Goal: Task Accomplishment & Management: Manage account settings

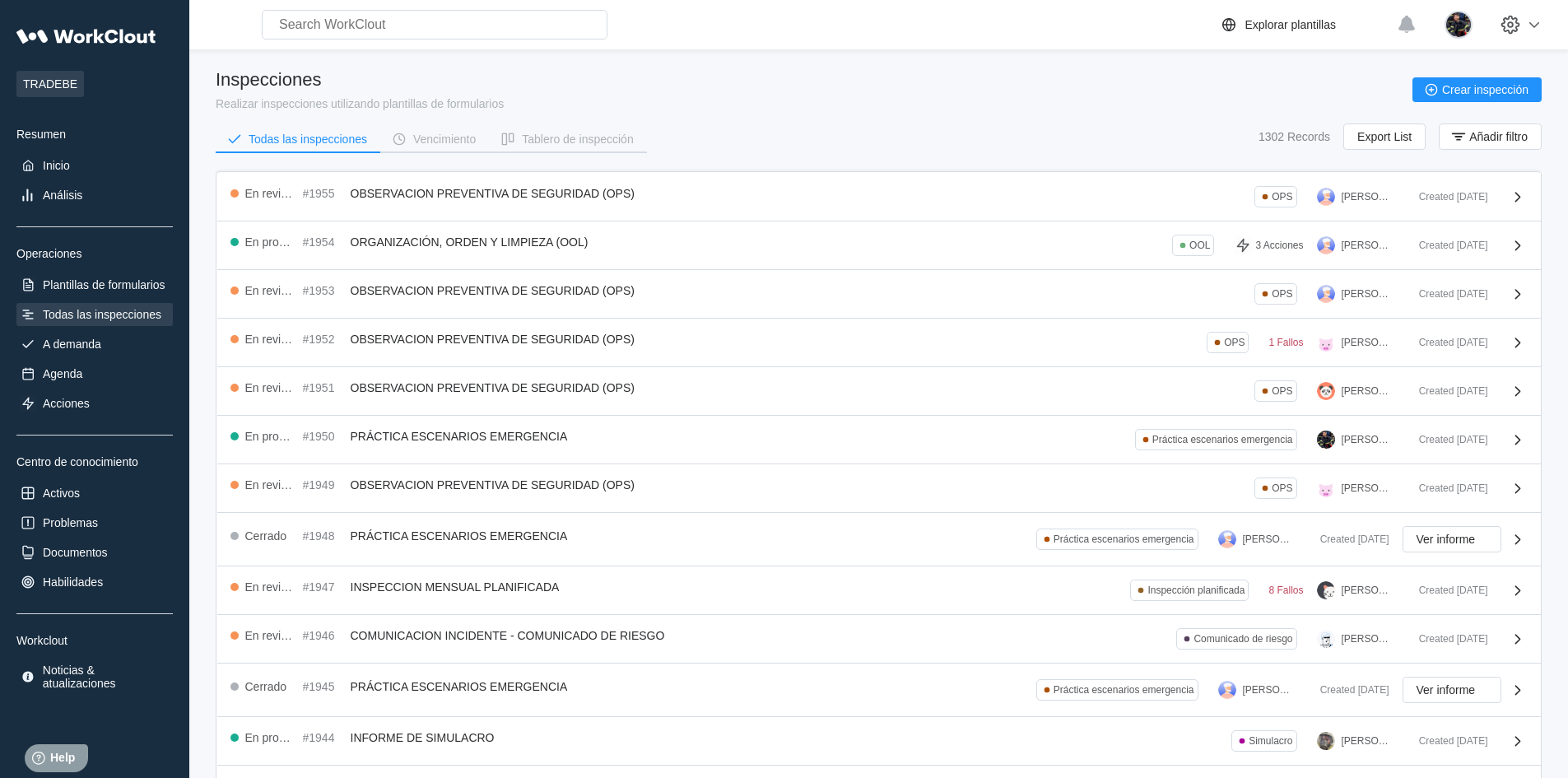
click at [900, 106] on div "Inspecciones Realizar inspecciones utilizando plantillas de formularios Crear i…" at bounding box center [879, 89] width 1326 height 42
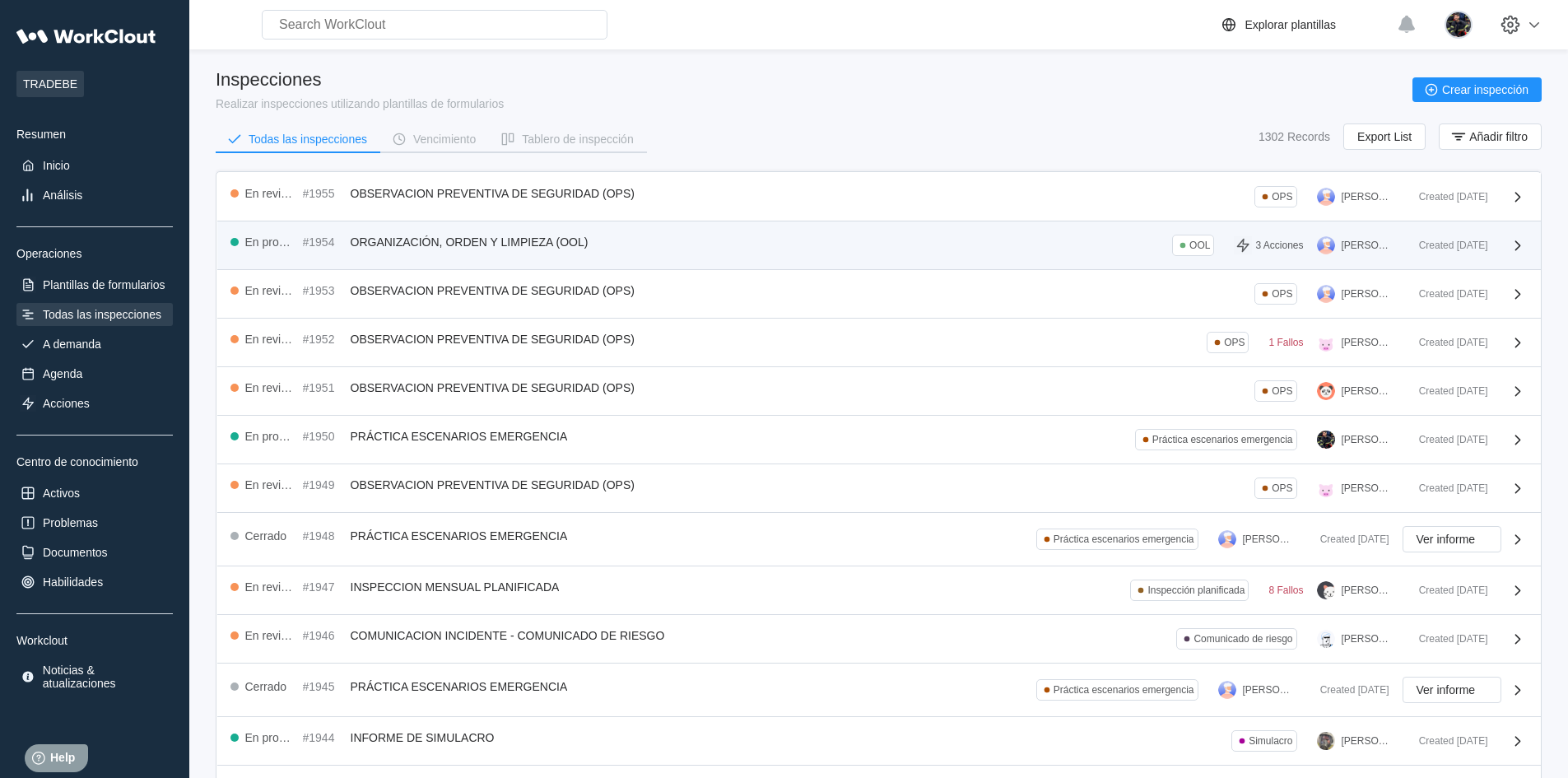
click at [837, 241] on div "En progreso #1954 ORGANIZACIÓN, ORDEN Y LIMPIEZA (OOL) OOL 3 Acciones [PERSON_N…" at bounding box center [818, 245] width 1175 height 21
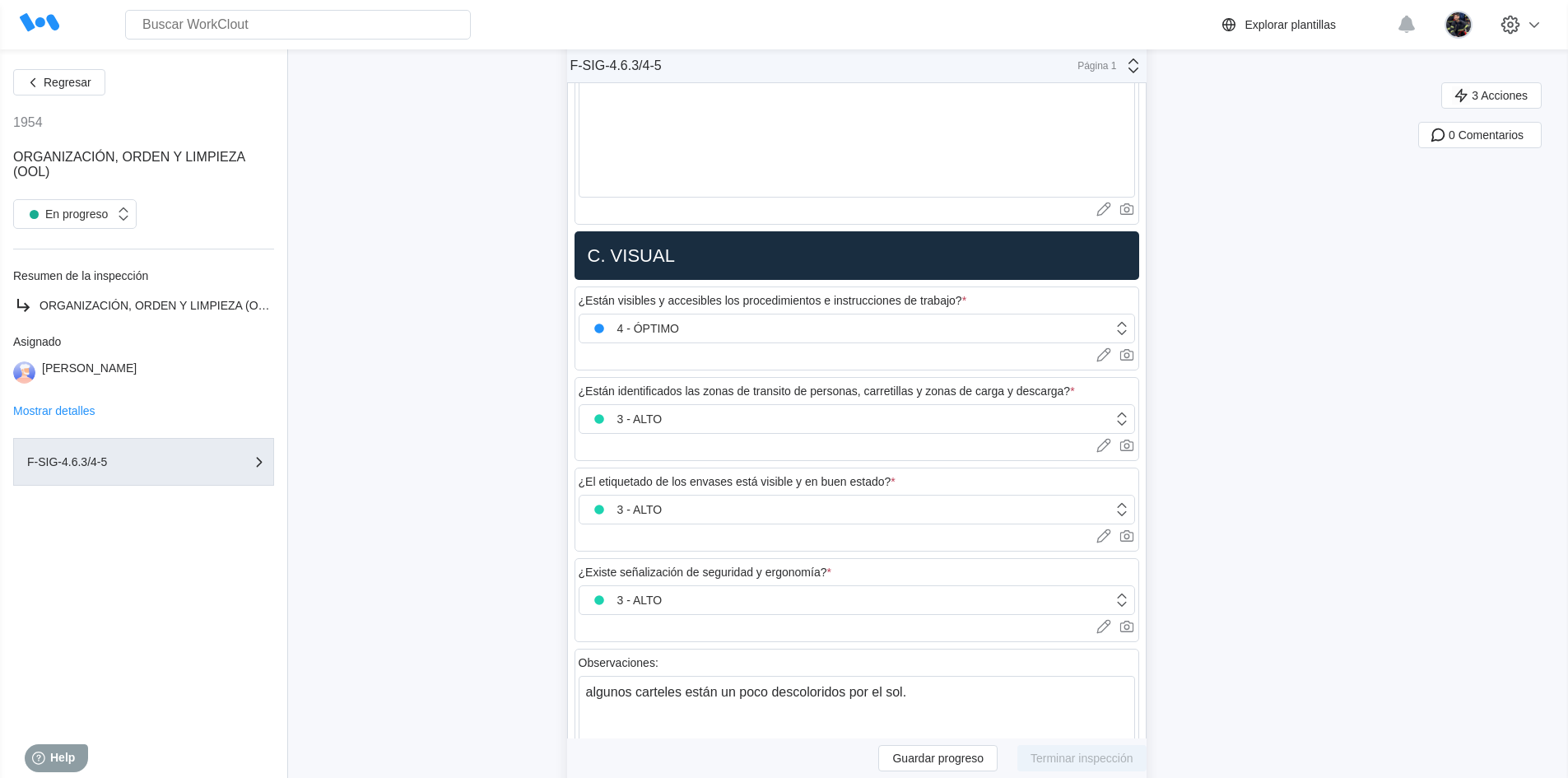
scroll to position [1893, 0]
click at [52, 85] on span "Regresar" at bounding box center [67, 82] width 47 height 12
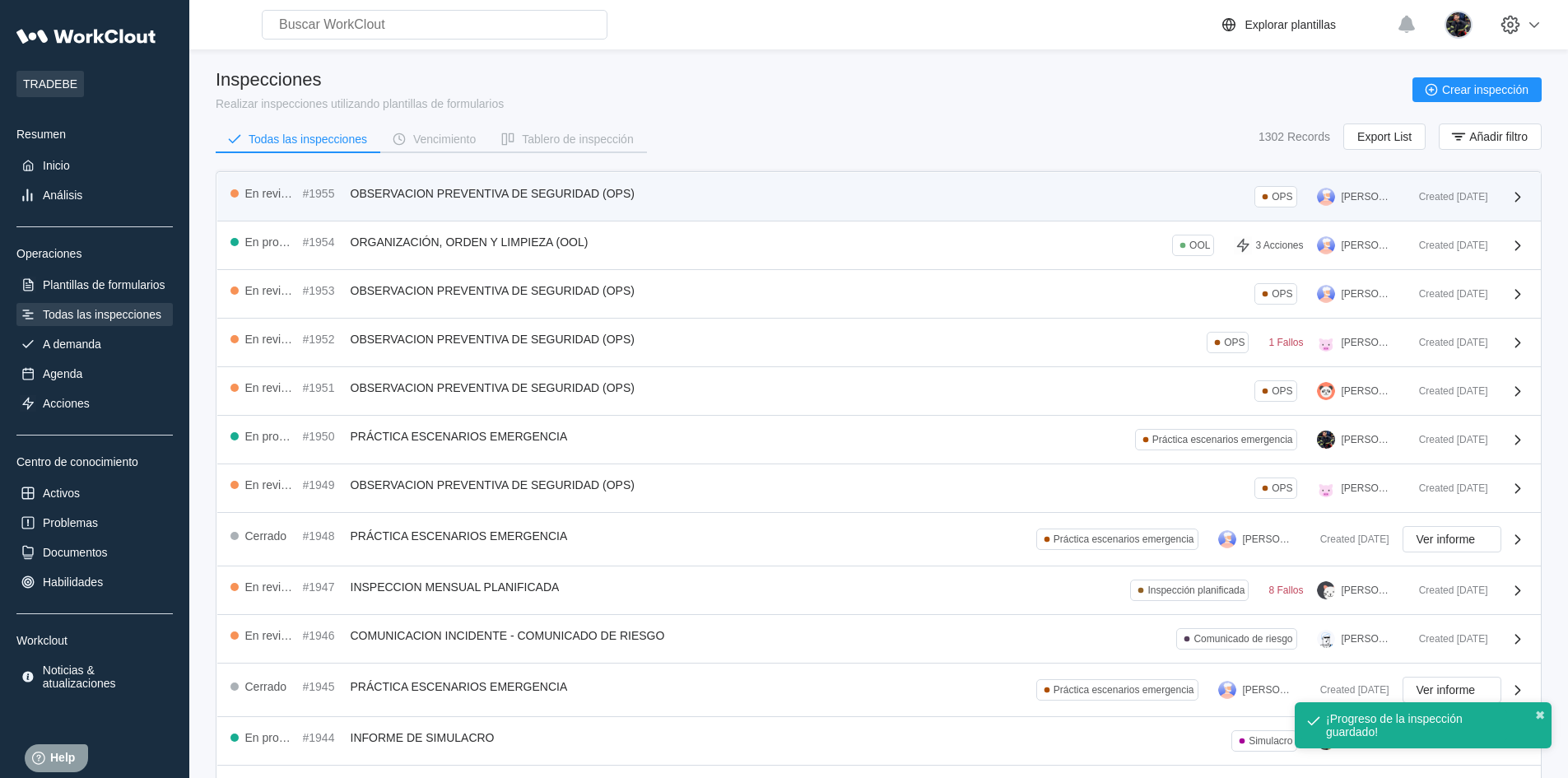
click at [859, 184] on div "En revisión #1955 OBSERVACION PREVENTIVA DE SEGURIDAD (OPS) OPS [PERSON_NAME] C…" at bounding box center [879, 197] width 1323 height 48
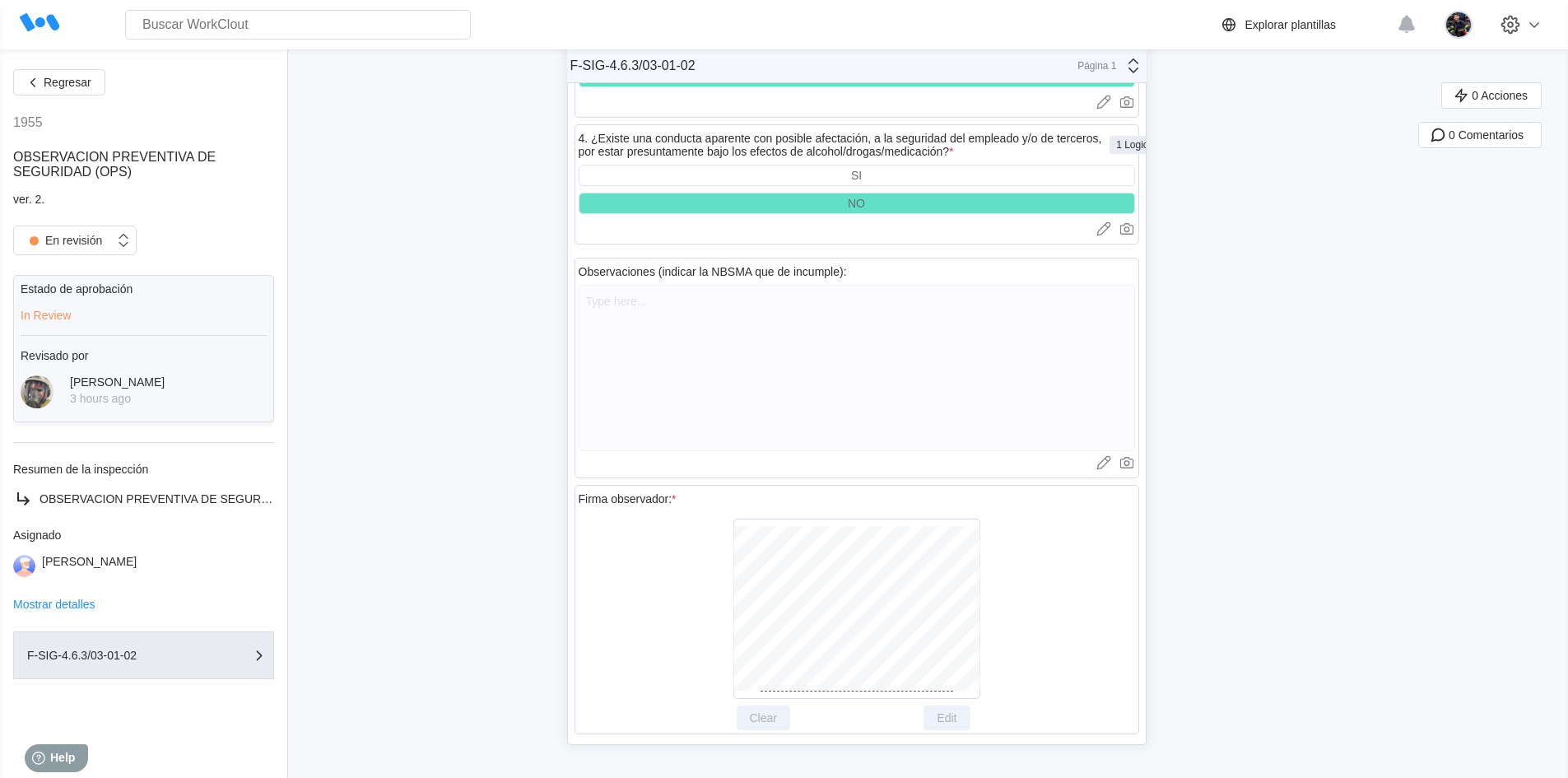
scroll to position [5868, 0]
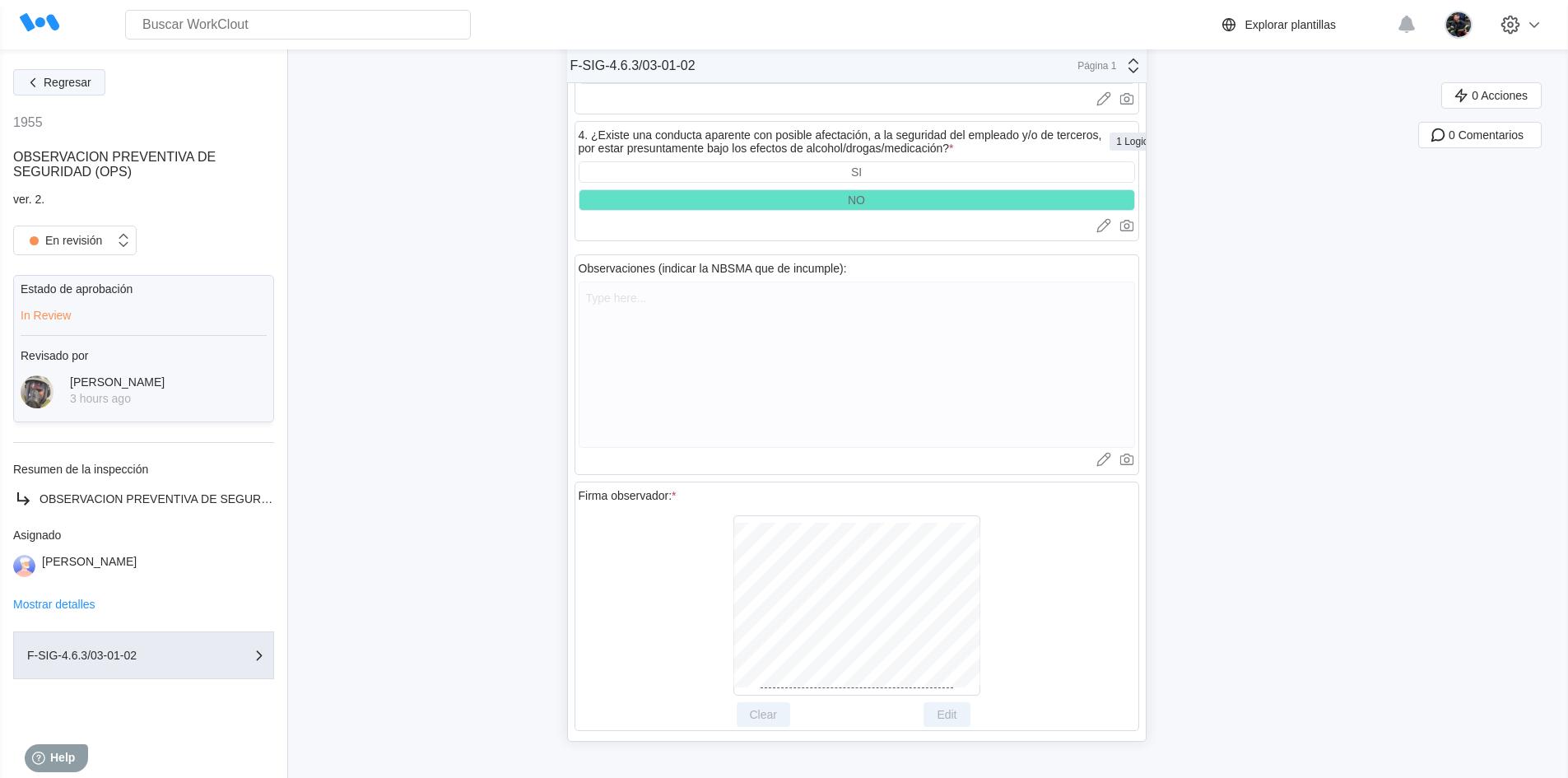
click at [86, 89] on button "Regresar" at bounding box center [59, 81] width 92 height 26
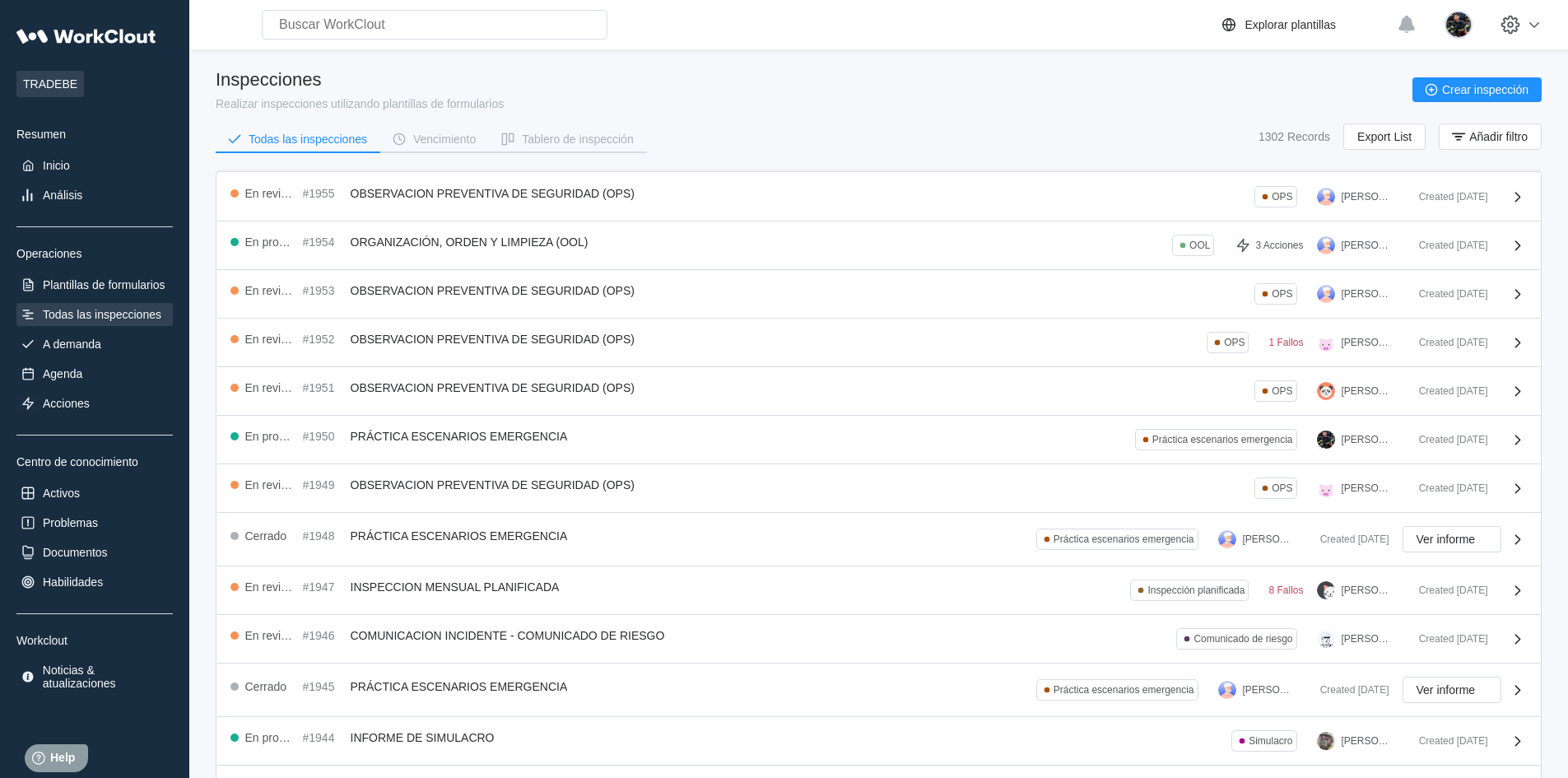
click at [697, 106] on div "Inspecciones Realizar inspecciones utilizando plantillas de formularios Crear i…" at bounding box center [879, 89] width 1326 height 42
click at [750, 102] on div "Inspecciones Realizar inspecciones utilizando plantillas de formularios Crear i…" at bounding box center [879, 89] width 1326 height 42
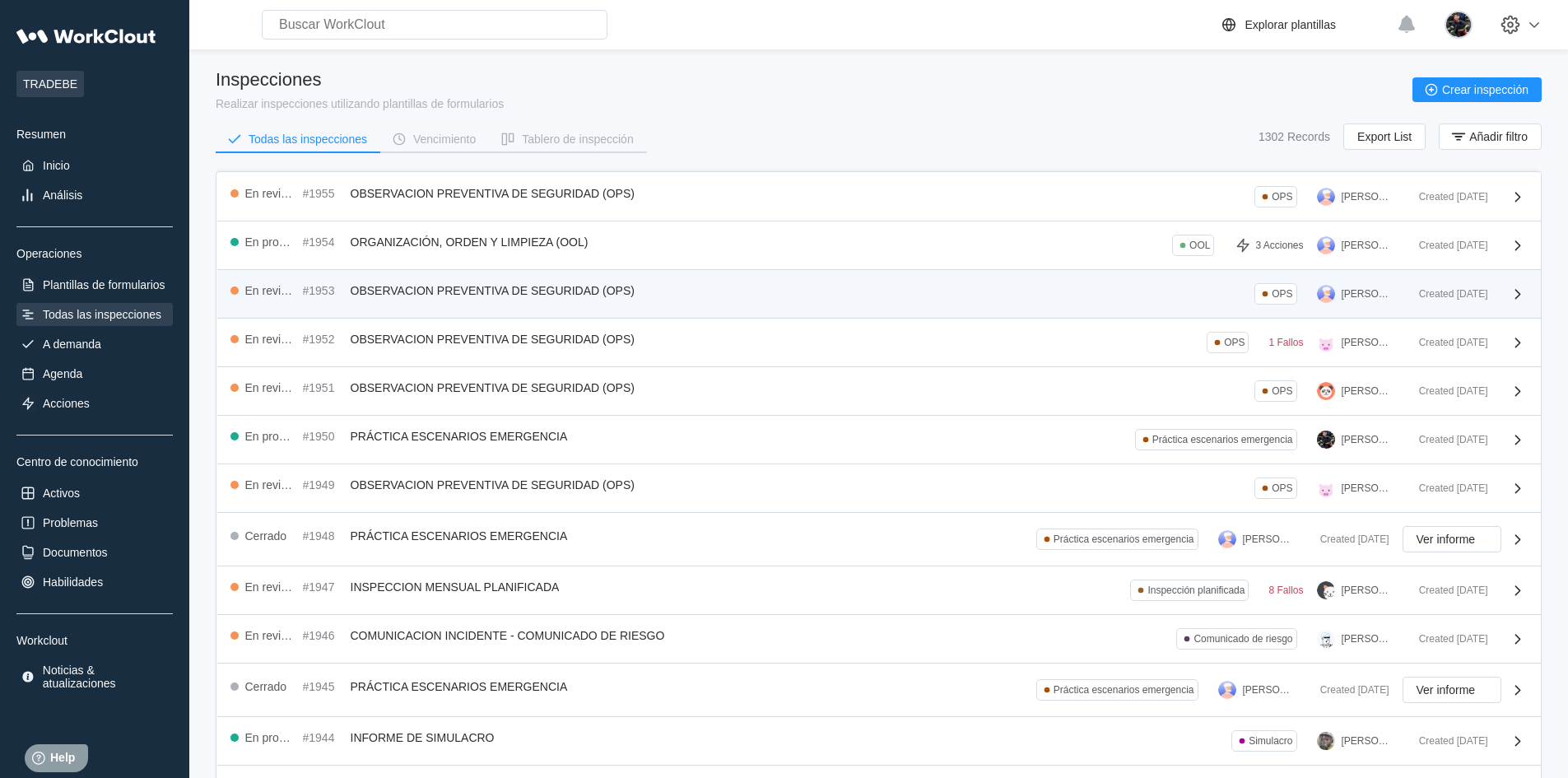
click at [758, 292] on div "En revisión #1953 OBSERVACION PREVENTIVA DE SEGURIDAD (OPS) OPS [PERSON_NAME]" at bounding box center [818, 294] width 1175 height 21
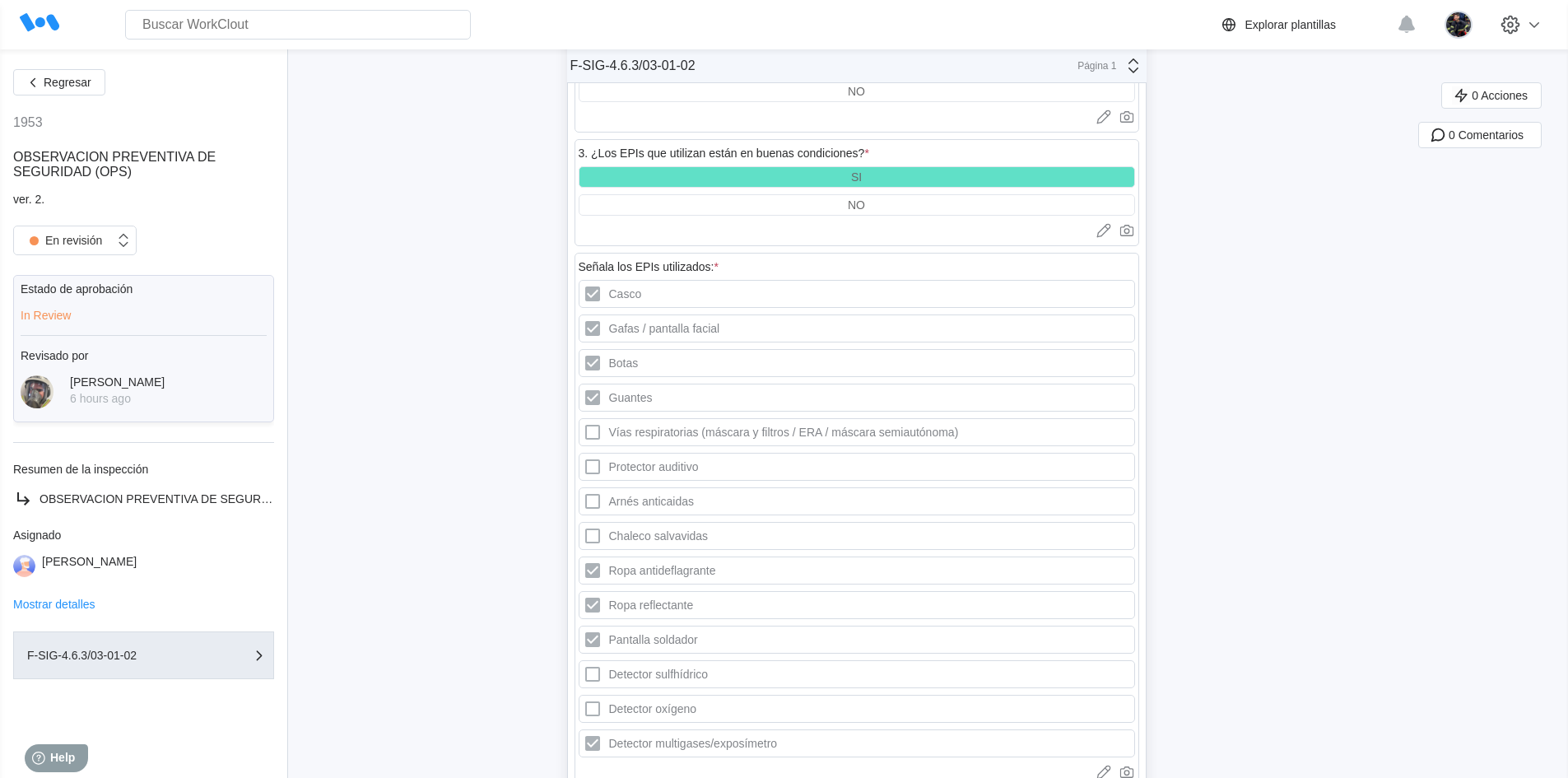
scroll to position [1481, 0]
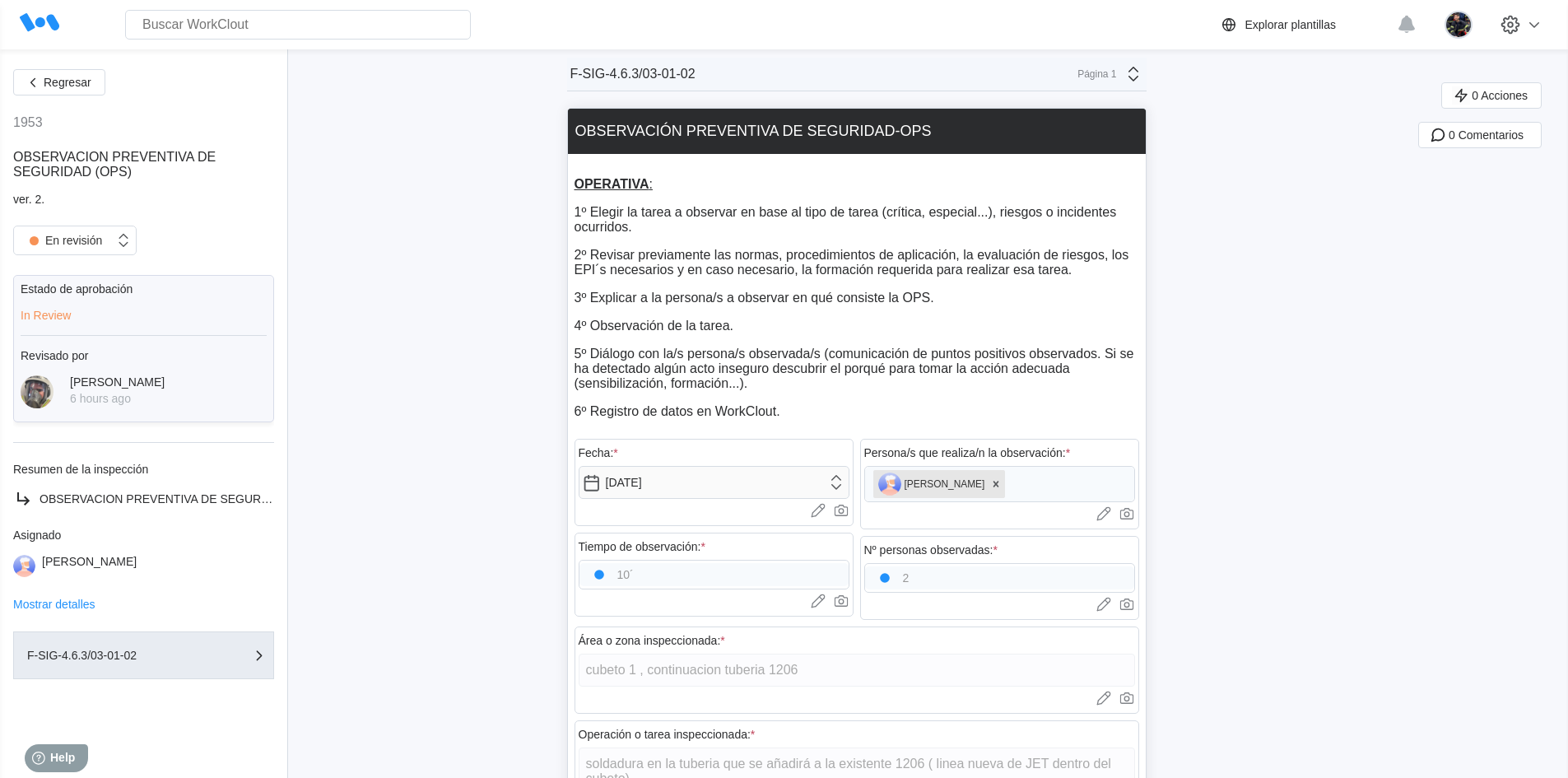
scroll to position [0, 0]
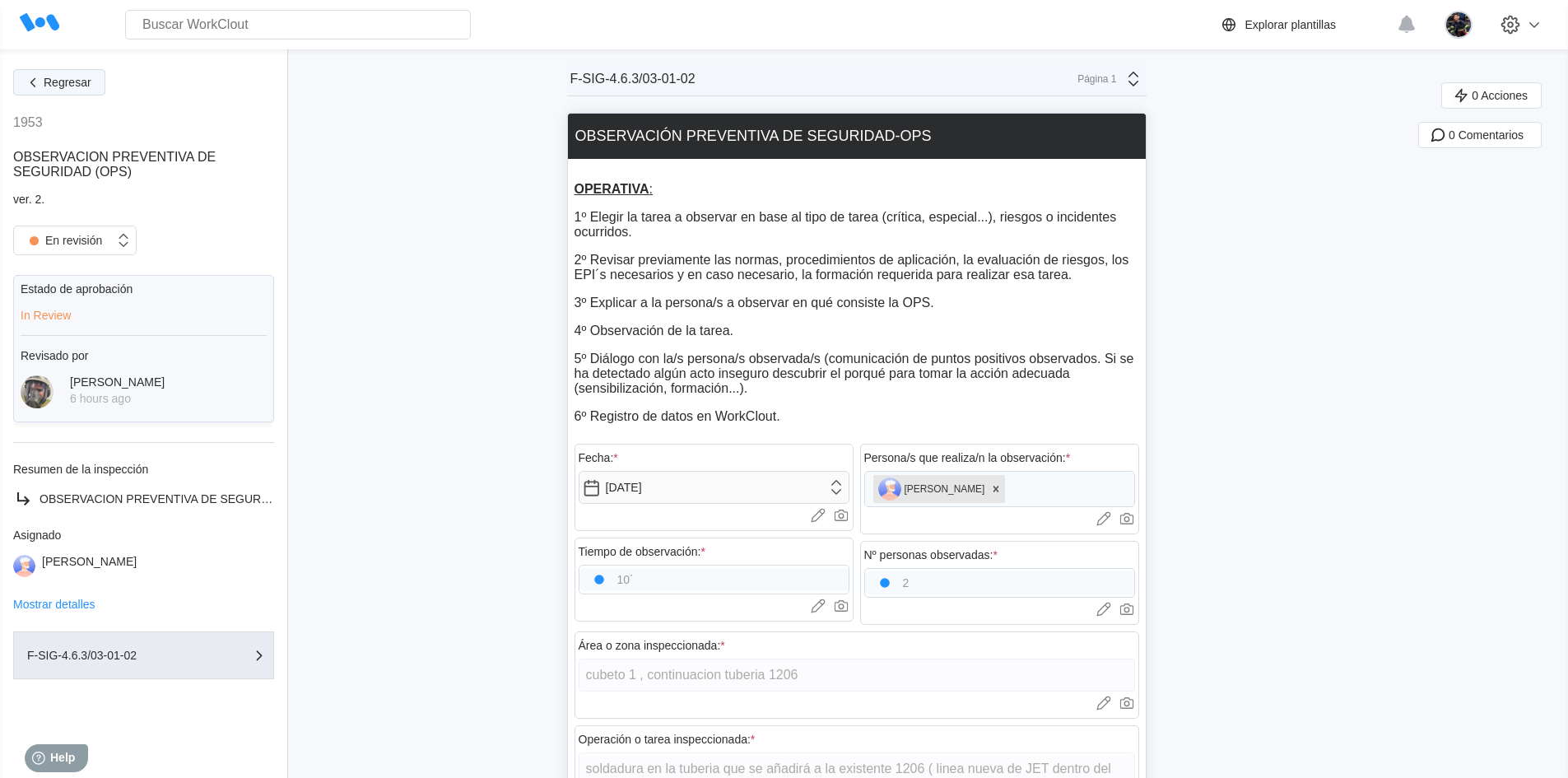
click at [42, 93] on button "Regresar" at bounding box center [59, 81] width 92 height 26
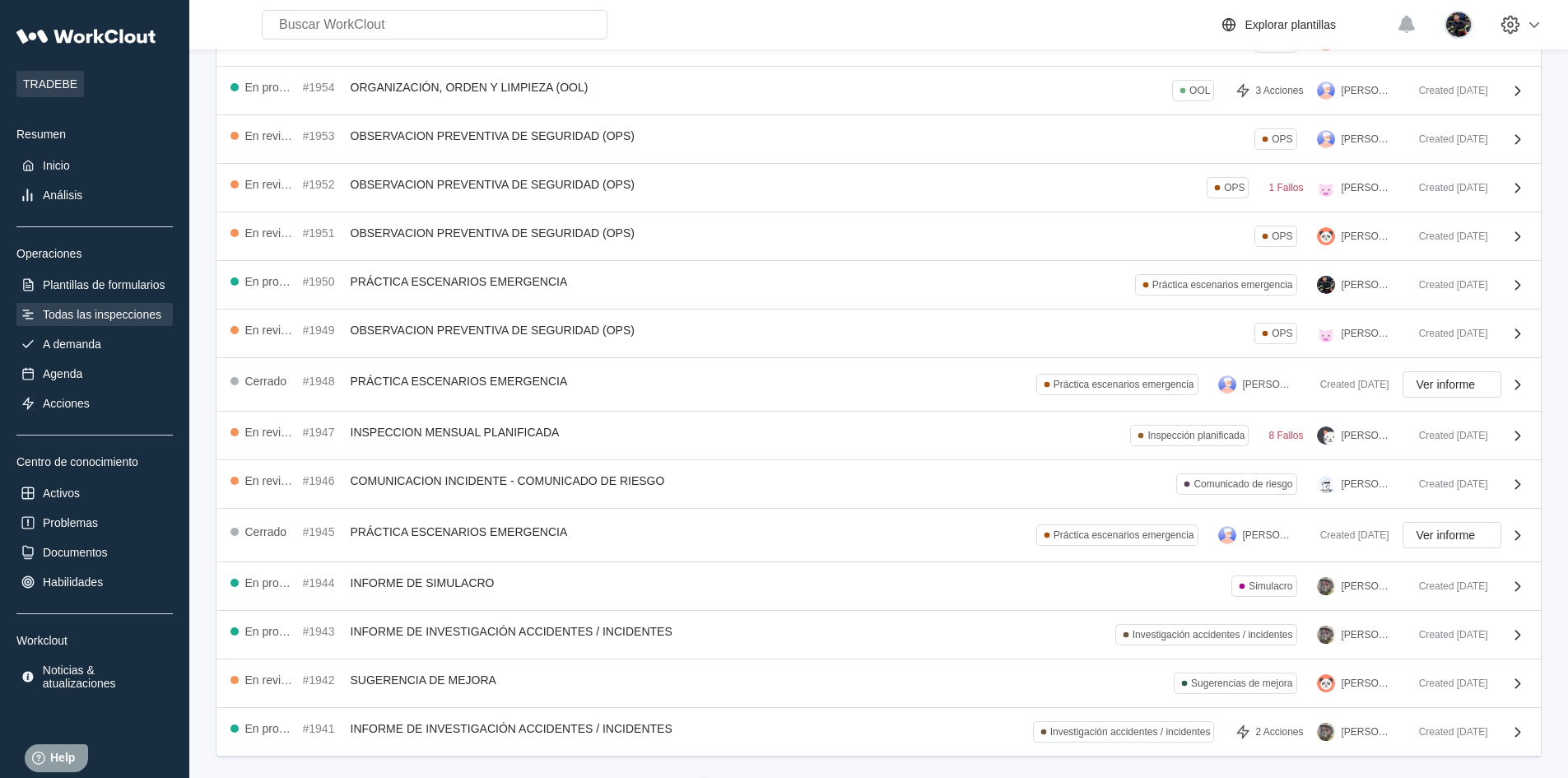
scroll to position [165, 0]
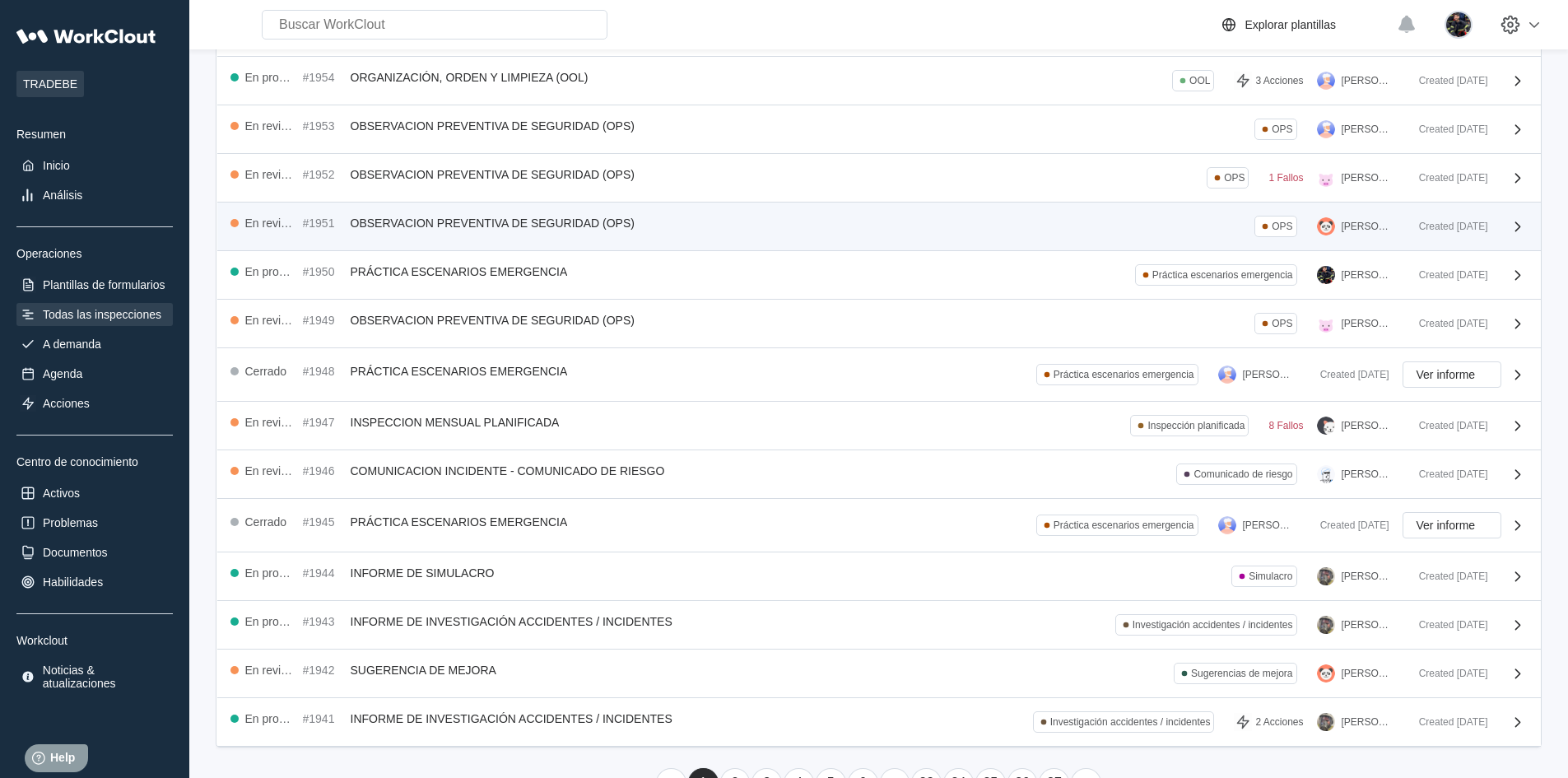
click at [976, 223] on div "En revisión #1951 OBSERVACION PREVENTIVA DE SEGURIDAD (OPS) OPS [PERSON_NAME]" at bounding box center [818, 226] width 1175 height 21
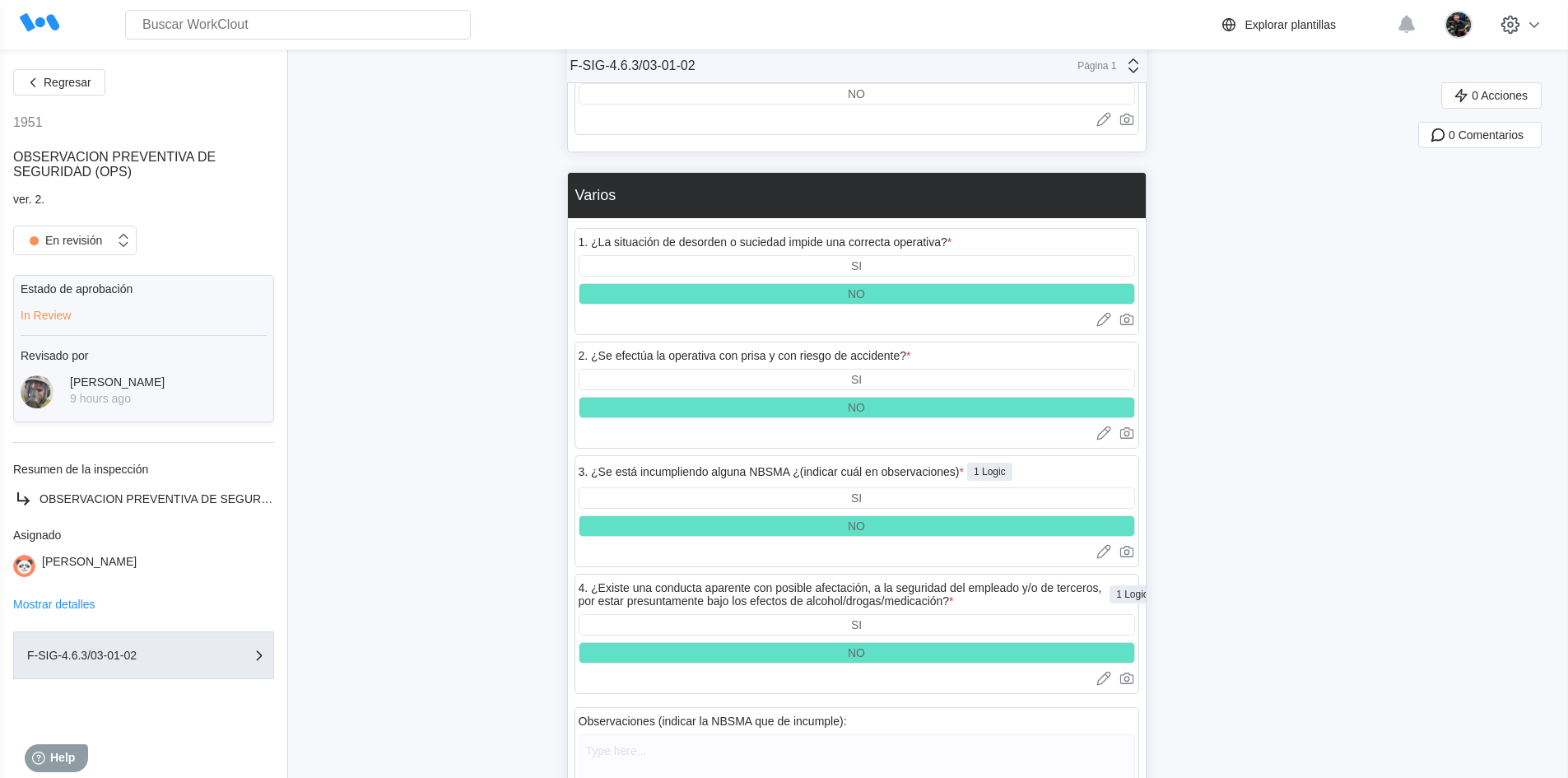
scroll to position [5370, 0]
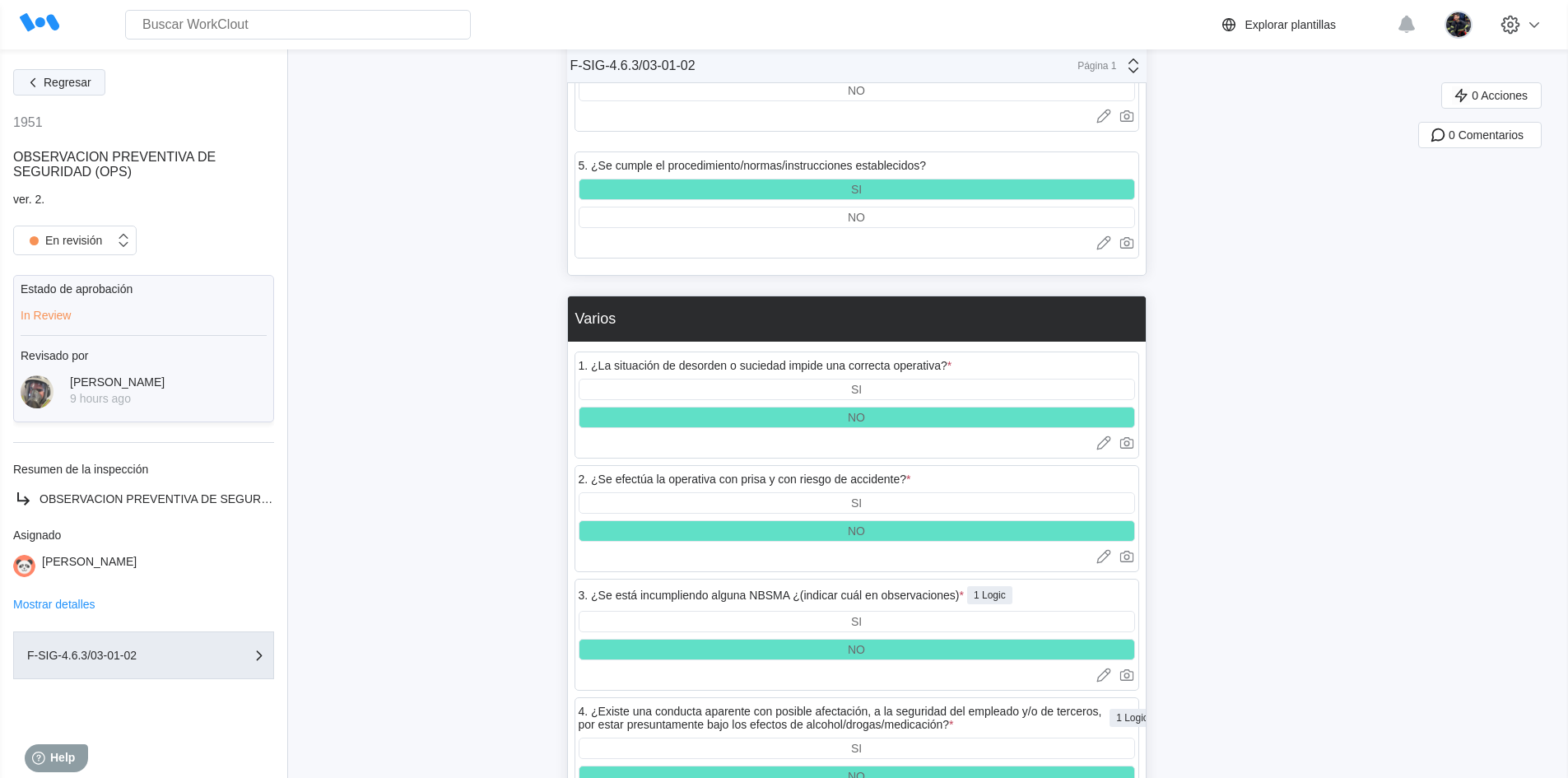
click at [91, 88] on span "Regresar" at bounding box center [67, 82] width 47 height 12
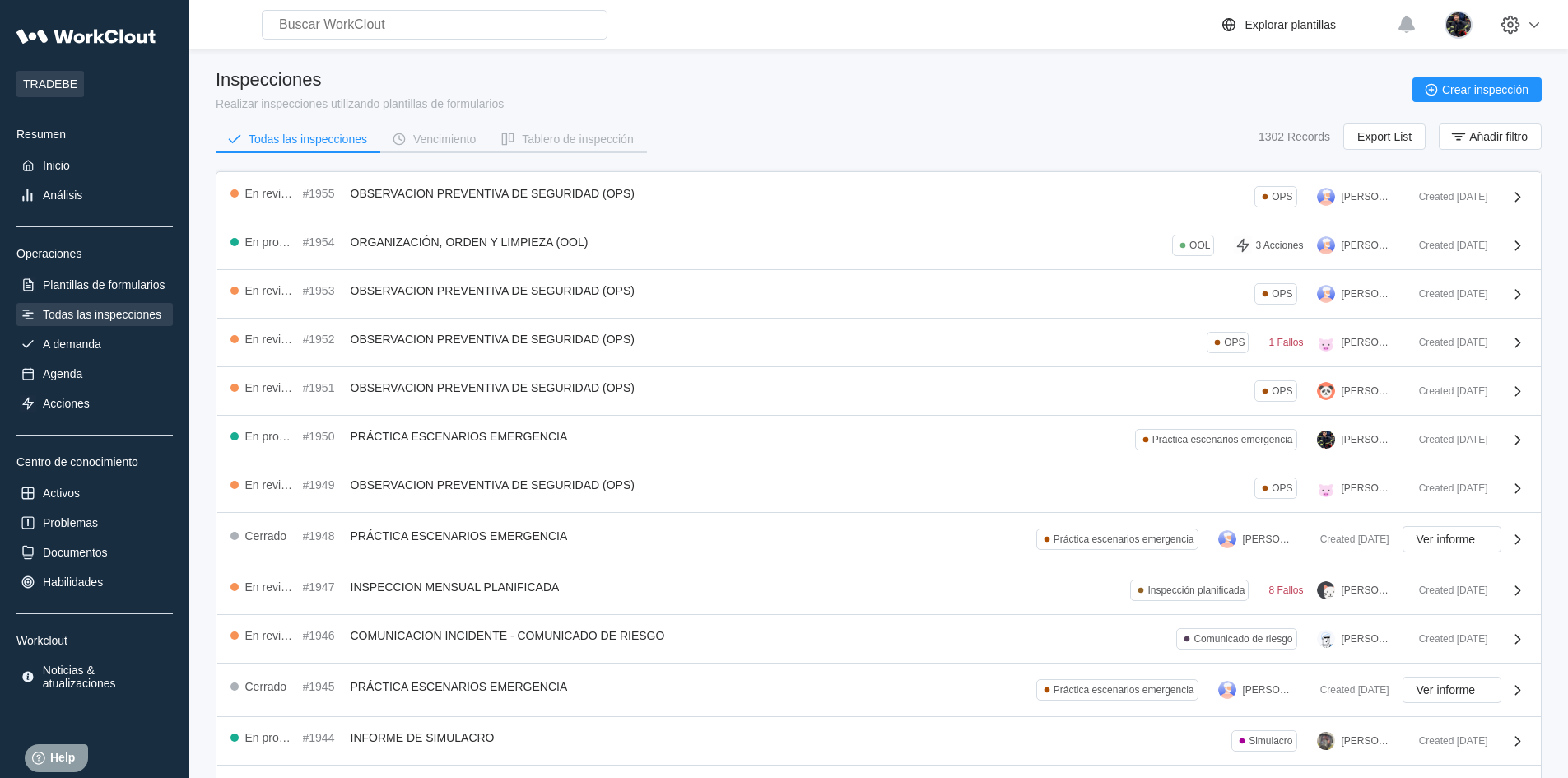
click at [803, 102] on div "Inspecciones Realizar inspecciones utilizando plantillas de formularios Crear i…" at bounding box center [879, 89] width 1326 height 42
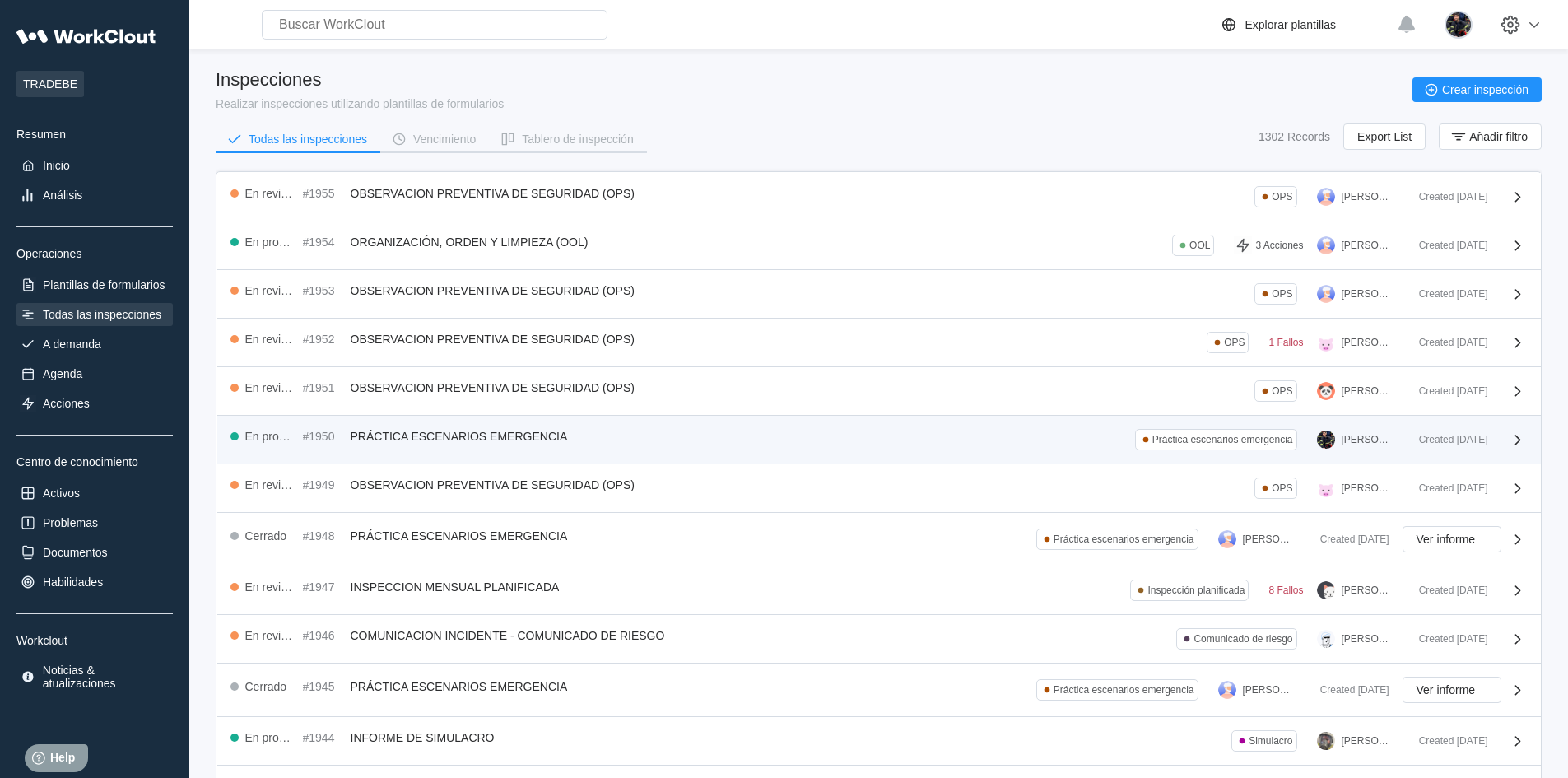
click at [443, 430] on span "PRÁCTICA ESCENARIOS EMERGENCIA" at bounding box center [459, 436] width 218 height 14
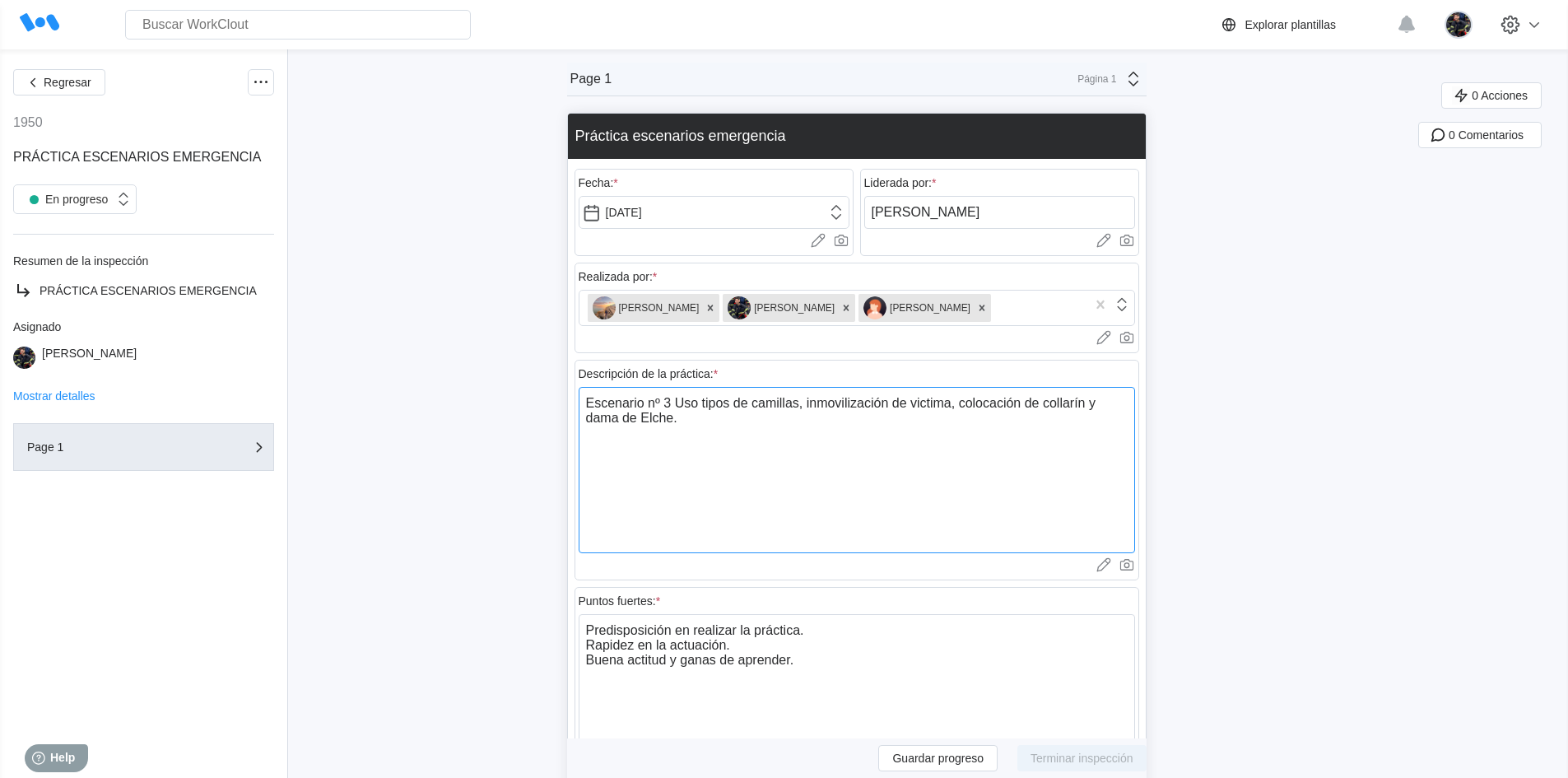
click at [681, 396] on textarea "Escenario nº 3 Uso tipos de camillas, inmovilización de victima, colocación de …" at bounding box center [857, 470] width 557 height 166
type textarea "Escenario nº 3 Uso tipos de camillas, inmovilización de victima, colocación de …"
type textarea "x"
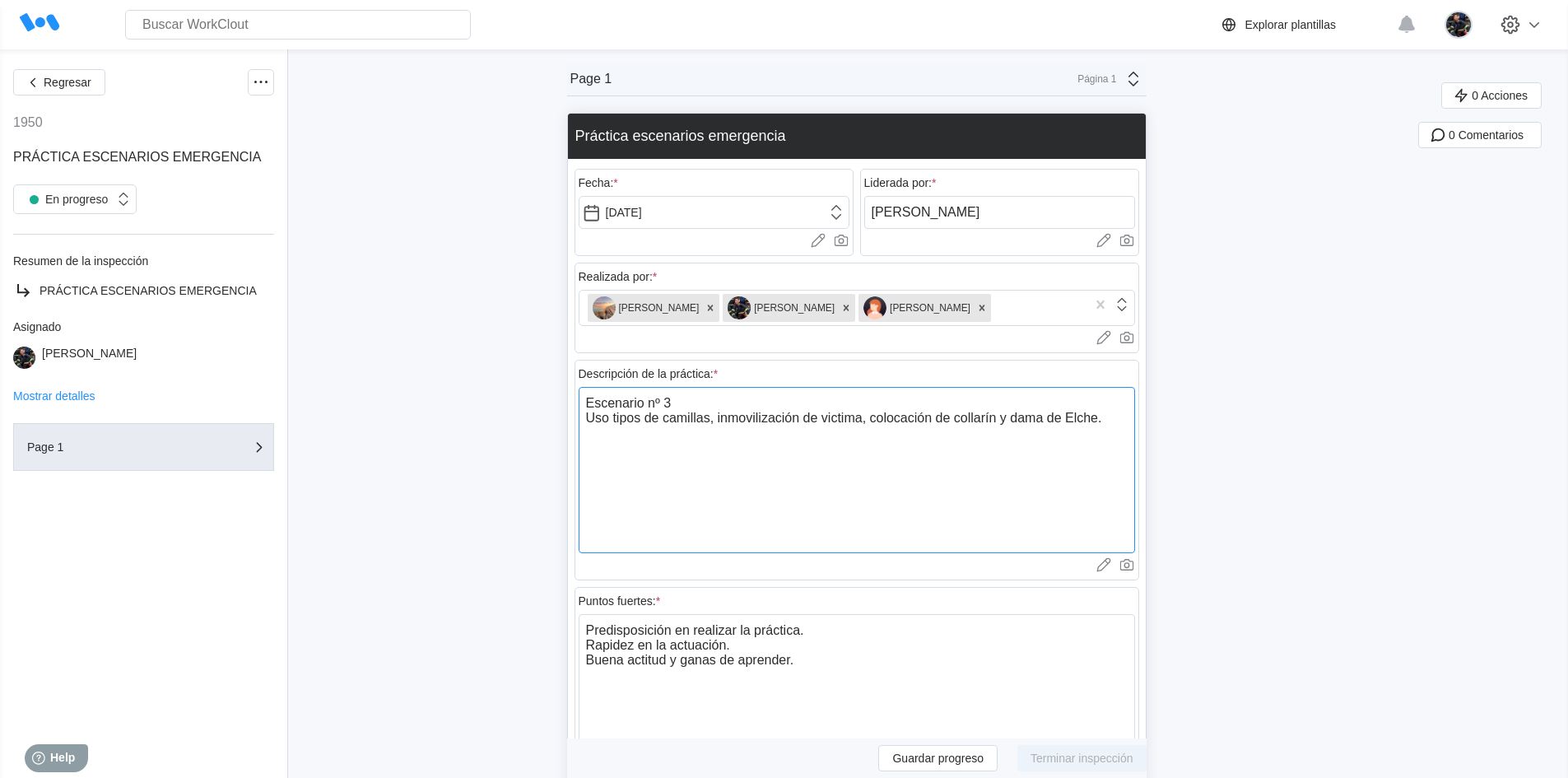
drag, startPoint x: 614, startPoint y: 416, endPoint x: 592, endPoint y: 414, distance: 22.1
click at [592, 414] on textarea "Escenario nº 3 Uso tipos de camillas, inmovilización de victima, colocación de …" at bounding box center [857, 470] width 557 height 166
click at [634, 440] on textarea "Escenario nº 3 Uso tipos de camillas, inmovilización de victima, colocación de …" at bounding box center [857, 470] width 557 height 166
click at [618, 413] on textarea "Escenario nº 3 Uso tipos de camillas, inmovilización de victima, colocación de …" at bounding box center [857, 470] width 557 height 166
type textarea "Escenario nº 3 Uso dtipos de camillas, inmovilización de victima, colocación de…"
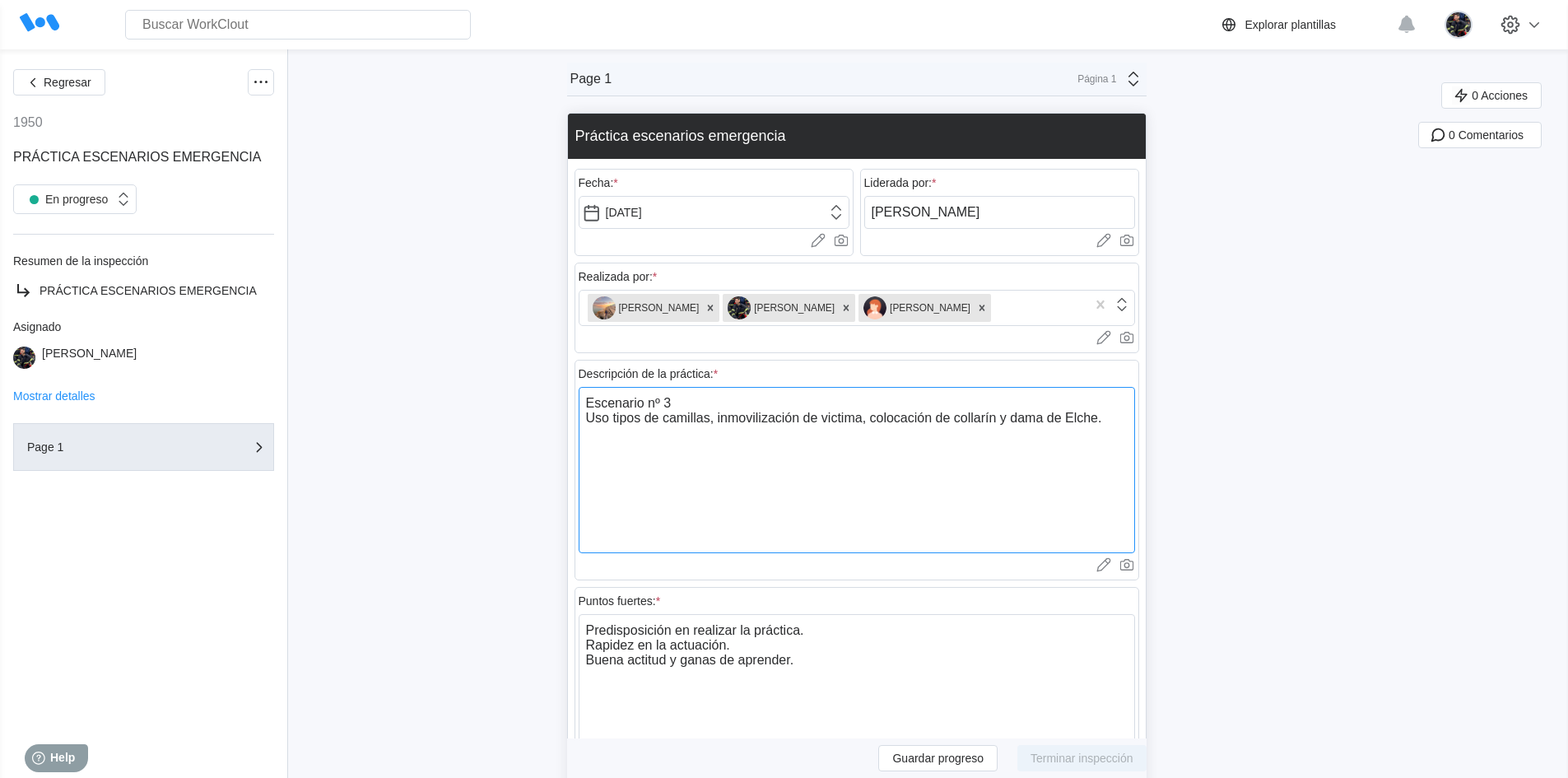
type textarea "x"
type textarea "Escenario nº 3 Uso detipos de camillas, inmovilización de victima, colocación d…"
type textarea "x"
type textarea "Escenario nº 3 Uso de tipos de camillas, inmovilización de victima, colocación …"
type textarea "x"
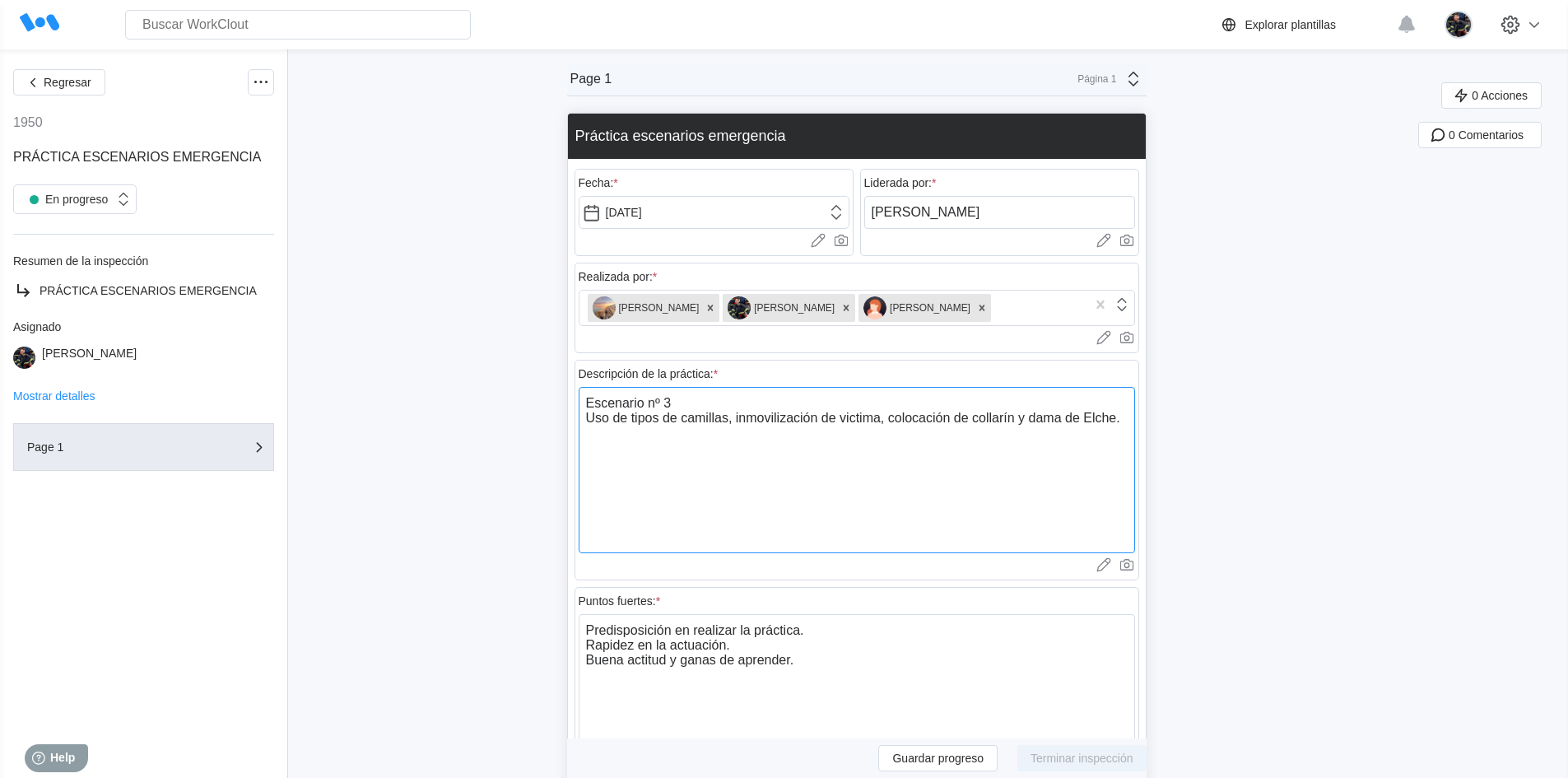
type textarea "Escenario nº 3 Uso de atipos de [PERSON_NAME], inmovilización de victima, coloc…"
type textarea "x"
type textarea "Escenario nº 3 Uso de avtipos de camillas, inmovilización de victima, colocació…"
type textarea "x"
type textarea "Escenario nº 3 Uso de atipos de [PERSON_NAME], inmovilización de victima, coloc…"
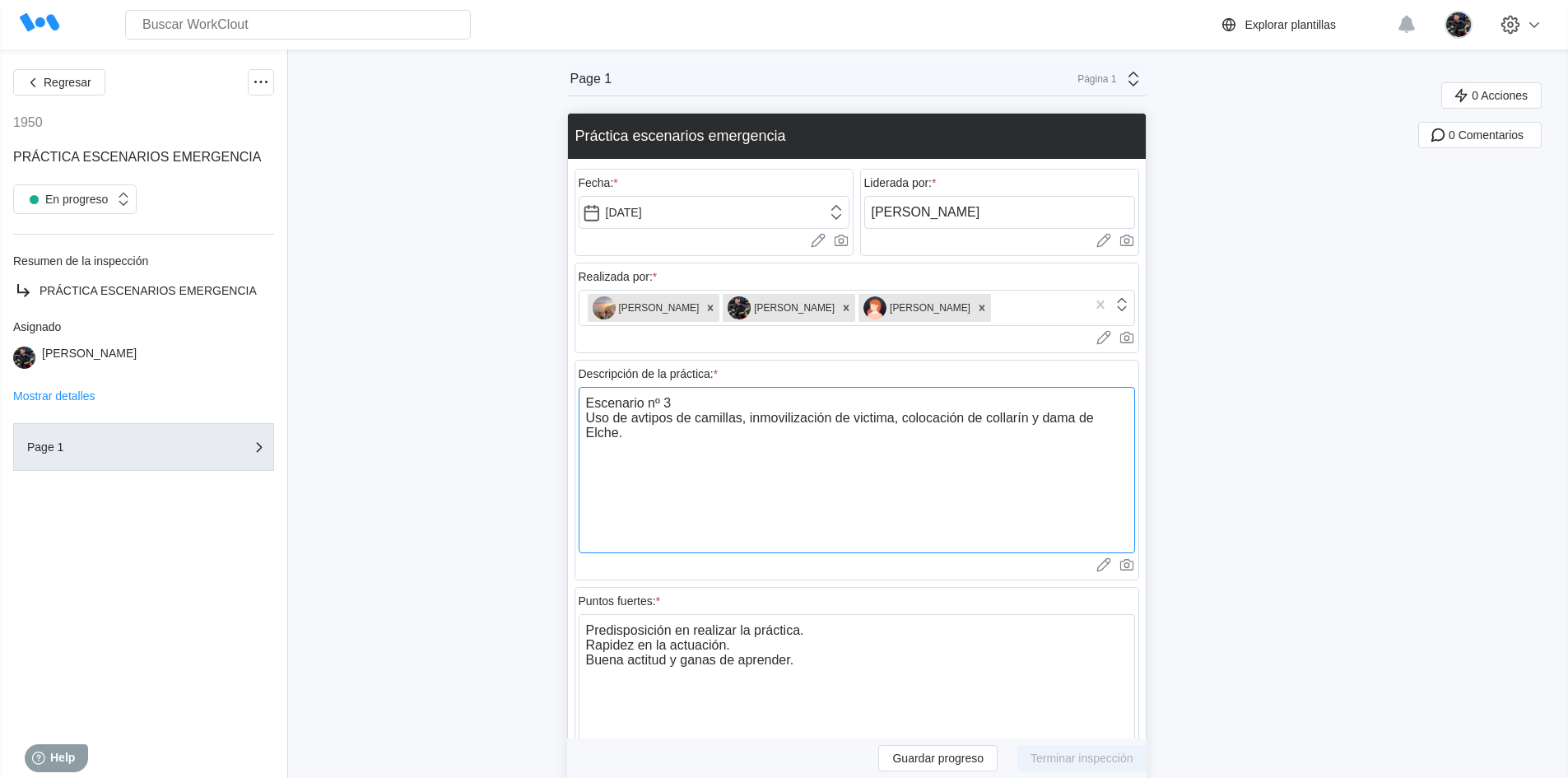
type textarea "x"
type textarea "Escenario nº 3 Uso de tipos de camillas, inmovilización de victima, colocación …"
type textarea "x"
type textarea "Escenario nº 3 Uso de vtipos de camillas, inmovilización de victima, colocación…"
type textarea "x"
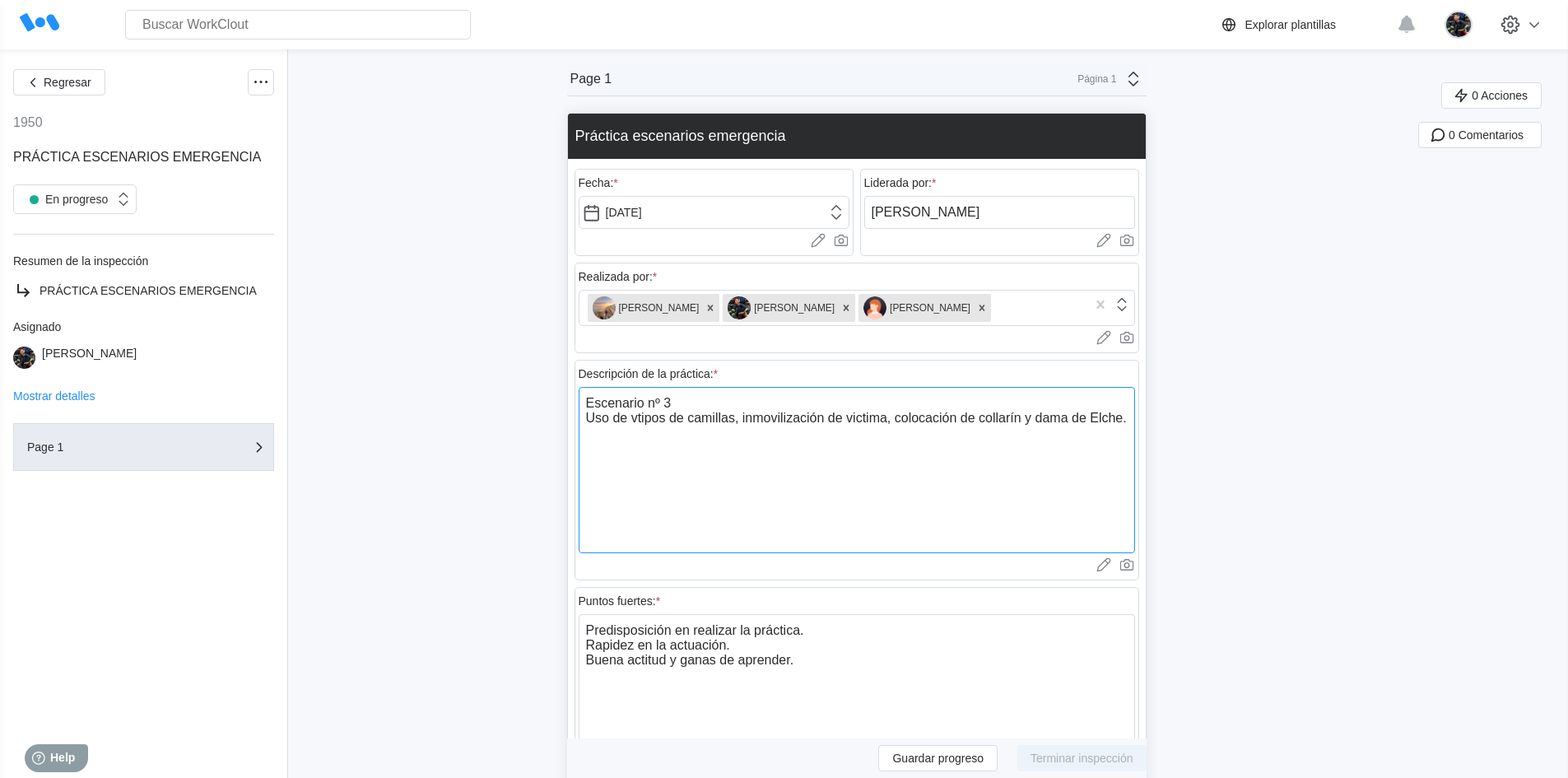
type textarea "Escenario nº 3 Uso de vatipos de camillas, inmovilización de victima, colocació…"
type textarea "x"
type textarea "Escenario nº 3 Uso de vartipos de camillas, inmovilización de victima, colocaci…"
type textarea "x"
type textarea "Escenario nº 3 Uso de varitipos de [PERSON_NAME], inmovilización de victima, co…"
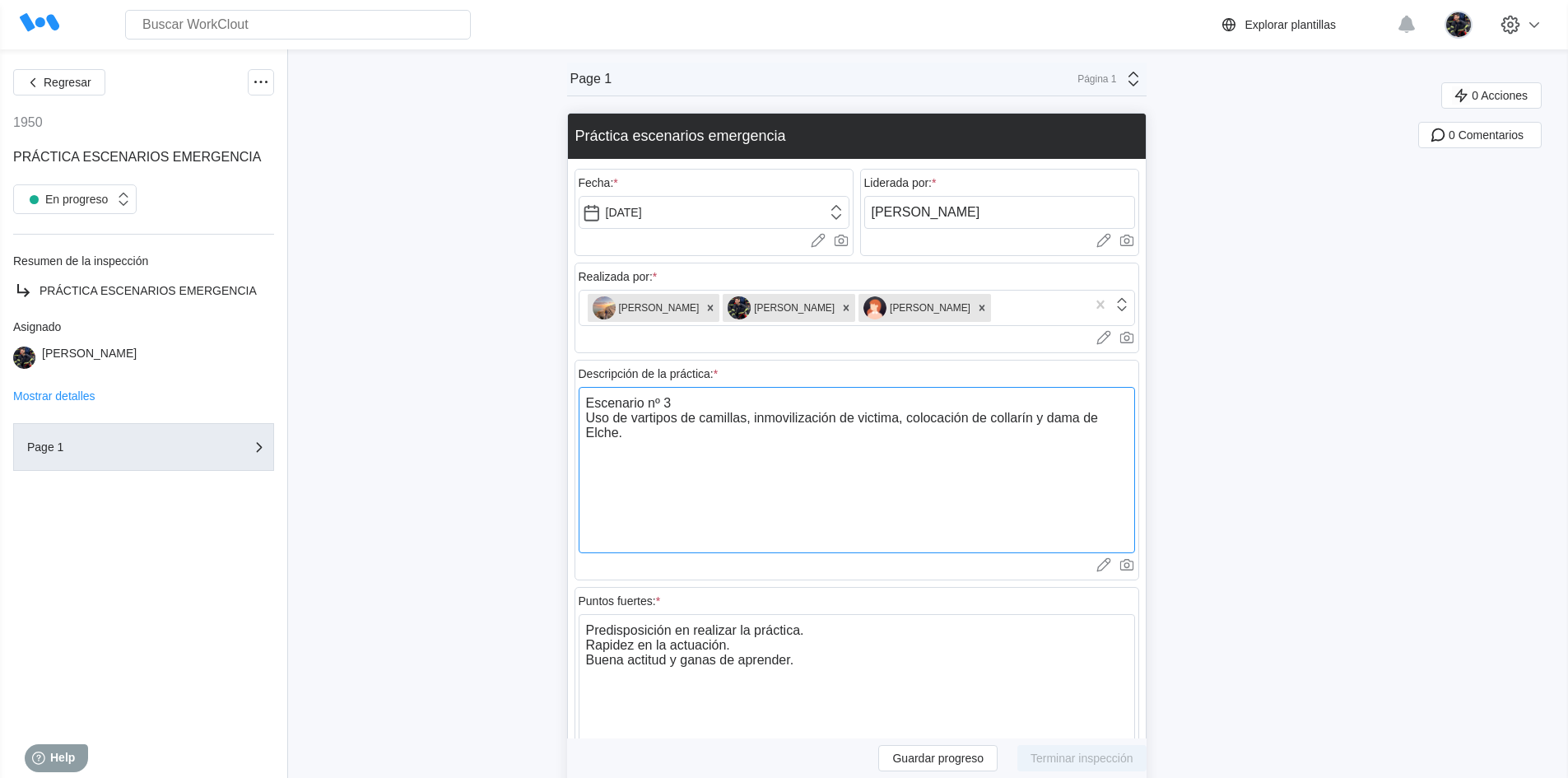
type textarea "x"
type textarea "Escenario nº 3 Uso de variatipos de camillas, inmovilización de victima, coloca…"
type textarea "x"
type textarea "Escenario nº 3 Uso de variastipos de [PERSON_NAME], inmovilización de victima, …"
type textarea "x"
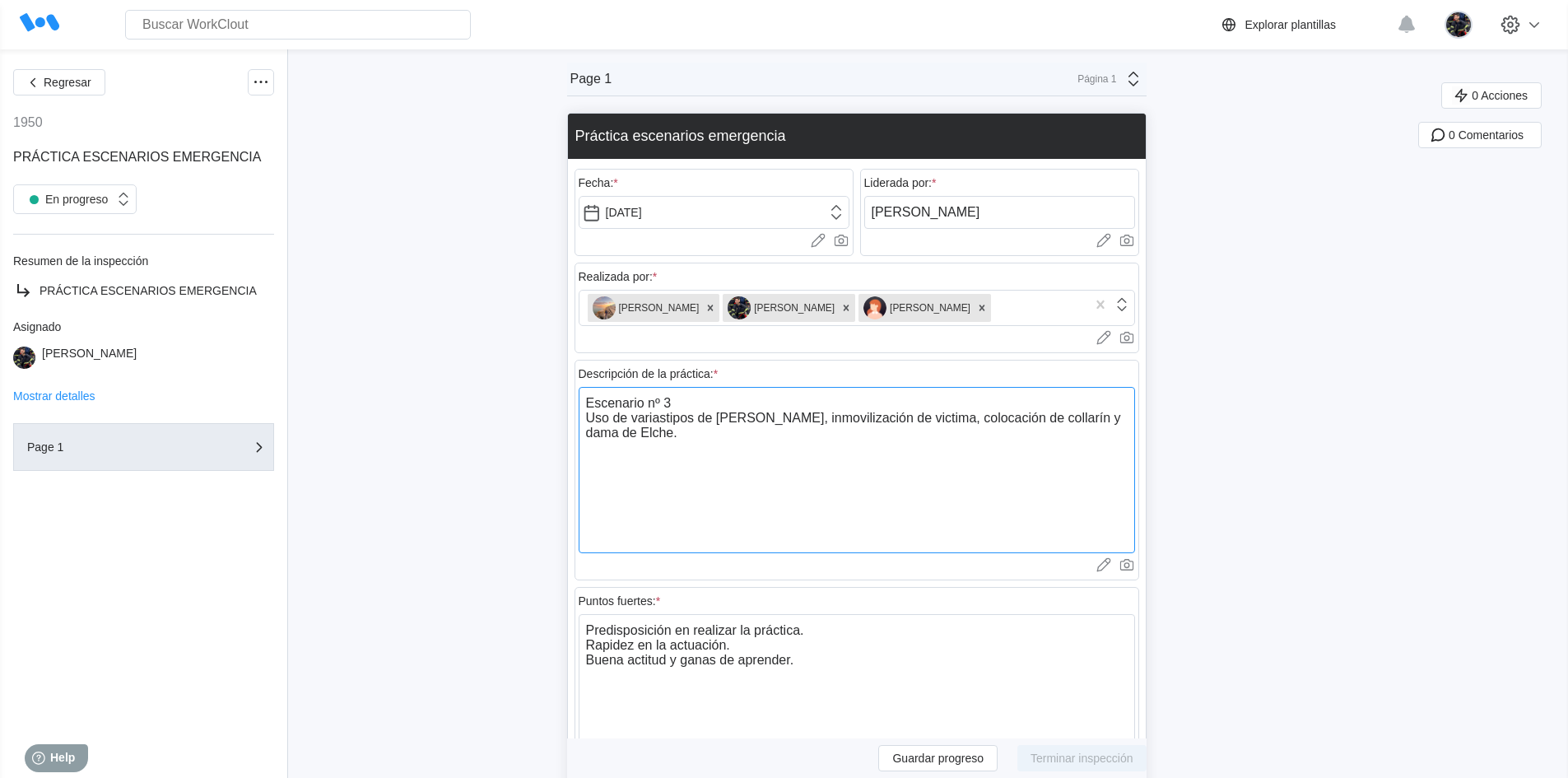
type textarea "Escenario nº 3 Uso de varias tipos de camillas, inmovilización de victima, colo…"
type textarea "x"
click at [665, 417] on textarea "Escenario nº 3 Uso de varias tipos de camillas, inmovilización de victima, colo…" at bounding box center [857, 470] width 557 height 166
type textarea "Escenario nº 3 Uso de varis tipos de camillas, inmovilización de victima, coloc…"
type textarea "x"
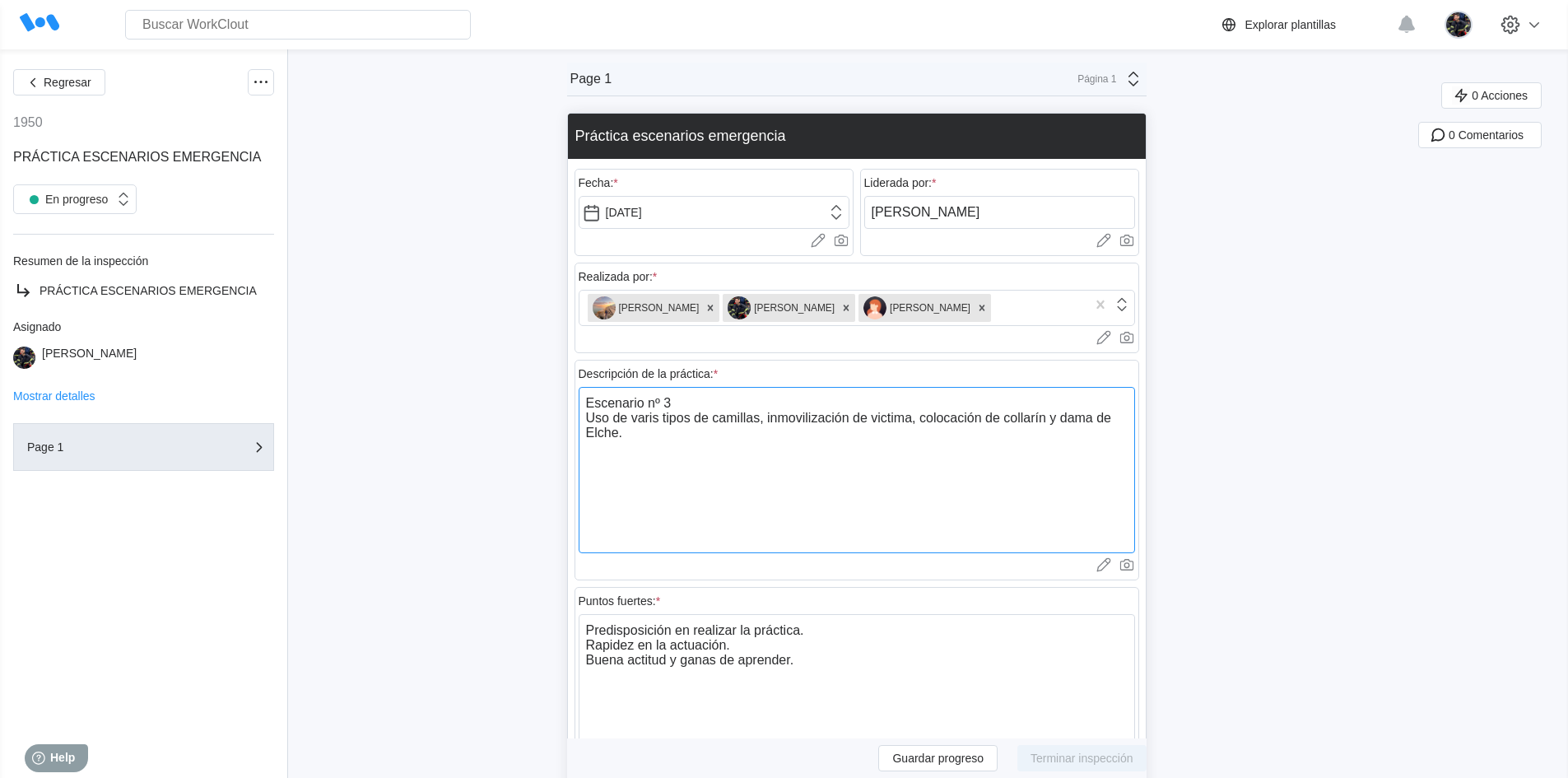
type textarea "Escenario nº 3 Uso de varios tipos de camillas, inmovilización de victima, colo…"
type textarea "x"
click at [745, 455] on textarea "Escenario nº 3 Uso de varios tipos de camillas, inmovilización de victima, colo…" at bounding box center [857, 470] width 557 height 166
click at [773, 421] on textarea "Escenario nº 3 Uso de varios tipos de camillas, inmovilización de victima, colo…" at bounding box center [857, 470] width 557 height 166
type textarea "Escenario nº 3 Uso de varios tipos de camilla, inmovilización de victima, coloc…"
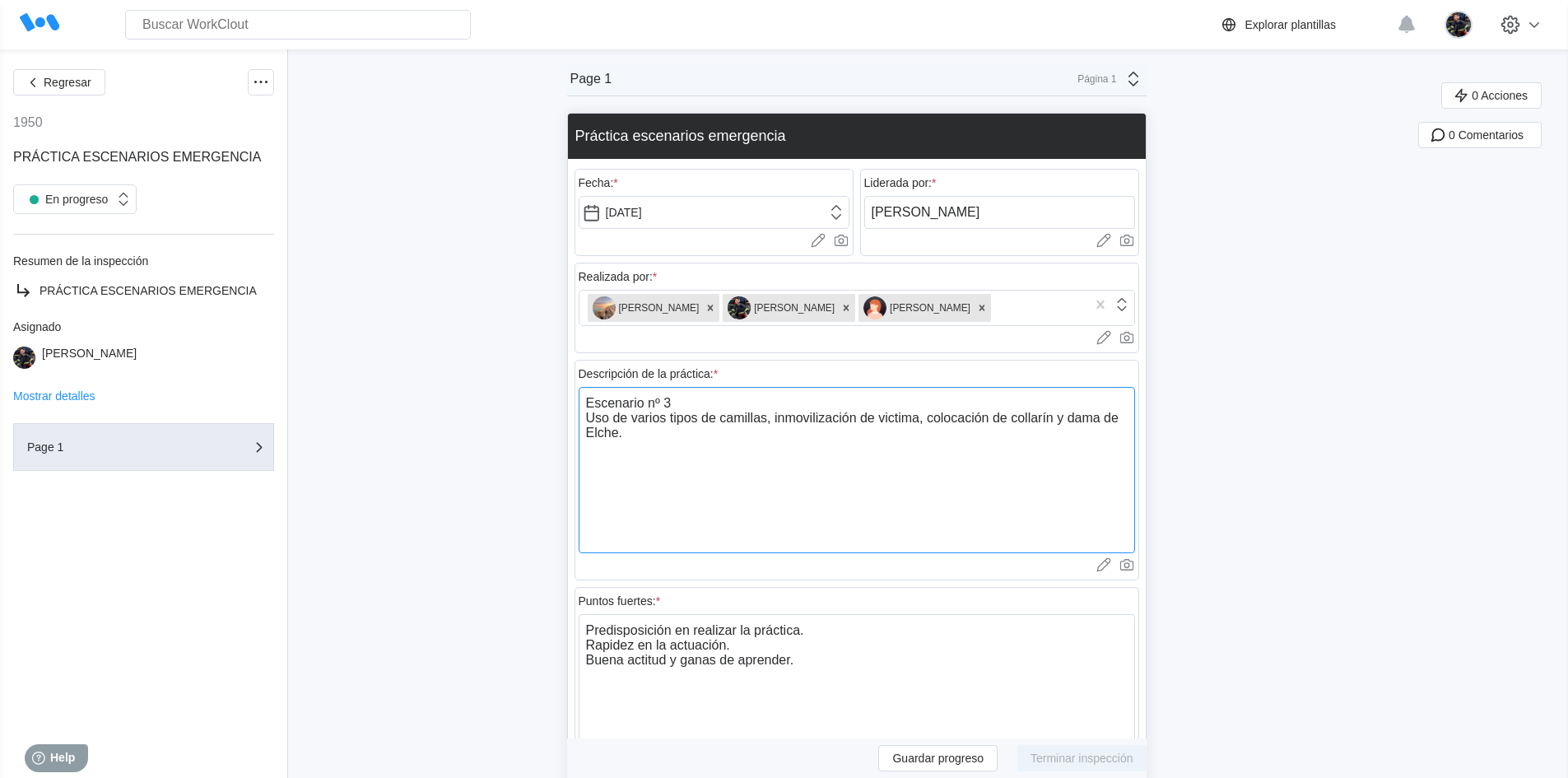
type textarea "x"
click at [773, 437] on textarea "Escenario nº 3 Uso de varios tipos de camilla, inmovilización de victima, coloc…" at bounding box center [857, 470] width 557 height 166
type textarea "Escenario nº 3 Uso de varios tipos de camilla, inmovilización de victima, coloc…"
type textarea "x"
type textarea "Escenario nº 3 Uso de varios tipos de camilla, inmovilización de victima, coloc…"
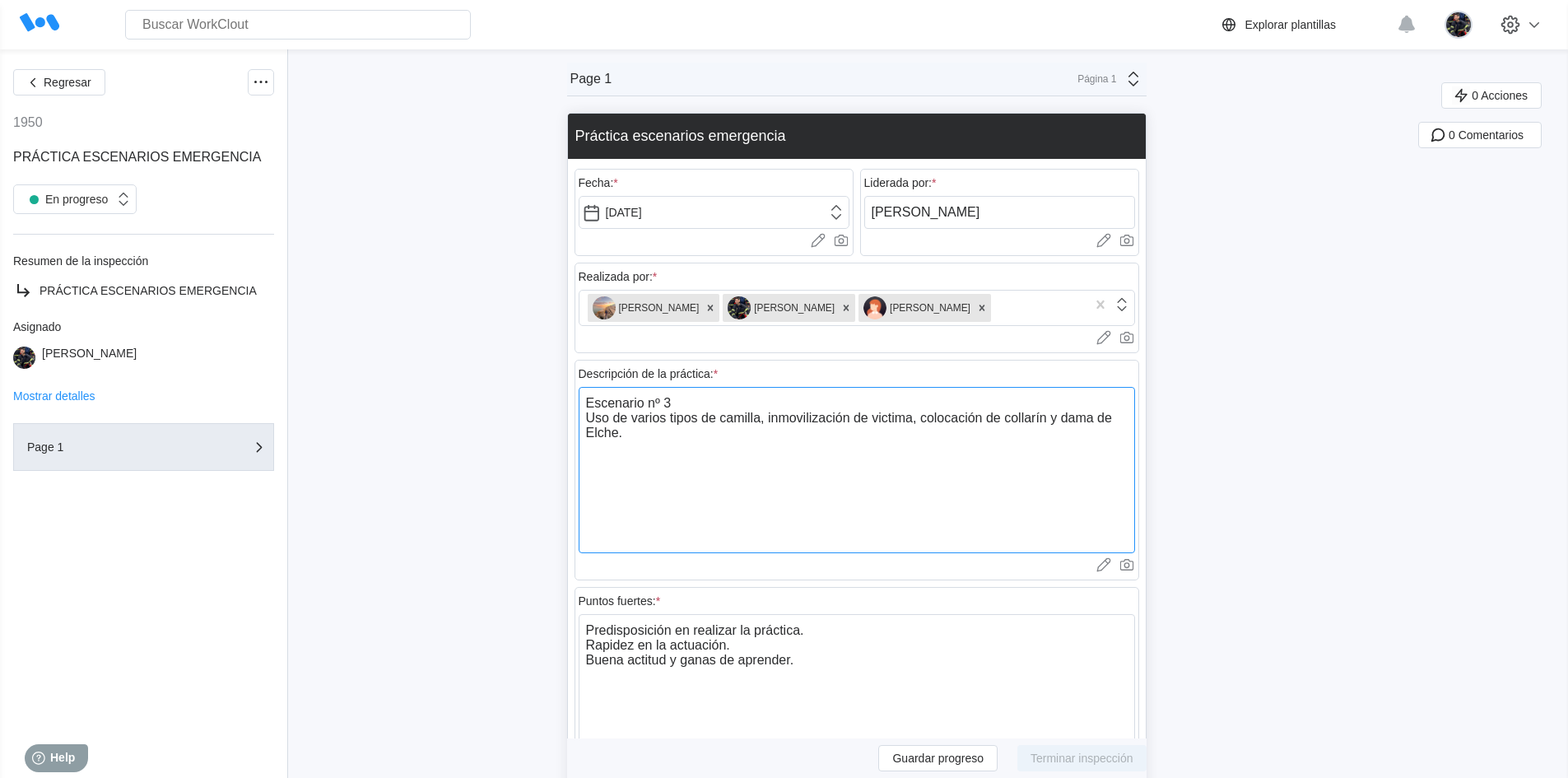
type textarea "x"
type textarea "Escenario nº 3 Uso de varios tipos de camilla, inmovilización de victima, coloc…"
type textarea "x"
type textarea "Escenario nº 3 Uso de varios tipos de camilla, inmovilización de victima, coloc…"
type textarea "x"
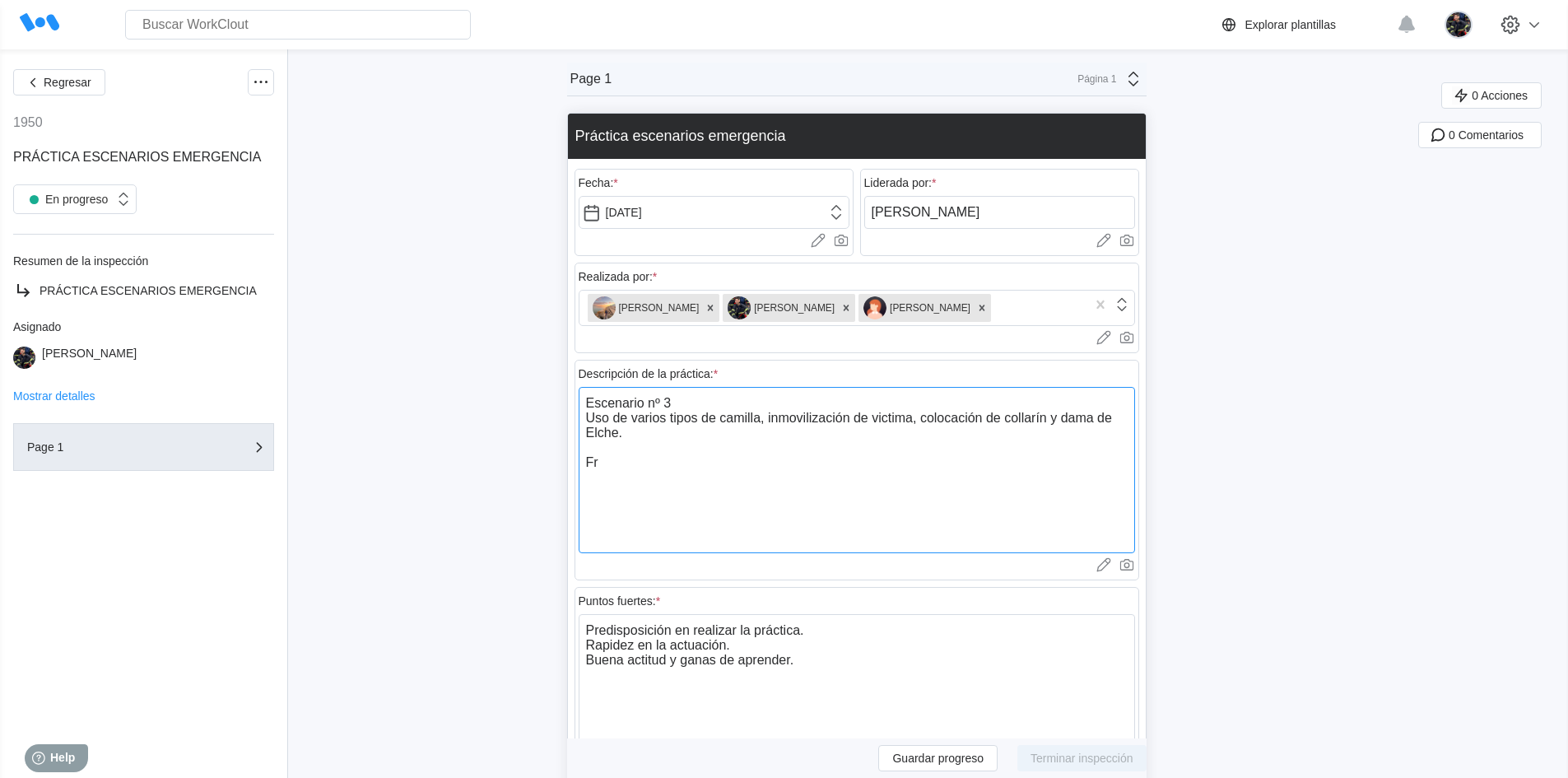
type textarea "Escenario nº 3 Uso de varios tipos de camilla, inmovilización de victima, coloc…"
type textarea "x"
type textarea "Escenario nº 3 Uso de varios tipos de camilla, inmovilización de victima, coloc…"
type textarea "x"
type textarea "Escenario nº 3 Uso de varios tipos de camilla, inmovilización de victima, coloc…"
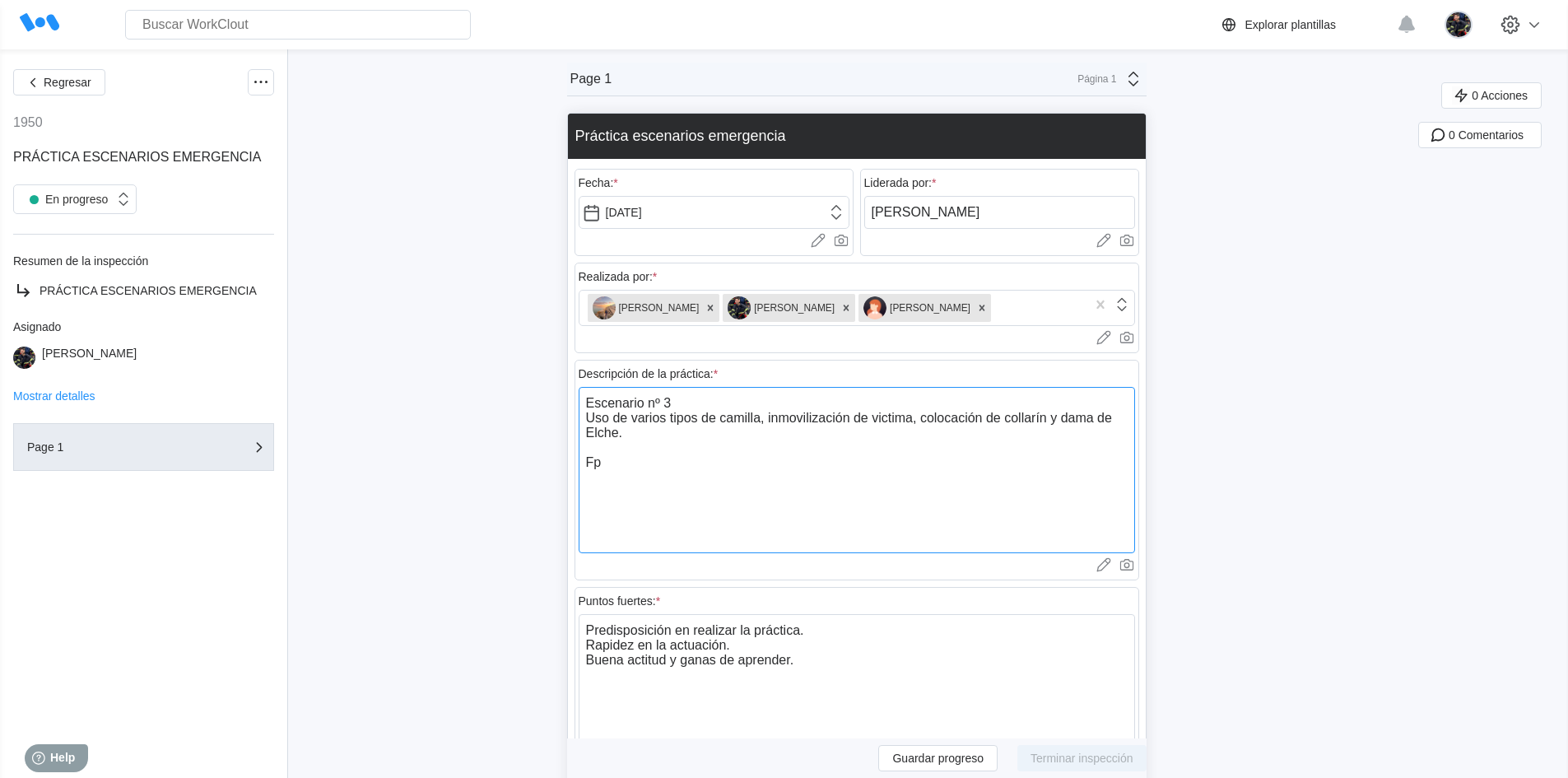
type textarea "x"
type textarea "Escenario nº 3 Uso de varios tipos de camilla, inmovilización de victima, coloc…"
type textarea "x"
type textarea "Escenario nº 3 Uso de varios tipos de camilla, inmovilización de victima, coloc…"
type textarea "x"
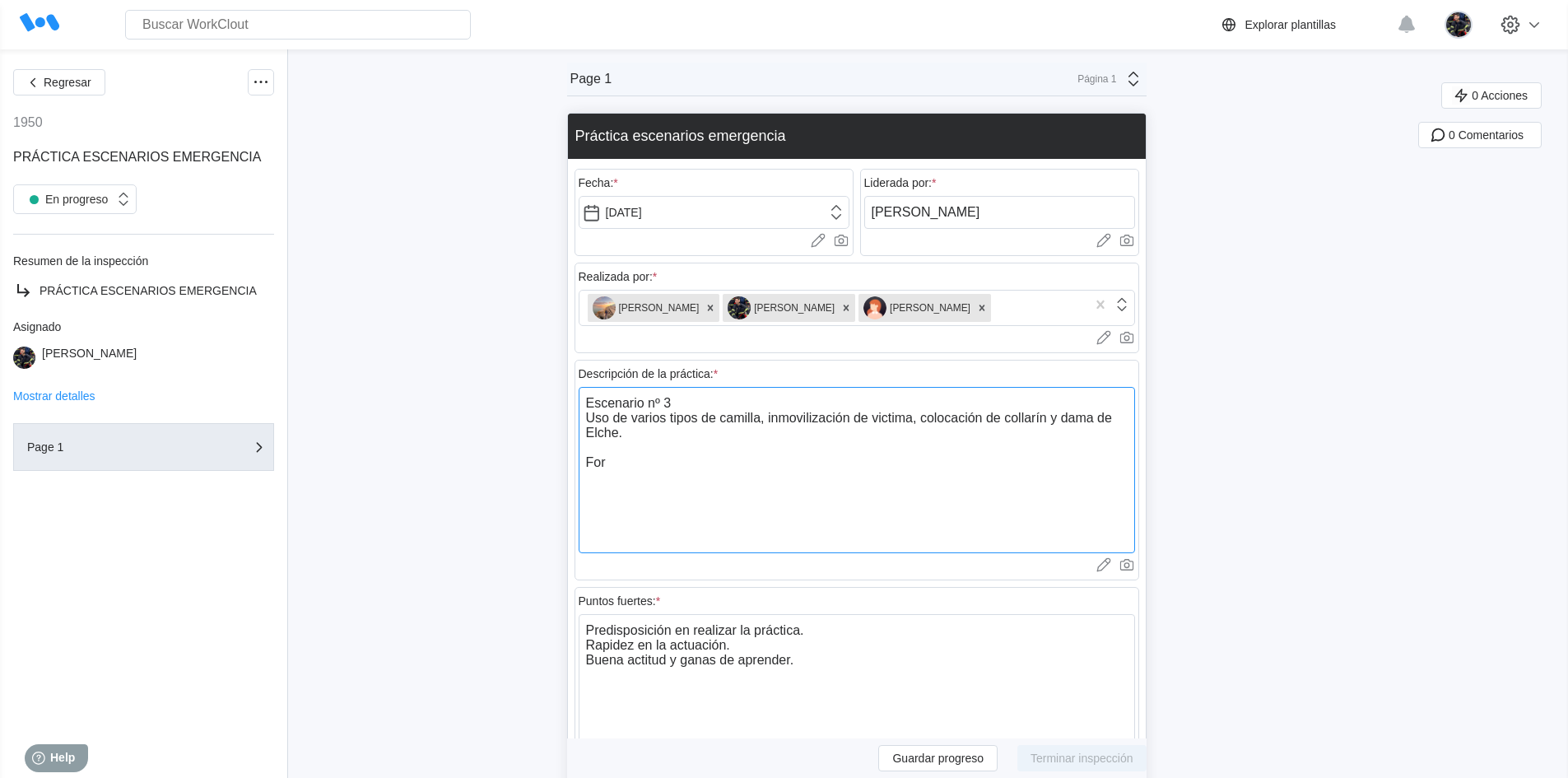
type textarea "Escenario nº 3 Uso de varios tipos de camilla, inmovilización de victima, coloc…"
type textarea "x"
type textarea "Escenario nº 3 Uso de varios tipos de camilla, inmovilización de victima, coloc…"
type textarea "x"
type textarea "Escenario nº 3 Uso de varios tipos de camilla, inmovilización de victima, coloc…"
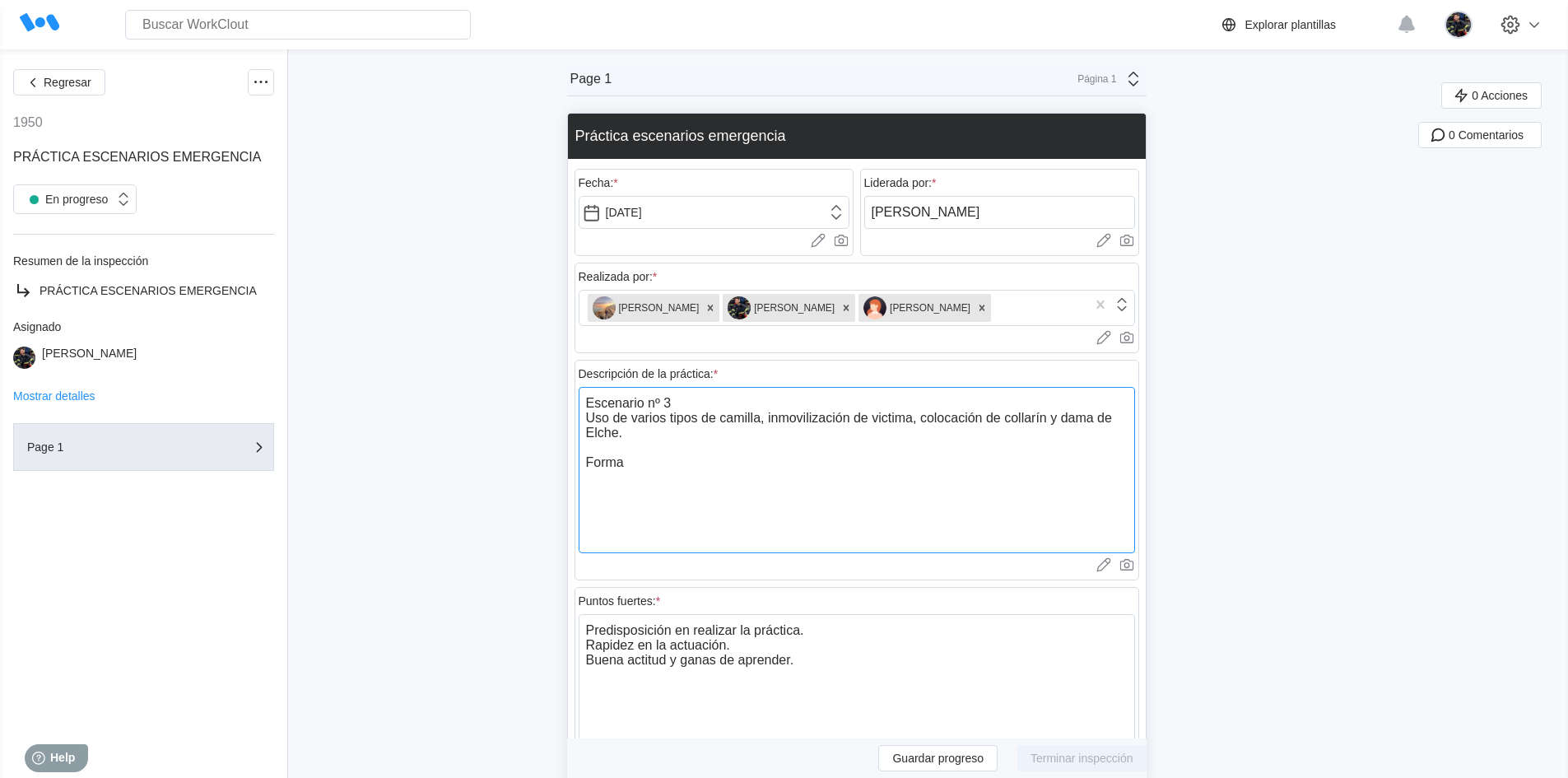
type textarea "x"
type textarea "Escenario nº 3 Uso de varios tipos de camilla, inmovilización de victima, coloc…"
type textarea "x"
type textarea "Escenario nº 3 Uso de varios tipos de camilla, inmovilización de victima, coloc…"
type textarea "x"
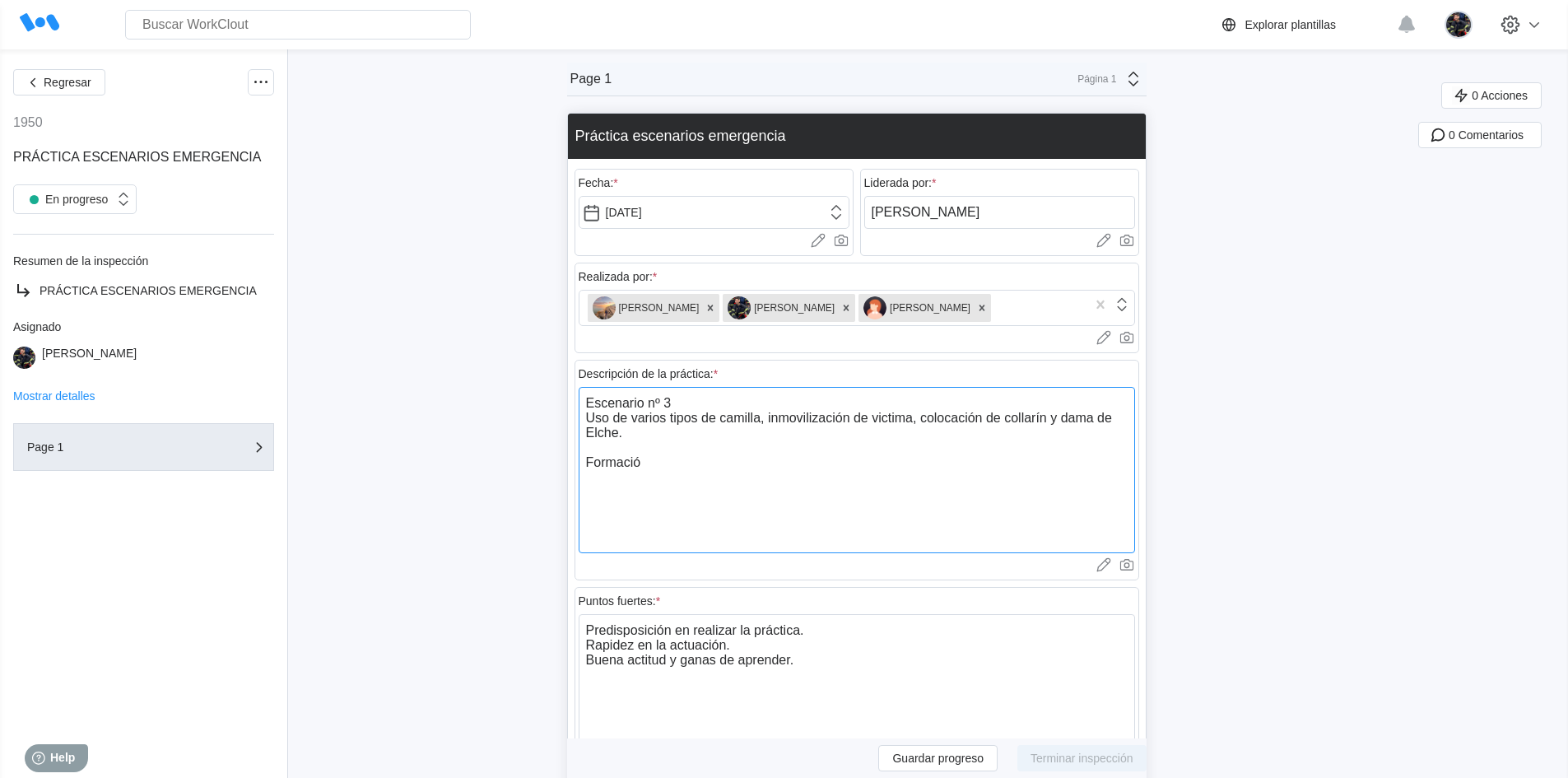
type textarea "Escenario nº 3 Uso de varios tipos de camilla, inmovilización de victima, coloc…"
type textarea "x"
type textarea "Escenario nº 3 Uso de varios tipos de camilla, inmovilización de victima, coloc…"
type textarea "x"
type textarea "Escenario nº 3 Uso de varios tipos de camilla, inmovilización de victima, coloc…"
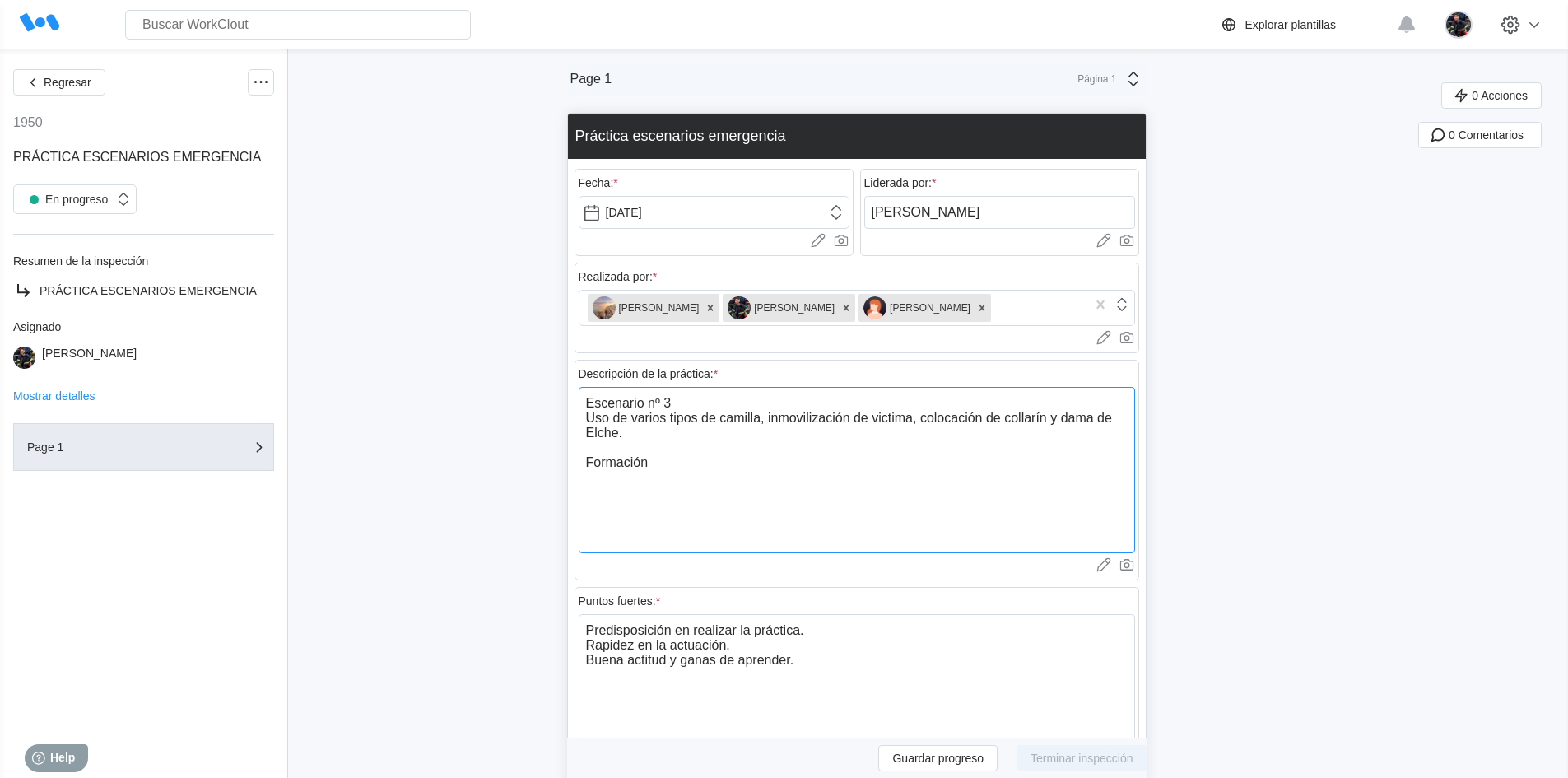
type textarea "x"
type textarea "Escenario nº 3 Uso de varios tipos de camilla, inmovilización de victima, coloc…"
type textarea "x"
type textarea "Escenario nº 3 Uso de varios tipos de camilla, inmovilización de victima, coloc…"
type textarea "x"
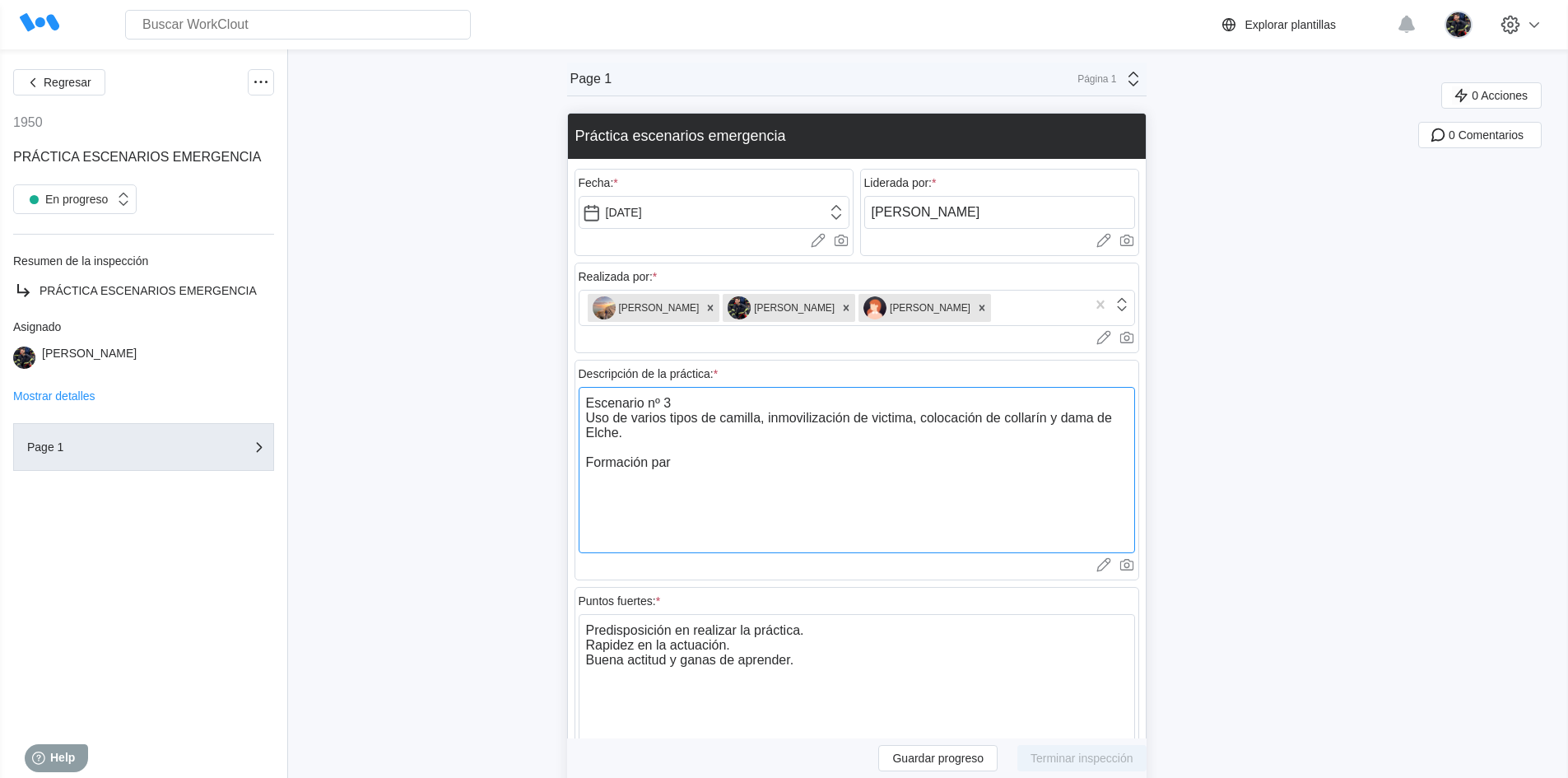
type textarea "Escenario nº 3 Uso de varios tipos de camilla, inmovilización de victima, coloc…"
type textarea "x"
type textarea "Escenario nº 3 Uso de varios tipos de camilla, inmovilización de victima, coloc…"
type textarea "x"
type textarea "Escenario nº 3 Uso de varios tipos de camilla, inmovilización de victima, coloc…"
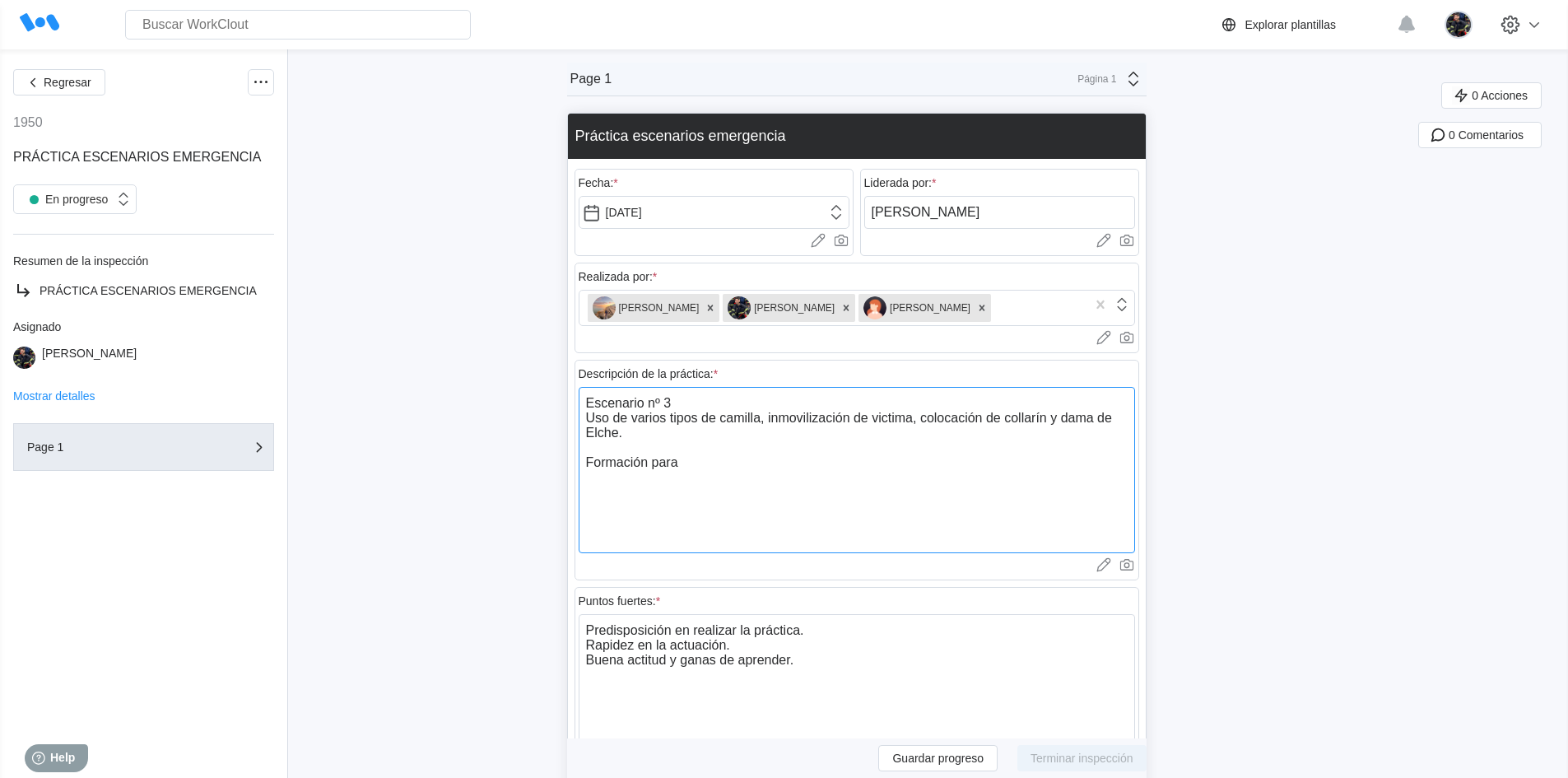
type textarea "x"
type textarea "Escenario nº 3 Uso de varios tipos de camilla, inmovilización de victima, coloc…"
type textarea "x"
type textarea "Escenario nº 3 Uso de varios tipos de camilla, inmovilización de victima, coloc…"
type textarea "x"
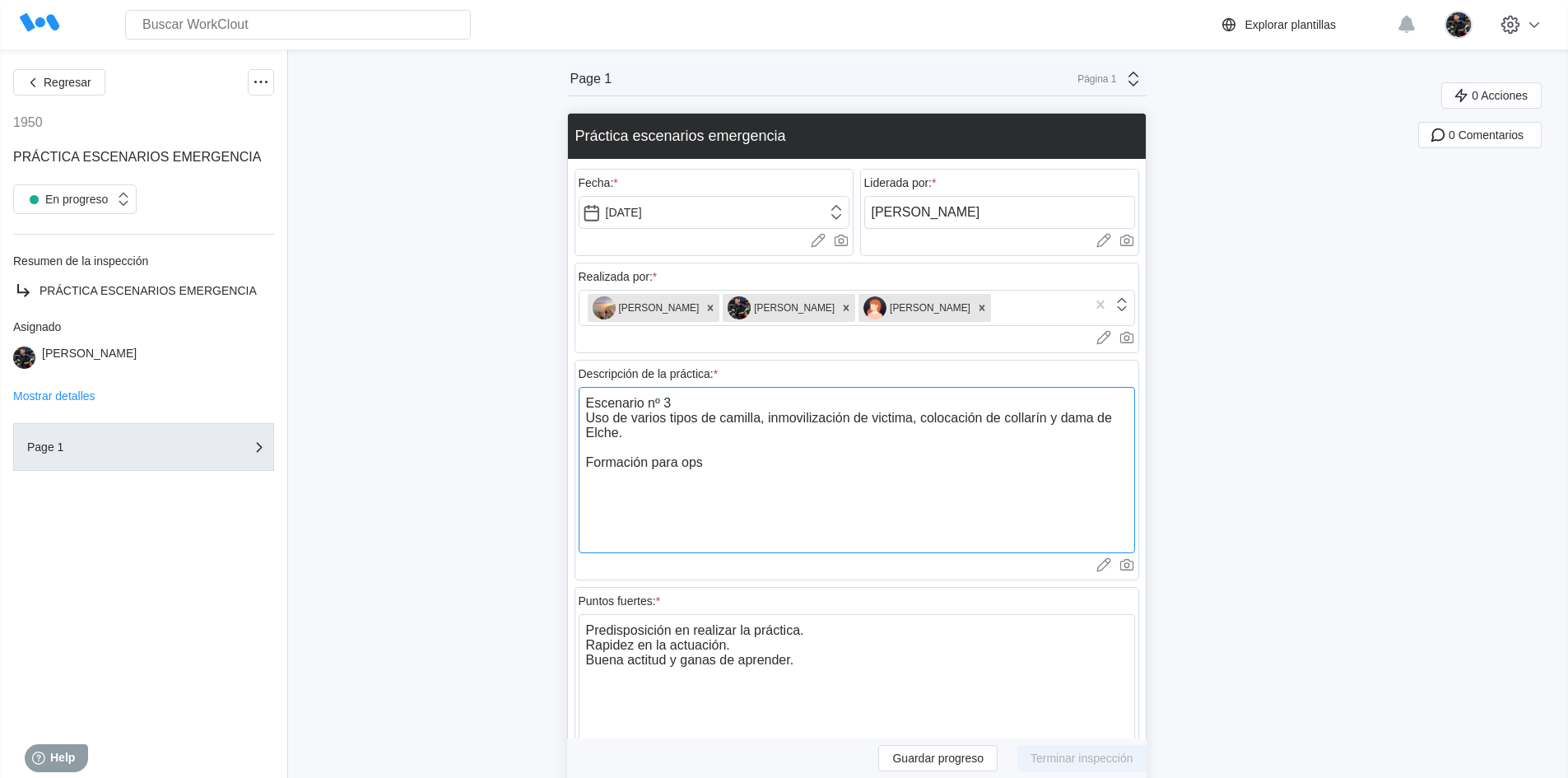
type textarea "Escenario nº 3 Uso de varios tipos de camilla, inmovilización de victima, coloc…"
type textarea "x"
type textarea "Escenario nº 3 Uso de varios tipos de camilla, inmovilización de victima, coloc…"
type textarea "x"
type textarea "Escenario nº 3 Uso de varios tipos de camilla, inmovilización de victima, coloc…"
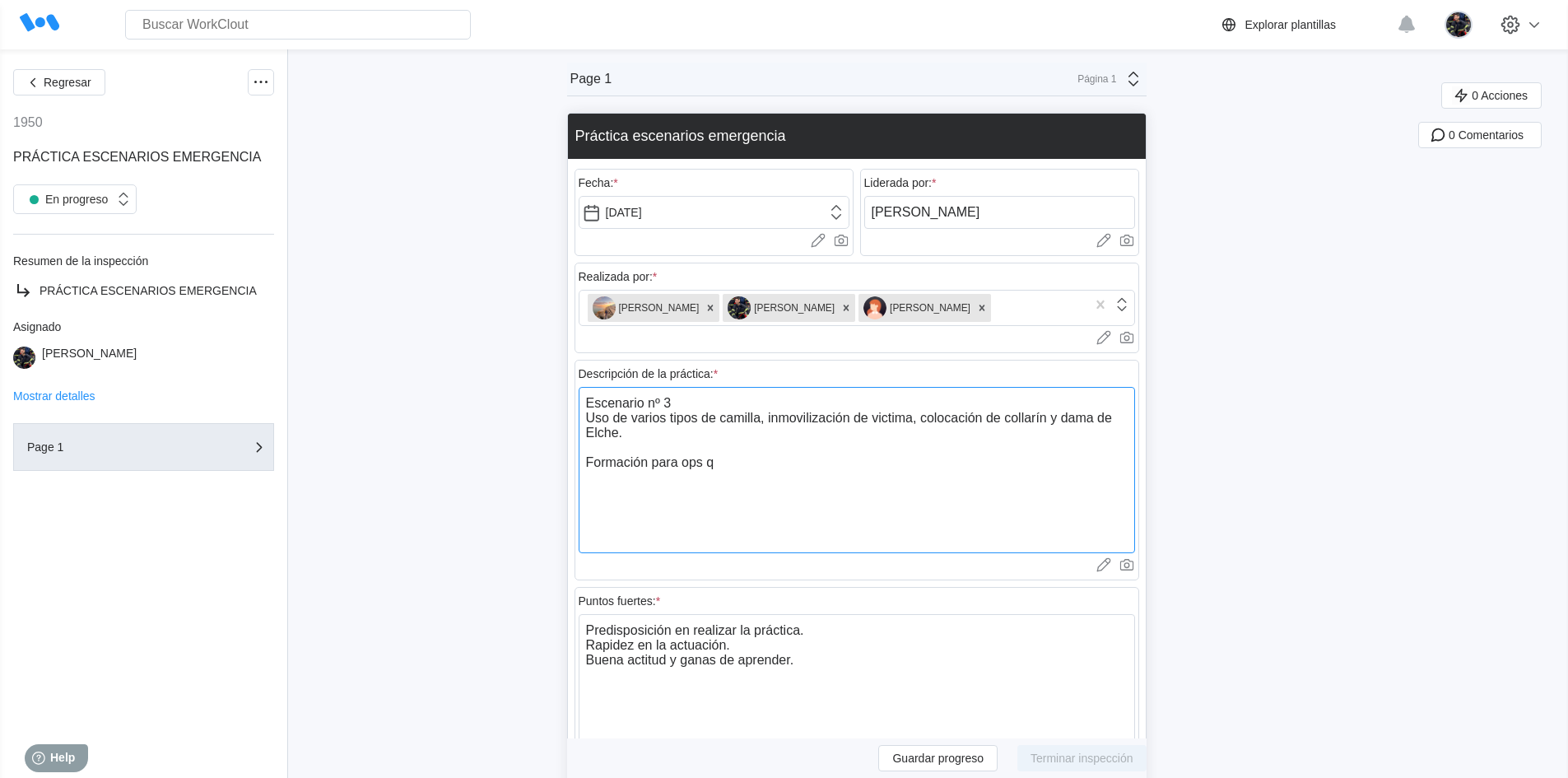
type textarea "x"
type textarea "Escenario nº 3 Uso de varios tipos de camilla, inmovilización de victima, coloc…"
type textarea "x"
type textarea "Escenario nº 3 Uso de varios tipos de camilla, inmovilización de victima, coloc…"
type textarea "x"
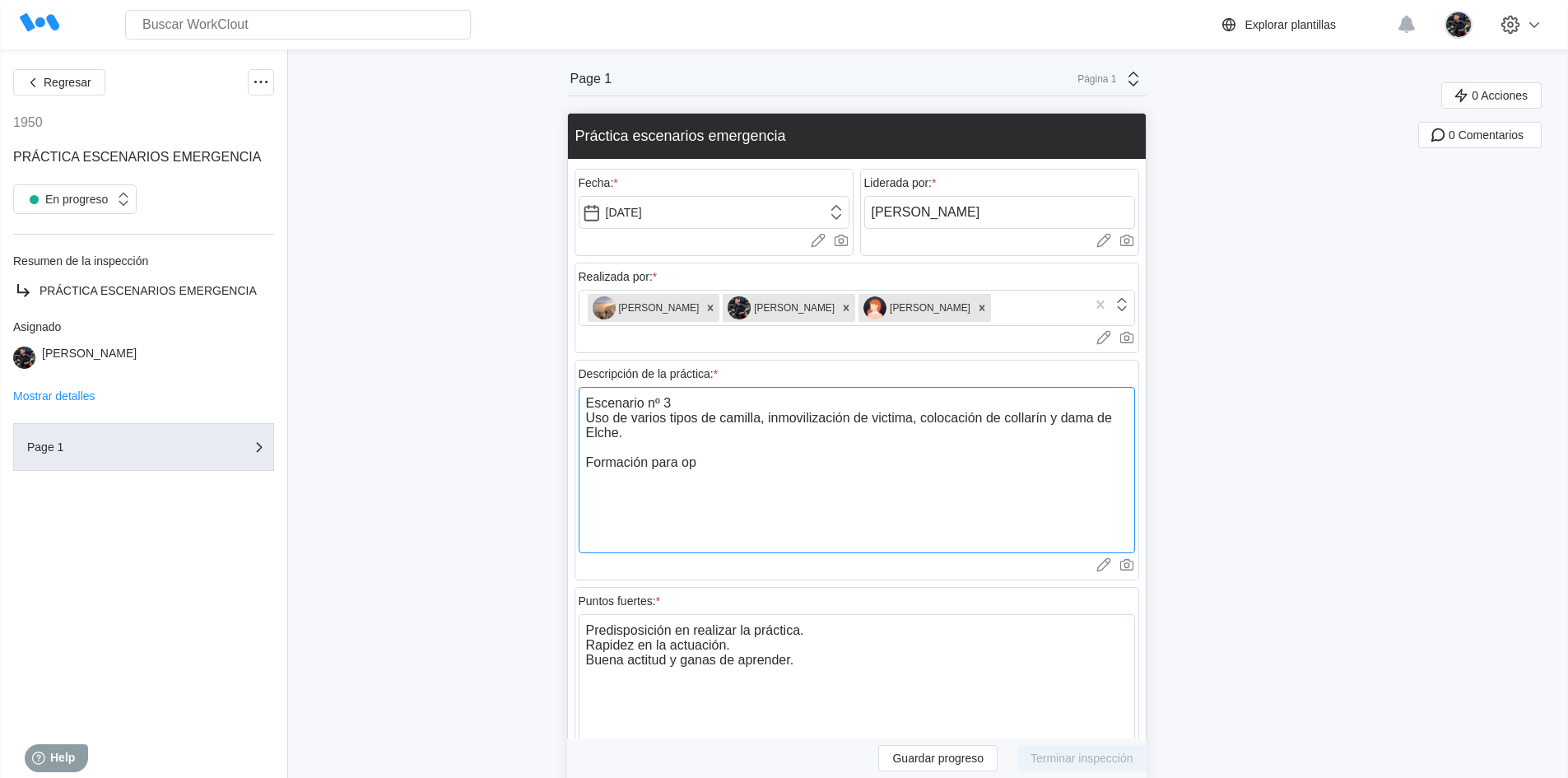
type textarea "Escenario nº 3 Uso de varios tipos de camilla, inmovilización de victima, coloc…"
type textarea "x"
type textarea "Escenario nº 3 Uso de varios tipos de camilla, inmovilización de victima, coloc…"
type textarea "x"
type textarea "Escenario nº 3 Uso de varios tipos de camilla, inmovilización de victima, coloc…"
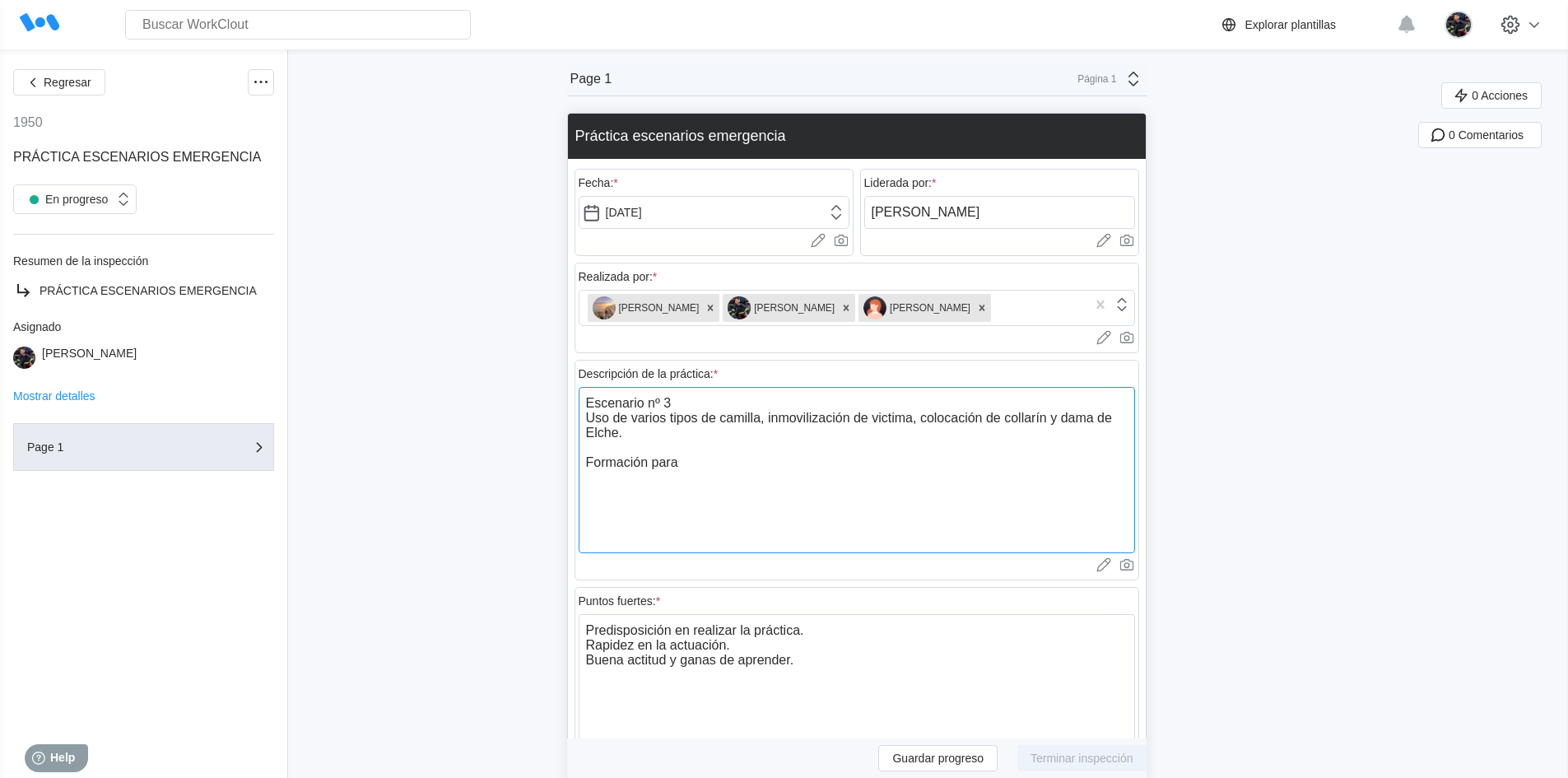
type textarea "x"
type textarea "Escenario nº 3 Uso de varios tipos de camilla, inmovilización de victima, coloc…"
type textarea "x"
type textarea "Escenario nº 3 Uso de varios tipos de camilla, inmovilización de victima, coloc…"
type textarea "x"
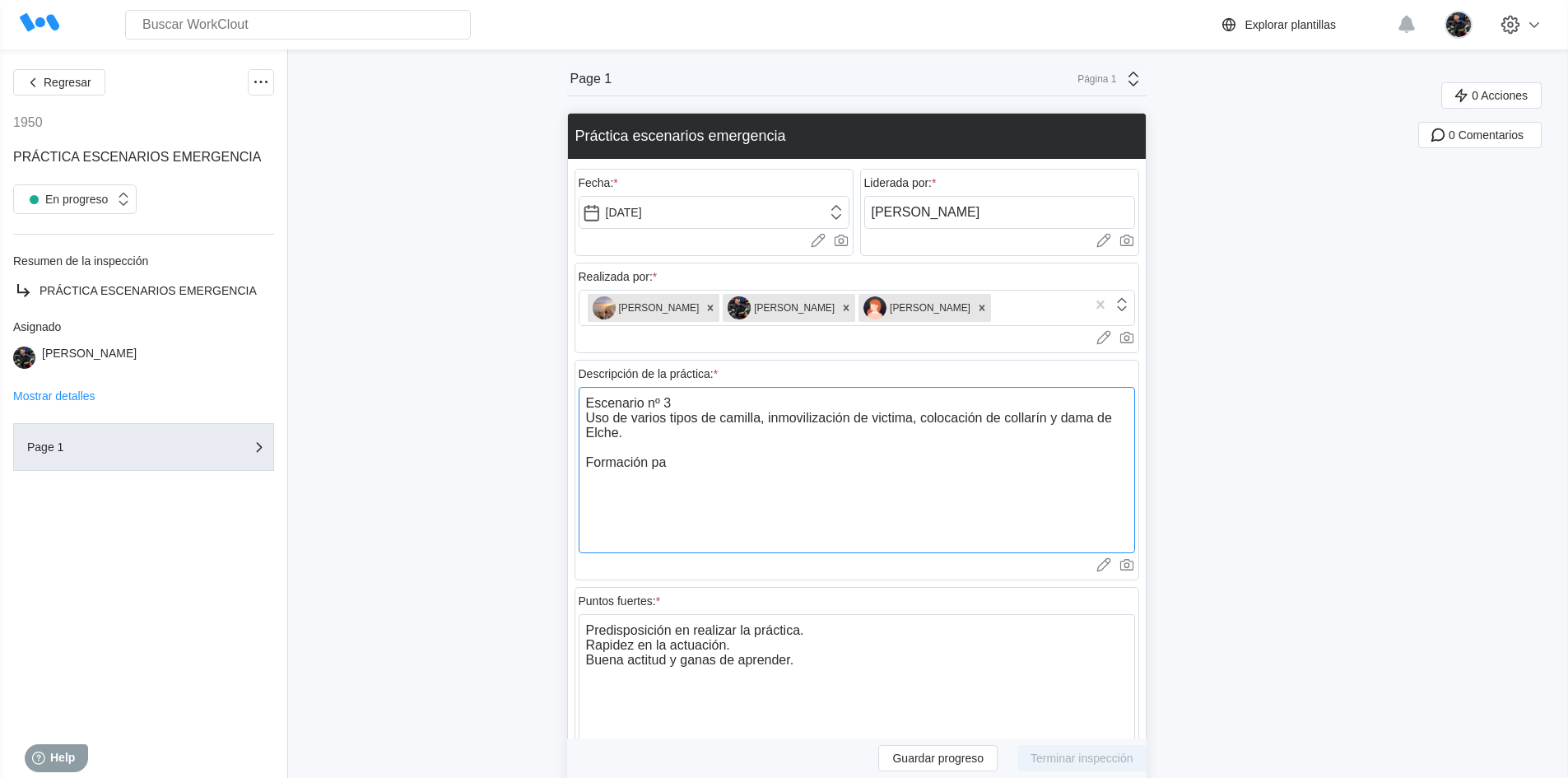
type textarea "Escenario nº 3 Uso de varios tipos de camilla, inmovilización de victima, coloc…"
type textarea "x"
type textarea "Escenario nº 3 Uso de varios tipos de camilla, inmovilización de victima, coloc…"
type textarea "x"
type textarea "Escenario nº 3 Uso de varios tipos de camilla, inmovilización de victima, coloc…"
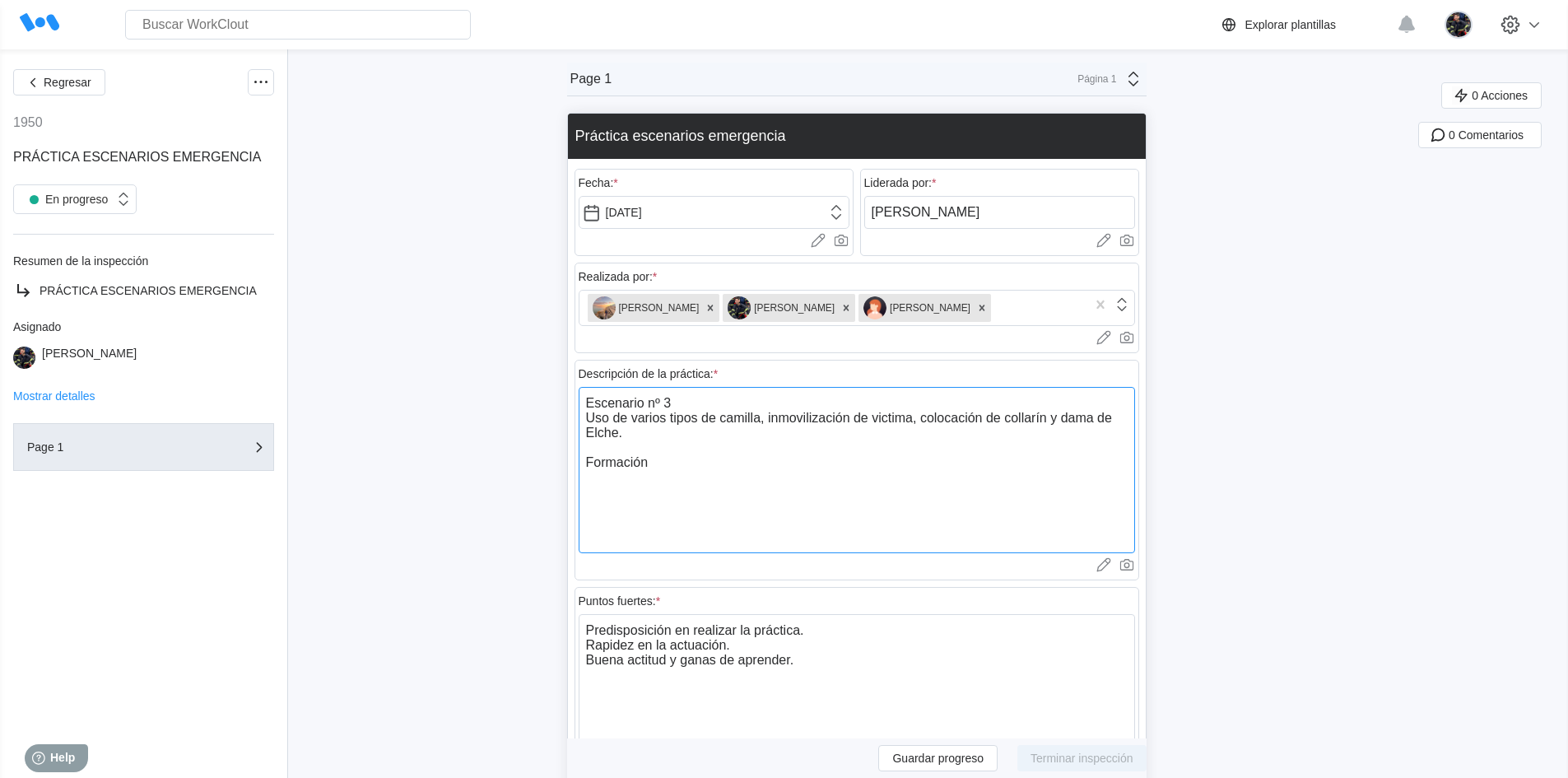
type textarea "x"
type textarea "Escenario nº 3 Uso de varios tipos de camilla, inmovilización de victima, coloc…"
type textarea "x"
type textarea "Escenario nº 3 Uso de varios tipos de camilla, inmovilización de victima, coloc…"
type textarea "x"
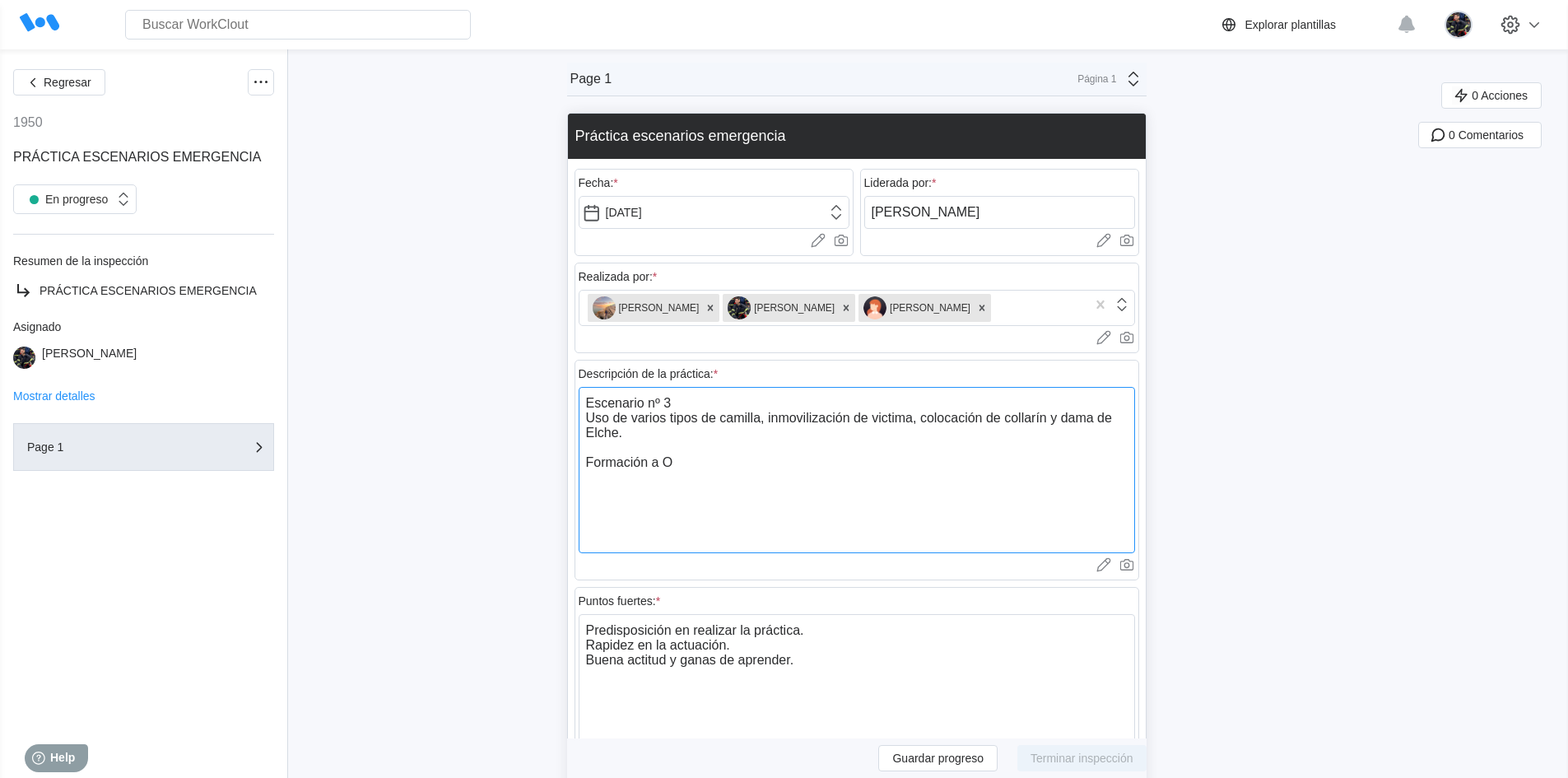
type textarea "Escenario nº 3 Uso de varios tipos de camilla, inmovilización de victima, coloc…"
type textarea "x"
type textarea "Escenario nº 3 Uso de varios tipos de camilla, inmovilización de victima, coloc…"
type textarea "x"
type textarea "Escenario nº 3 Uso de varios tipos de camilla, inmovilización de victima, coloc…"
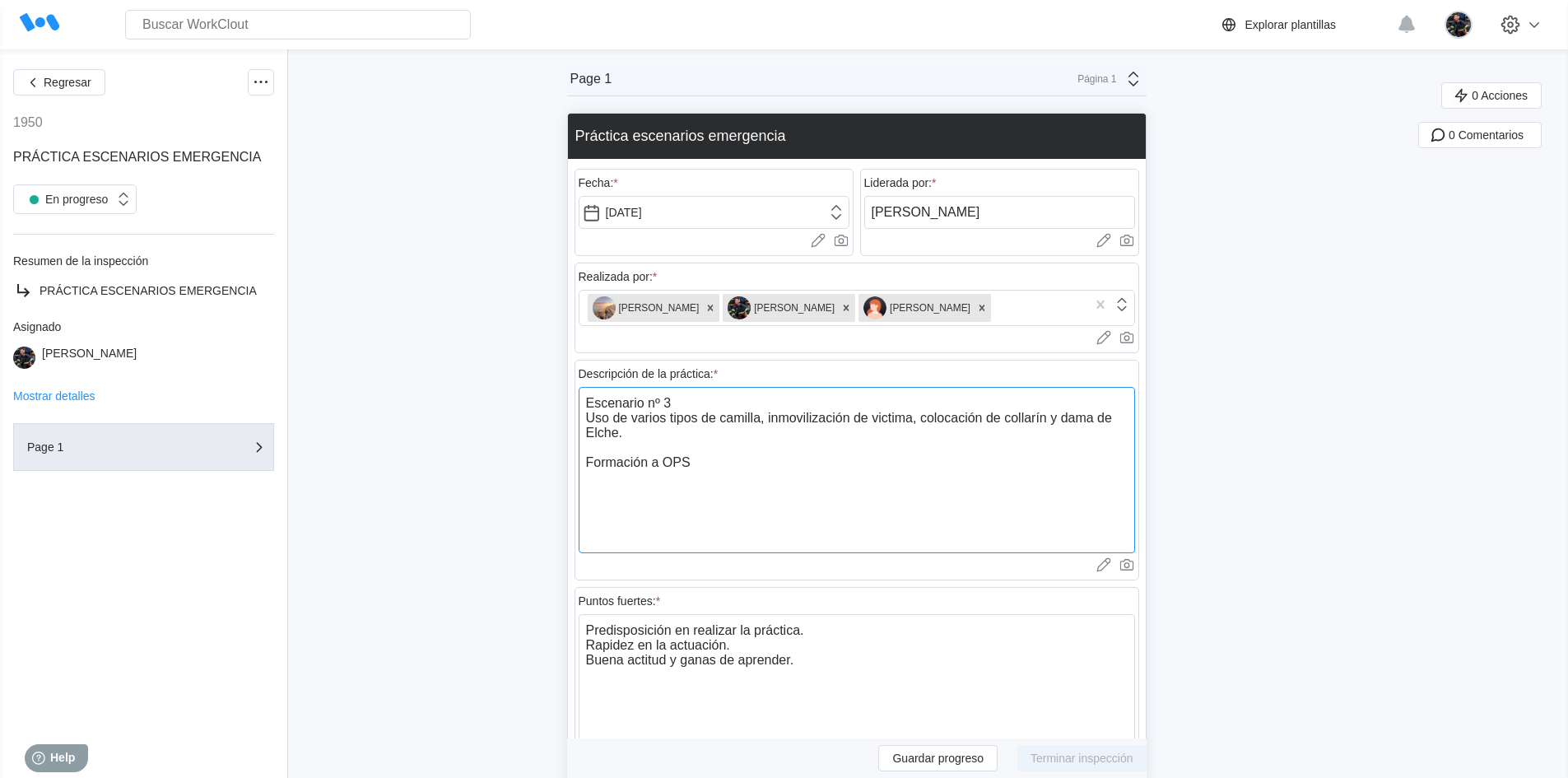
type textarea "x"
type textarea "Escenario nº 3 Uso de varios tipos de camilla, inmovilización de victima, coloc…"
type textarea "x"
type textarea "Escenario nº 3 Uso de varios tipos de camilla, inmovilización de victima, coloc…"
type textarea "x"
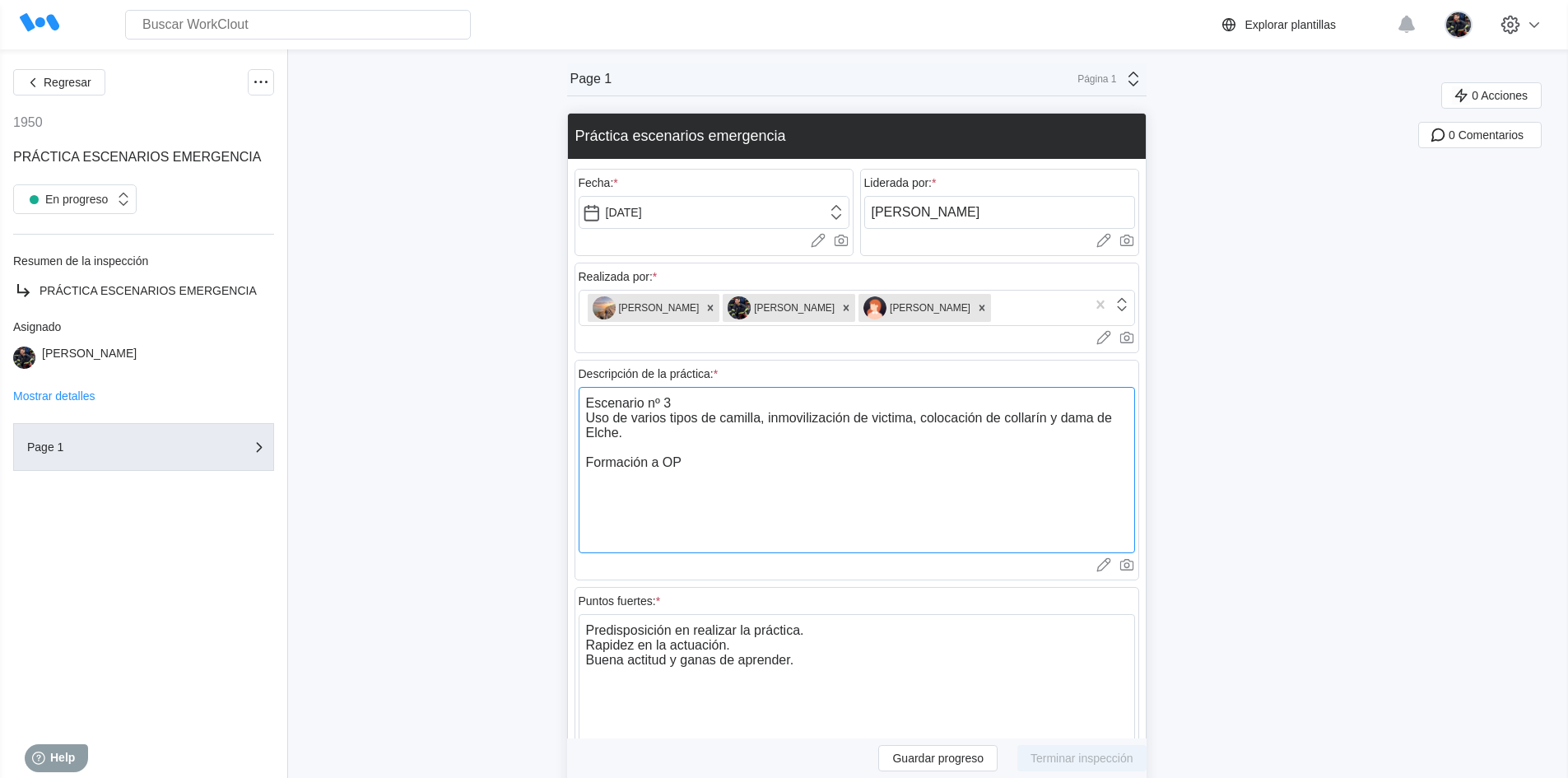
type textarea "Escenario nº 3 Uso de varios tipos de camilla, inmovilización de victima, coloc…"
type textarea "x"
type textarea "Escenario nº 3 Uso de varios tipos de camilla, inmovilización de victima, coloc…"
type textarea "x"
type textarea "Escenario nº 3 Uso de varios tipos de camilla, inmovilización de victima, coloc…"
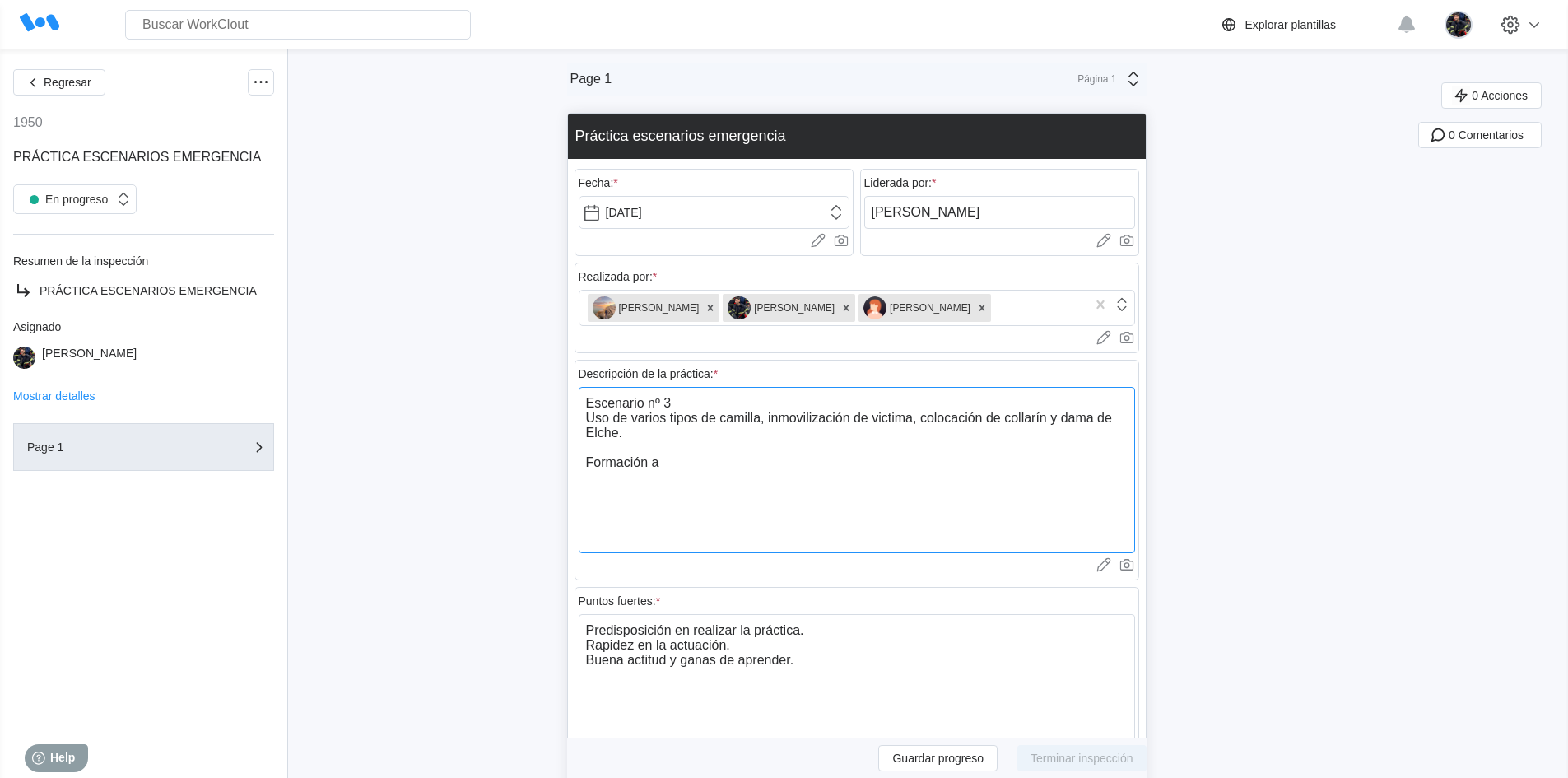
type textarea "x"
type textarea "Escenario nº 3 Uso de varios tipos de camilla, inmovilización de victima, coloc…"
type textarea "x"
type textarea "Escenario nº 3 Uso de varios tipos de camilla, inmovilización de victima, coloc…"
type textarea "x"
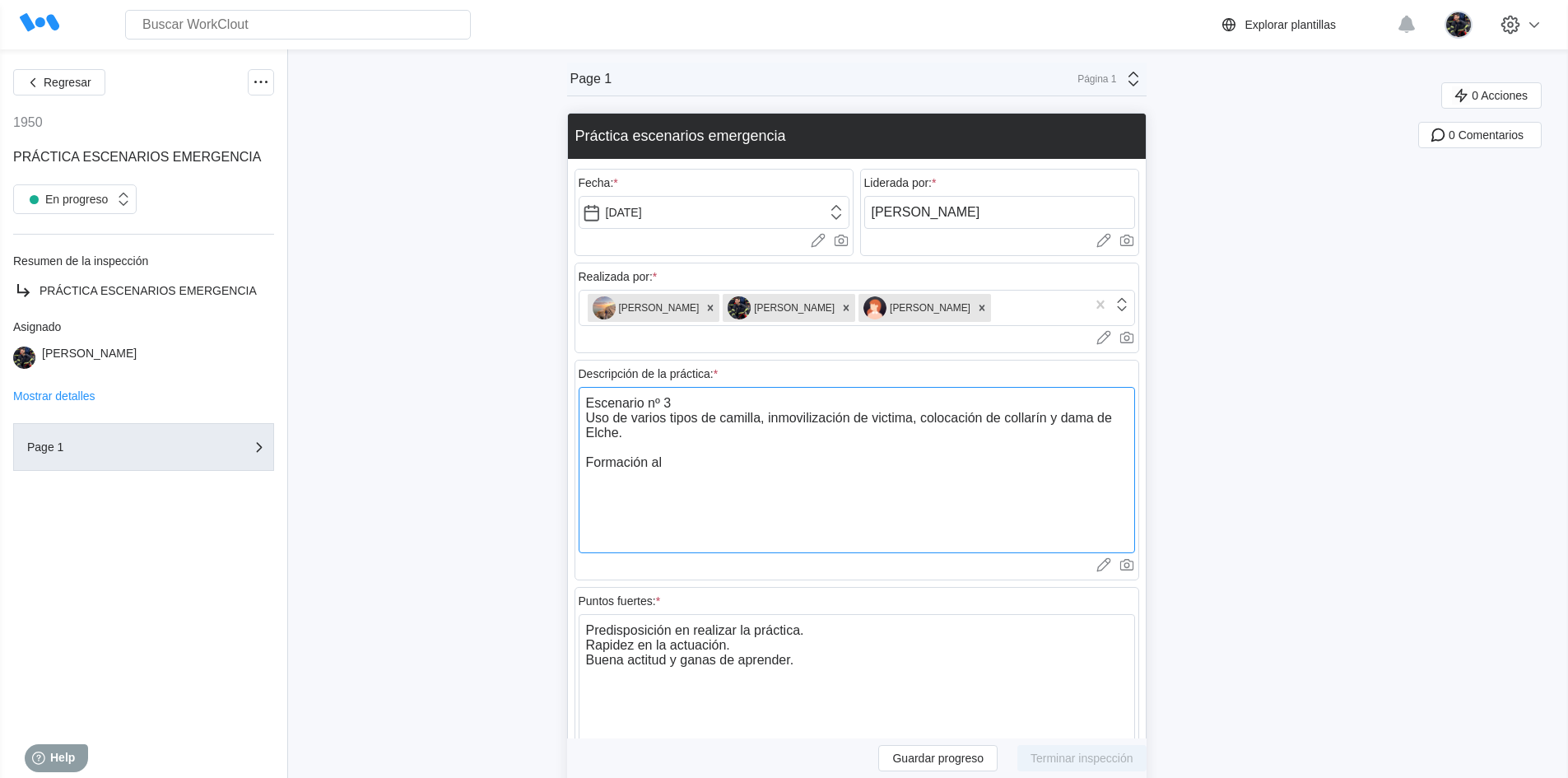
type textarea "Escenario nº 3 Uso de varios tipos de camilla, inmovilización de victima, coloc…"
type textarea "x"
type textarea "Escenario nº 3 Uso de varios tipos de camilla, inmovilización de victima, coloc…"
type textarea "x"
type textarea "Escenario nº 3 Uso de varios tipos de camilla, inmovilización de victima, coloc…"
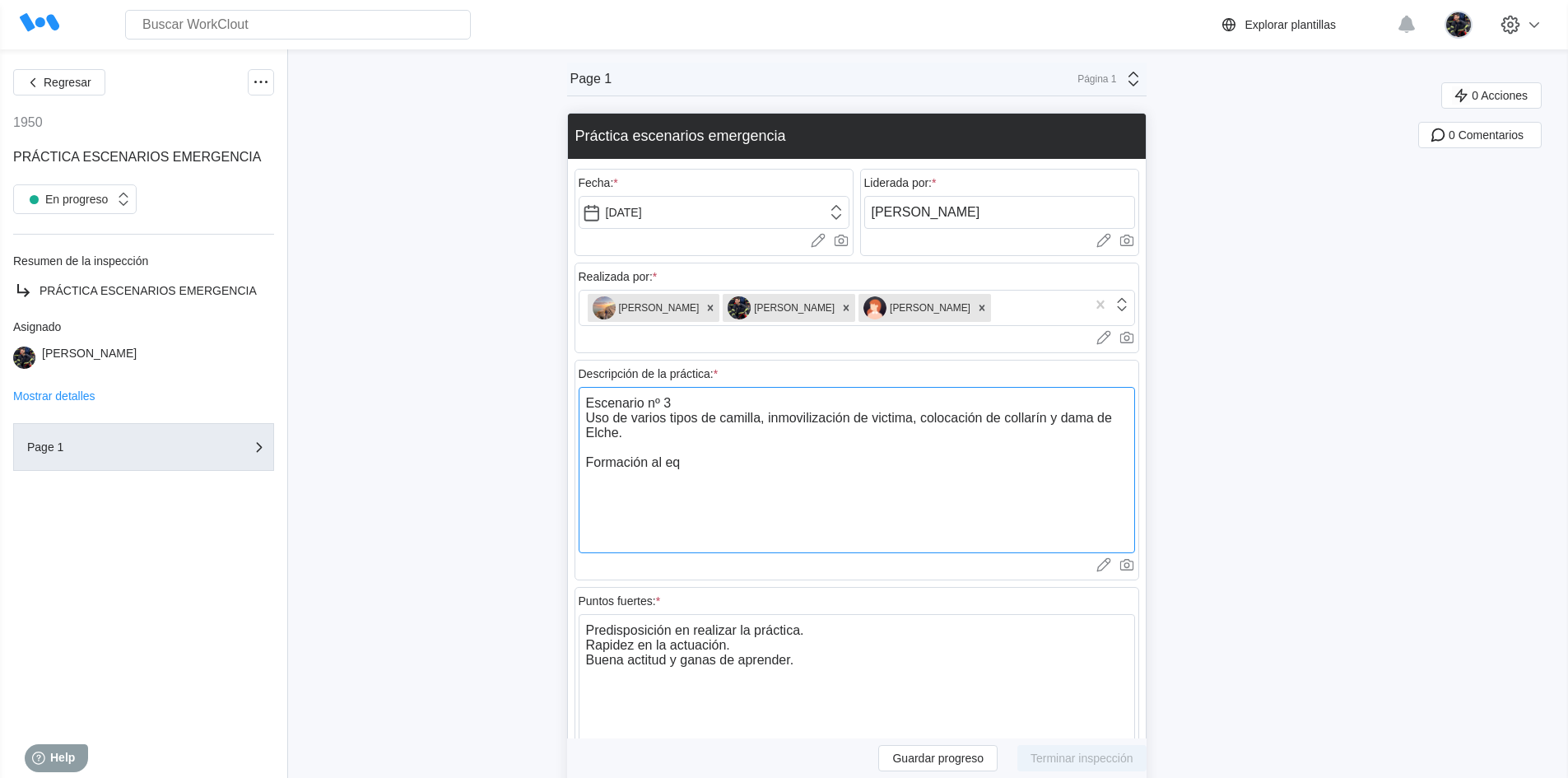
type textarea "x"
type textarea "Escenario nº 3 Uso de varios tipos de camilla, inmovilización de victima, coloc…"
type textarea "x"
type textarea "Escenario nº 3 Uso de varios tipos de camilla, inmovilización de victima, coloc…"
type textarea "x"
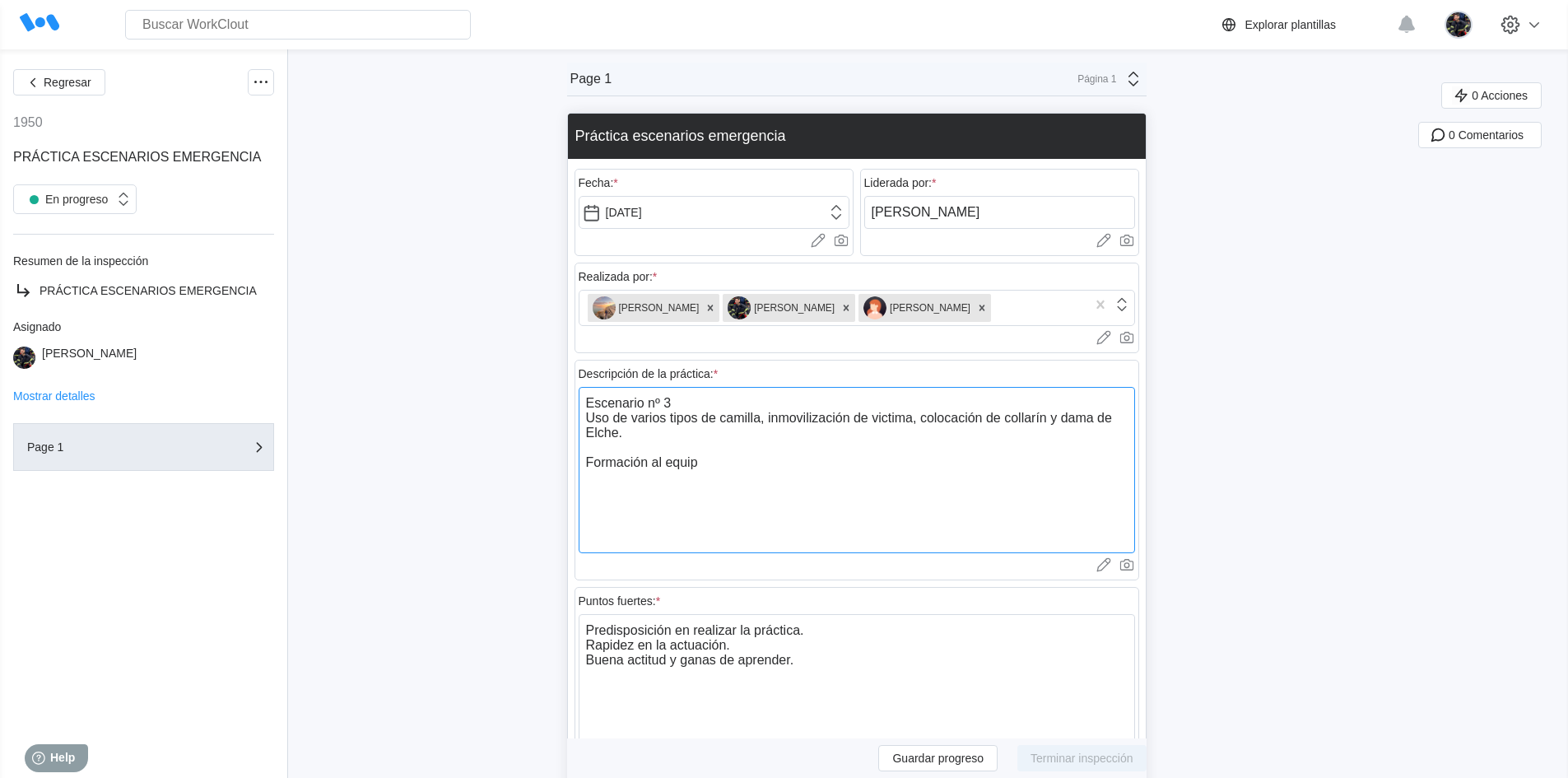
type textarea "Escenario nº 3 Uso de varios tipos de camilla, inmovilización de victima, coloc…"
type textarea "x"
type textarea "Escenario nº 3 Uso de varios tipos de camilla, inmovilización de victima, coloc…"
type textarea "x"
type textarea "Escenario nº 3 Uso de varios tipos de camilla, inmovilización de victima, coloc…"
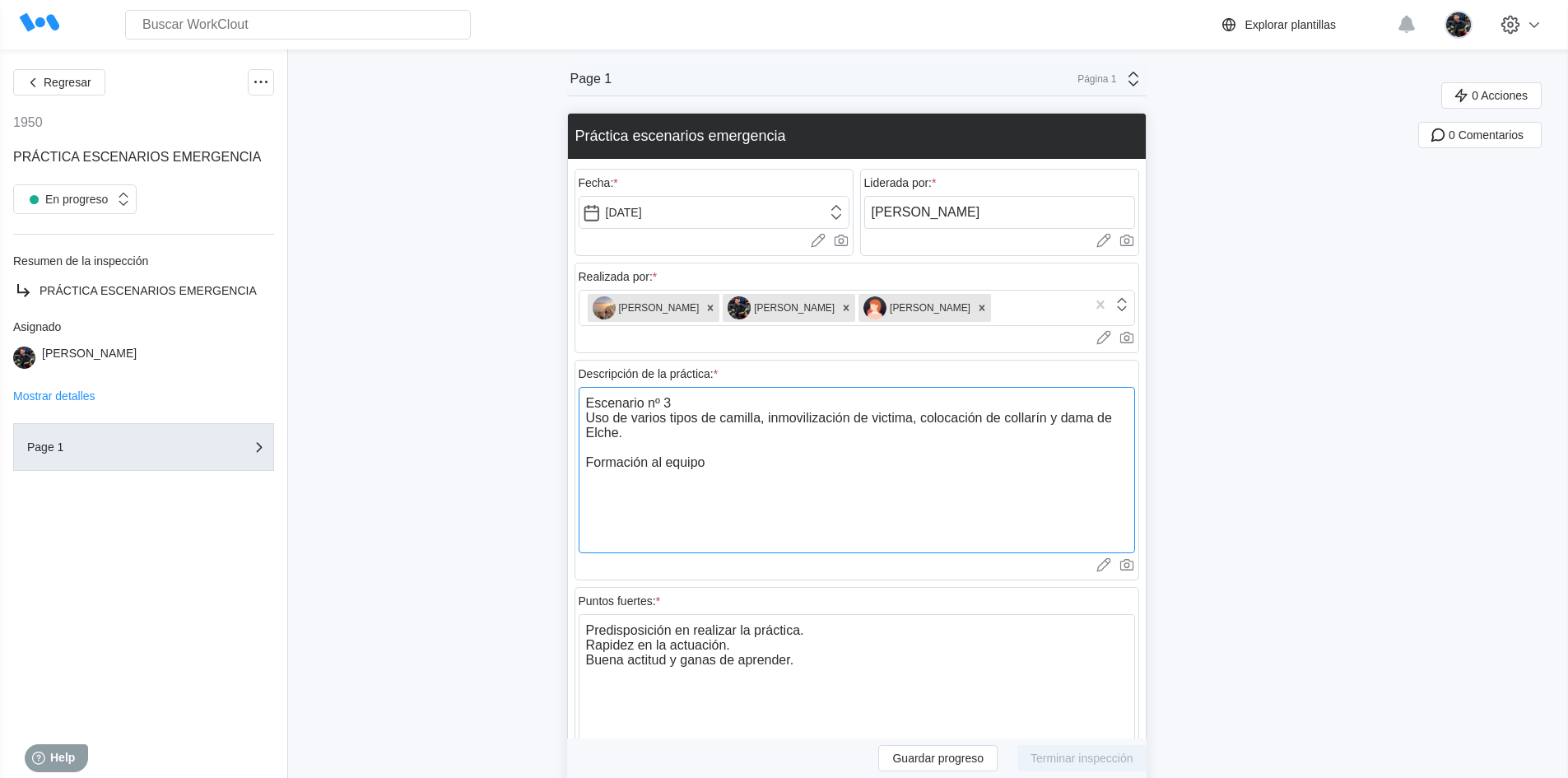
type textarea "x"
type textarea "Escenario nº 3 Uso de varios tipos de camilla, inmovilización de victima, coloc…"
type textarea "x"
type textarea "Escenario nº 3 Uso de varios tipos de camilla, inmovilización de victima, coloc…"
type textarea "x"
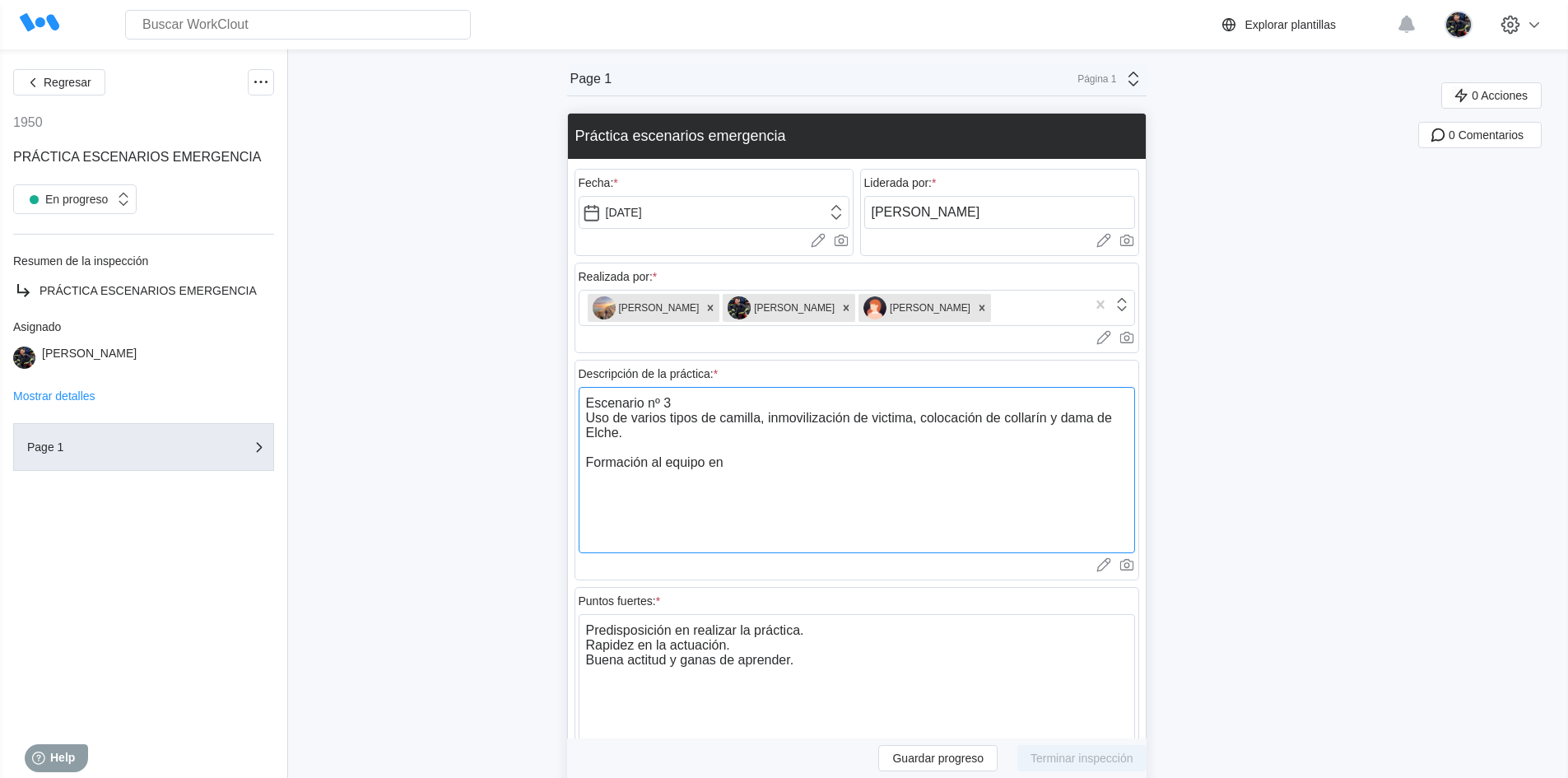
type textarea "Escenario nº 3 Uso de varios tipos de camilla, inmovilización de victima, coloc…"
type textarea "x"
type textarea "Escenario nº 3 Uso de varios tipos de camilla, inmovilización de victima, coloc…"
type textarea "x"
type textarea "Escenario nº 3 Uso de varios tipos de camilla, inmovilización de victima, coloc…"
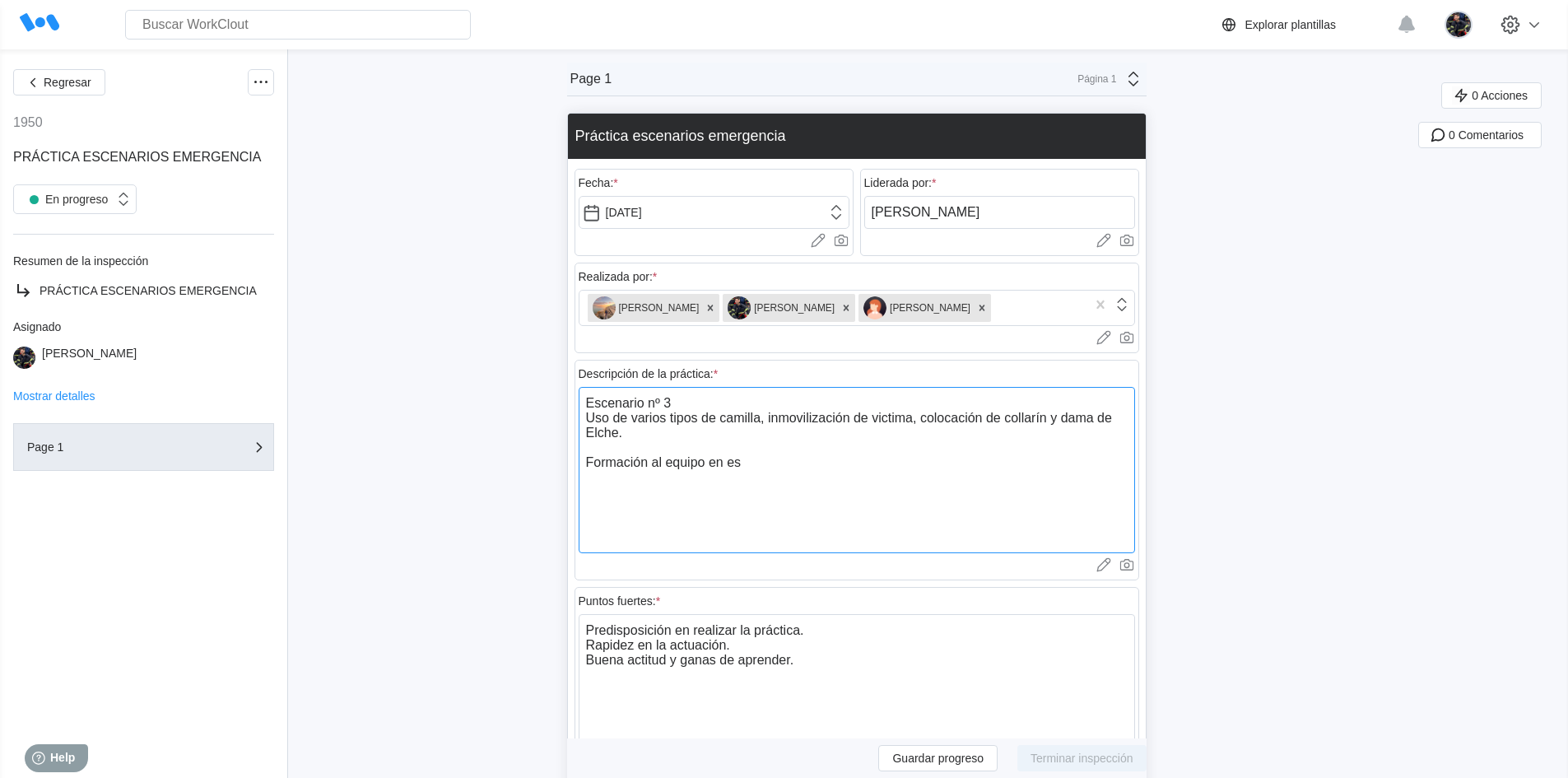
type textarea "x"
type textarea "Escenario nº 3 Uso de varios tipos de camilla, inmovilización de victima, coloc…"
type textarea "x"
type textarea "Escenario nº 3 Uso de varios tipos de camilla, inmovilización de victima, coloc…"
type textarea "x"
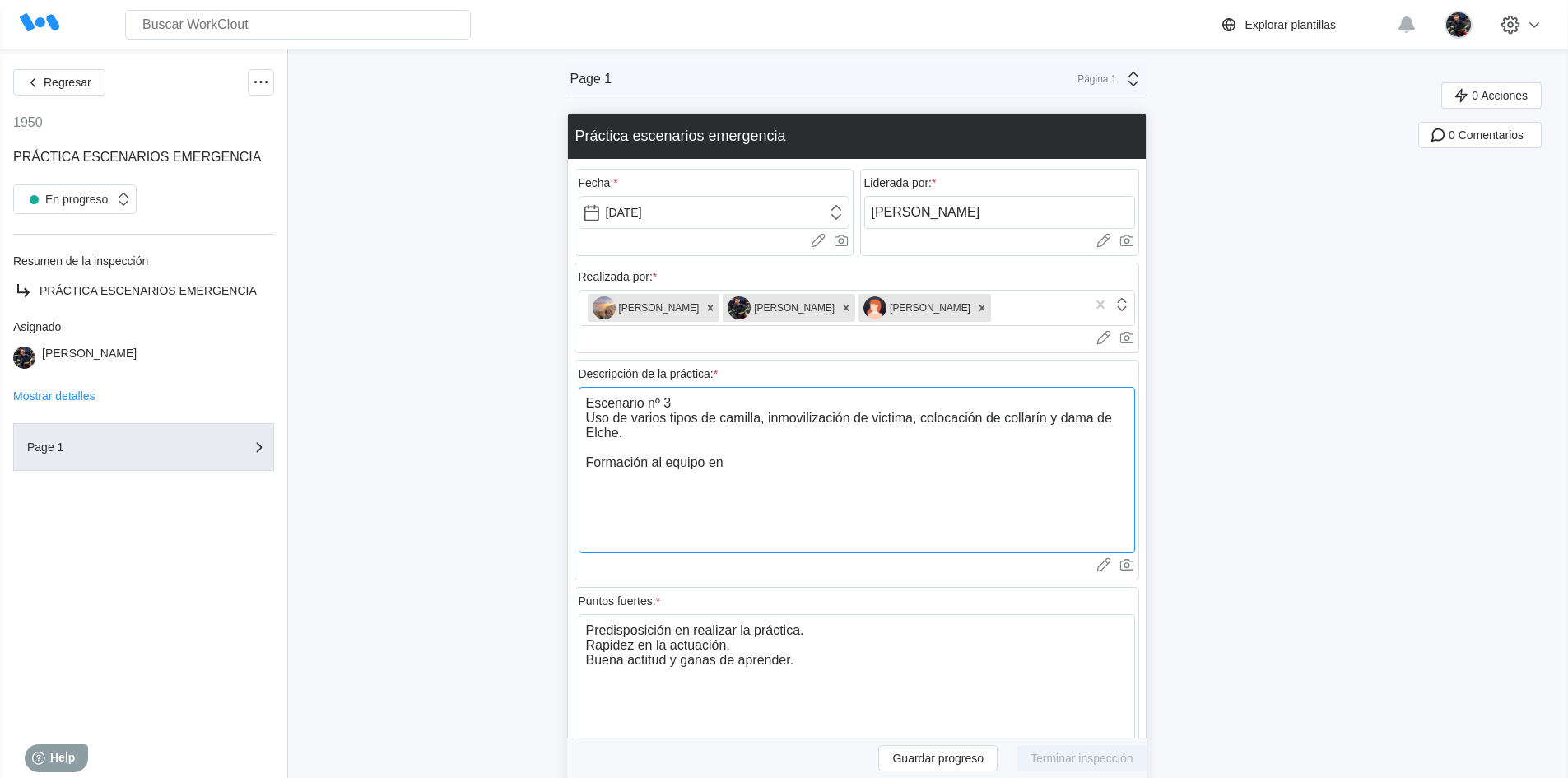
type textarea "Escenario nº 3 Uso de varios tipos de camilla, inmovilización de victima, coloc…"
type textarea "x"
type textarea "Escenario nº 3 Uso de varios tipos de camilla, inmovilización de victima, coloc…"
type textarea "x"
type textarea "Escenario nº 3 Uso de varios tipos de camilla, inmovilización de victima, coloc…"
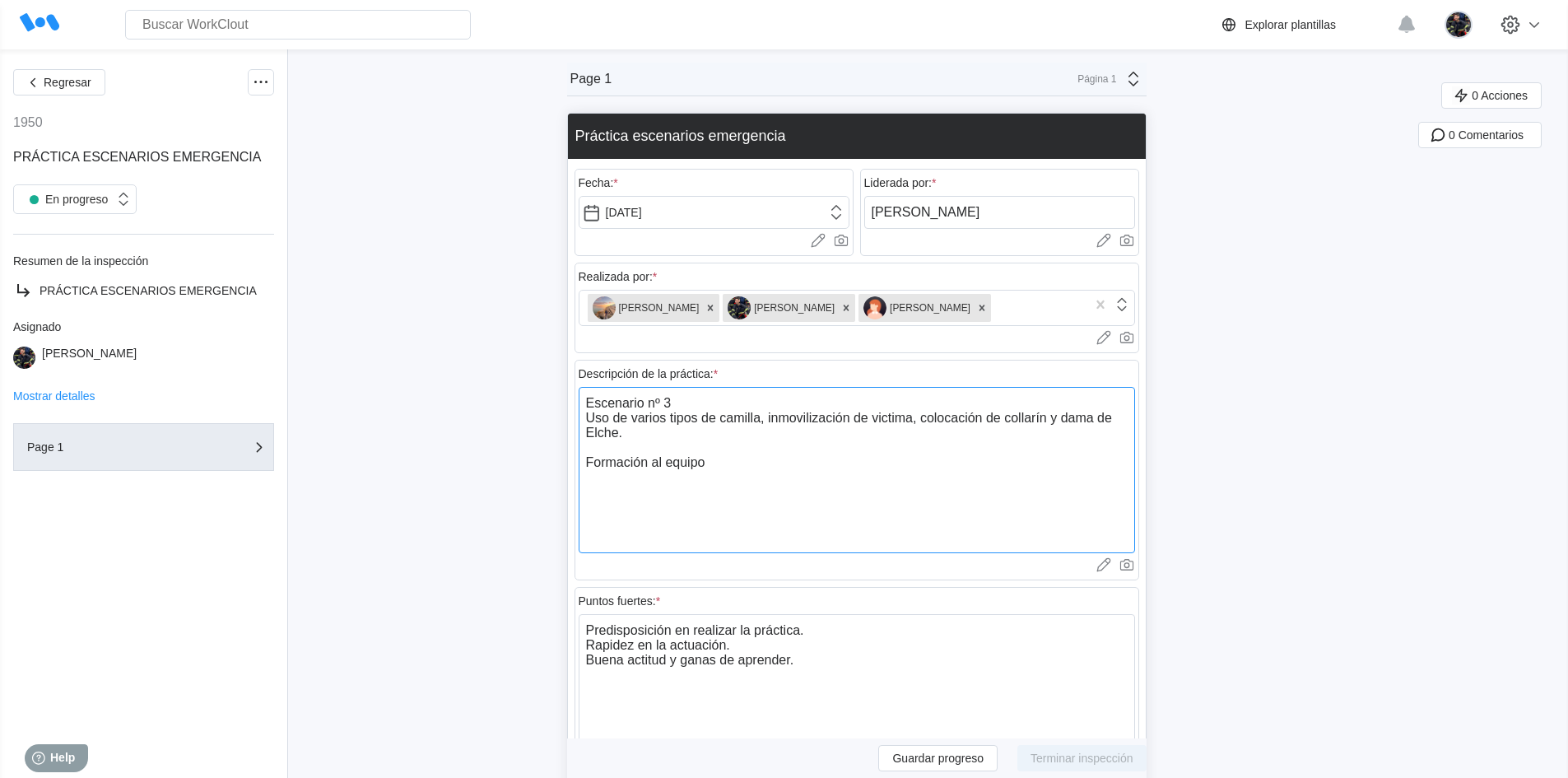
type textarea "x"
type textarea "Escenario nº 3 Uso de varios tipos de camilla, inmovilización de victima, coloc…"
type textarea "x"
type textarea "Escenario nº 3 Uso de varios tipos de camilla, inmovilización de victima, coloc…"
type textarea "x"
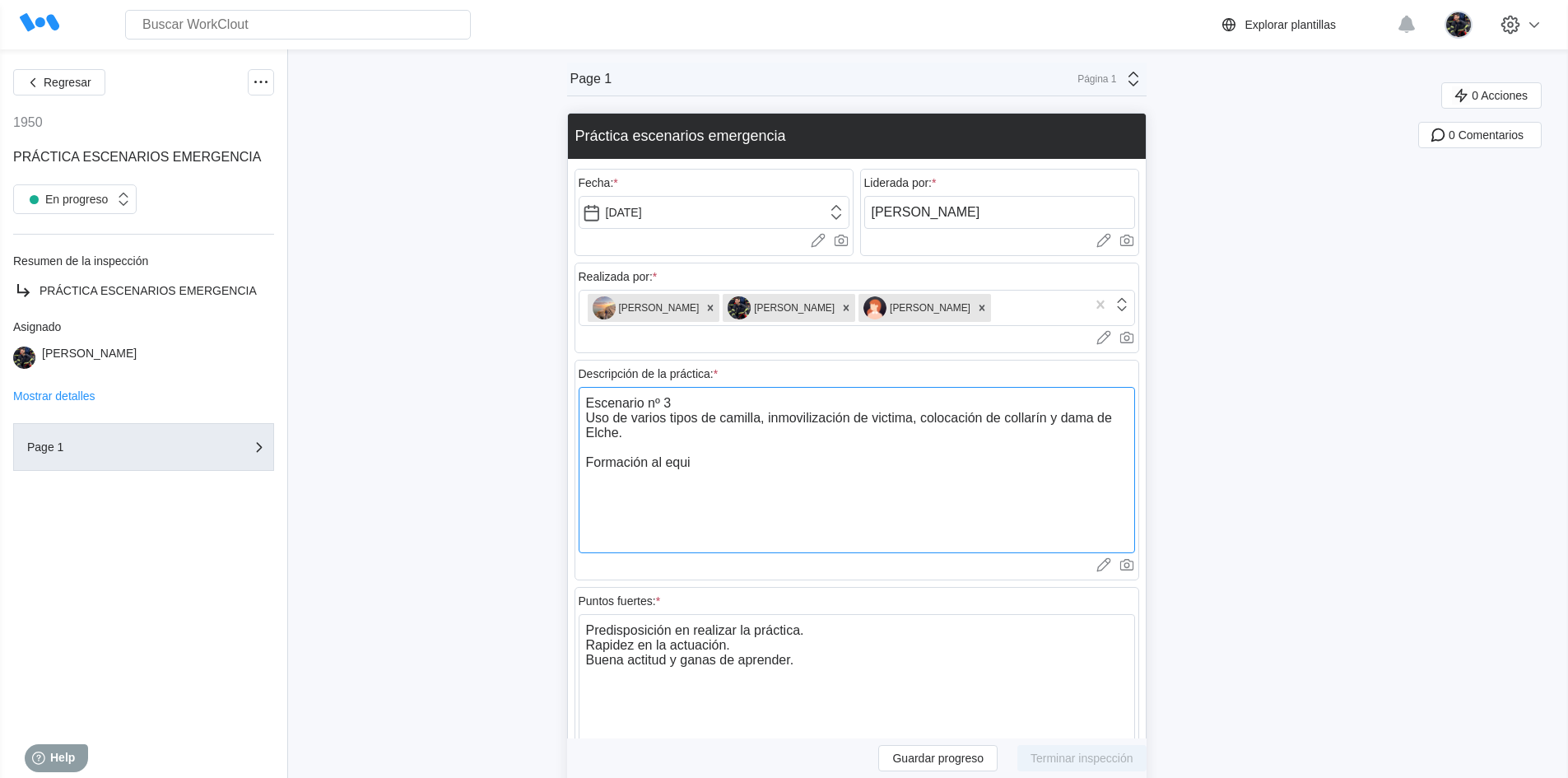
type textarea "Escenario nº 3 Uso de varios tipos de camilla, inmovilización de victima, coloc…"
type textarea "x"
type textarea "Escenario nº 3 Uso de varios tipos de camilla, inmovilización de victima, coloc…"
type textarea "x"
type textarea "Escenario nº 3 Uso de varios tipos de camilla, inmovilización de victima, coloc…"
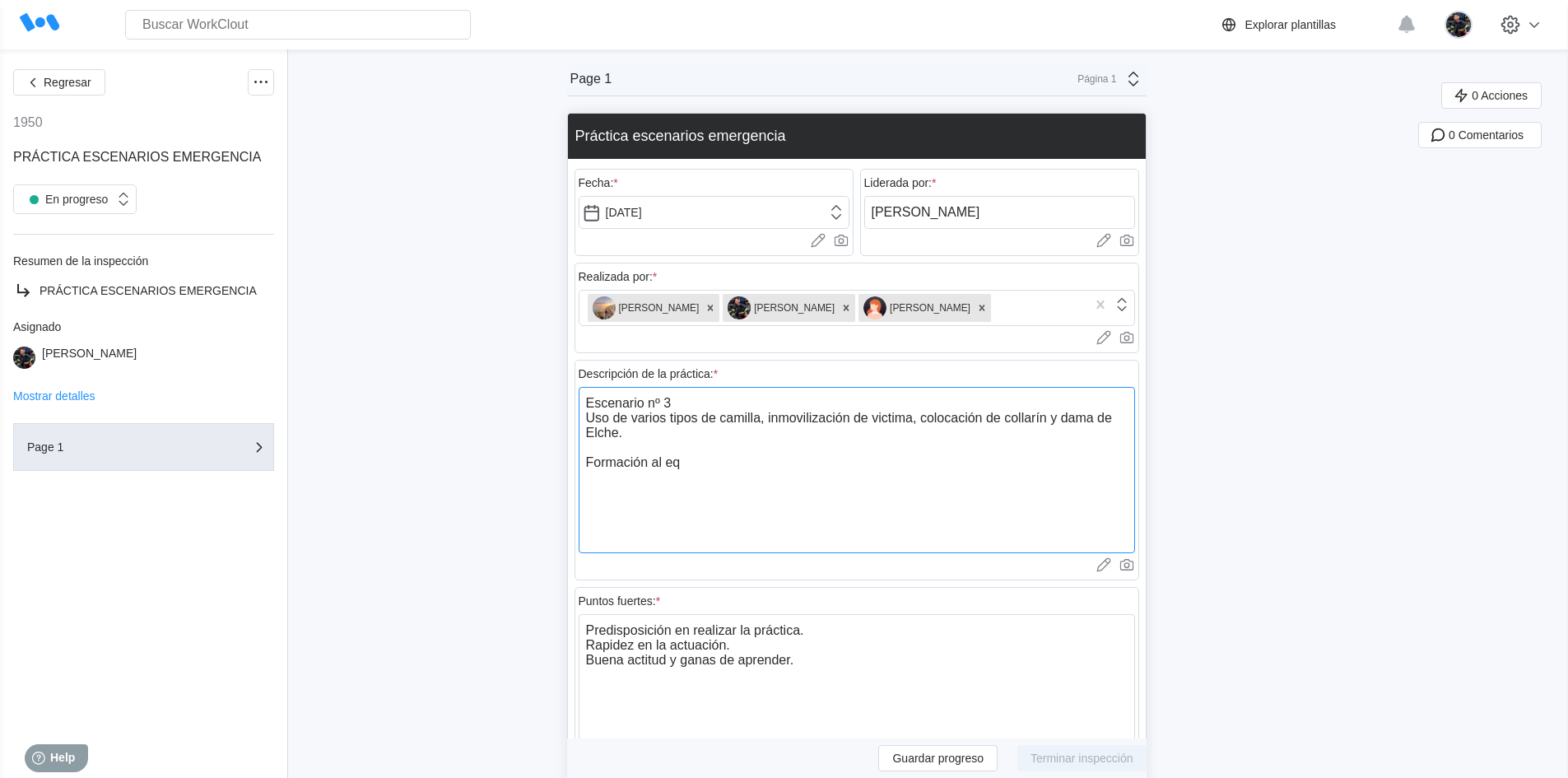
type textarea "x"
type textarea "Escenario nº 3 Uso de varios tipos de camilla, inmovilización de victima, coloc…"
type textarea "x"
type textarea "Escenario nº 3 Uso de varios tipos de camilla, inmovilización de victima, coloc…"
type textarea "x"
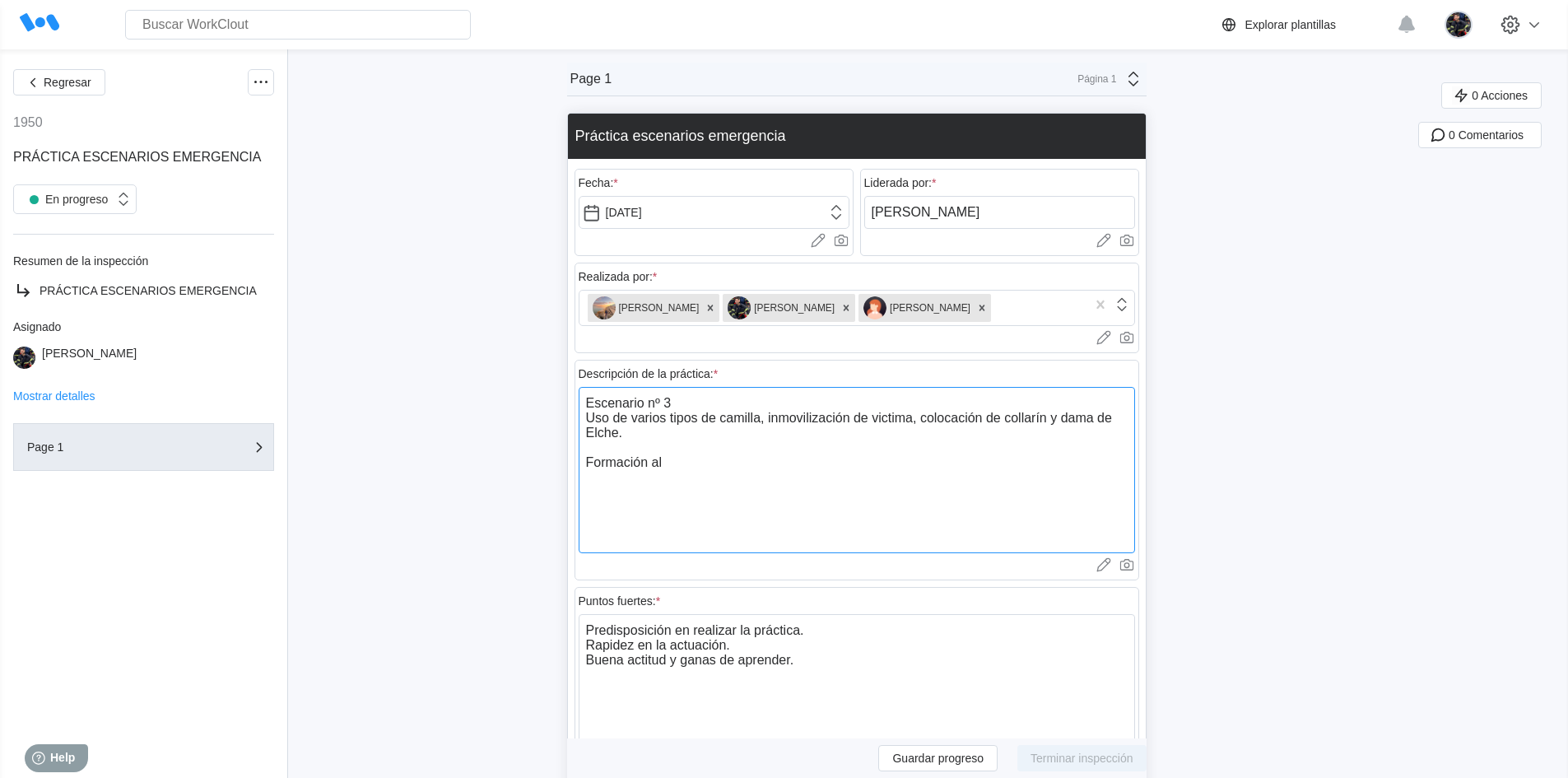
type textarea "Escenario nº 3 Uso de varios tipos de camilla, inmovilización de victima, coloc…"
type textarea "x"
type textarea "Escenario nº 3 Uso de varios tipos de camilla, inmovilización de victima, coloc…"
type textarea "x"
type textarea "Escenario nº 3 Uso de varios tipos de camilla, inmovilización de victima, coloc…"
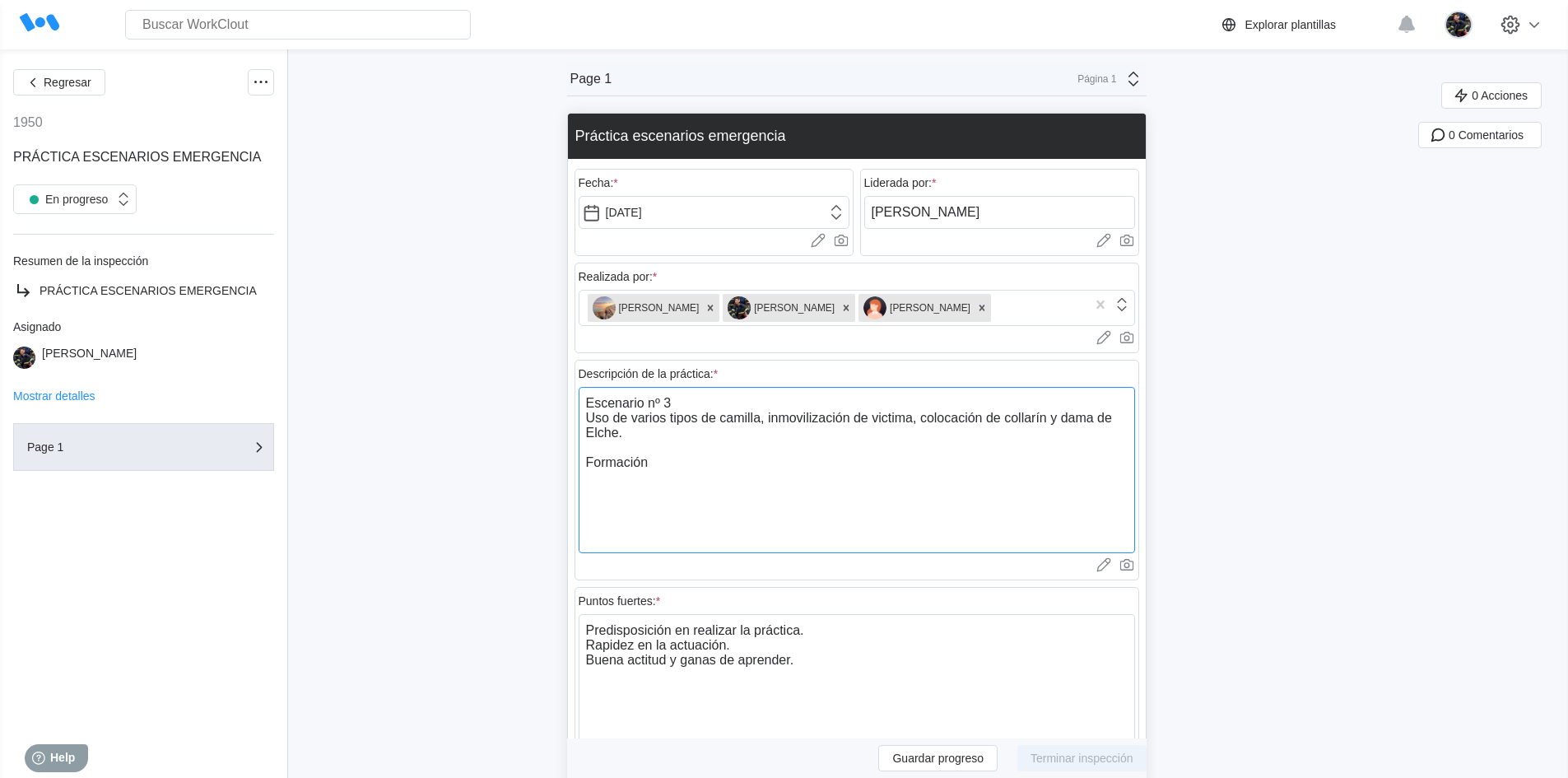
type textarea "x"
type textarea "Escenario nº 3 Uso de varios tipos de camilla, inmovilización de victima, coloc…"
type textarea "x"
type textarea "Escenario nº 3 Uso de varios tipos de camilla, inmovilización de victima, coloc…"
type textarea "x"
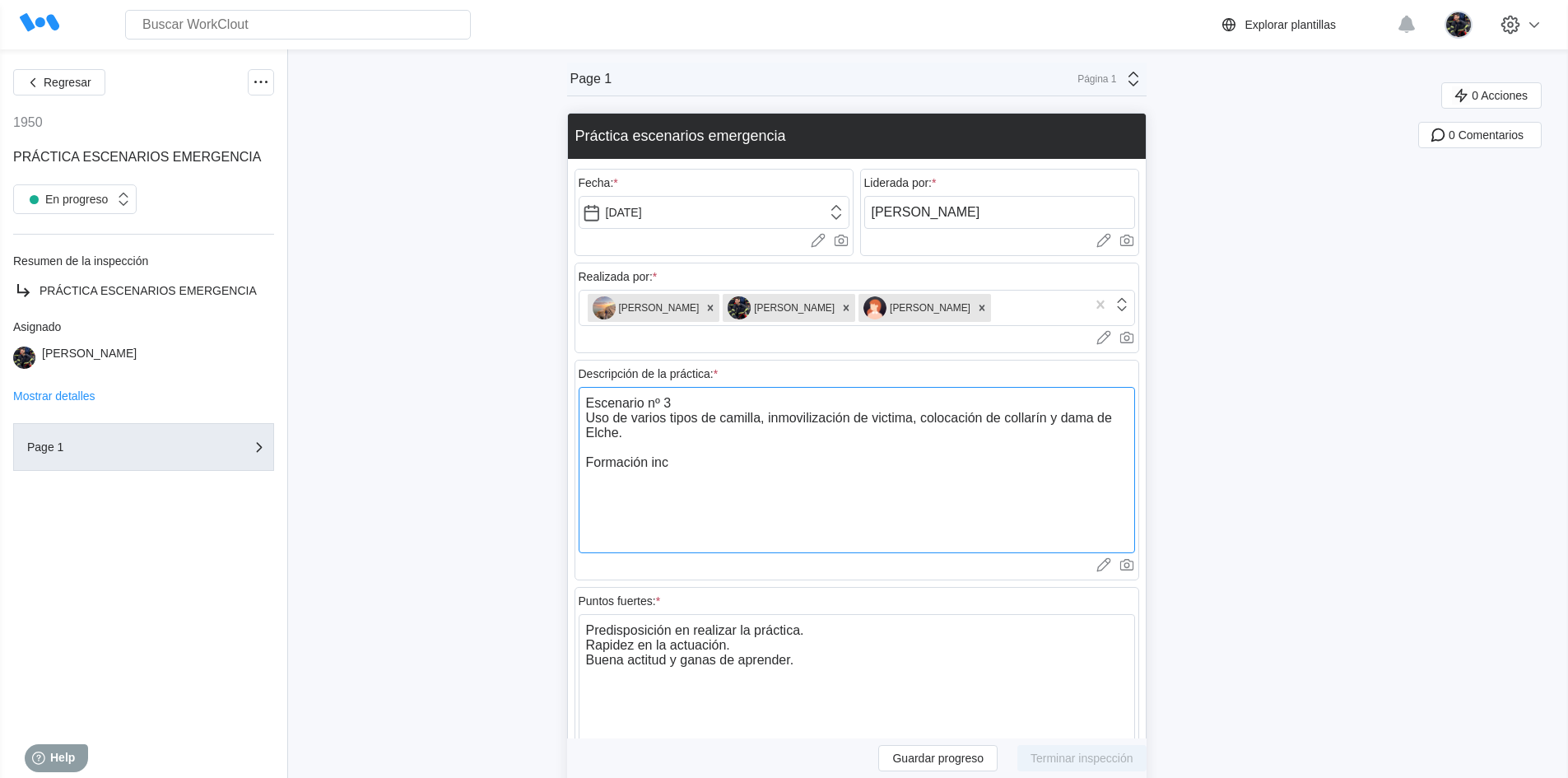
type textarea "Escenario nº 3 Uso de varios tipos de camilla, inmovilización de victima, coloc…"
type textarea "x"
type textarea "Escenario nº 3 Uso de varios tipos de camilla, inmovilización de victima, coloc…"
type textarea "x"
type textarea "Escenario nº 3 Uso de varios tipos de camilla, inmovilización de victima, coloc…"
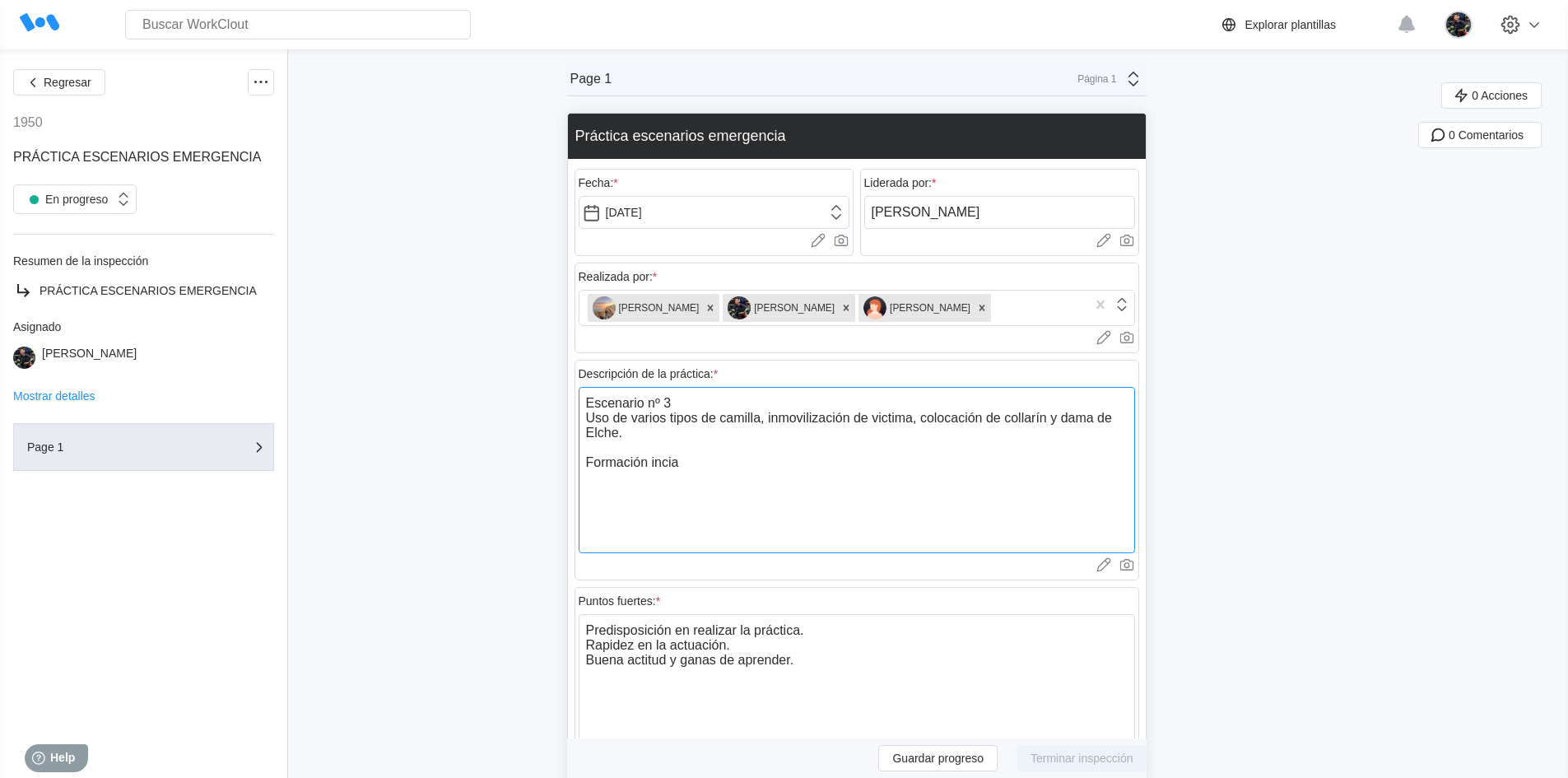
type textarea "x"
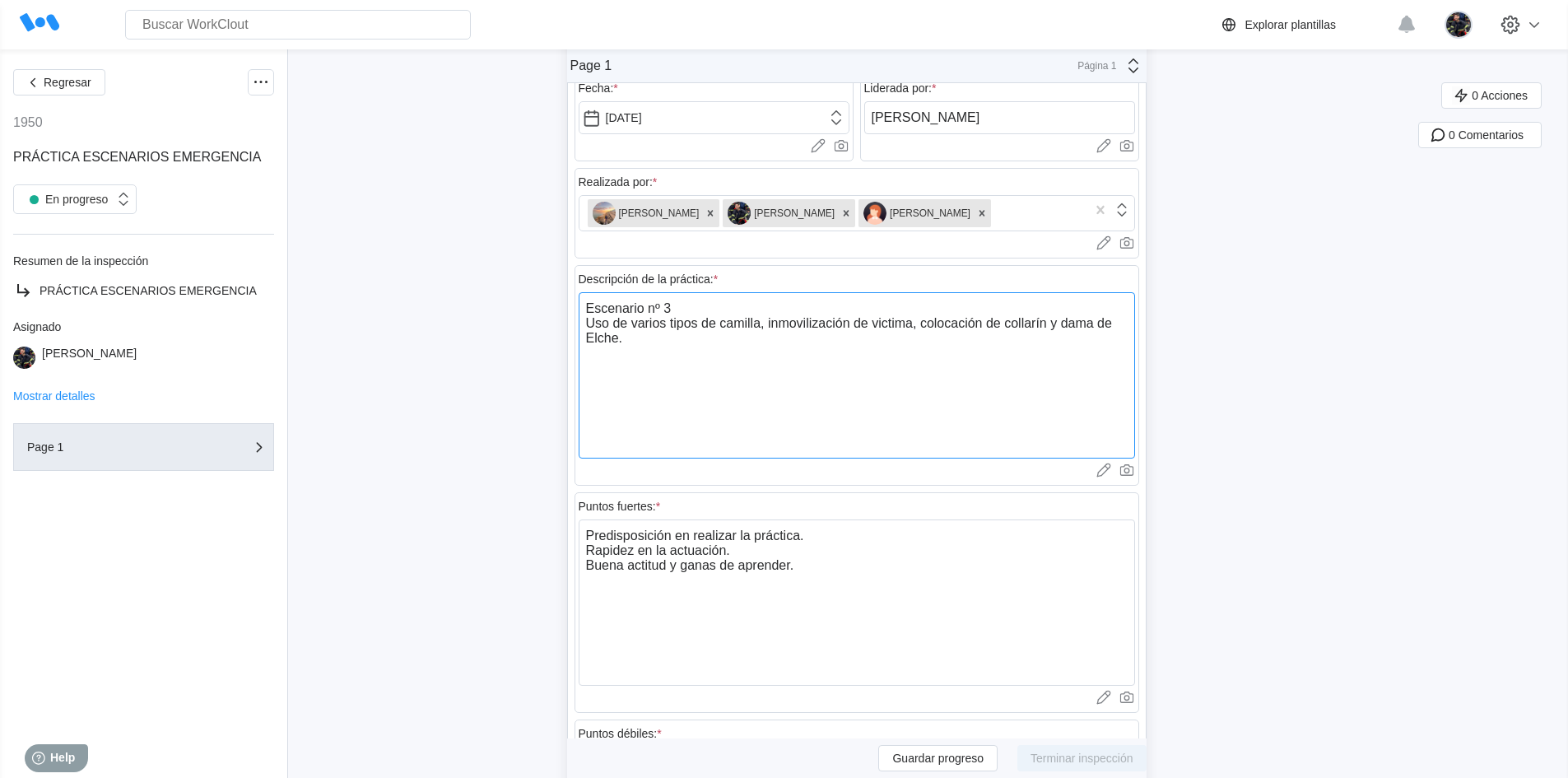
scroll to position [165, 0]
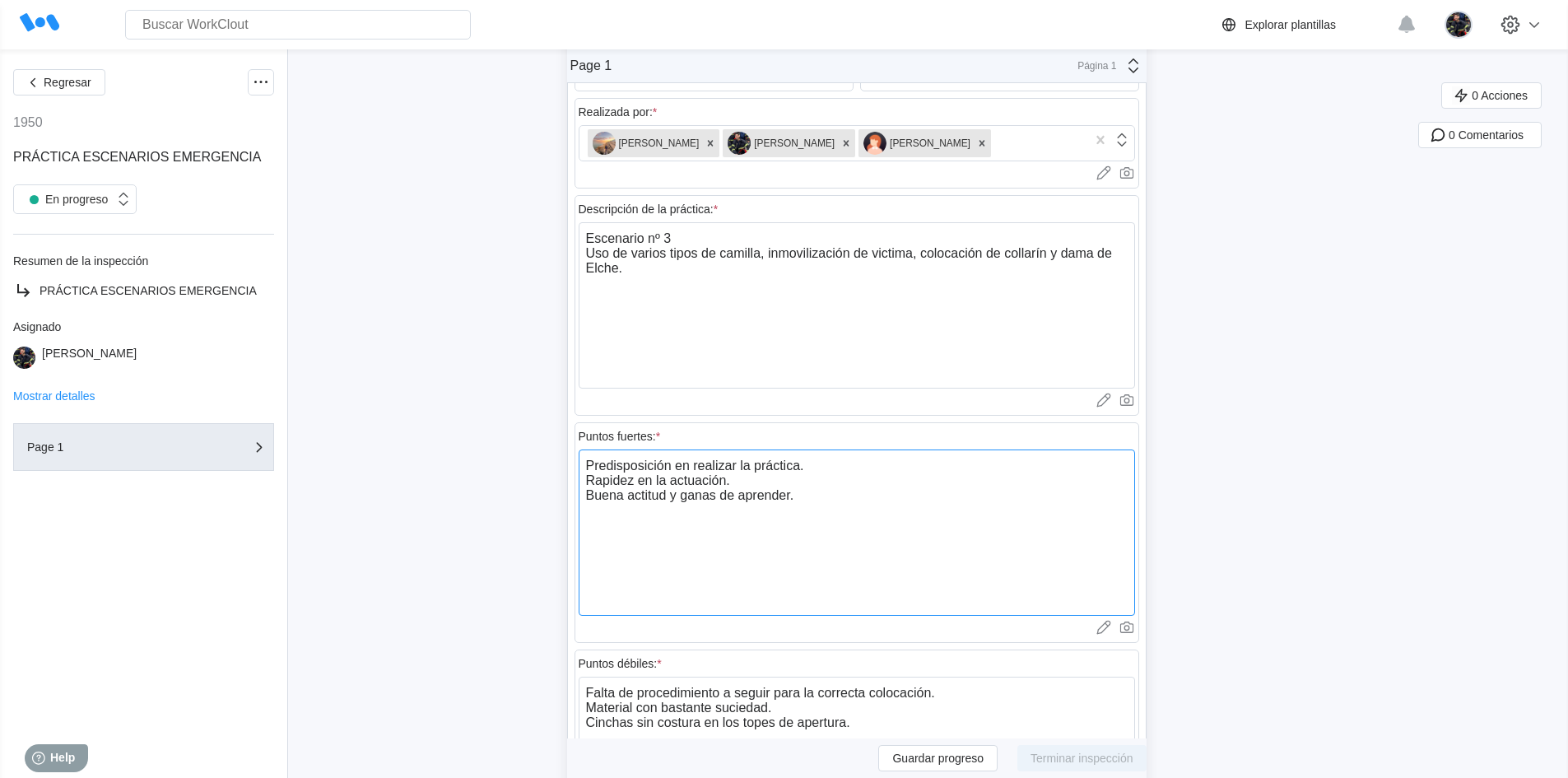
click at [816, 465] on textarea "Predisposición en realizar la práctica. Rapidez en la actuación. Buena actitud …" at bounding box center [857, 532] width 557 height 166
click at [849, 496] on textarea "Predisposición en realizar la práctica y aprender nuevos conocimientos. Rapidez…" at bounding box center [857, 532] width 557 height 166
click at [734, 473] on textarea "Predisposición en realizar la práctica y aprender nuevos conocimientos. Rapidez…" at bounding box center [857, 532] width 557 height 166
click at [743, 474] on textarea "Predisposición en realizar la práctica y aprender nuevos conocimientos. Rapidez…" at bounding box center [857, 532] width 557 height 166
click at [753, 484] on textarea "Predisposición en realizar la práctica y aprender nuevos conocimientos. Rapidez…" at bounding box center [857, 532] width 557 height 166
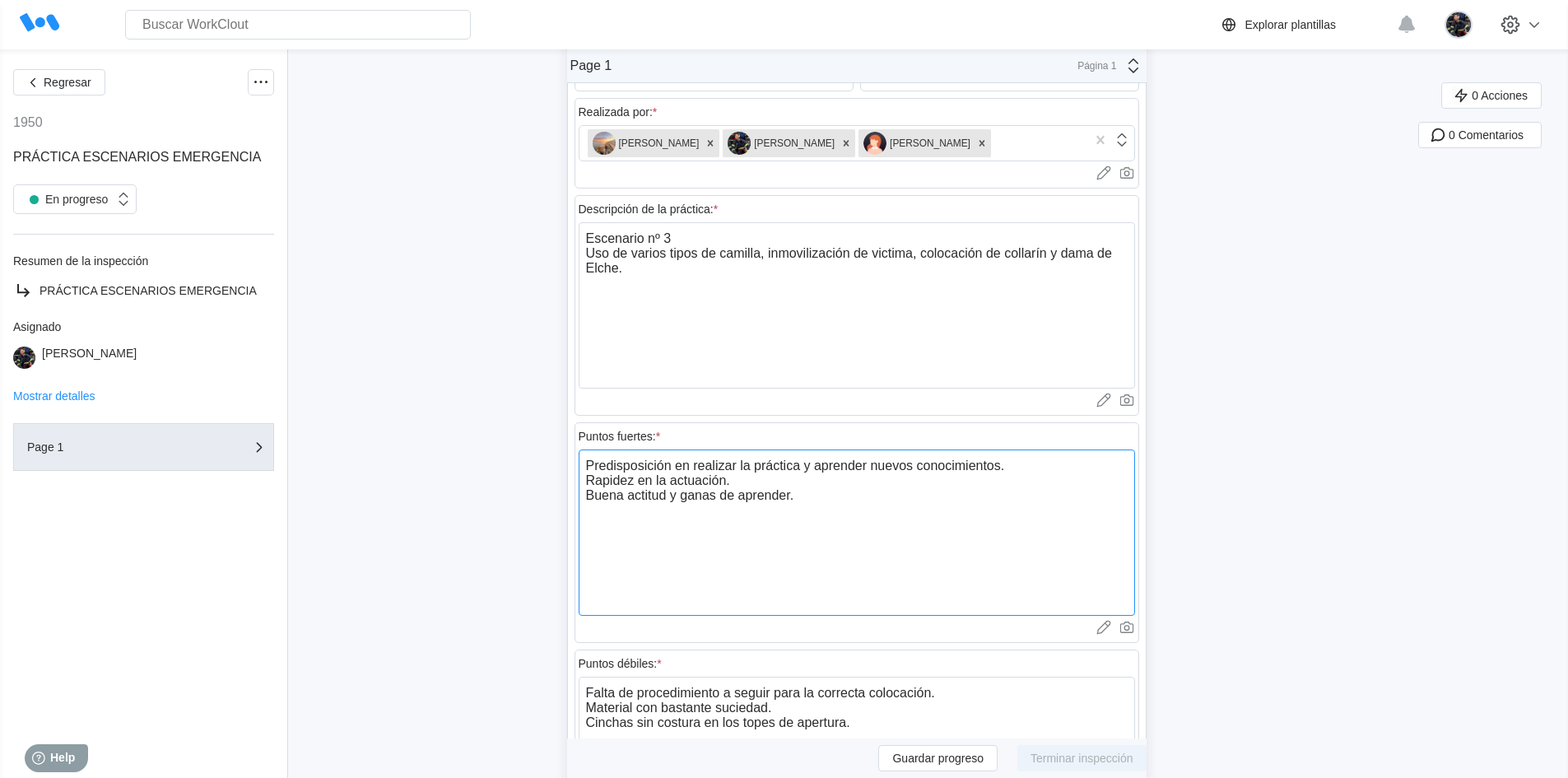
click at [710, 510] on textarea "Predisposición en realizar la práctica y aprender nuevos conocimientos. Rapidez…" at bounding box center [857, 532] width 557 height 166
click at [850, 464] on textarea "Predisposición en realizar la práctica y aprender nuevos conocimientos. Rapidez…" at bounding box center [857, 532] width 557 height 166
click at [912, 487] on textarea "Predisposición en realizar la práctica y adquirir nuevos conocimientos. Rapidez…" at bounding box center [857, 532] width 557 height 166
click at [891, 497] on textarea "Predisposición en realizar la práctica y adquirir nuevos conocimientos. Rapidez…" at bounding box center [857, 532] width 557 height 166
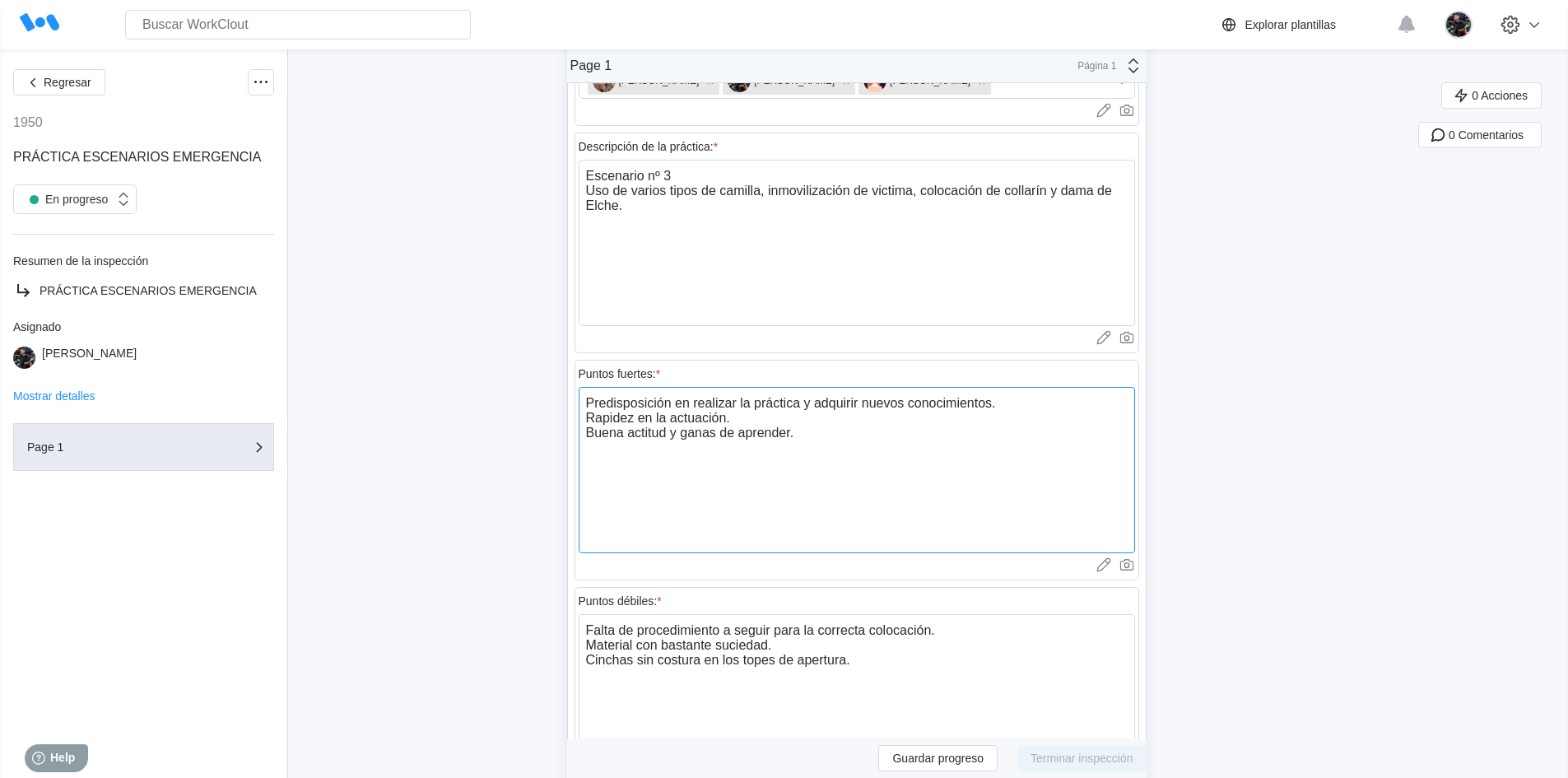
scroll to position [329, 0]
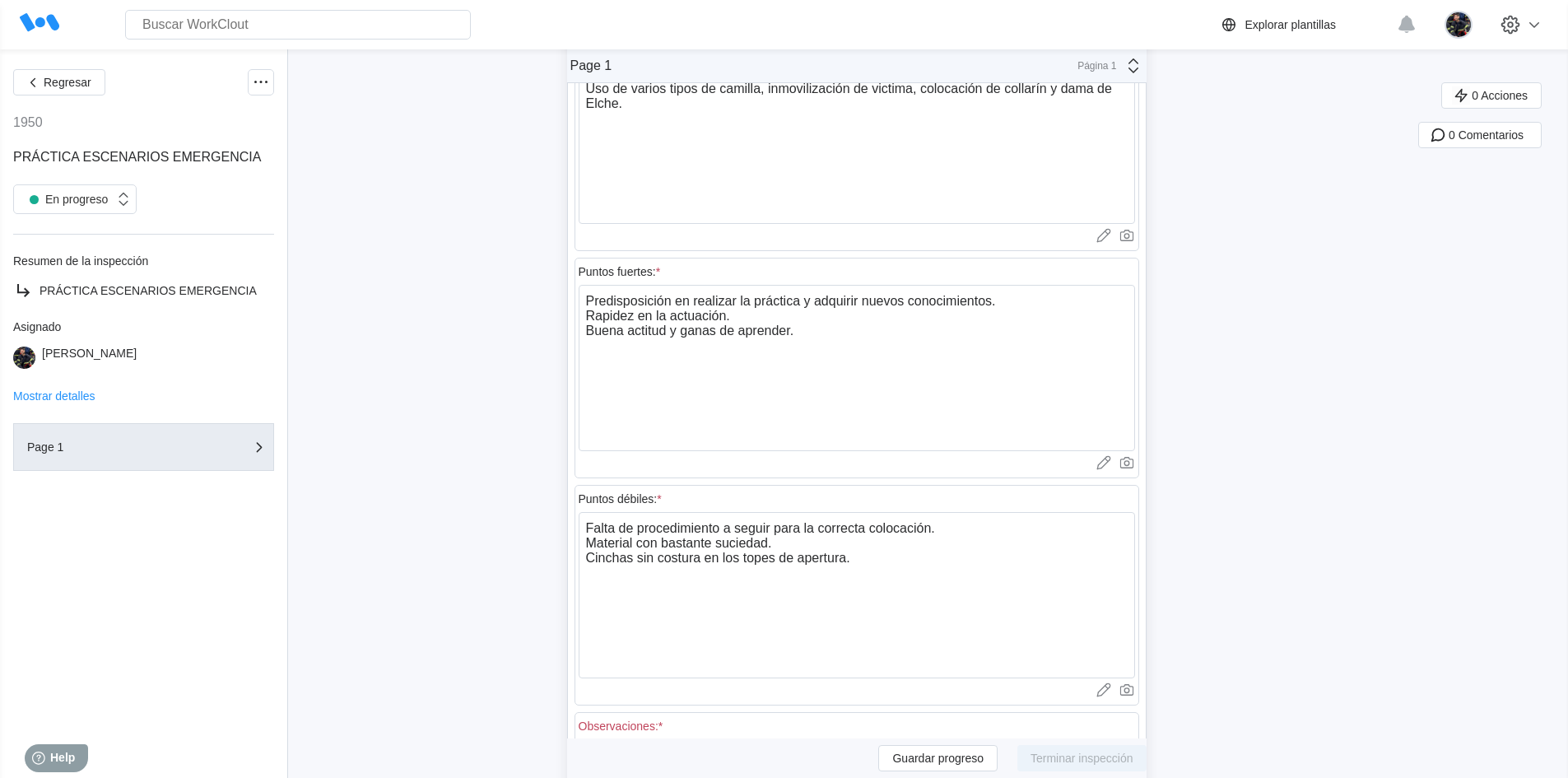
click at [528, 409] on div "Regresar 1950 PRÁCTICA ESCENARIOS EMERGENCIA En progreso Resumen de la inspecci…" at bounding box center [784, 528] width 1568 height 1616
click at [954, 534] on textarea "Falta de procedimiento a seguir para la correcta colocación. Material con basta…" at bounding box center [857, 595] width 557 height 166
click at [727, 527] on textarea "Falta de procedimiento a seguir para la correcta colocación. Material con basta…" at bounding box center [857, 595] width 557 height 166
click at [790, 527] on textarea "Falta de procedimiento detallado a seguir para la correcta colocación. Material…" at bounding box center [857, 595] width 557 height 166
click at [817, 529] on textarea "Falta de procedimiento detallado para seguir para la correcta colocación. Mater…" at bounding box center [857, 595] width 557 height 166
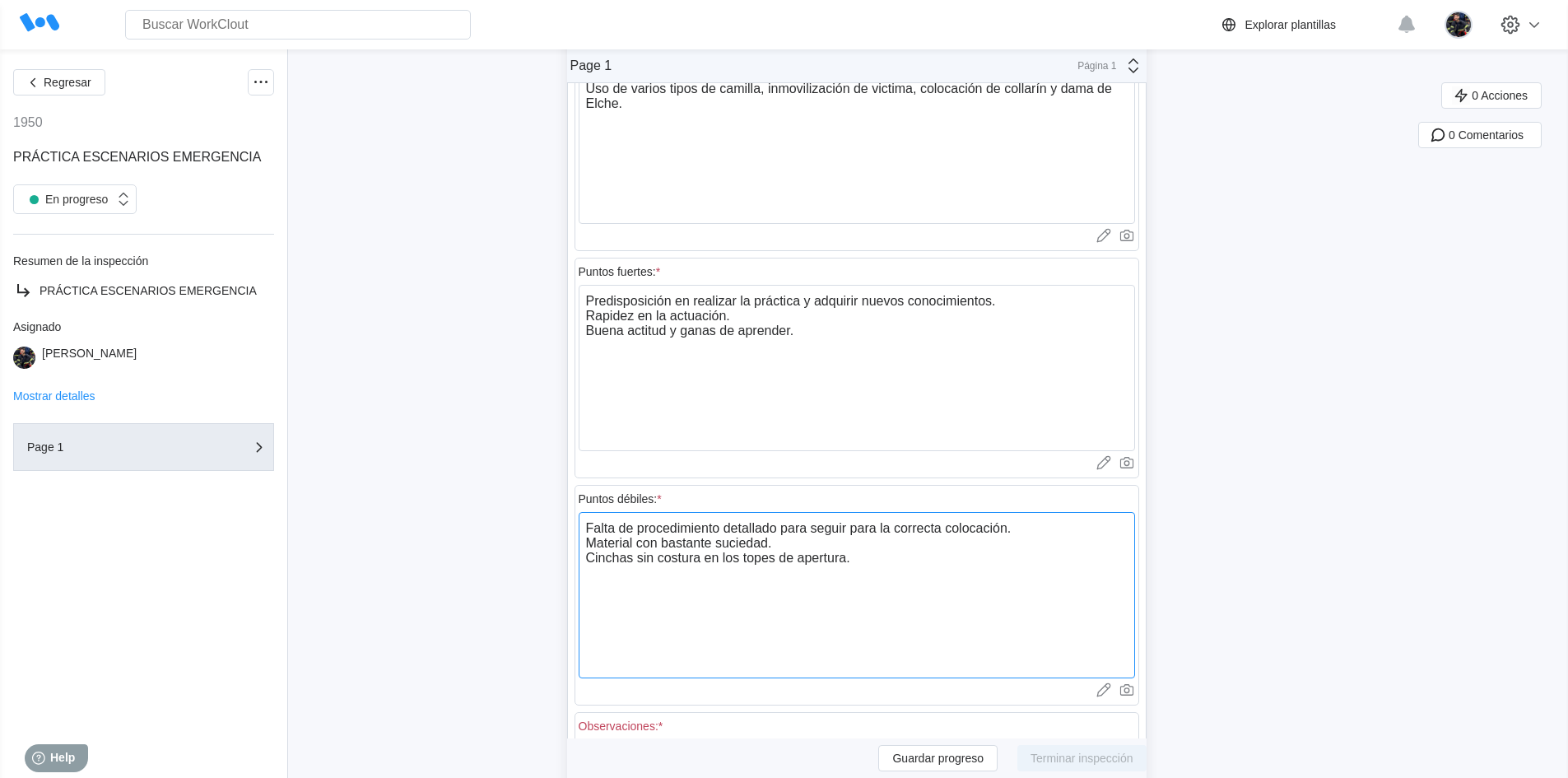
click at [869, 527] on textarea "Falta de procedimiento detallado para seguir para la correcta colocación. Mater…" at bounding box center [857, 595] width 557 height 166
click at [870, 540] on textarea "Falta de procedimiento detallado para seguir la correcta colocación. Material c…" at bounding box center [857, 595] width 557 height 166
click at [823, 542] on textarea "Falta de procedimiento detallado para seguir la correcta colocación. Material c…" at bounding box center [857, 595] width 557 height 166
click at [852, 535] on textarea "Falta de procedimiento detallado para seguir la correcta colocación. Material c…" at bounding box center [857, 595] width 557 height 166
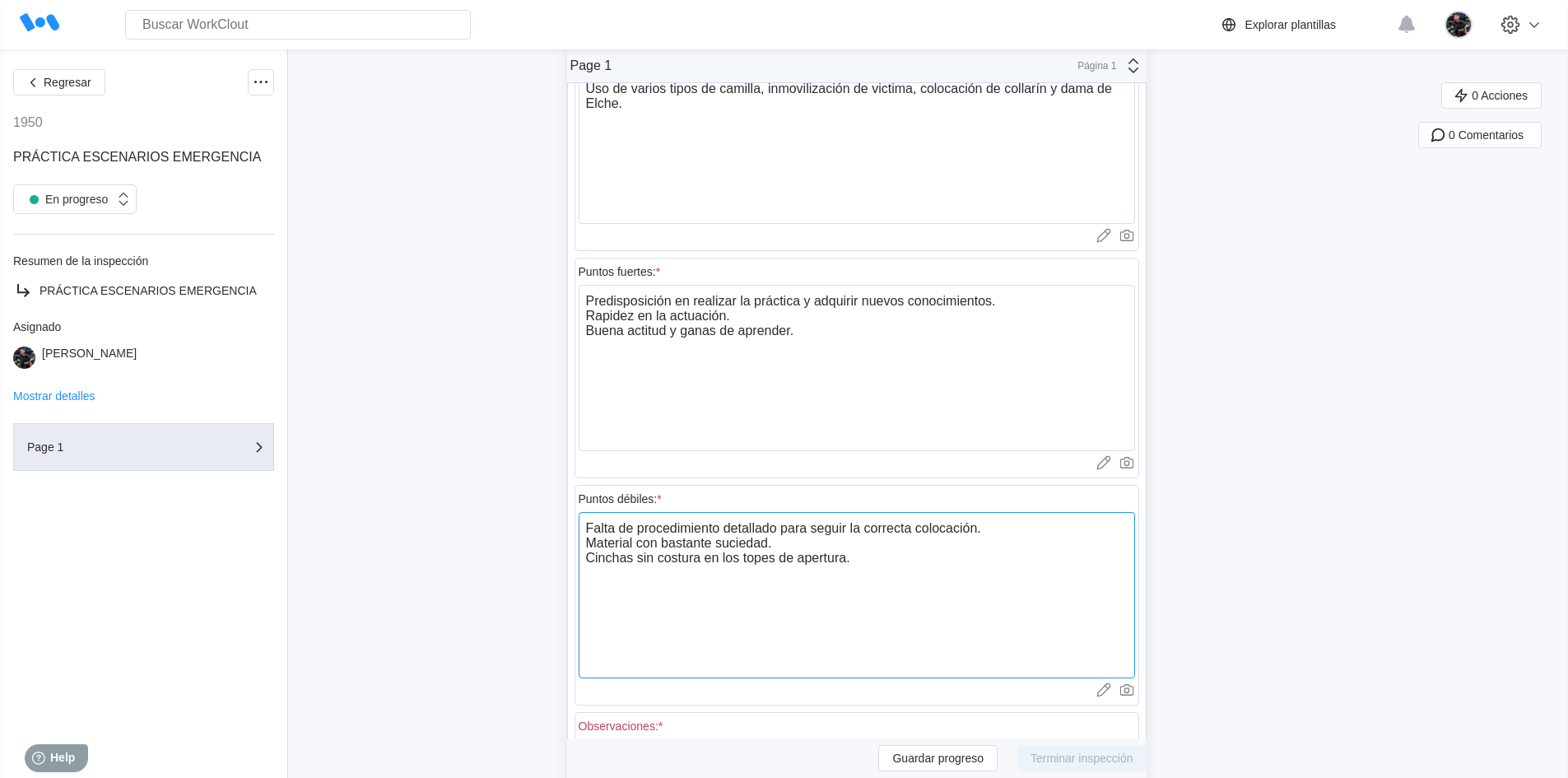
click at [887, 546] on textarea "Falta de procedimiento detallado para seguir la correcta colocación. Material c…" at bounding box center [857, 595] width 557 height 166
click at [942, 532] on textarea "Falta de procedimiento detallado para seguir la correcta colocación. Material c…" at bounding box center [857, 595] width 557 height 166
click at [1022, 529] on textarea "Falta de procedimiento detallado para seguir la correcta colocación. Material c…" at bounding box center [857, 595] width 557 height 166
click at [839, 562] on textarea "Falta de procedimiento detallado para seguir la correcta colocación. Material c…" at bounding box center [857, 595] width 557 height 166
click at [1010, 292] on textarea "Predisposición en realizar la práctica y adquirir nuevos conocimientos. Rapidez…" at bounding box center [857, 368] width 557 height 166
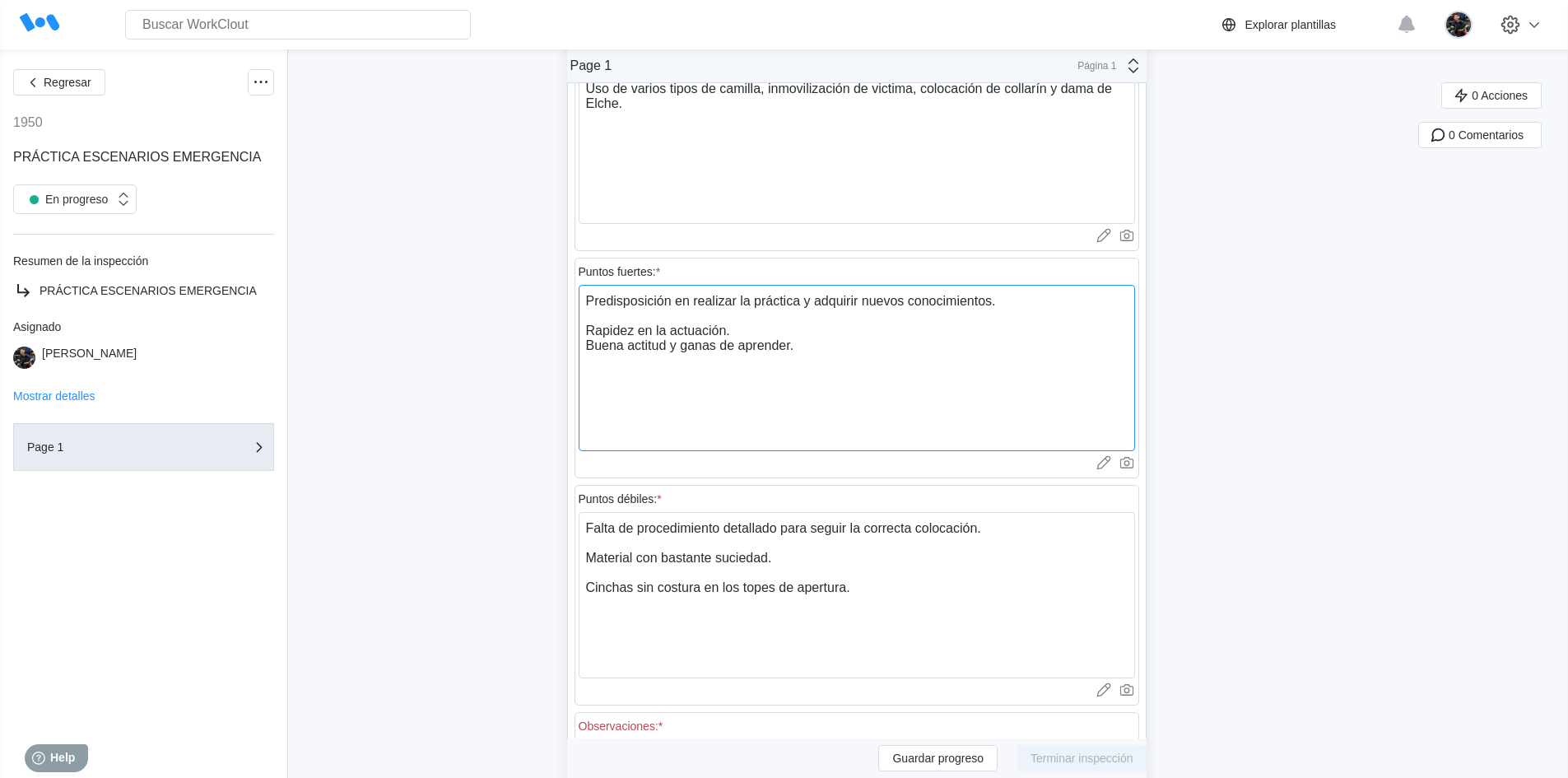
click at [955, 318] on textarea "Predisposición en realizar la práctica y adquirir nuevos conocimientos. Rapidez…" at bounding box center [857, 368] width 557 height 166
click at [903, 332] on textarea "Predisposición en realizar la práctica y adquirir nuevos conocimientos. Rapidez…" at bounding box center [857, 368] width 557 height 166
click at [673, 613] on textarea "Falta de procedimiento detallado para seguir la correcta colocación. Material c…" at bounding box center [857, 595] width 557 height 166
click at [593, 584] on textarea "Falta de procedimiento detallado para seguir la correcta colocación. Material c…" at bounding box center [857, 595] width 557 height 166
click at [695, 584] on textarea "Falta de procedimiento detallado para seguir la correcta colocación. Material c…" at bounding box center [857, 595] width 557 height 166
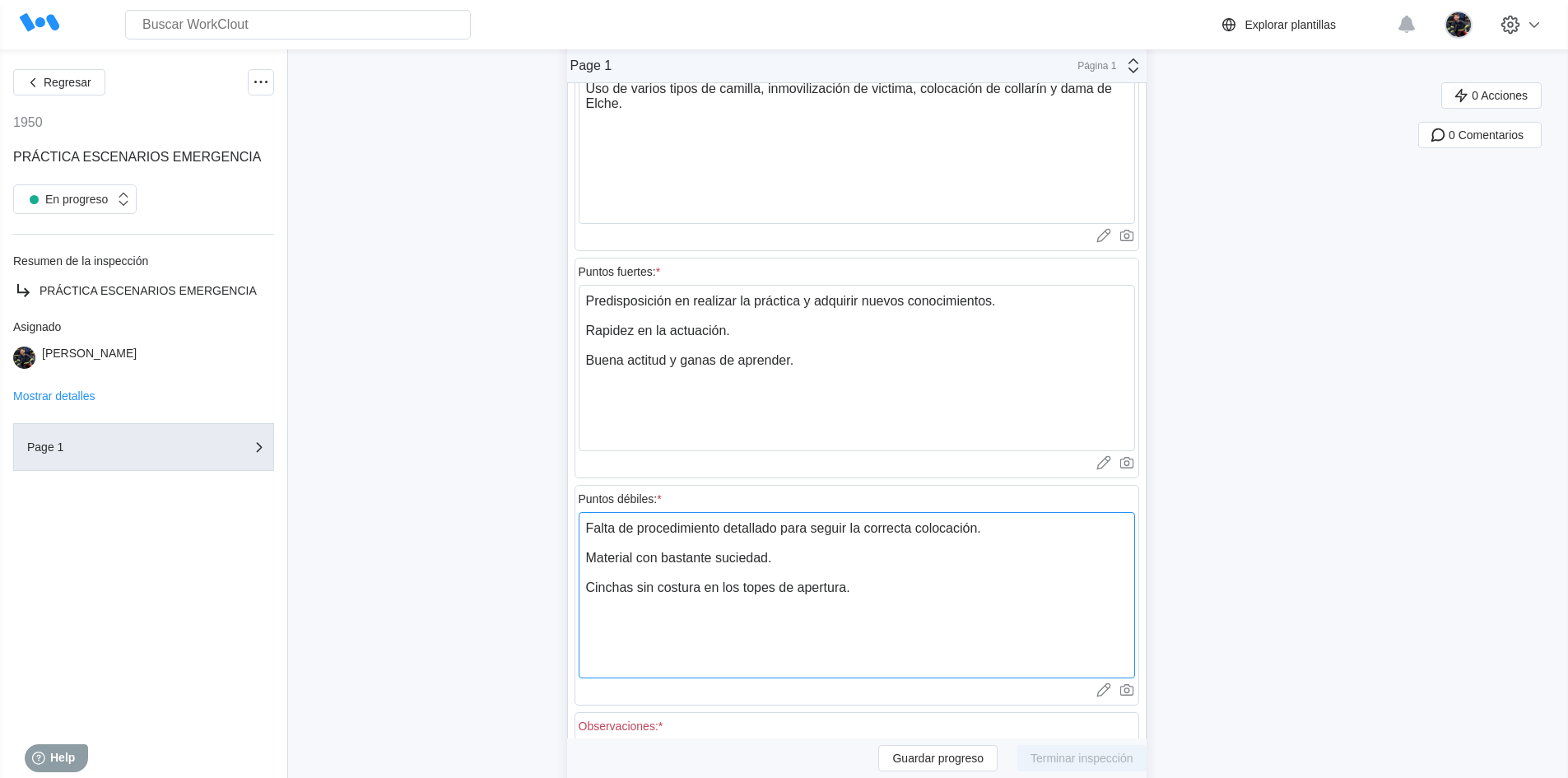
click at [875, 589] on textarea "Falta de procedimiento detallado para seguir la correcta colocación. Material c…" at bounding box center [857, 595] width 557 height 166
click at [861, 564] on textarea "Falta de procedimiento detallado para seguir la correcta colocación. Material c…" at bounding box center [857, 595] width 557 height 166
click at [866, 591] on textarea "Falta de procedimiento detallado para seguir la correcta colocación. Material c…" at bounding box center [857, 595] width 557 height 166
click at [481, 523] on div "Regresar 1950 PRÁCTICA ESCENARIOS EMERGENCIA En progreso Resumen de la inspecci…" at bounding box center [784, 528] width 1568 height 1616
click at [789, 569] on textarea "Falta de procedimiento detallado para seguir la correcta colocación. Material c…" at bounding box center [857, 595] width 557 height 166
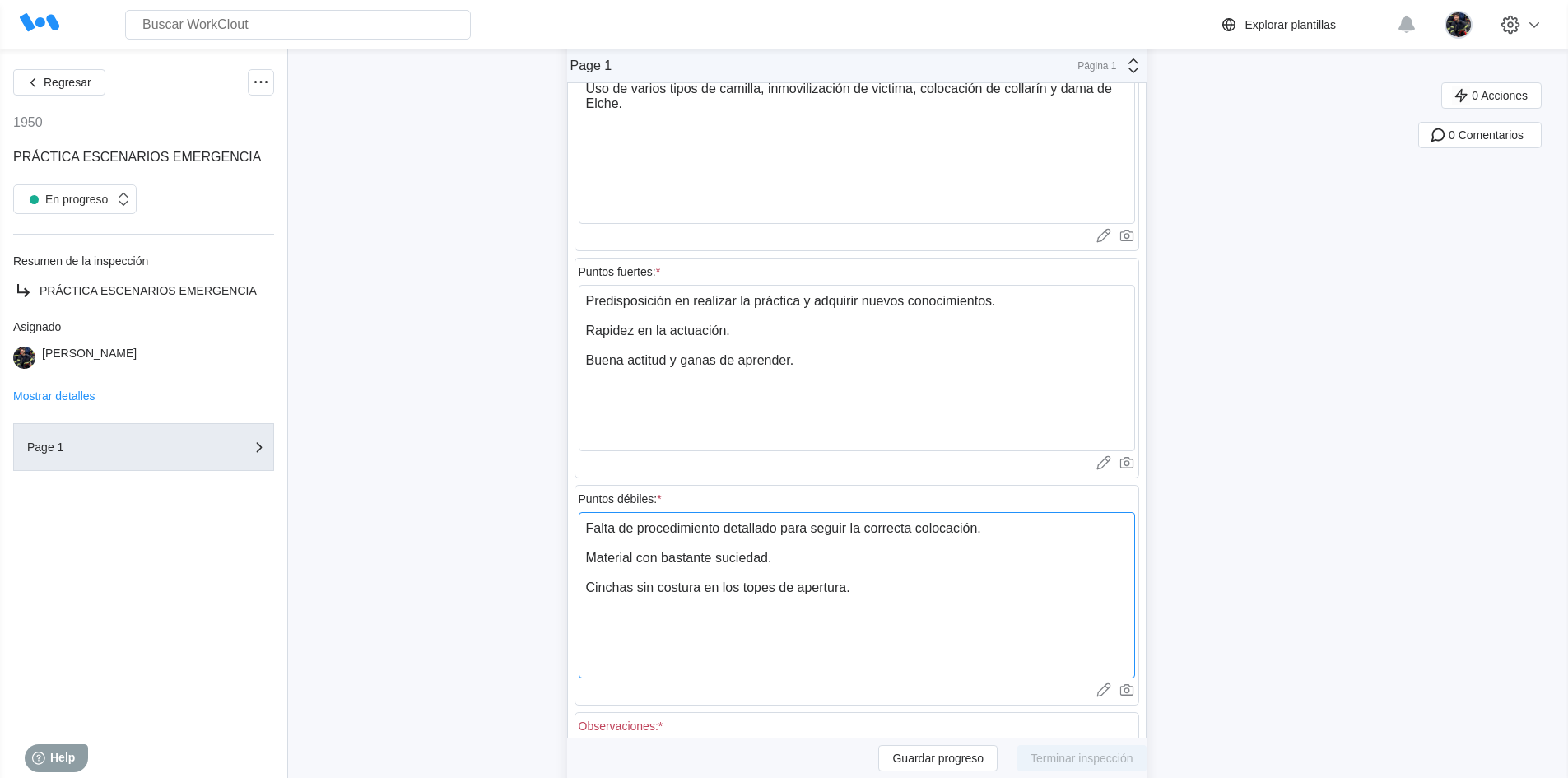
click at [795, 560] on textarea "Falta de procedimiento detallado para seguir la correcta colocación. Material c…" at bounding box center [857, 595] width 557 height 166
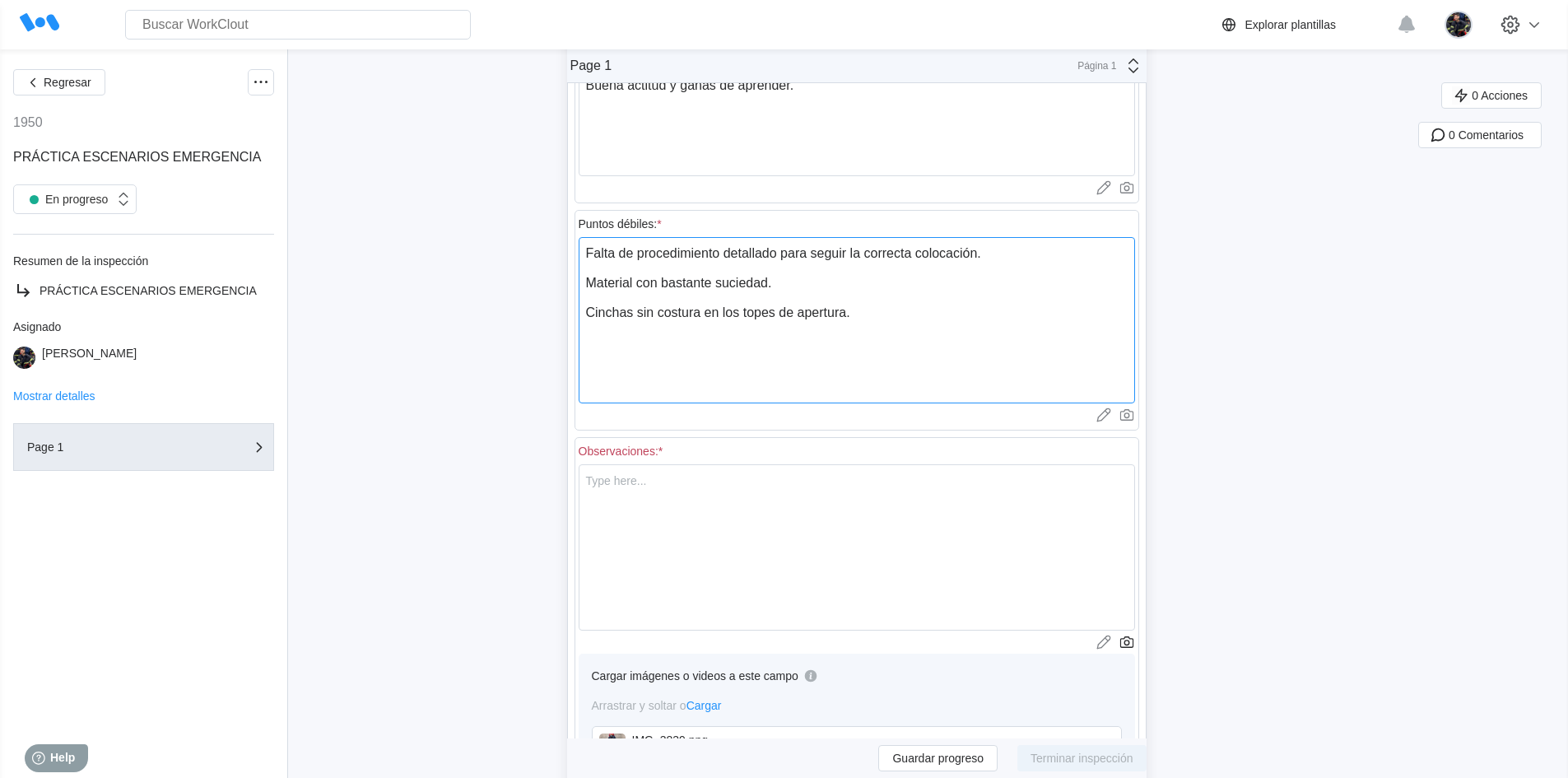
scroll to position [823, 0]
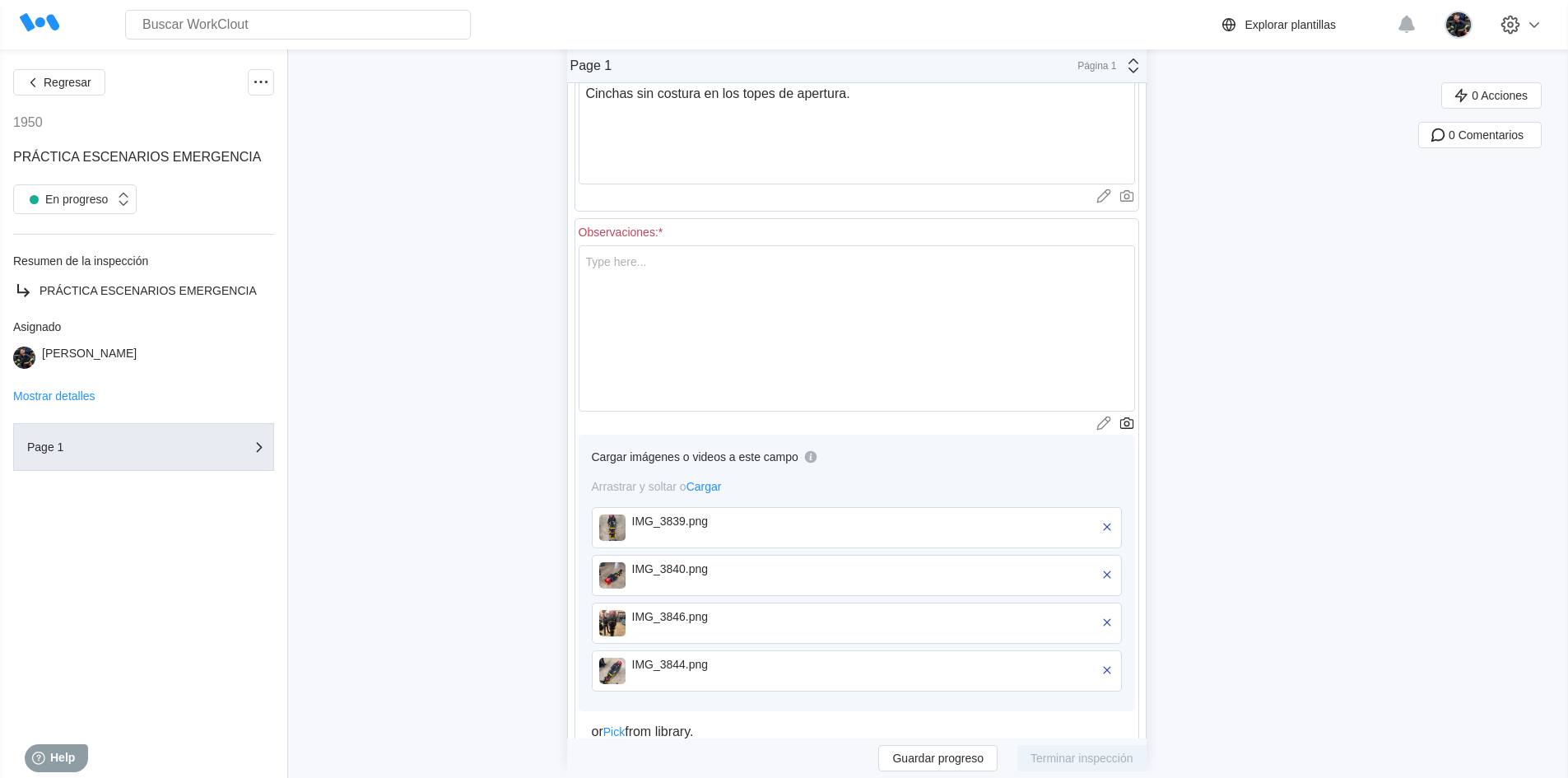
click at [625, 531] on img at bounding box center [612, 526] width 26 height 26
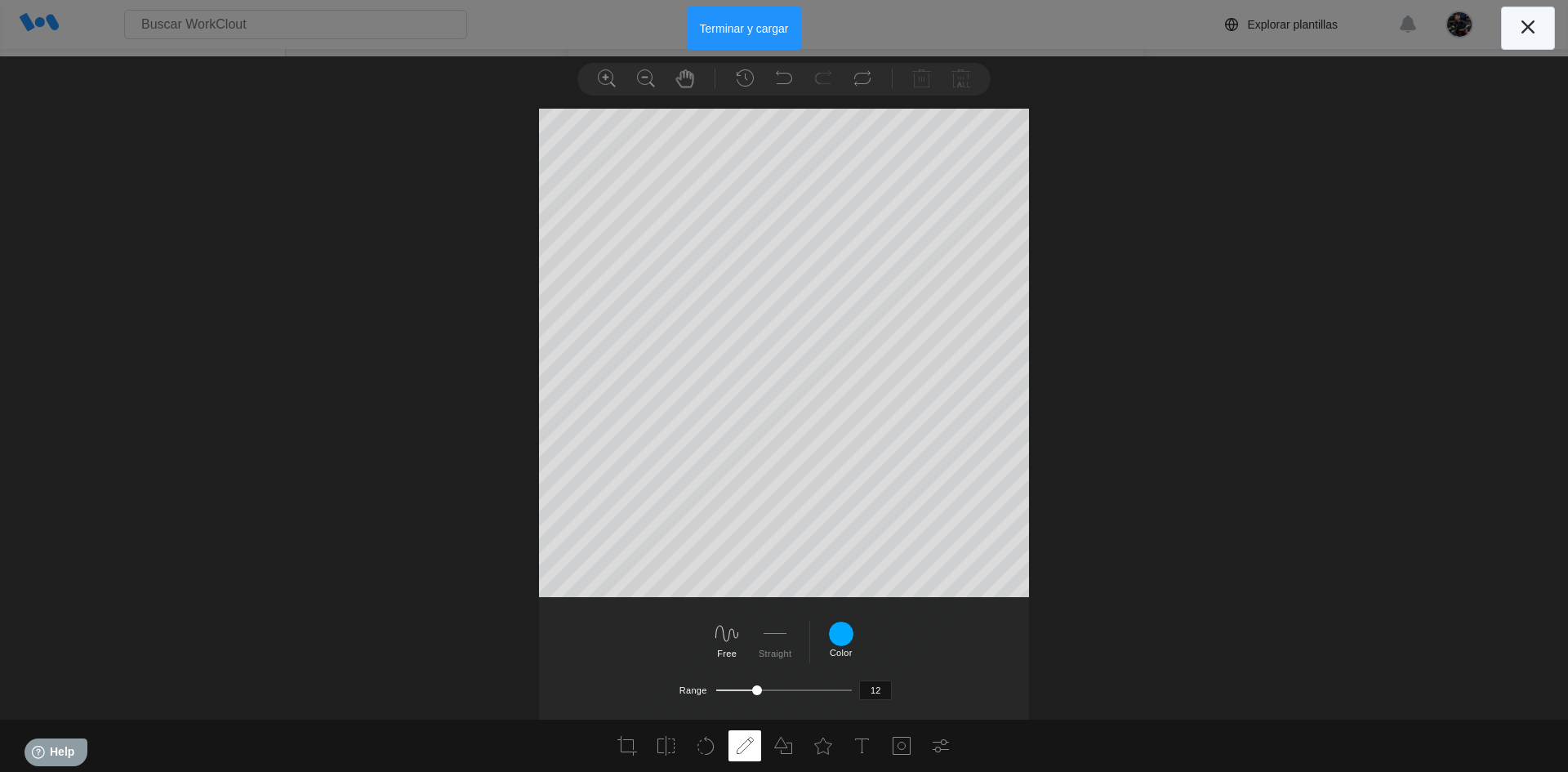
click at [1531, 25] on icon at bounding box center [1528, 27] width 13 height 13
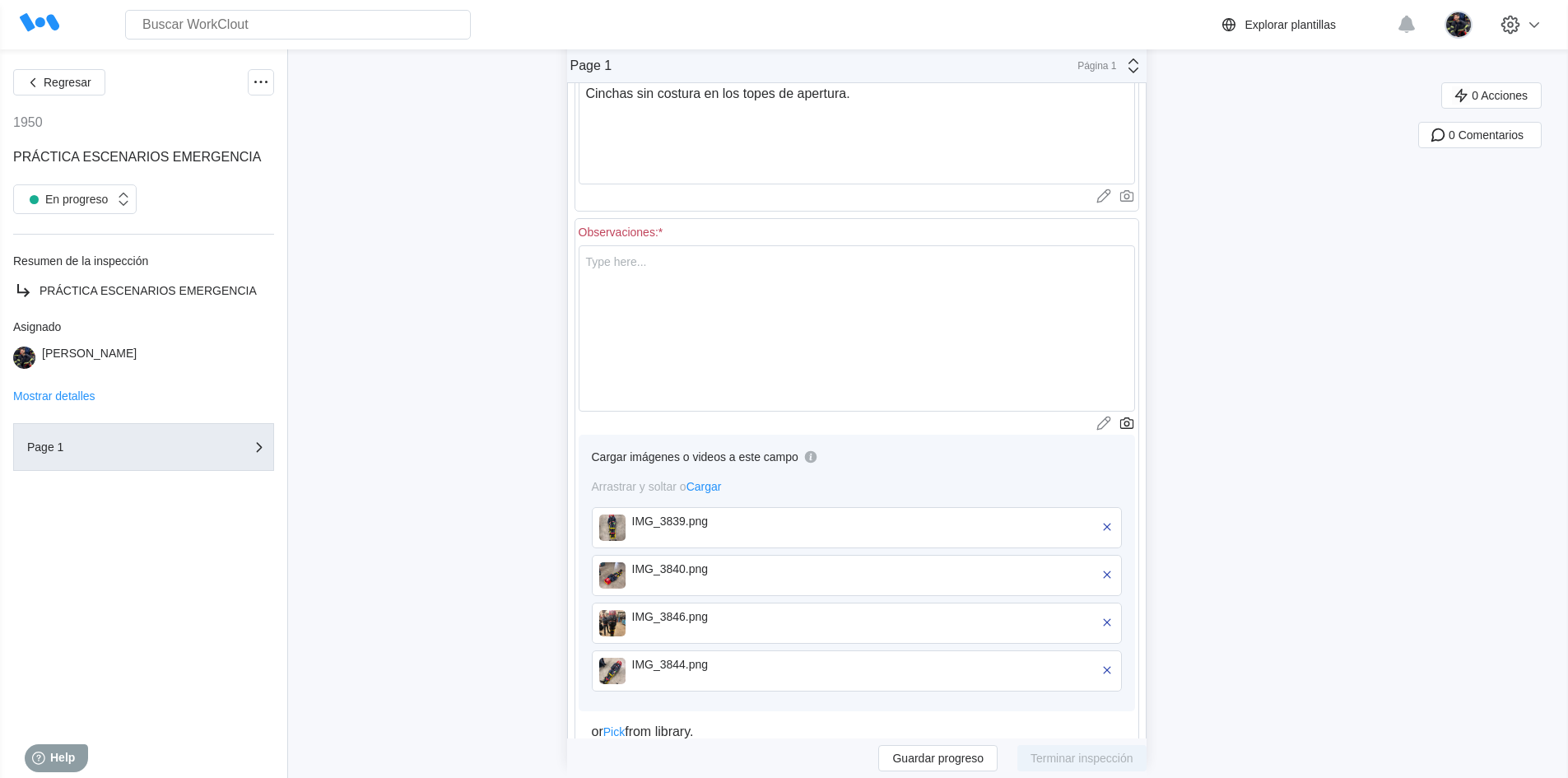
click at [673, 572] on div "IMG_3840.png" at bounding box center [727, 569] width 190 height 14
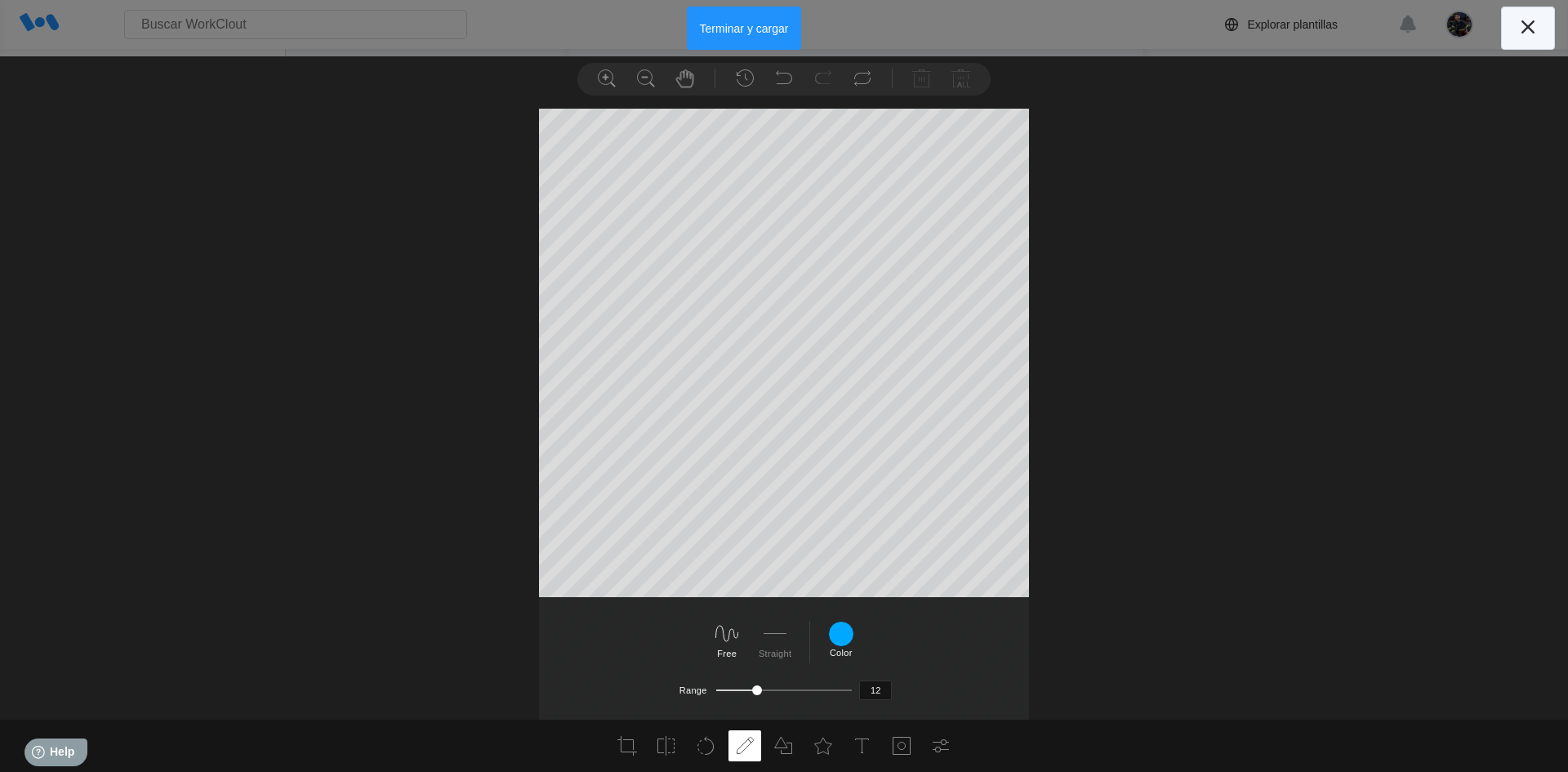
click at [1535, 30] on icon at bounding box center [1527, 26] width 26 height 26
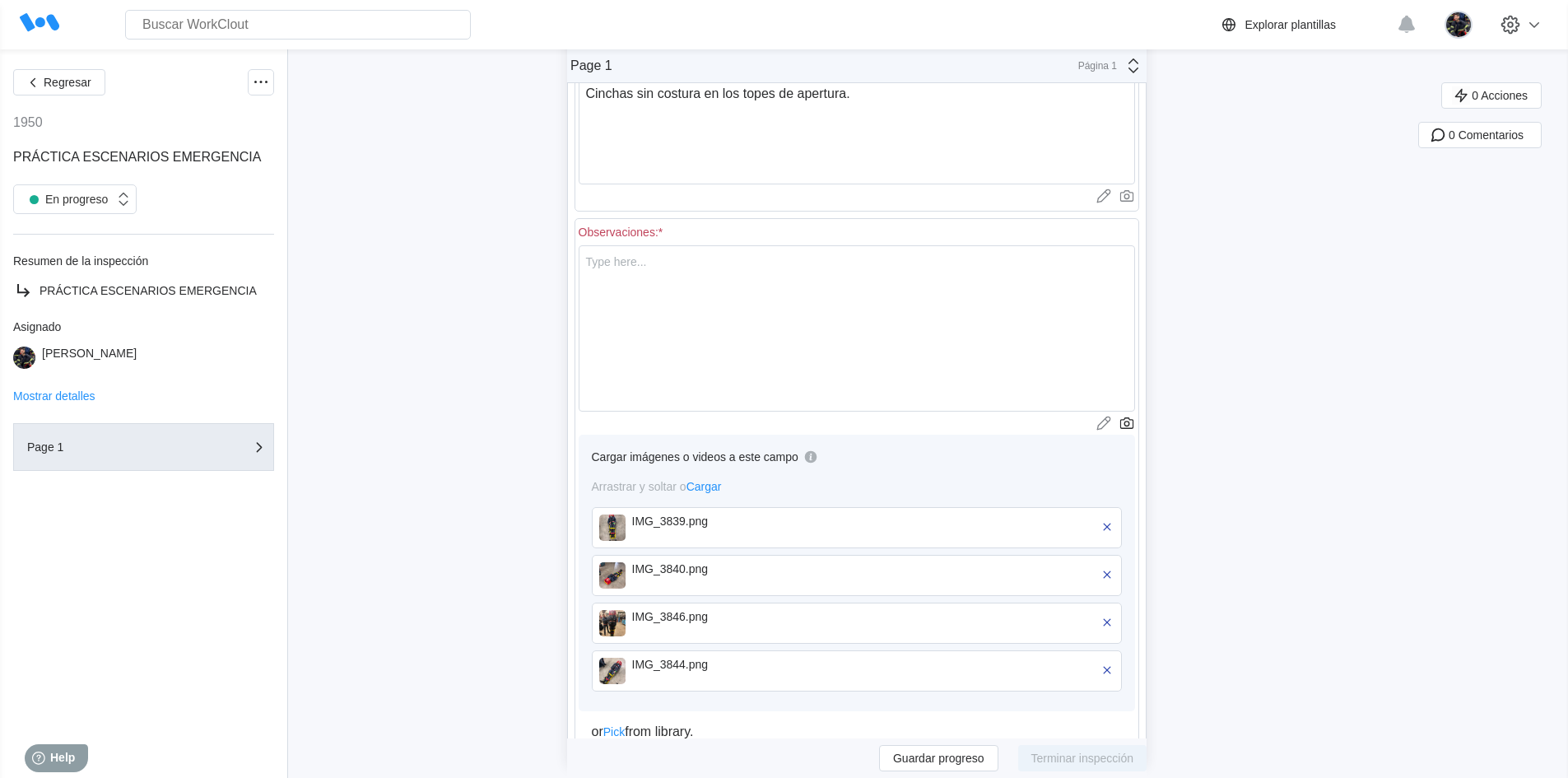
click at [831, 624] on div "IMG_3846.png" at bounding box center [873, 622] width 482 height 26
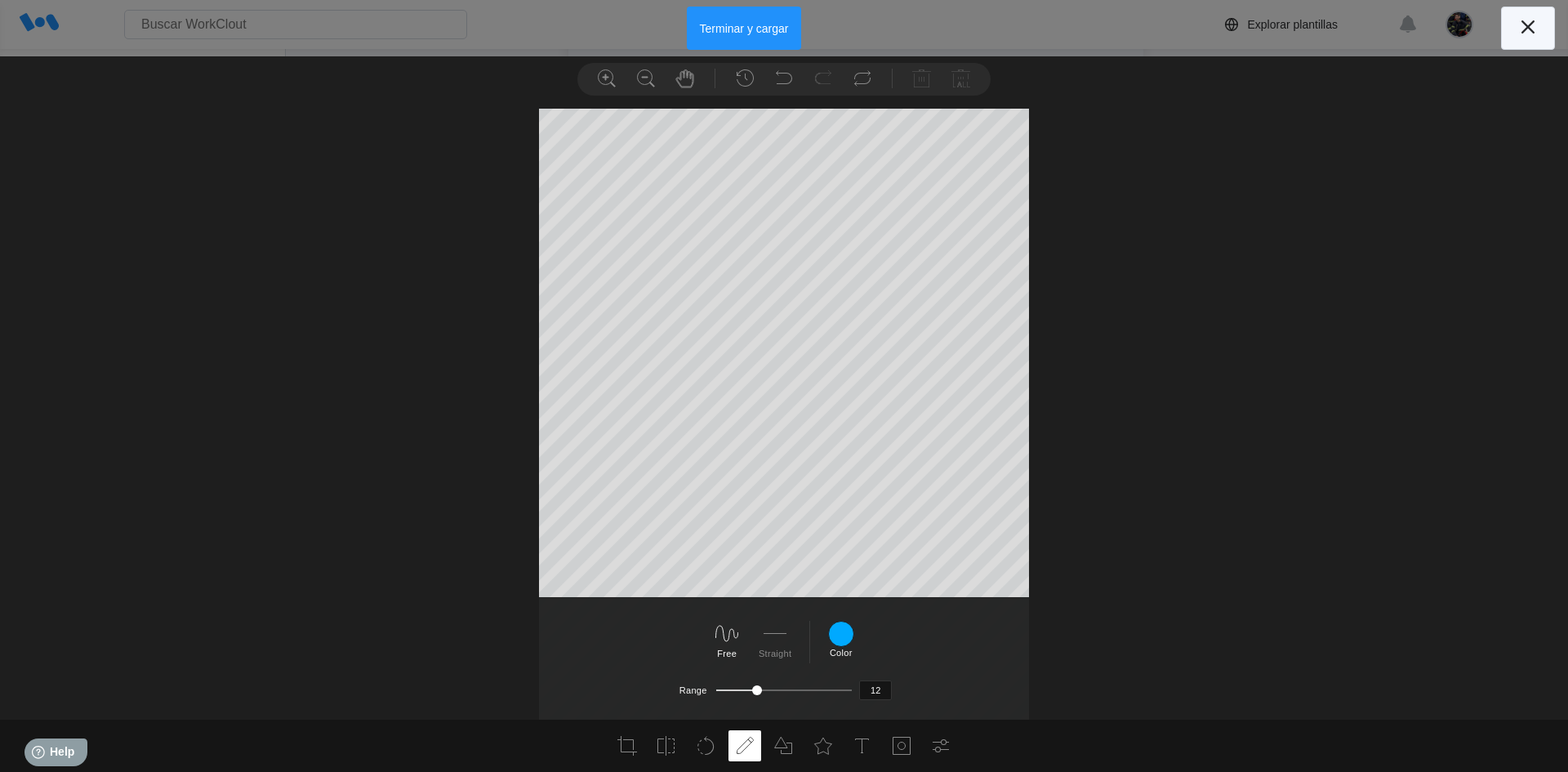
click at [1533, 24] on icon at bounding box center [1527, 26] width 26 height 26
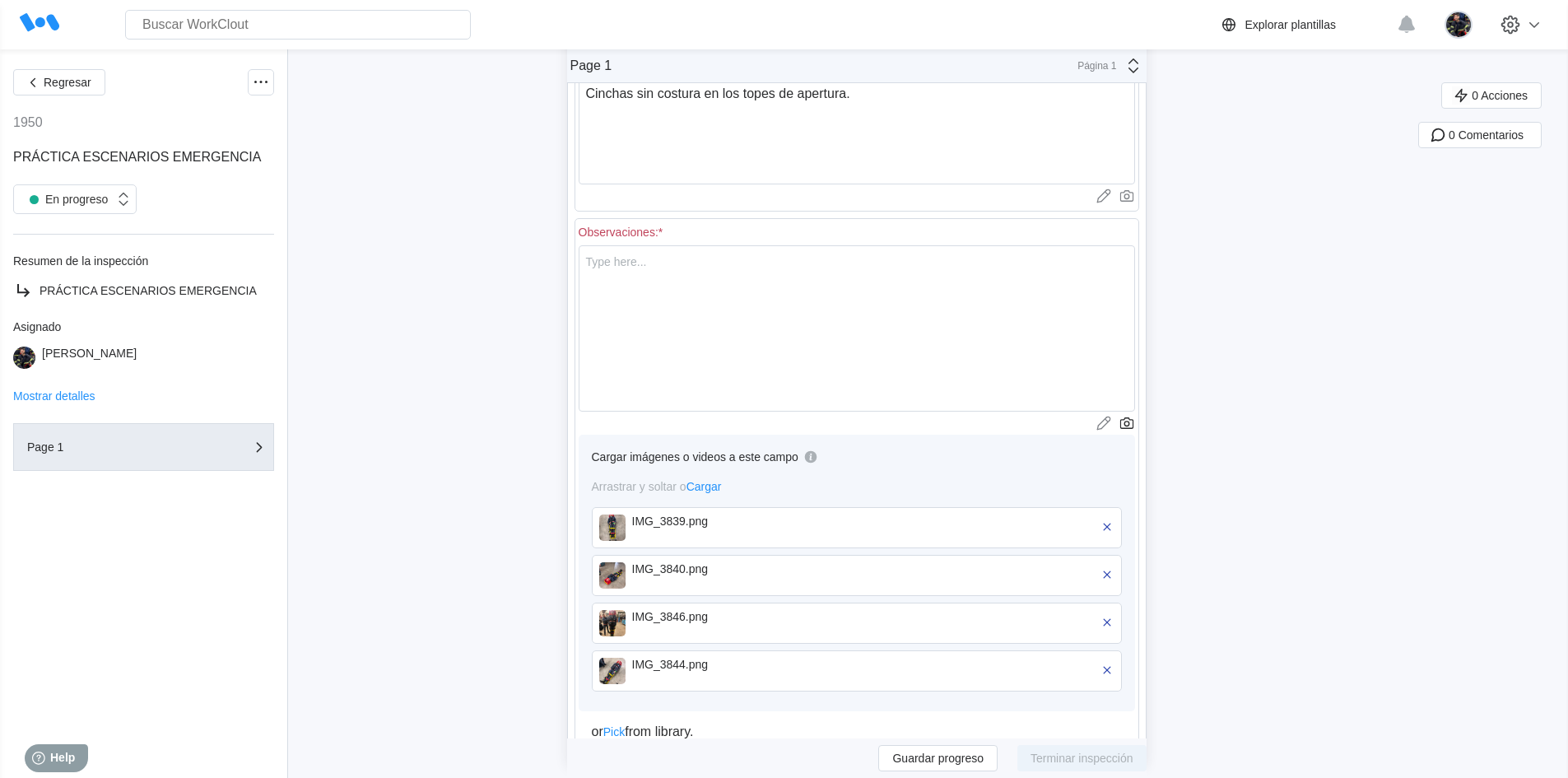
click at [788, 679] on div "IMG_3844.png" at bounding box center [727, 670] width 190 height 26
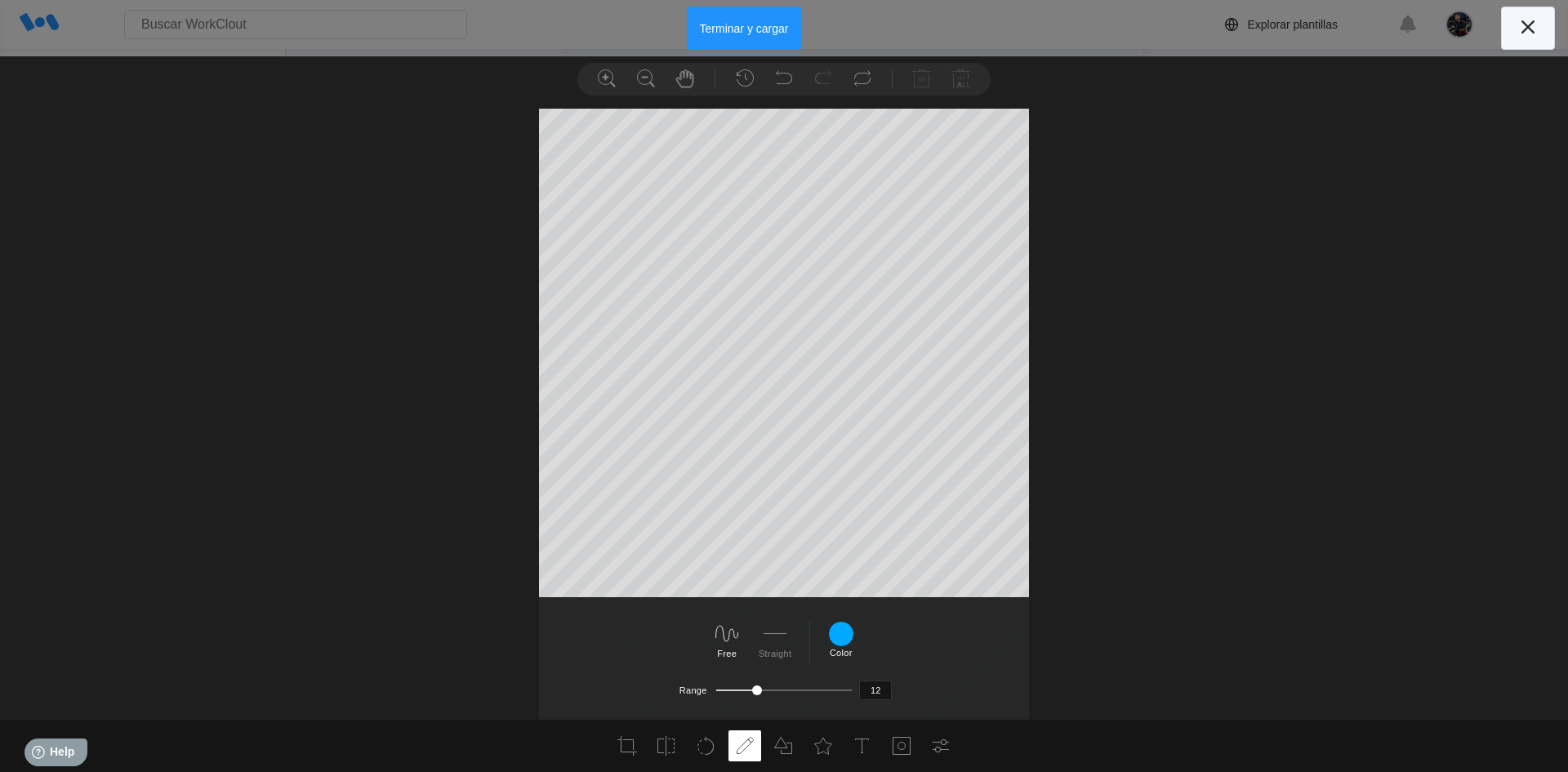
click at [1517, 34] on icon at bounding box center [1527, 26] width 26 height 26
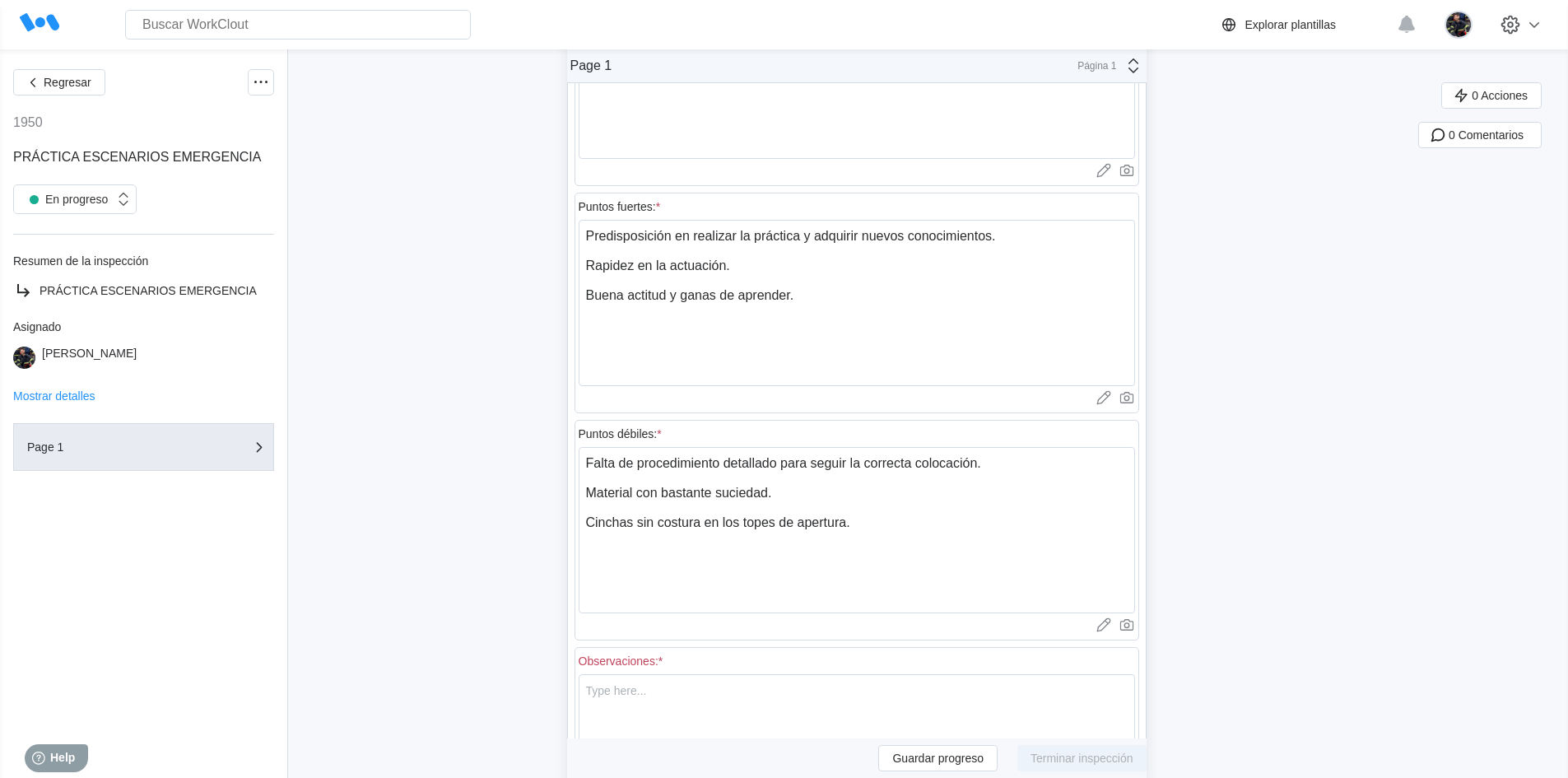
scroll to position [0, 0]
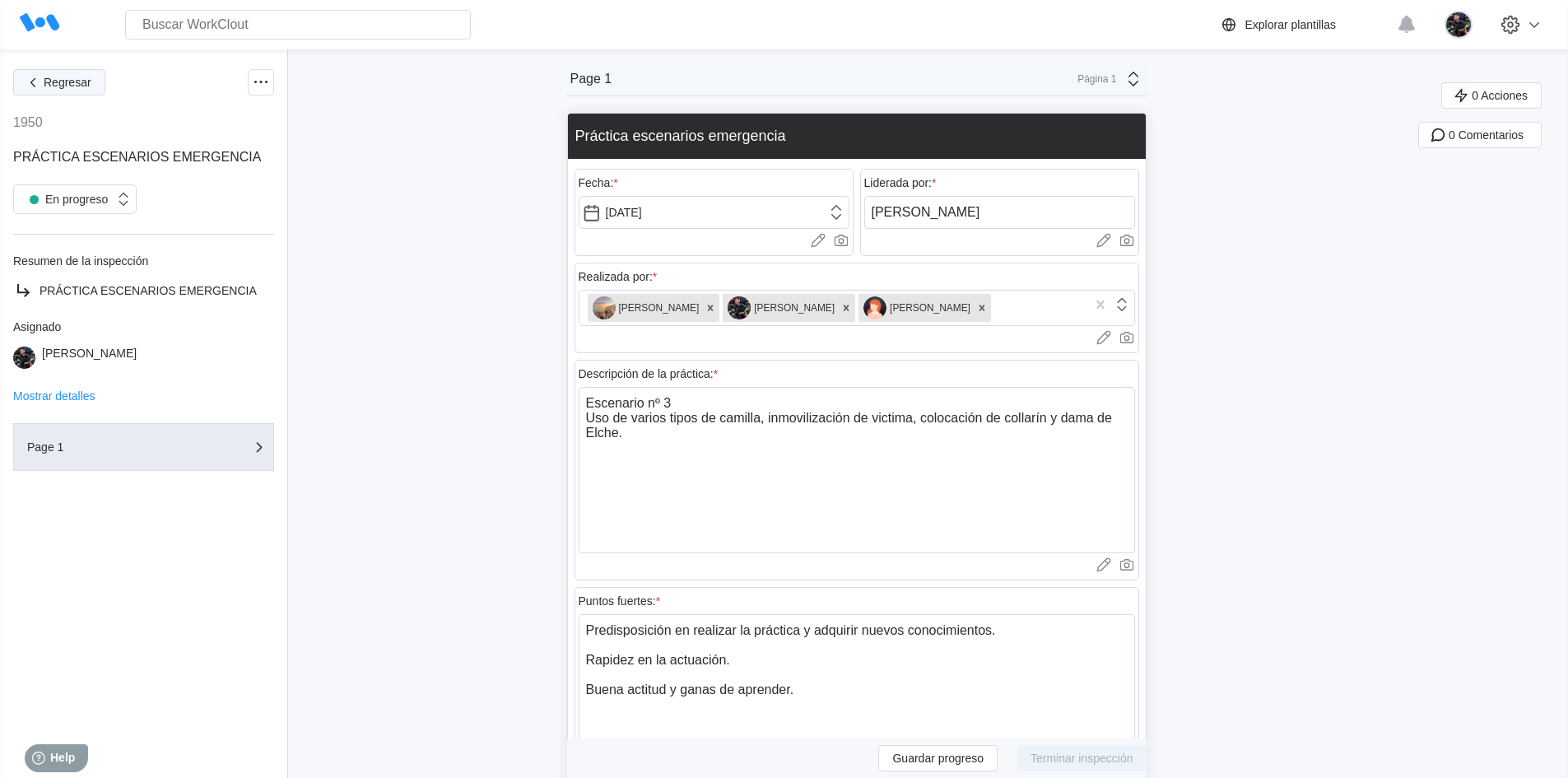
click at [94, 80] on button "Regresar" at bounding box center [59, 81] width 92 height 26
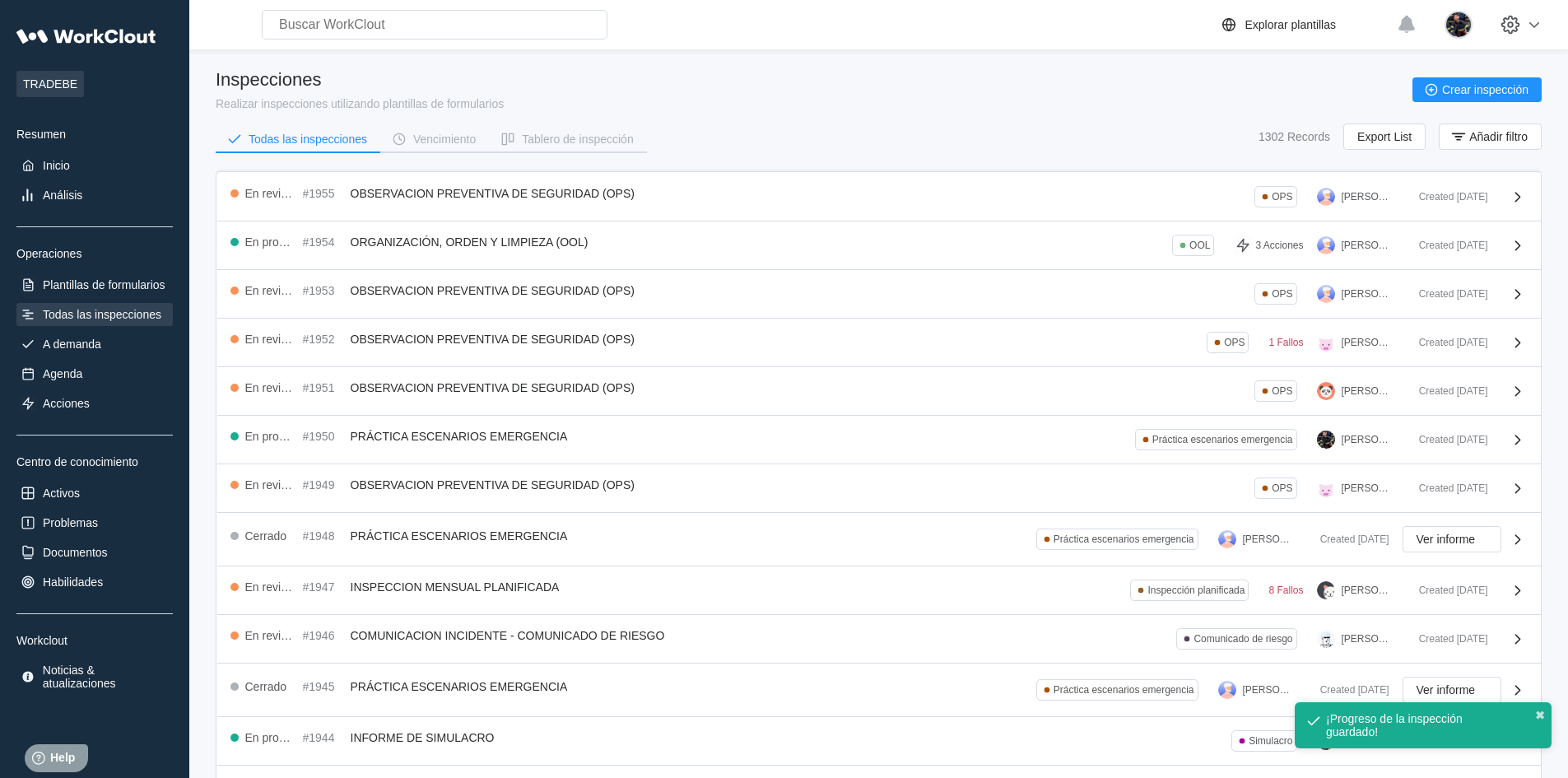
click at [872, 116] on div "Inspecciones Realizar inspecciones utilizando plantillas de formularios Crear i…" at bounding box center [879, 116] width 1326 height 96
drag, startPoint x: 1239, startPoint y: 3, endPoint x: 715, endPoint y: 55, distance: 526.6
click at [715, 55] on main "Inspecciones Realizar inspecciones utilizando plantillas de formularios Crear i…" at bounding box center [879, 519] width 1326 height 940
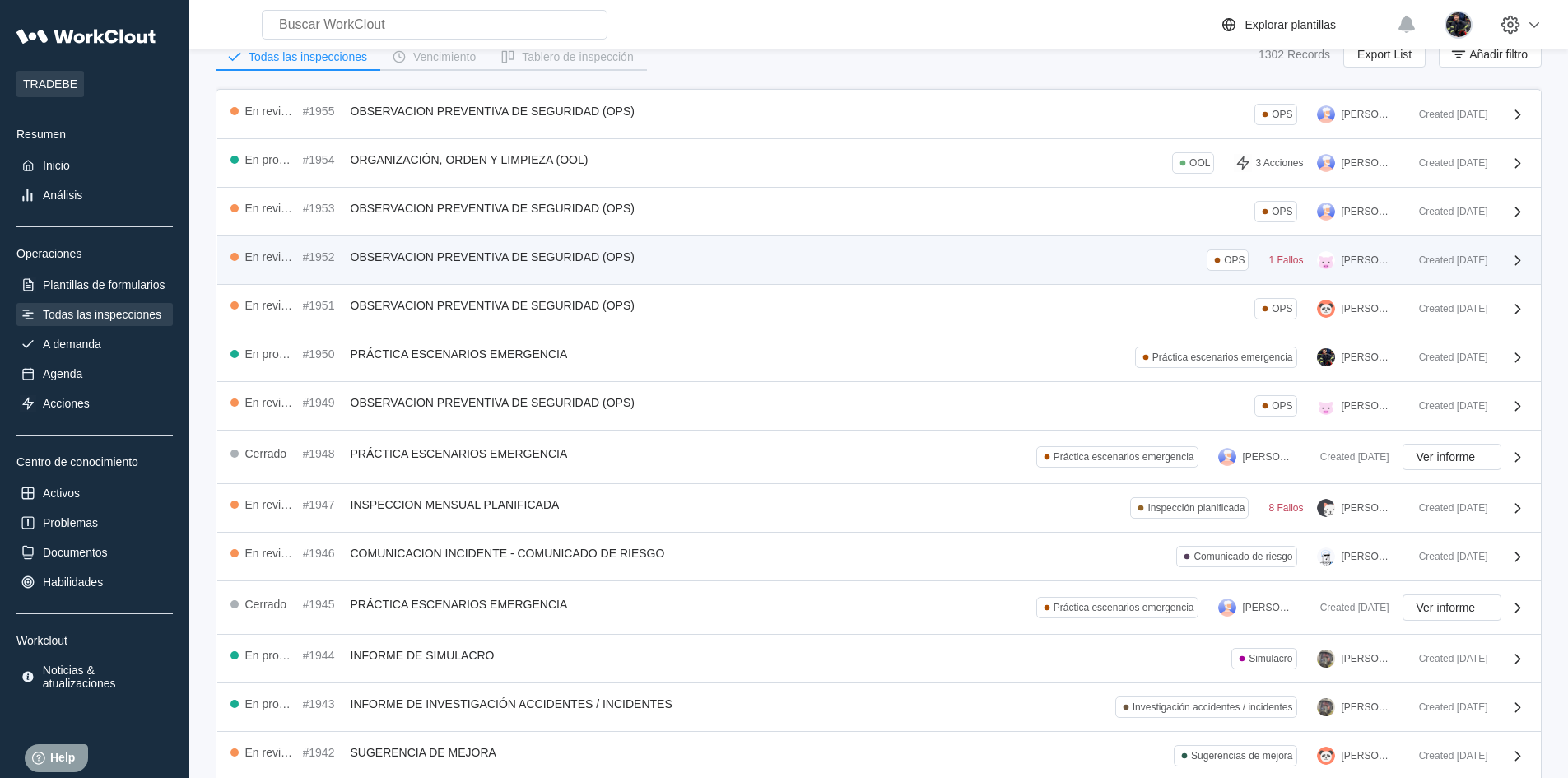
scroll to position [212, 0]
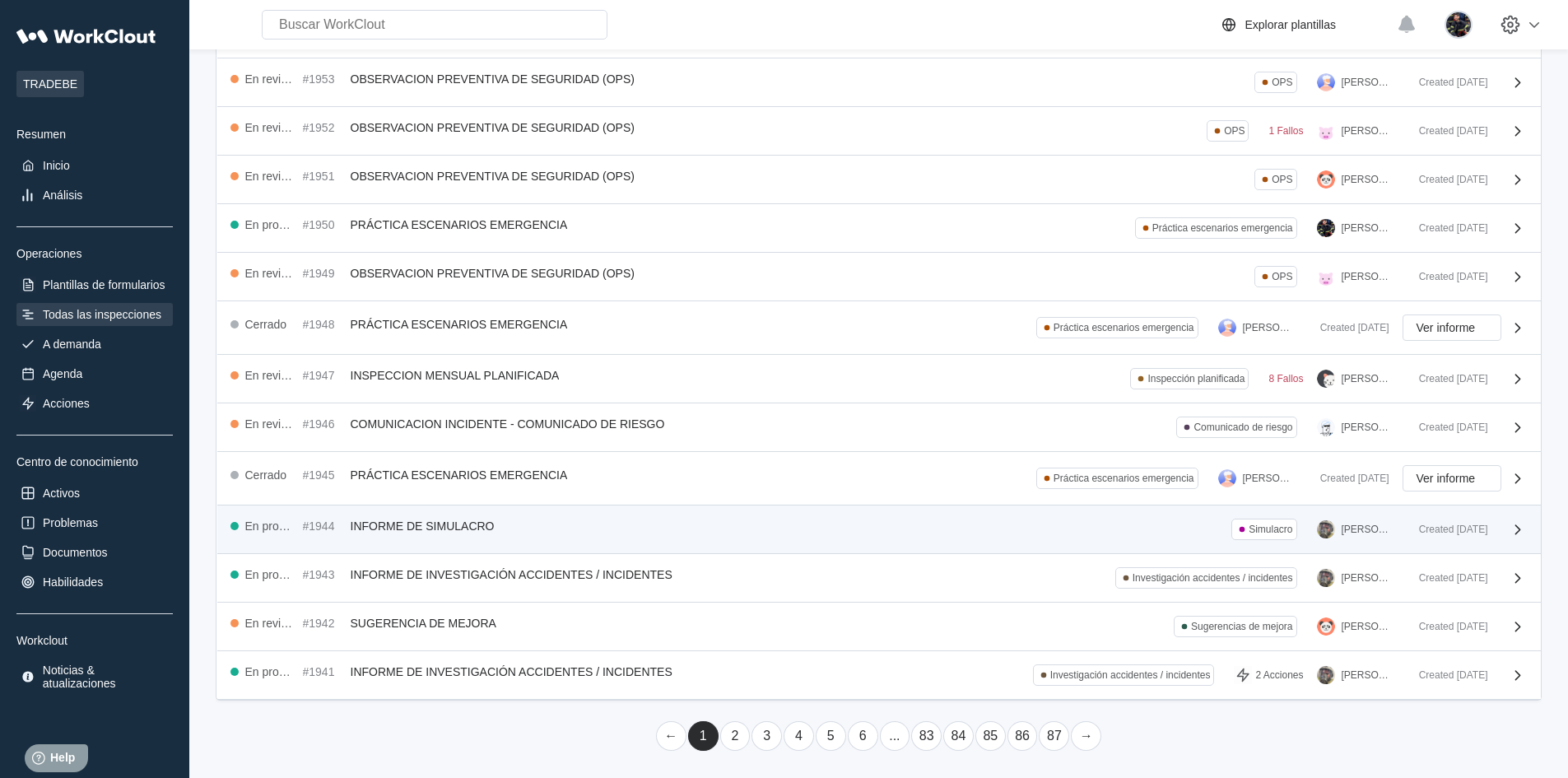
click at [863, 537] on div "En progreso #1944 INFORME DE SIMULACRO Simulacro [PERSON_NAME]" at bounding box center [818, 529] width 1175 height 21
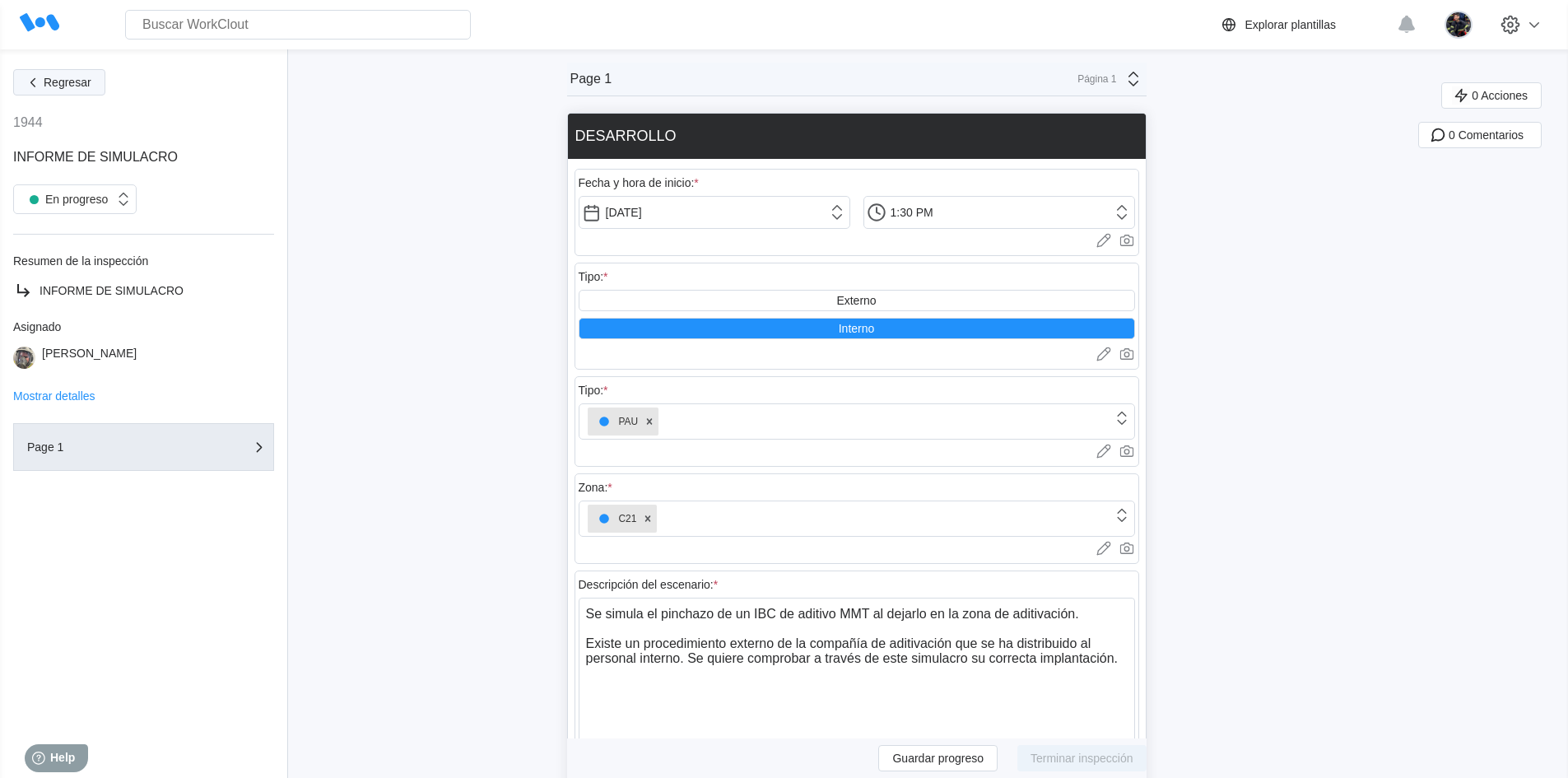
click at [75, 76] on span "Regresar" at bounding box center [67, 82] width 47 height 12
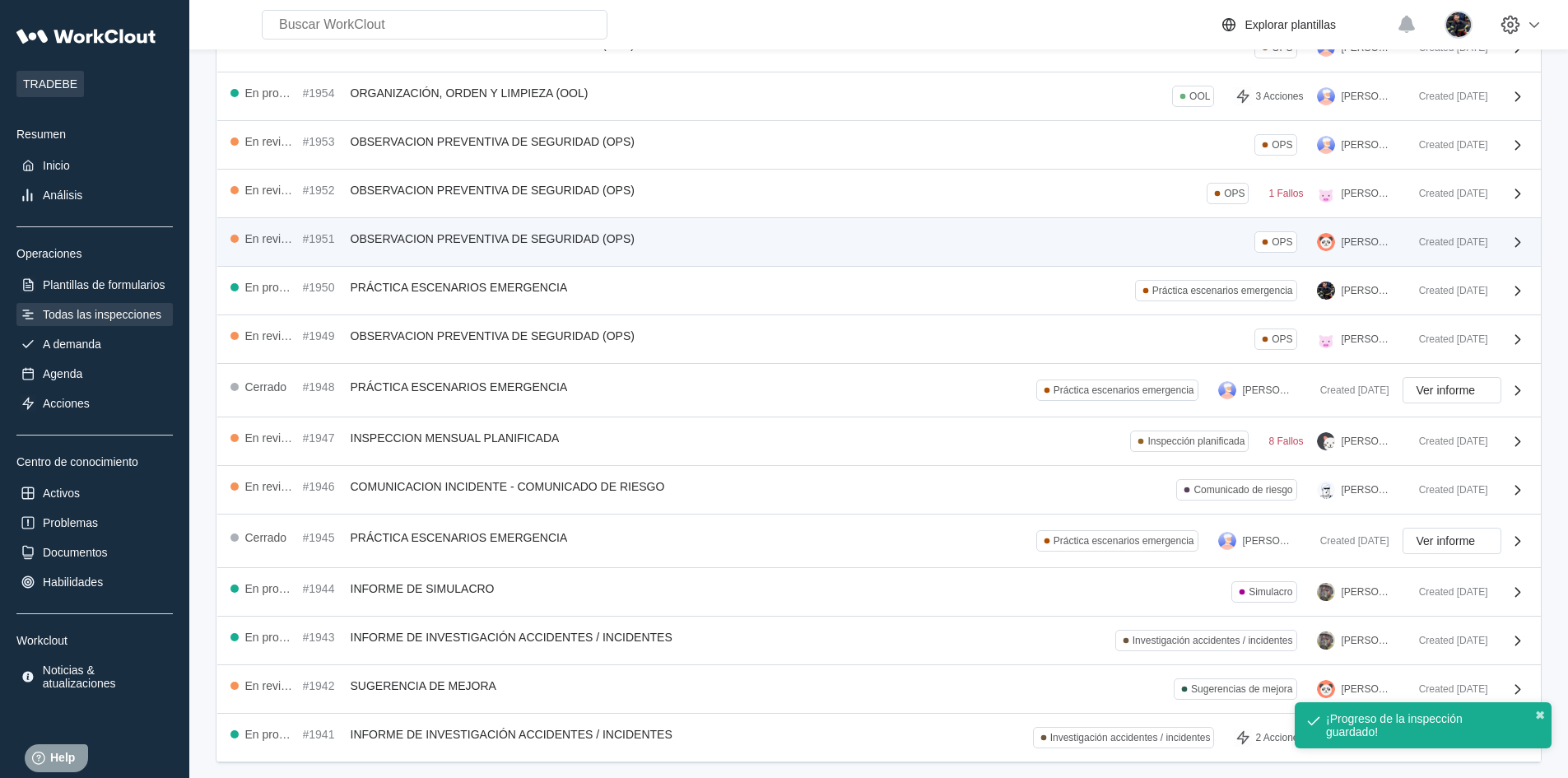
scroll to position [212, 0]
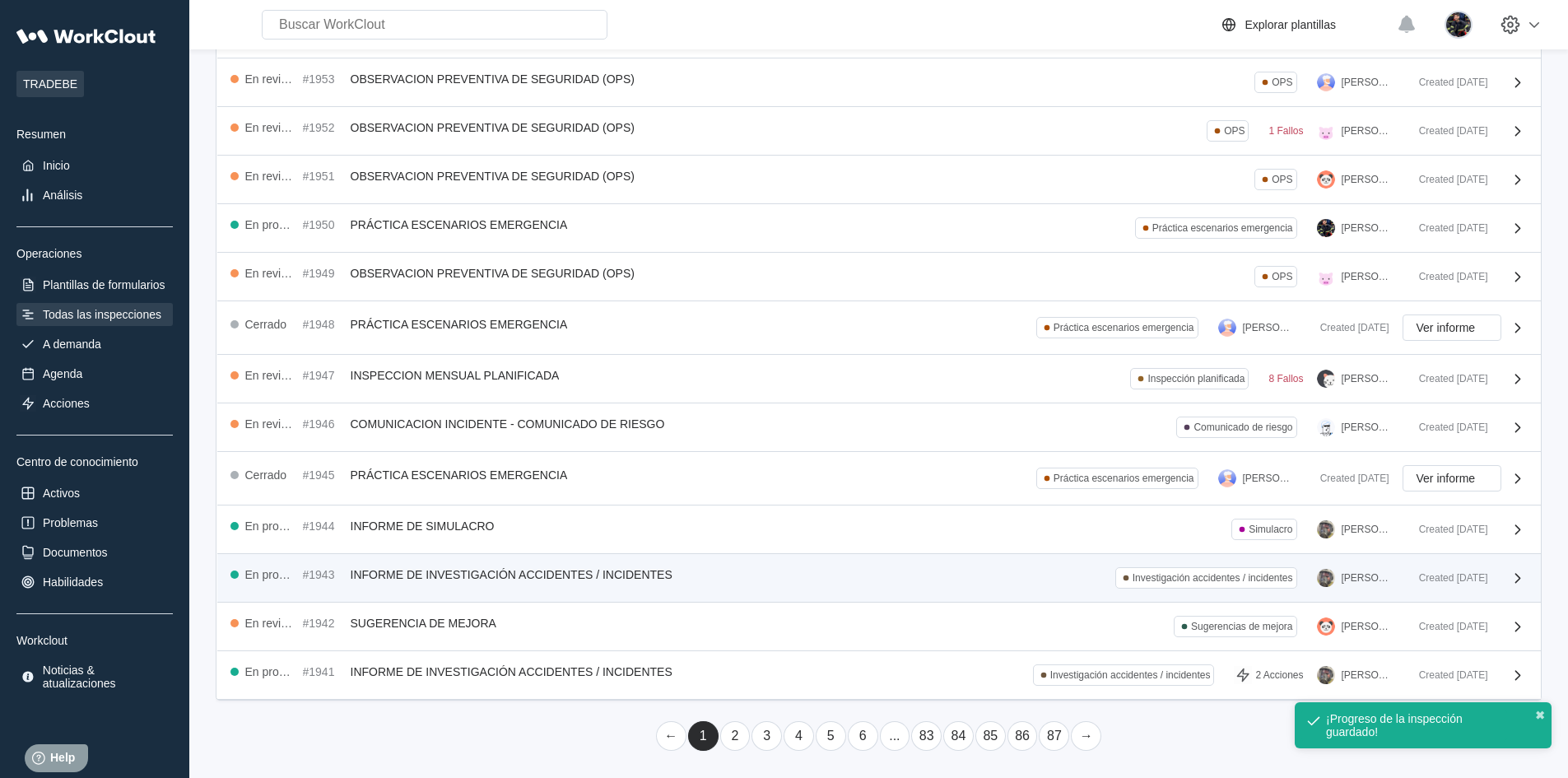
click at [801, 576] on div "En progreso #1943 INFORME DE INVESTIGACIÓN ACCIDENTES / INCIDENTES Investigació…" at bounding box center [818, 578] width 1175 height 21
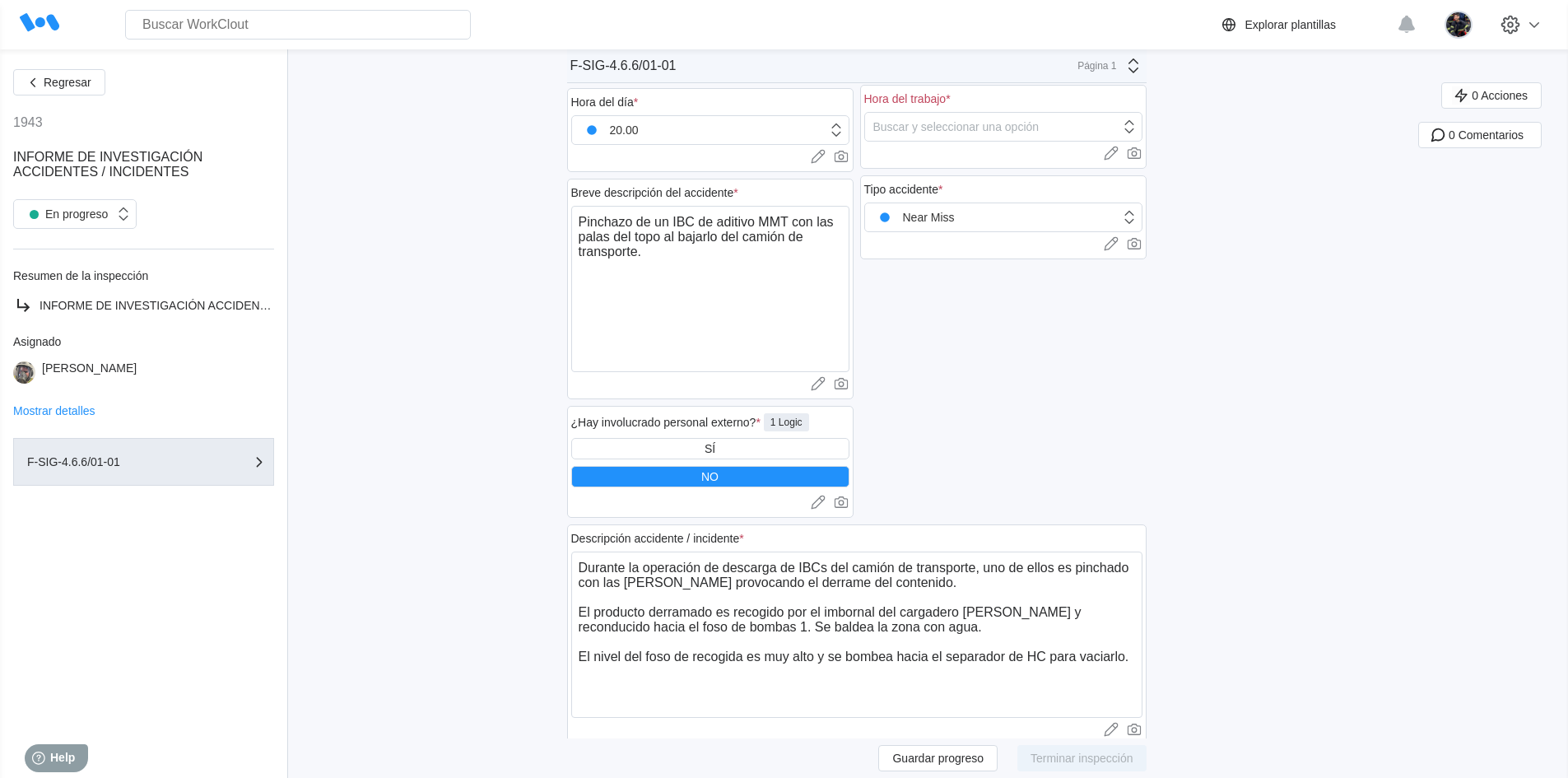
scroll to position [263, 0]
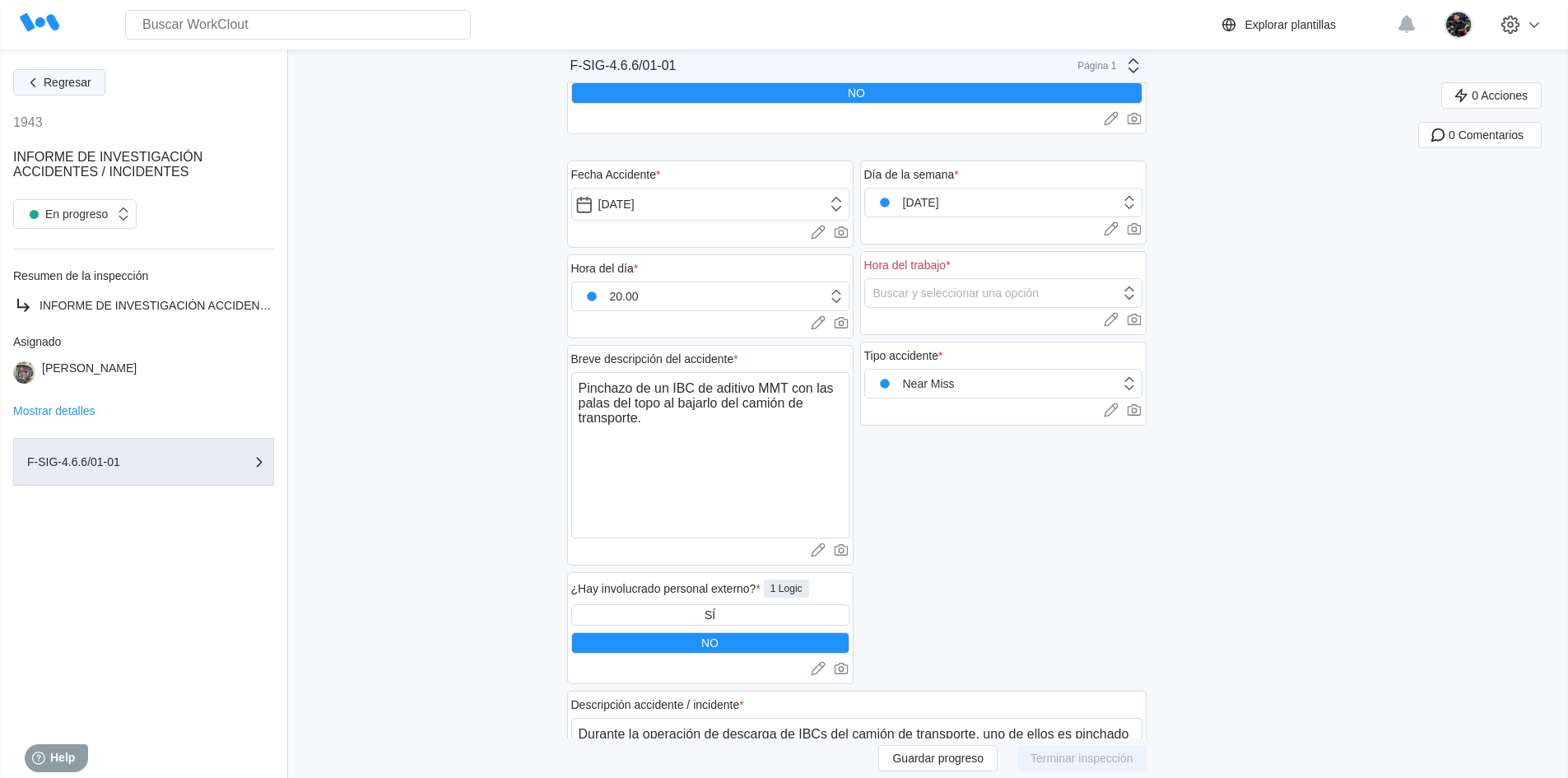
click at [76, 69] on button "Regresar" at bounding box center [59, 81] width 92 height 26
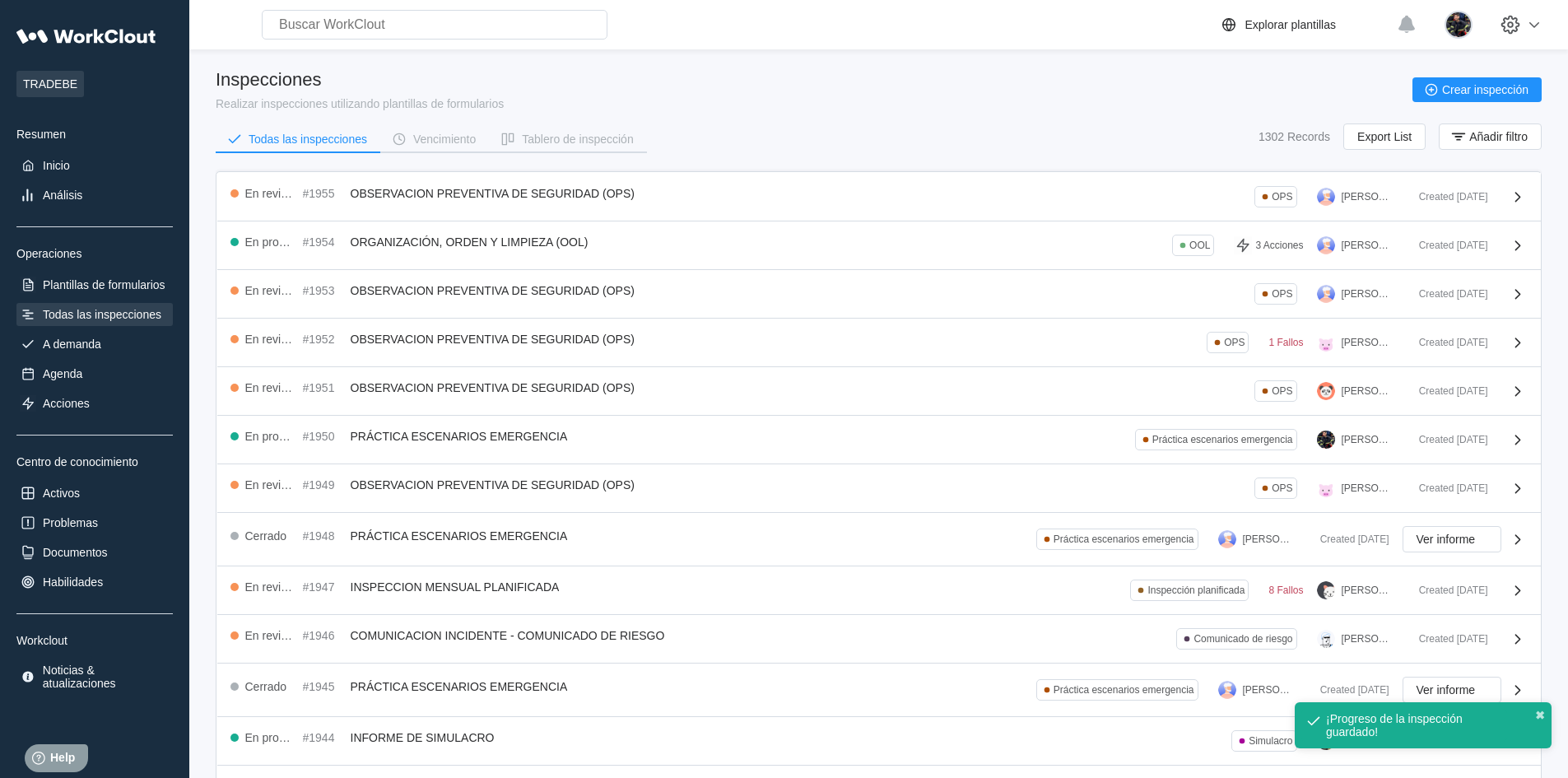
click at [805, 150] on div "Todas las inspecciones Vencimiento Tablero de inspección 1302 Records Export Li…" at bounding box center [879, 144] width 1326 height 42
click at [819, 130] on div "Todas las inspecciones Vencimiento Tablero de inspección 1302 Records Export Li…" at bounding box center [879, 144] width 1326 height 42
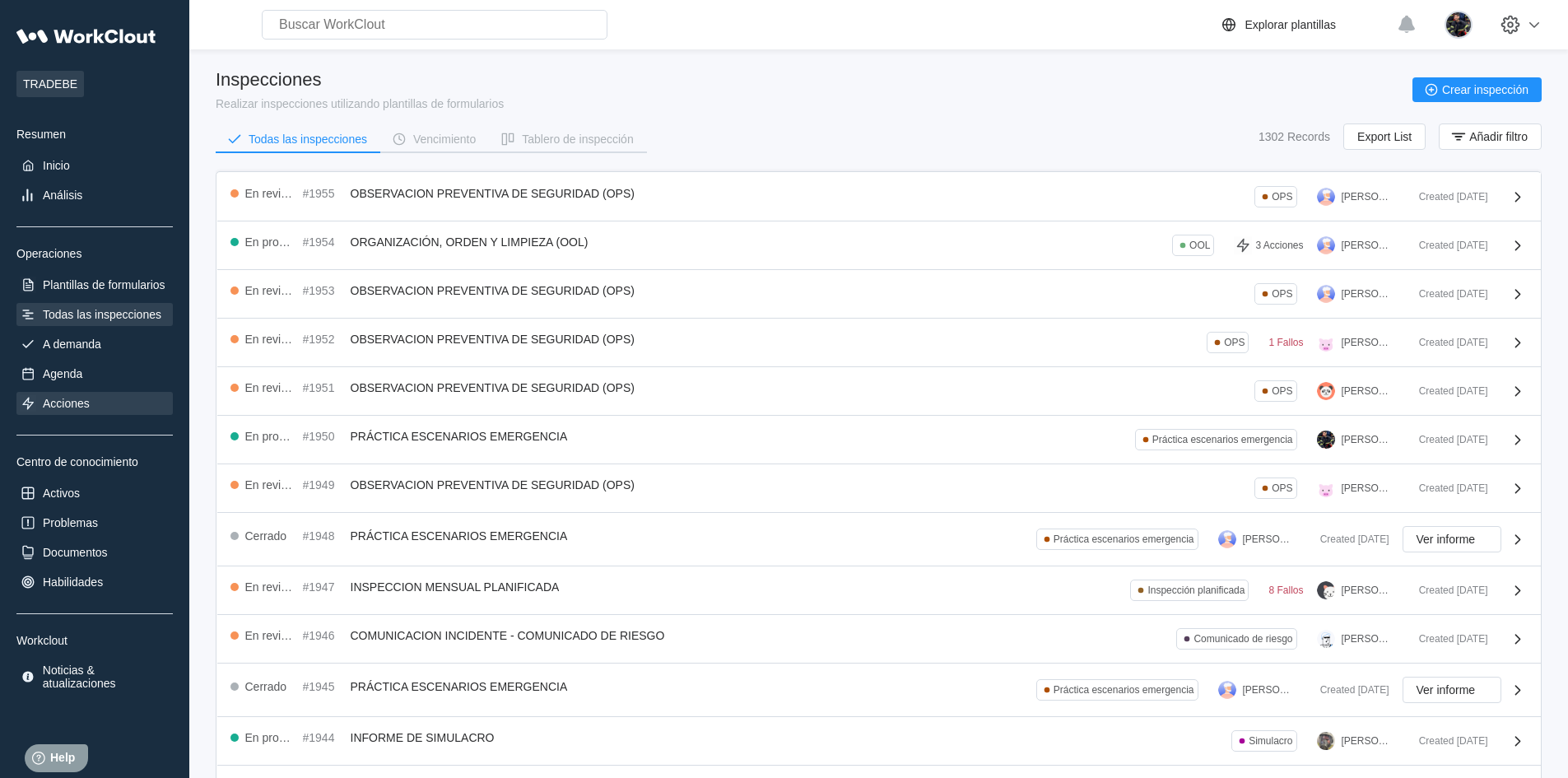
click at [122, 394] on div "Acciones" at bounding box center [95, 404] width 157 height 23
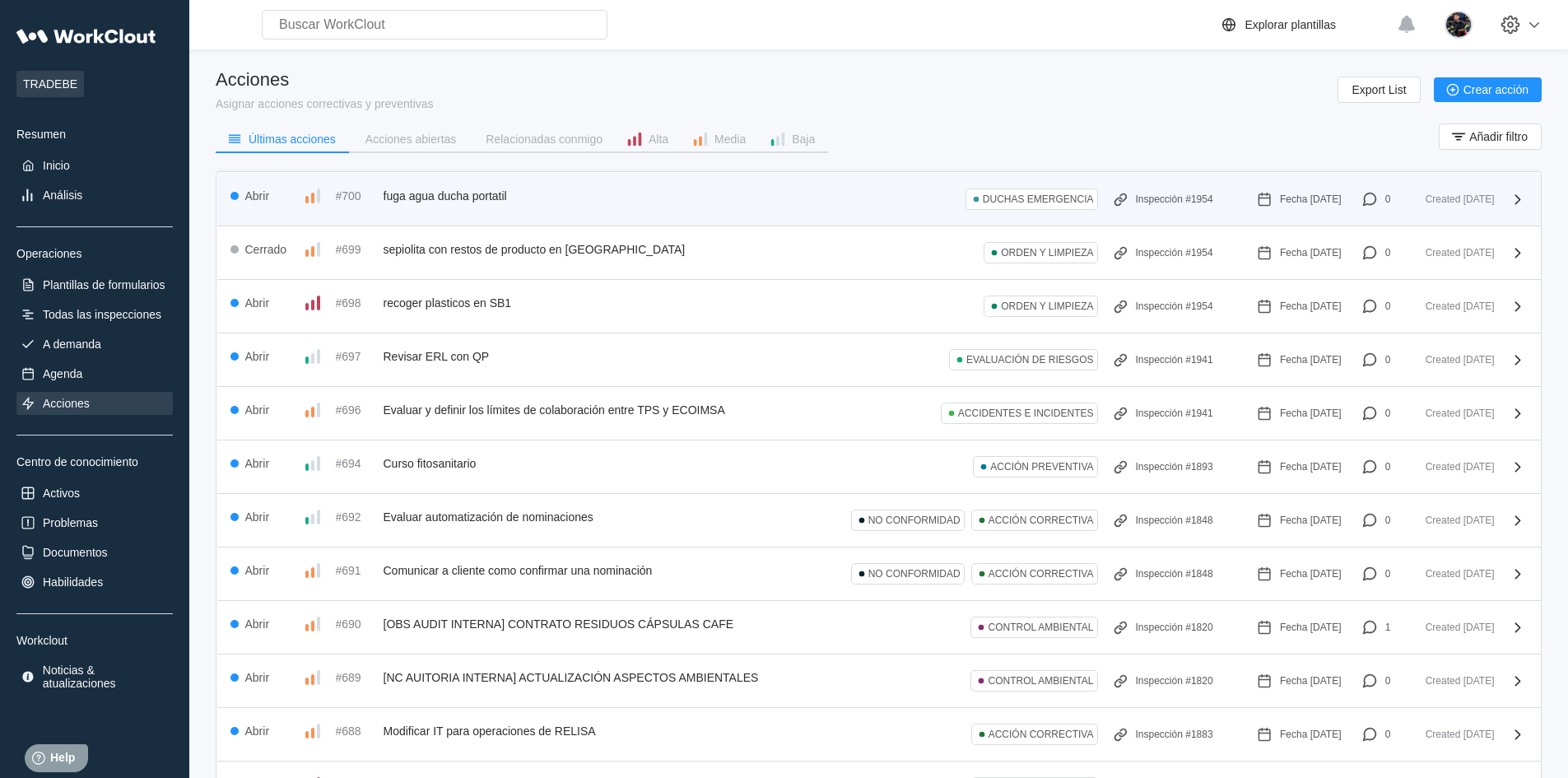
click at [528, 198] on div "Abrir #700 fuga agua ducha portatil DUCHAS EMERGENCIA Inspección #1954 Fecha [D…" at bounding box center [810, 198] width 1161 height 26
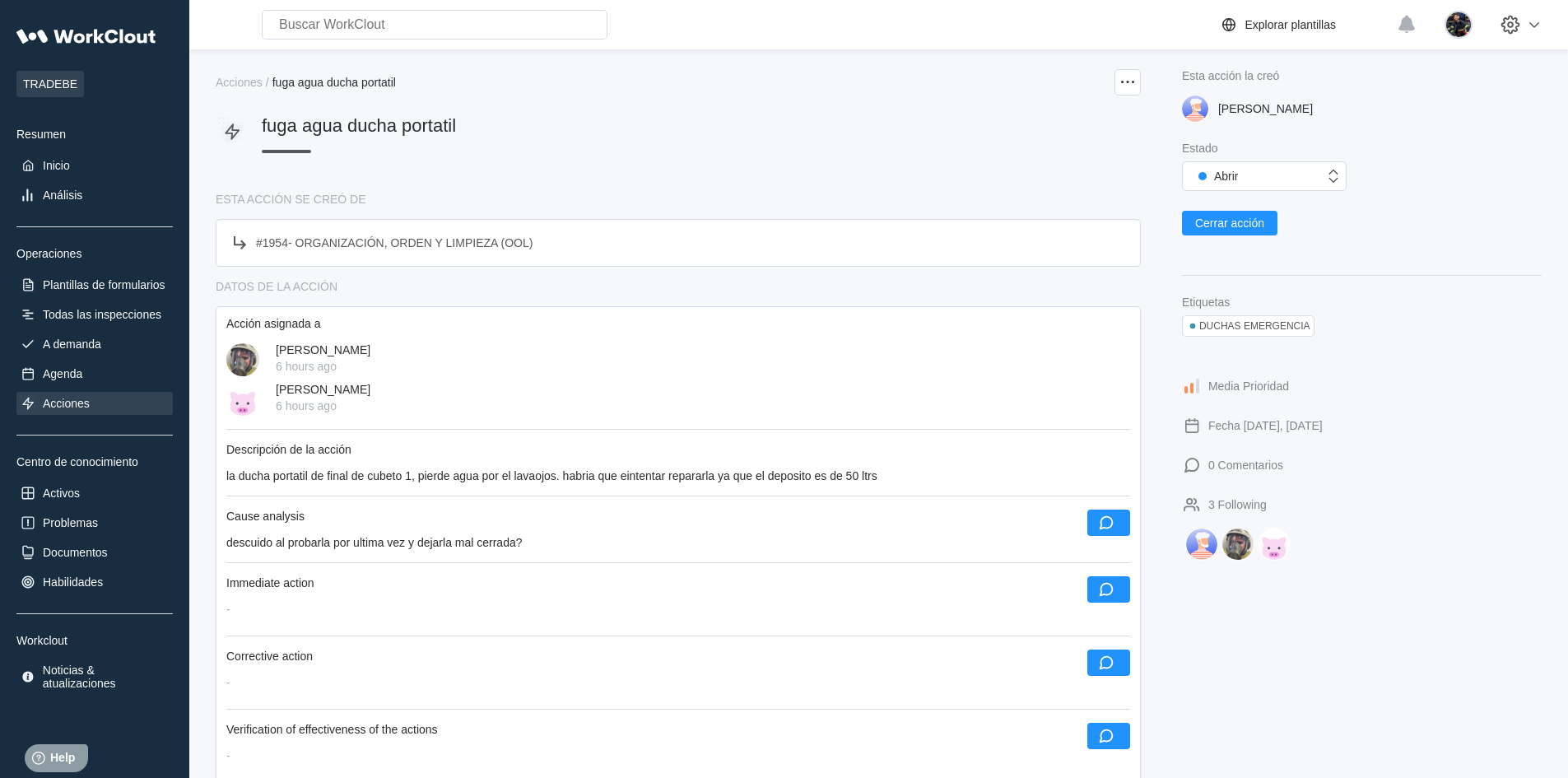
click at [147, 395] on div "Acciones" at bounding box center [95, 404] width 157 height 23
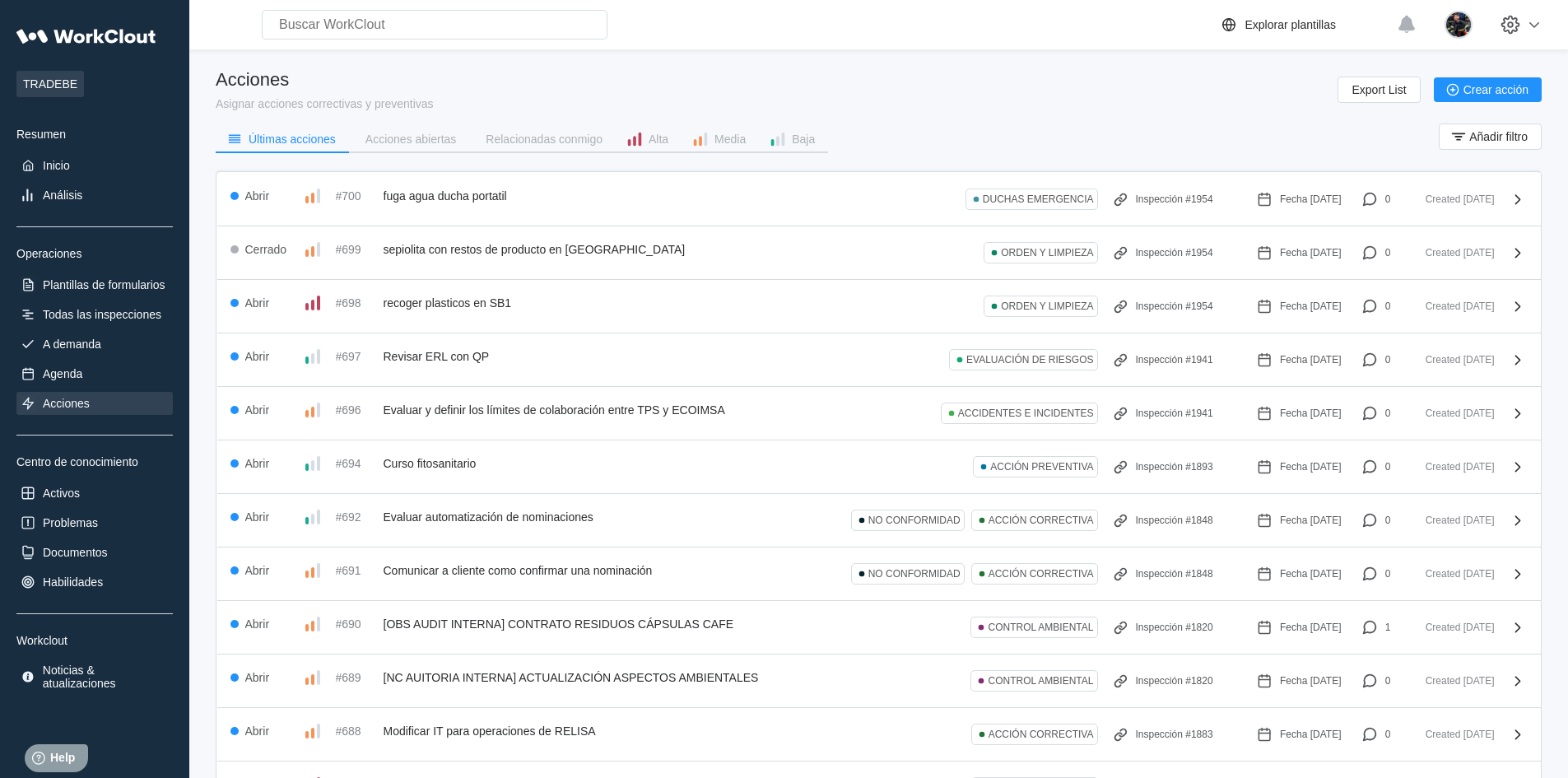
click at [566, 130] on button "Relacionadas conmigo" at bounding box center [542, 139] width 146 height 25
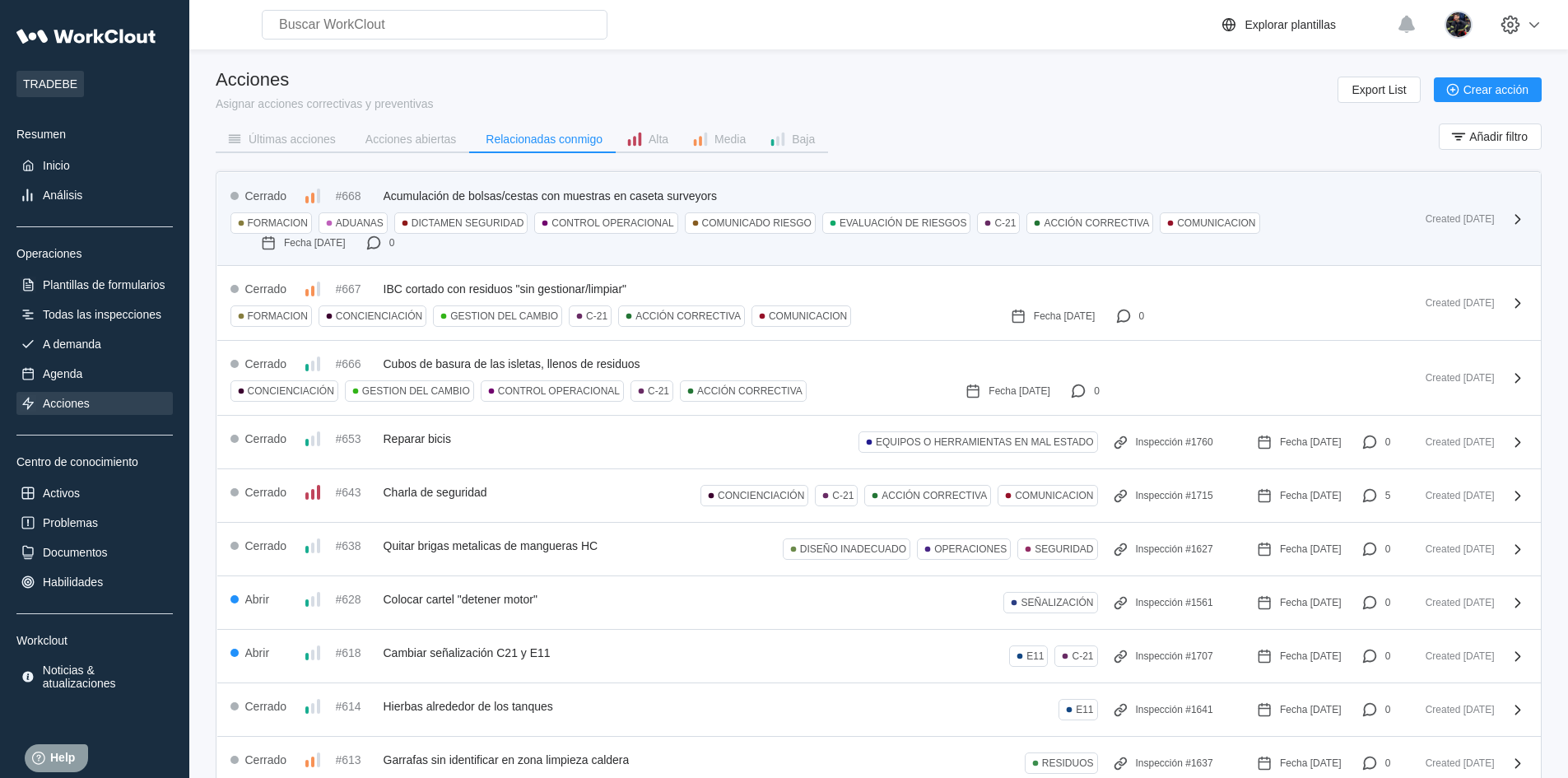
click at [566, 184] on div "Cerrado #668 Acumulación de bolsas/cestas con muestras en caseta surveyors FORM…" at bounding box center [879, 220] width 1323 height 93
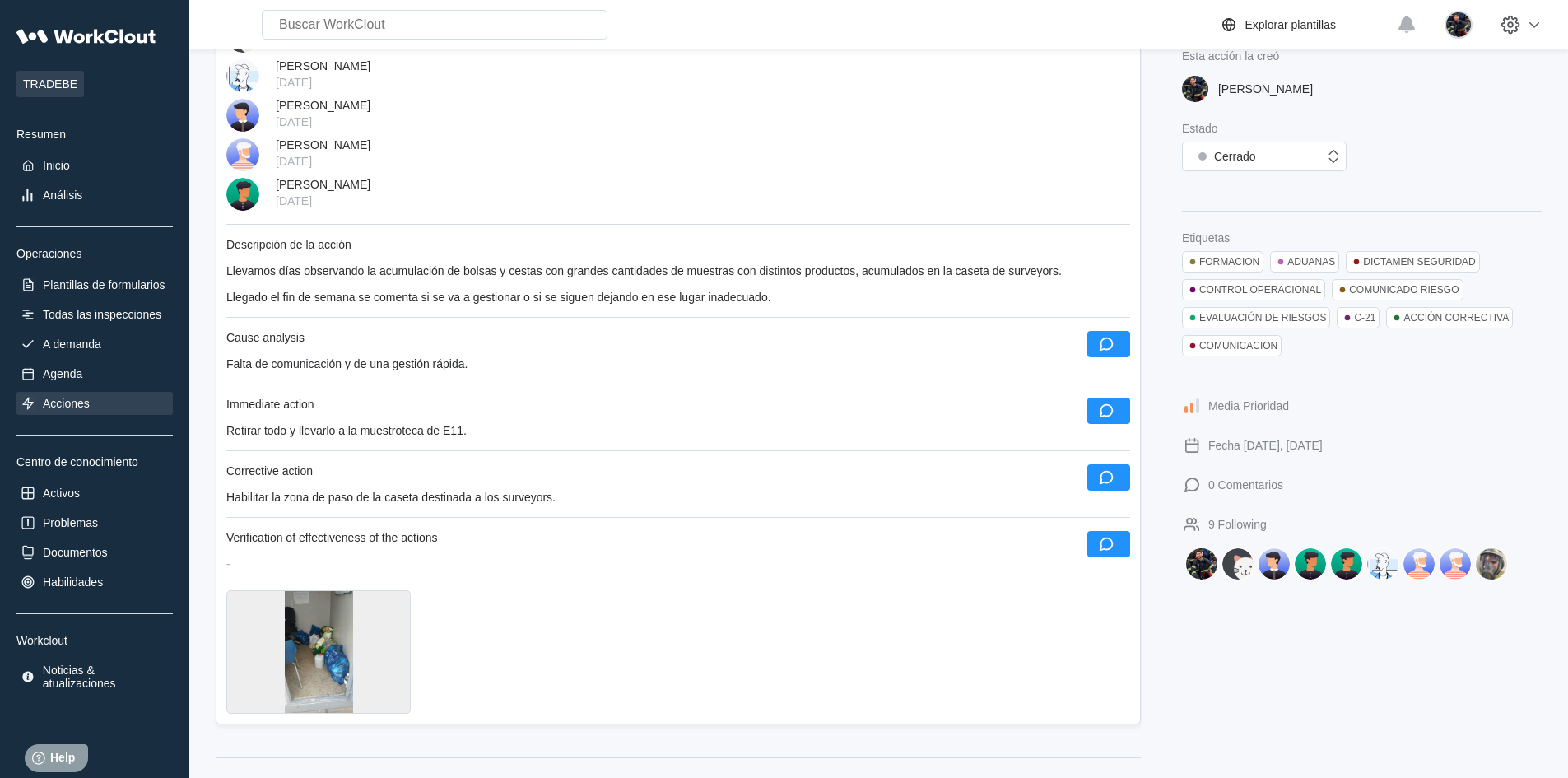
scroll to position [576, 0]
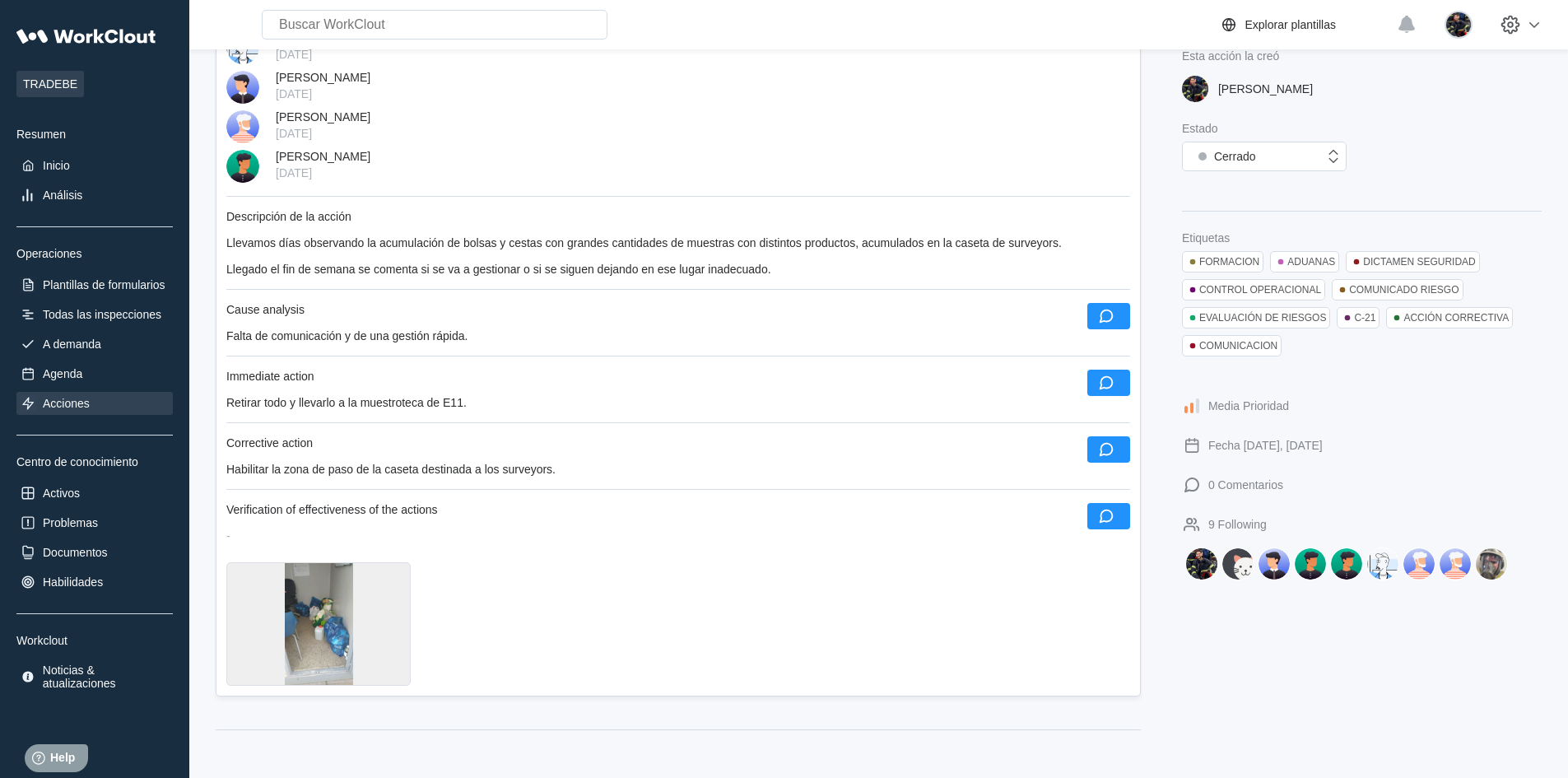
click at [379, 604] on div at bounding box center [318, 624] width 184 height 124
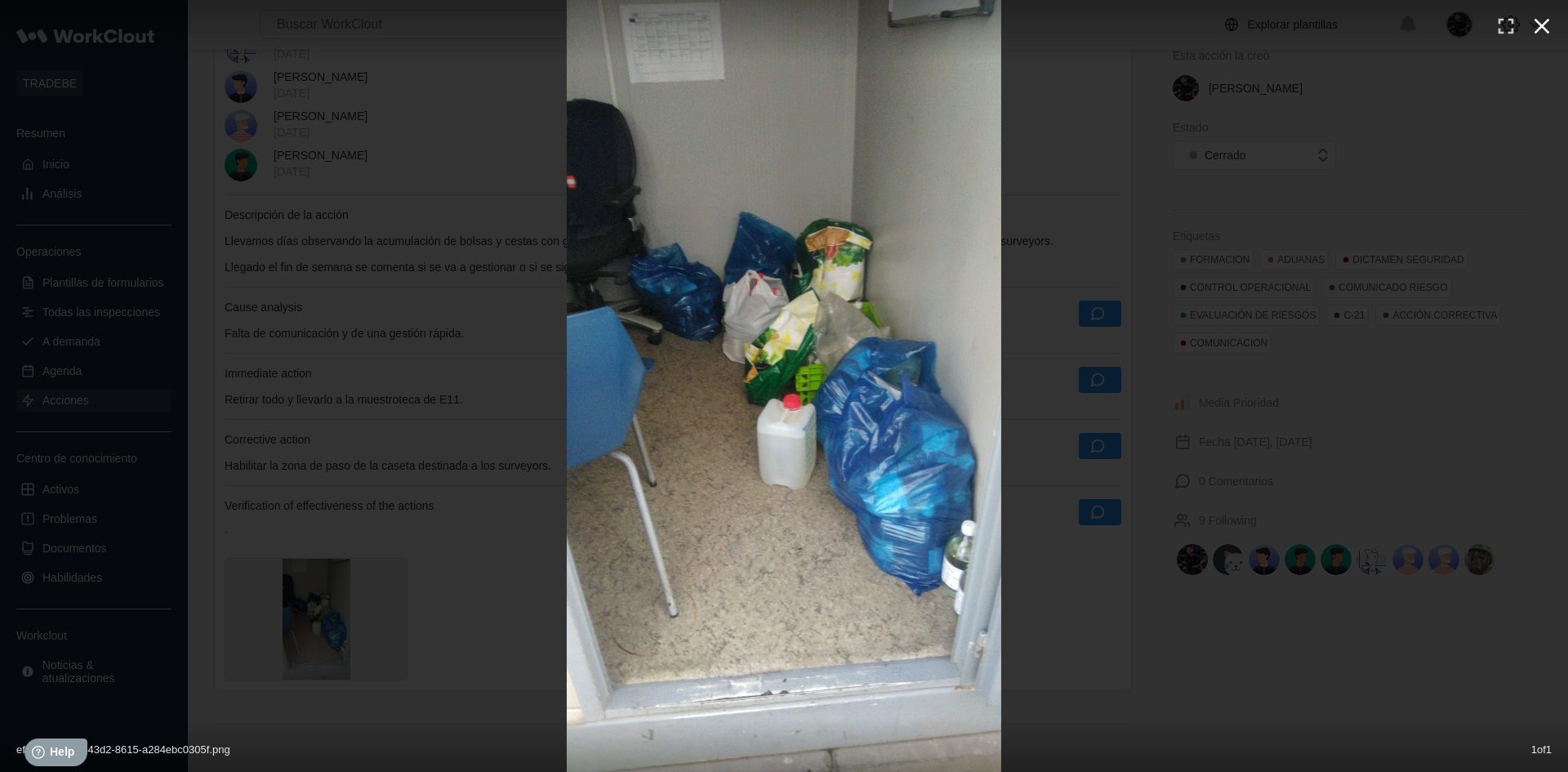
click at [1542, 30] on icon "button" at bounding box center [1541, 26] width 26 height 26
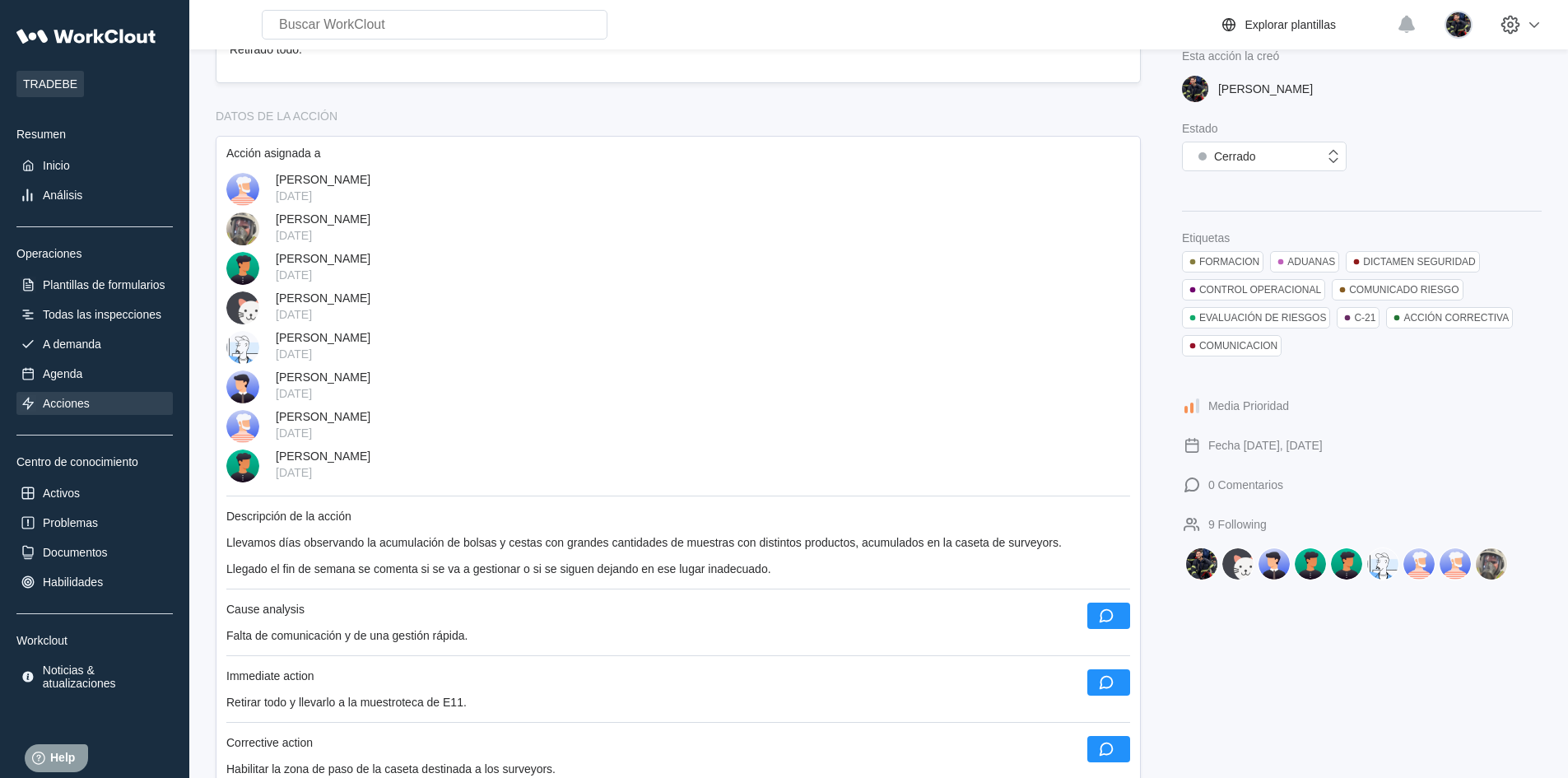
scroll to position [247, 0]
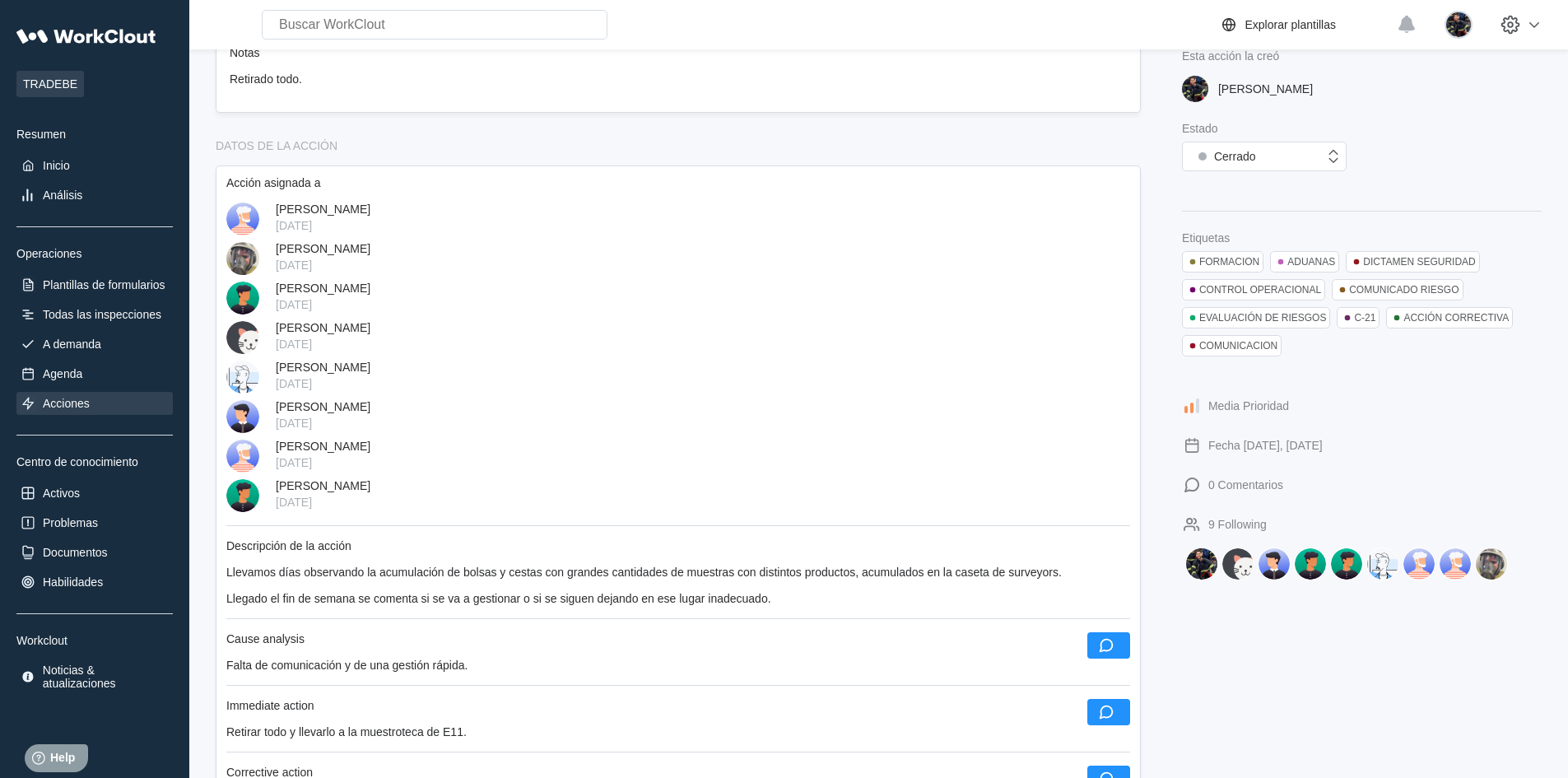
click at [130, 408] on div "Acciones" at bounding box center [95, 404] width 157 height 23
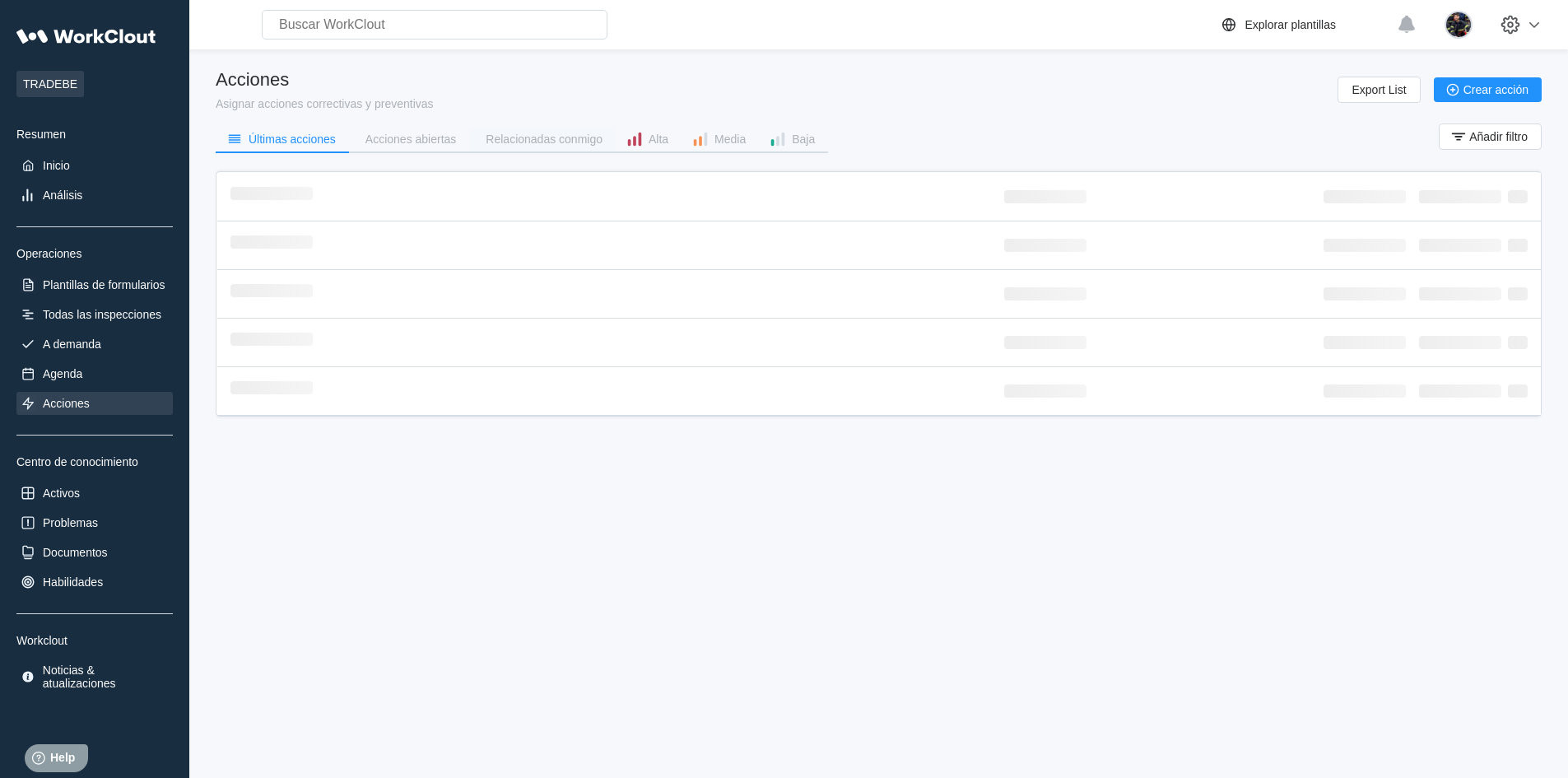
click at [516, 143] on div "Relacionadas conmigo" at bounding box center [544, 139] width 117 height 12
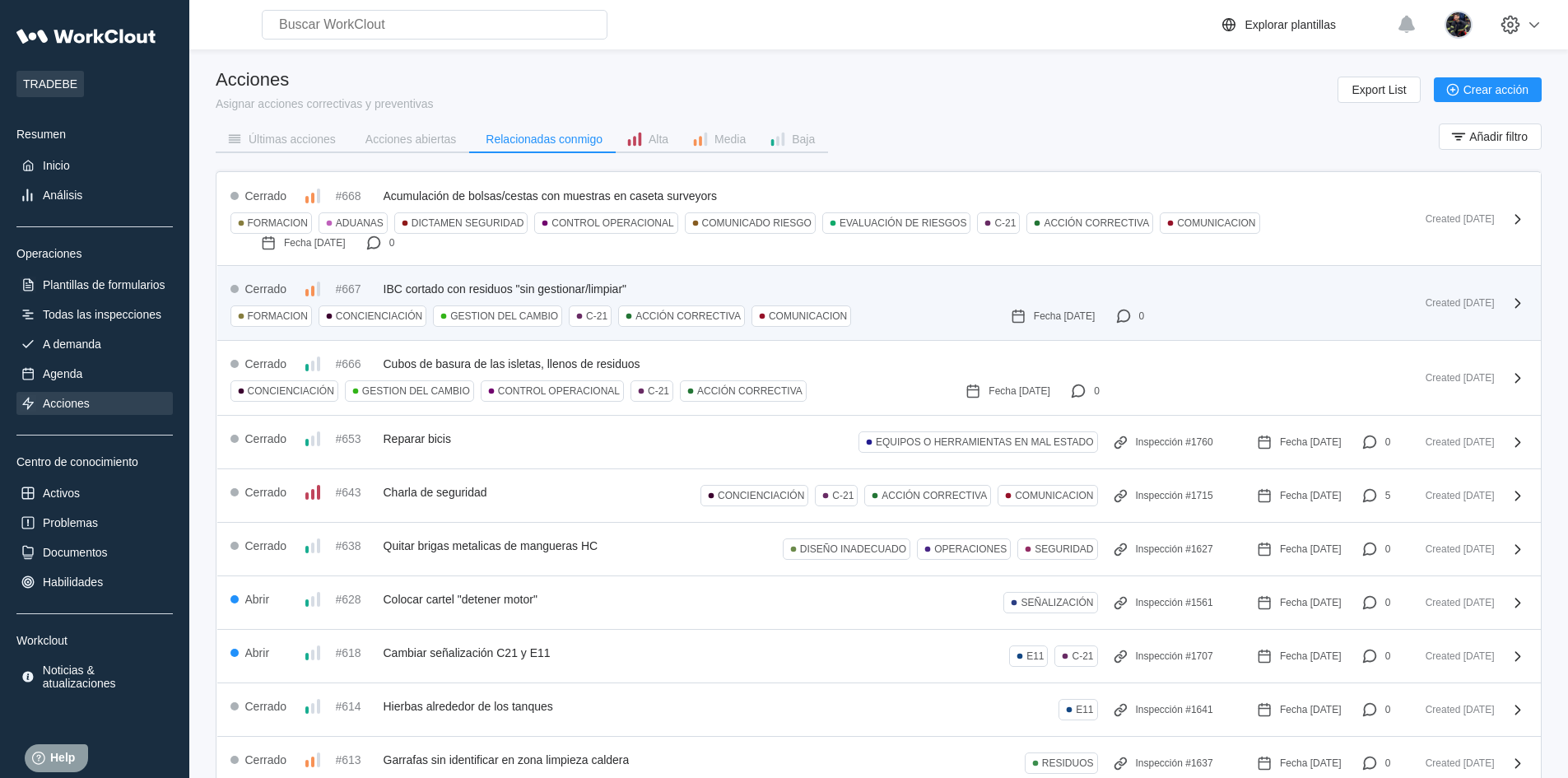
click at [478, 278] on div "Cerrado #667 IBC cortado con residuos "sin gestionar/limpiar" FORMACION CONCIEN…" at bounding box center [879, 303] width 1323 height 75
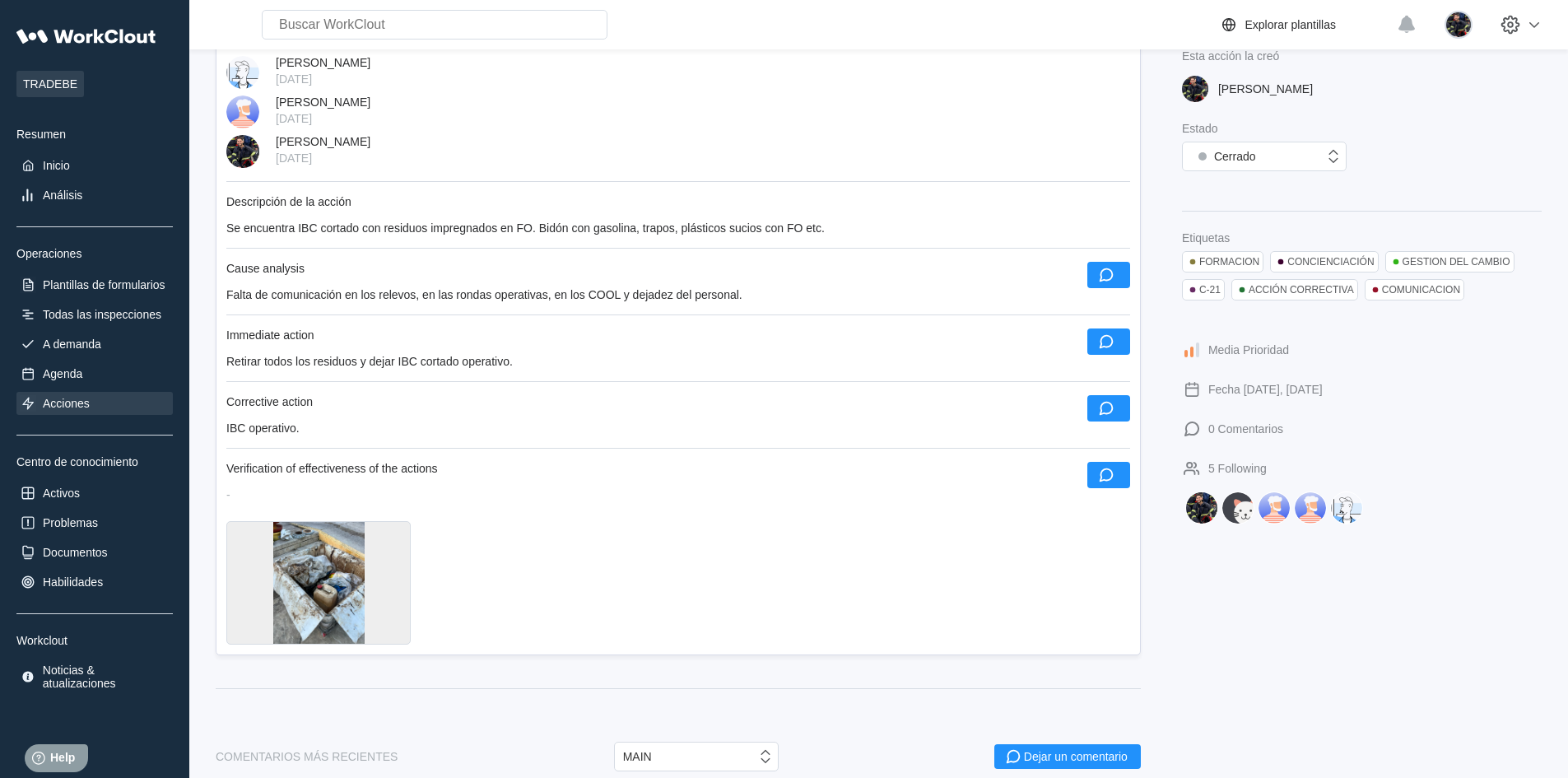
scroll to position [494, 0]
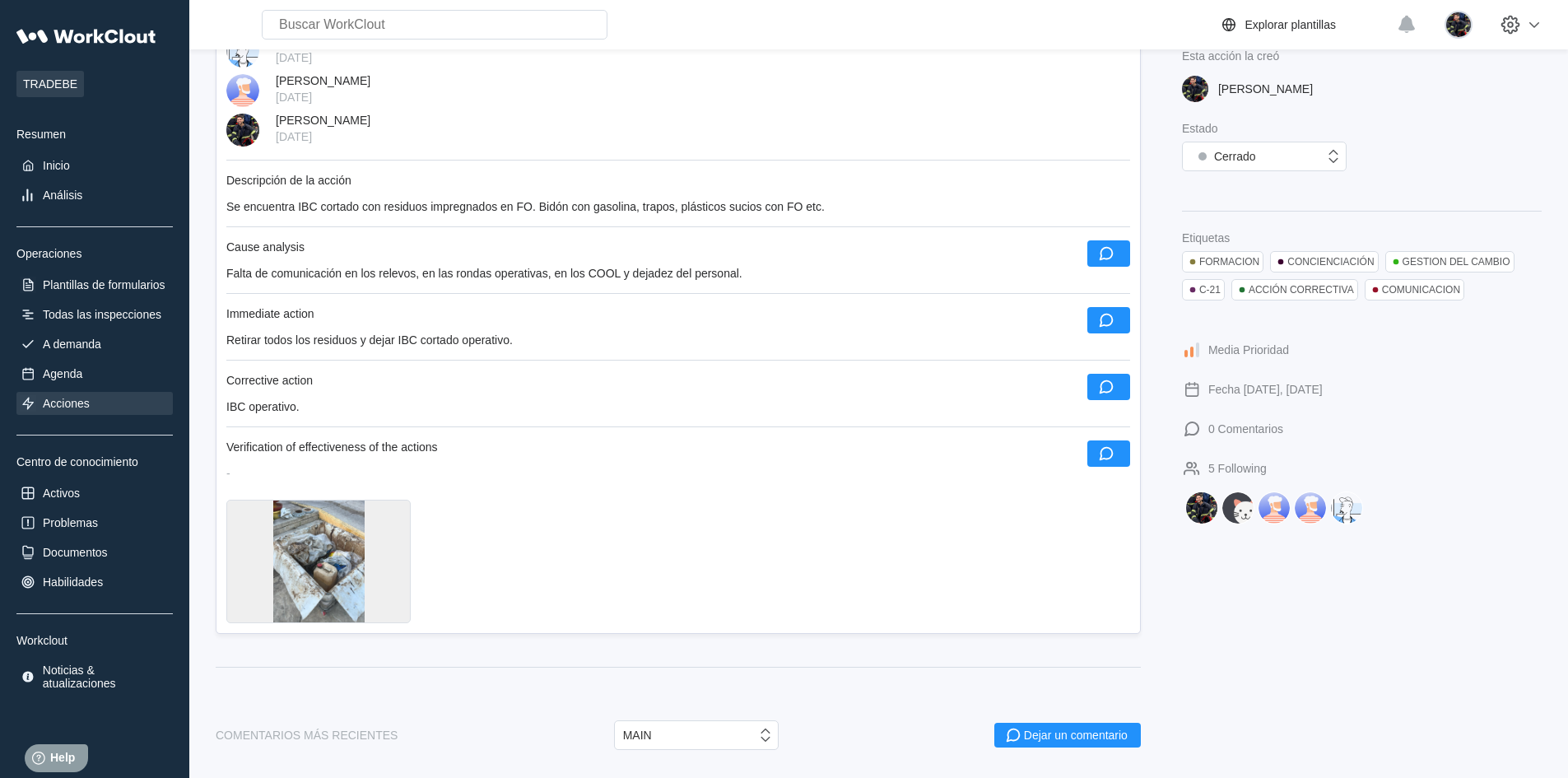
click at [333, 578] on div at bounding box center [318, 561] width 184 height 124
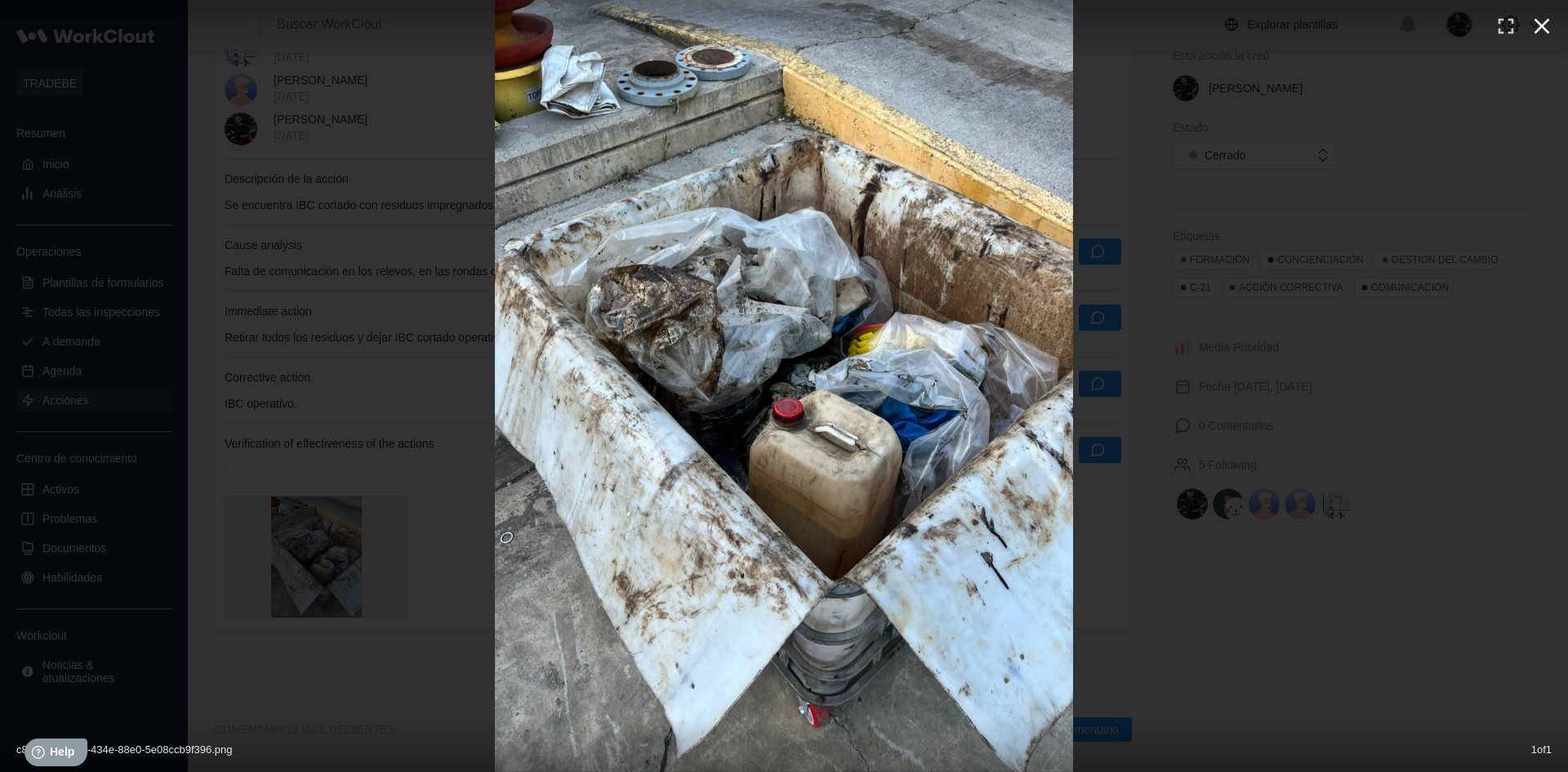
click at [1542, 31] on icon "button" at bounding box center [1541, 26] width 26 height 26
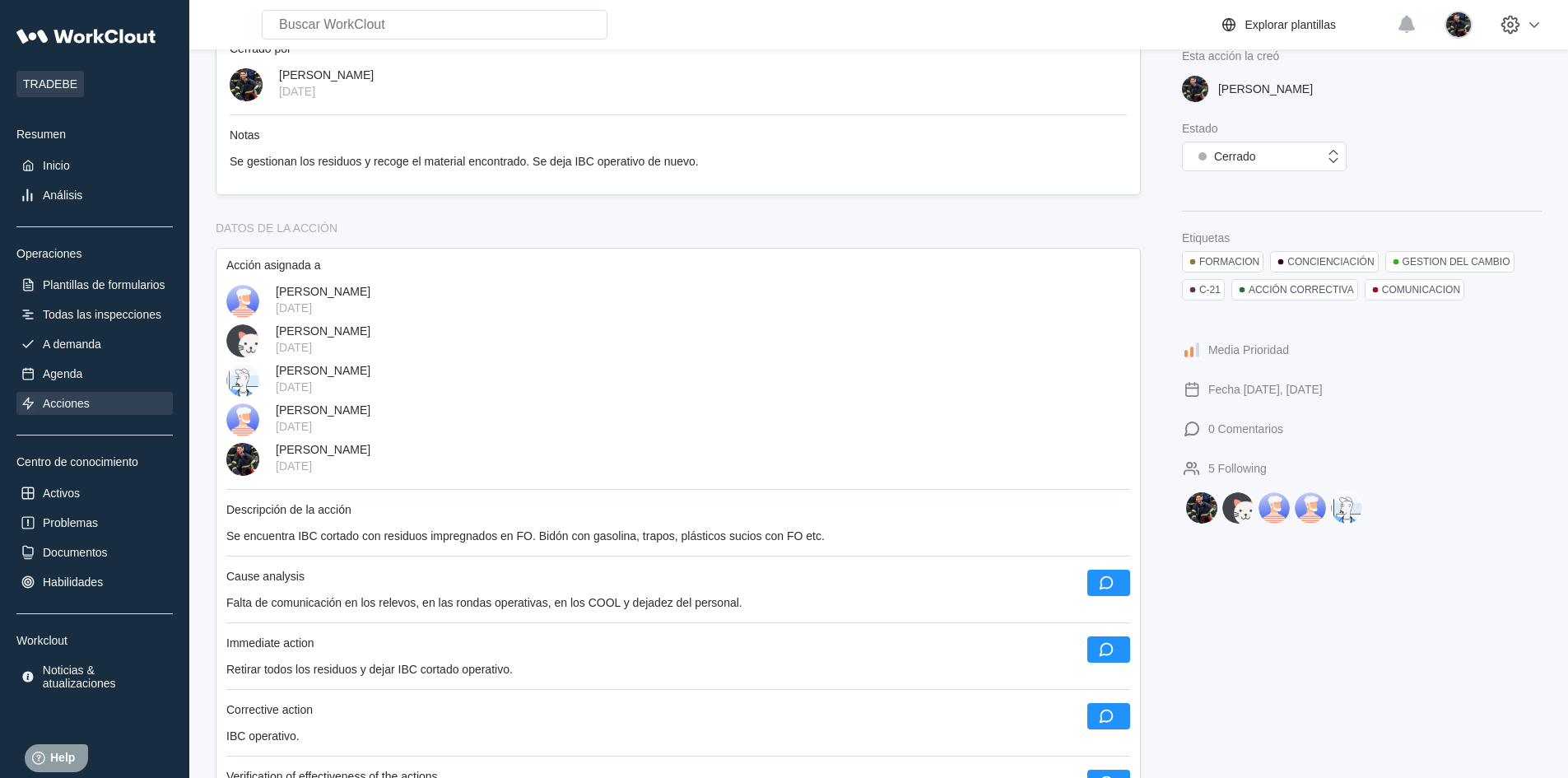
scroll to position [82, 0]
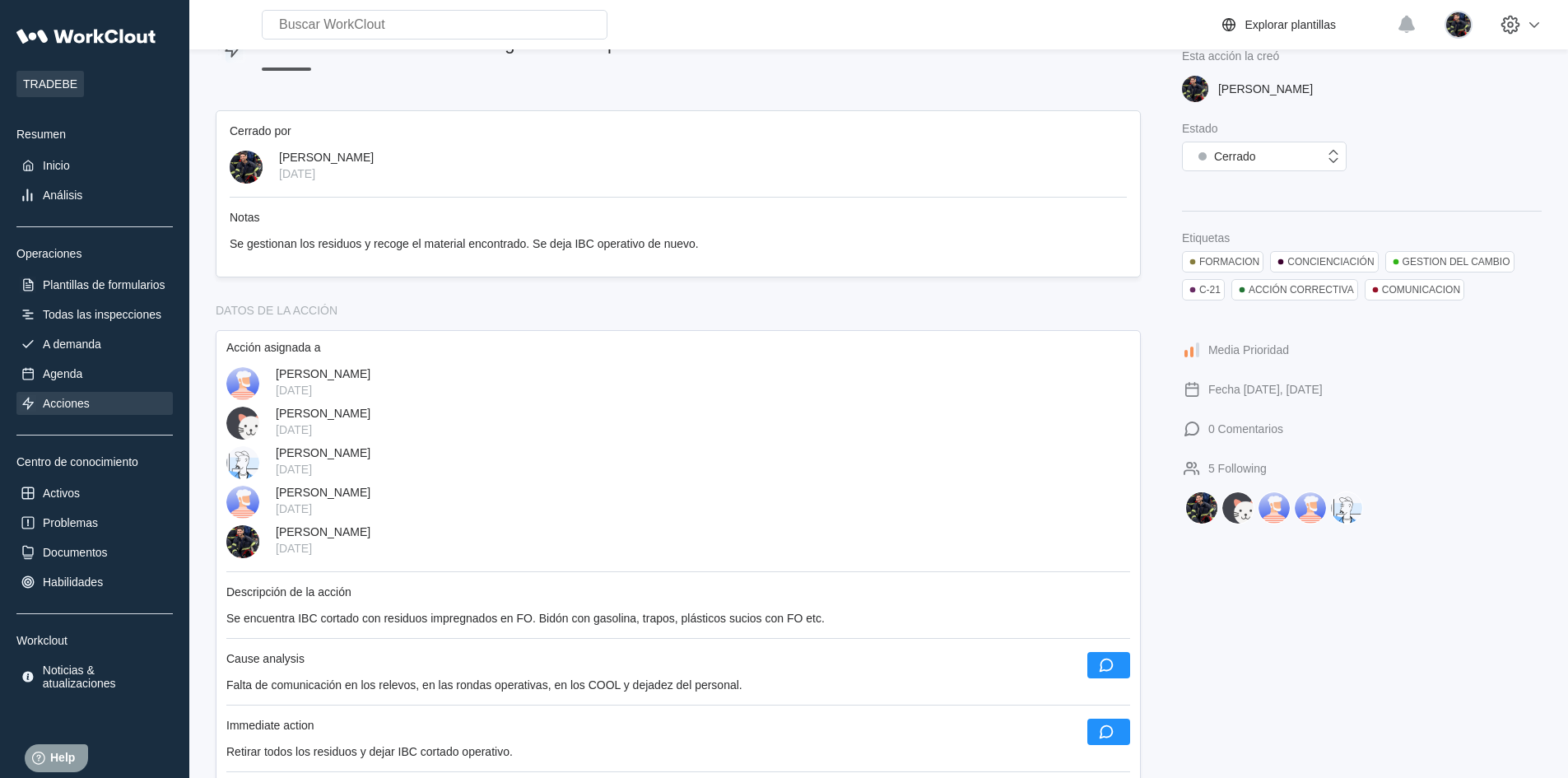
click at [88, 399] on div "Acciones" at bounding box center [66, 404] width 46 height 14
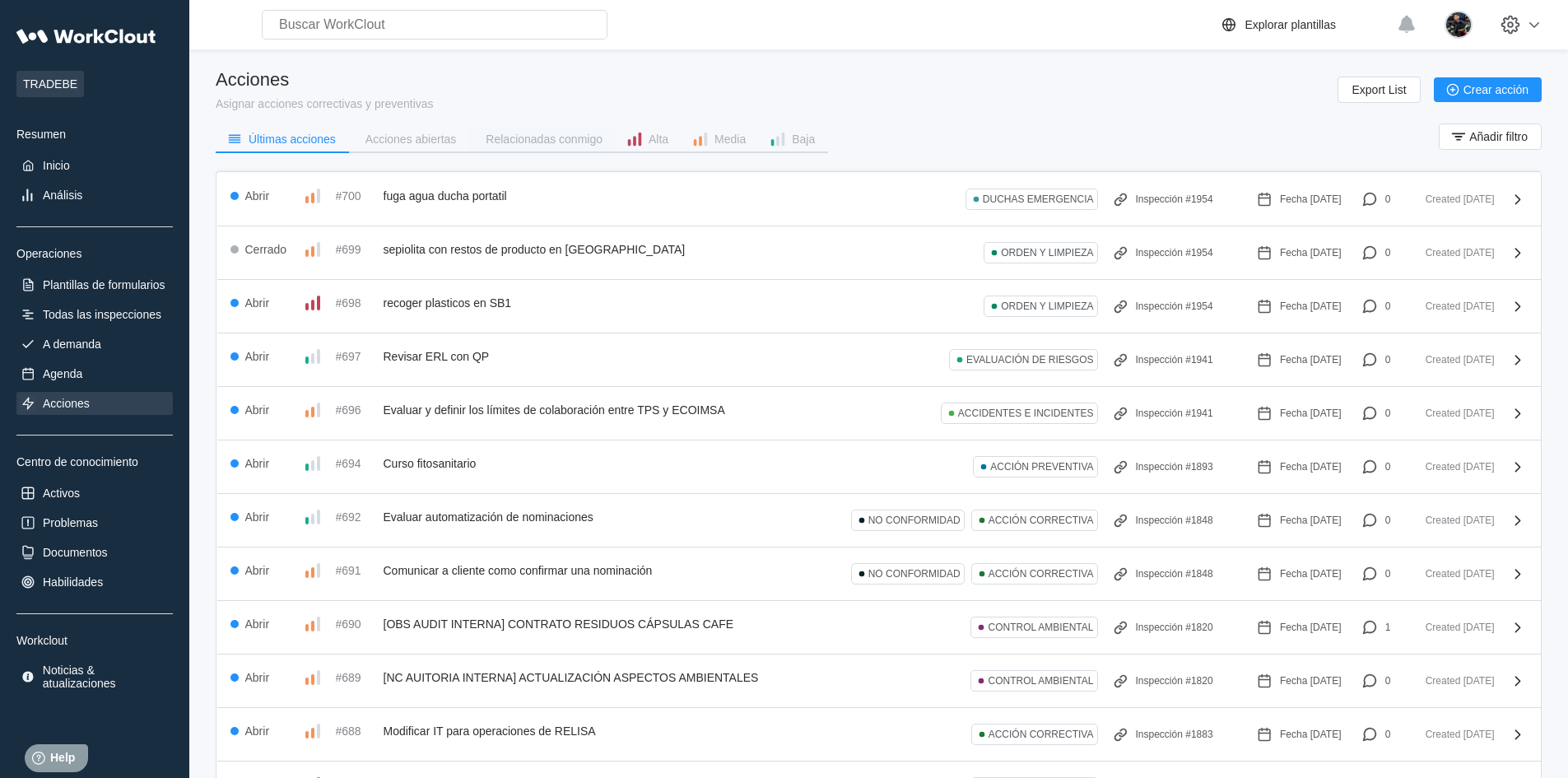
click at [507, 132] on button "Relacionadas conmigo" at bounding box center [542, 139] width 146 height 25
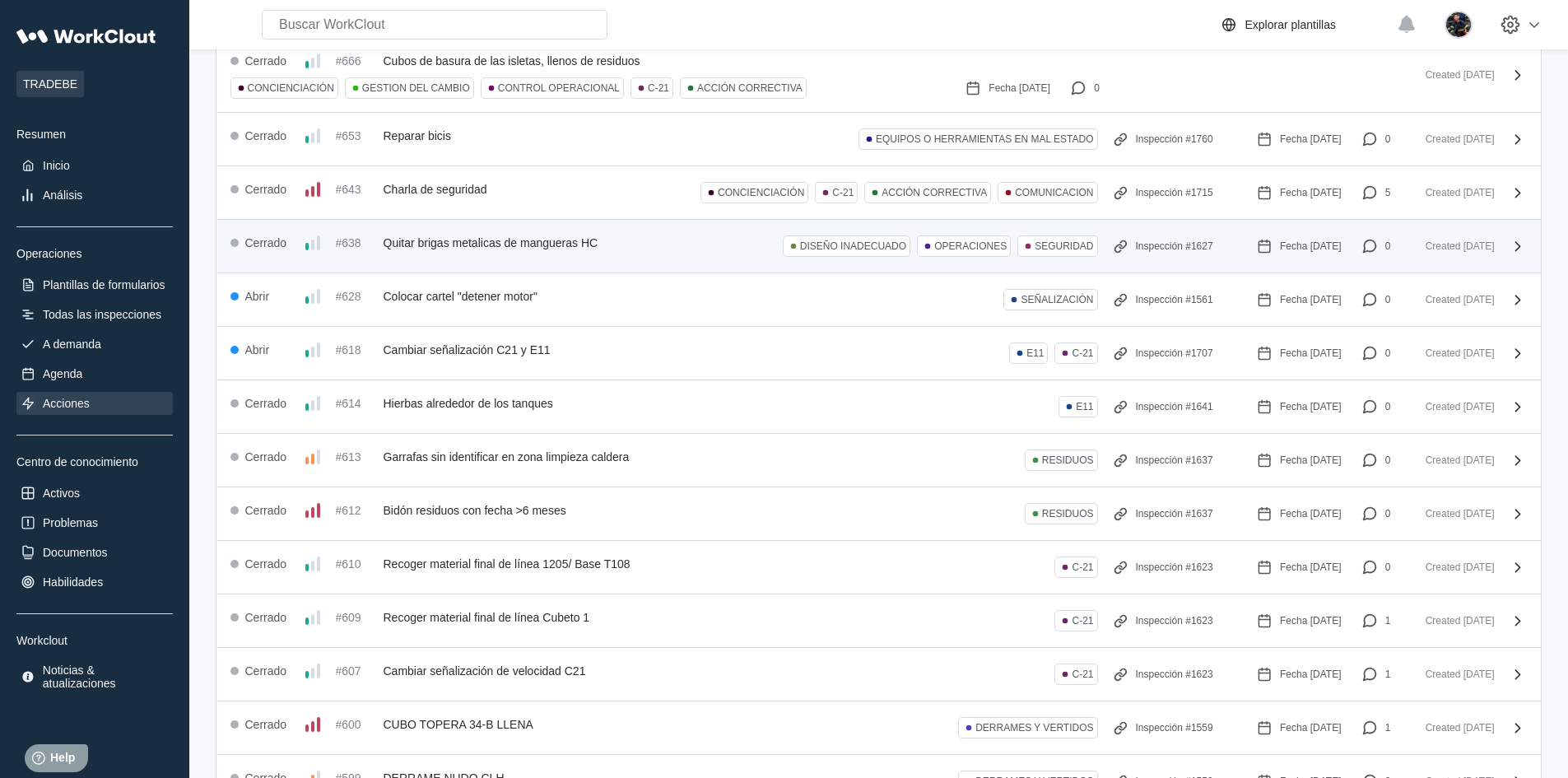
scroll to position [329, 0]
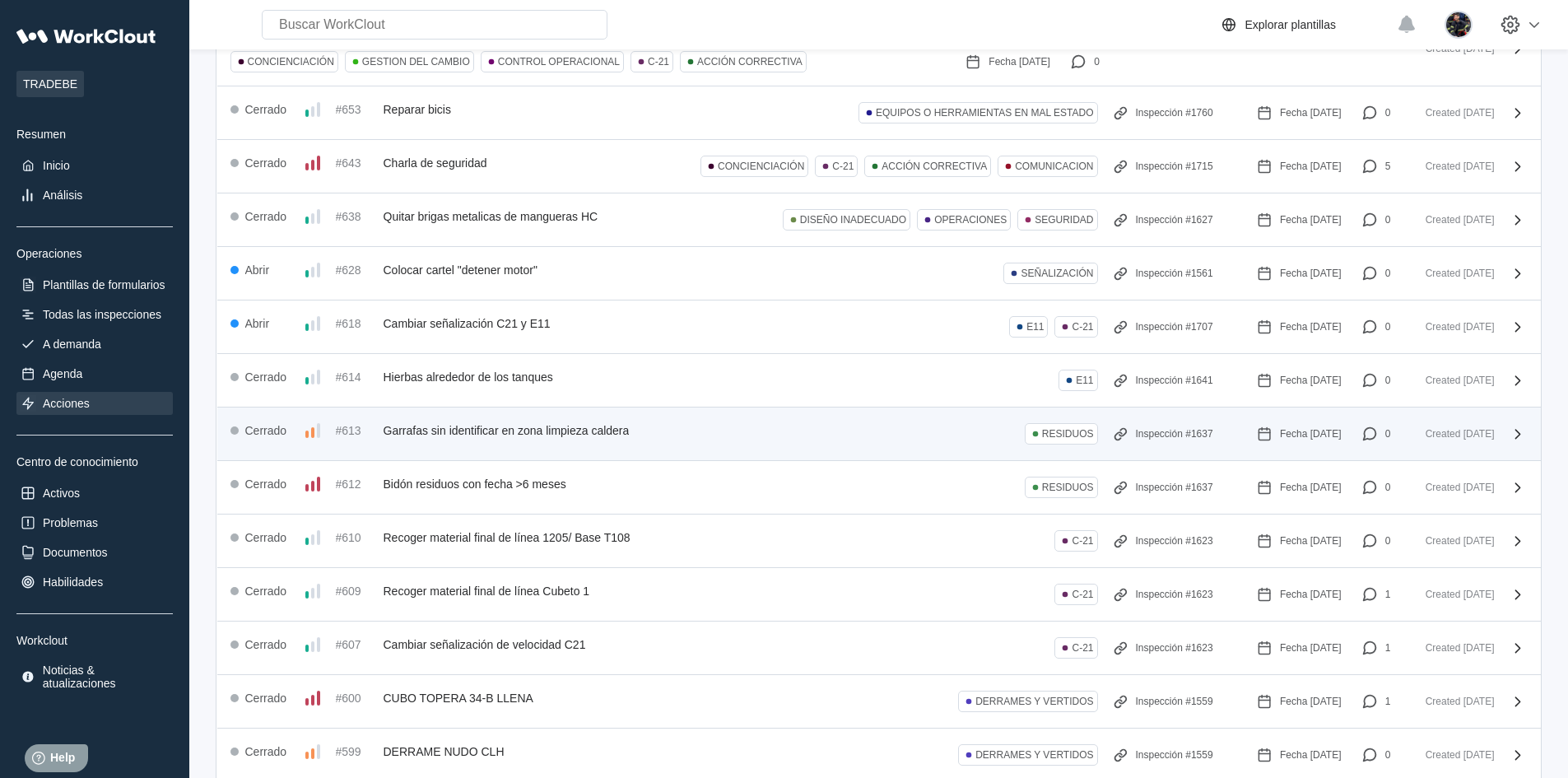
click at [657, 425] on div "Cerrado #613 Garrafas sin identificar en zona limpieza caldera RESIDUOS Inspecc…" at bounding box center [810, 434] width 1161 height 26
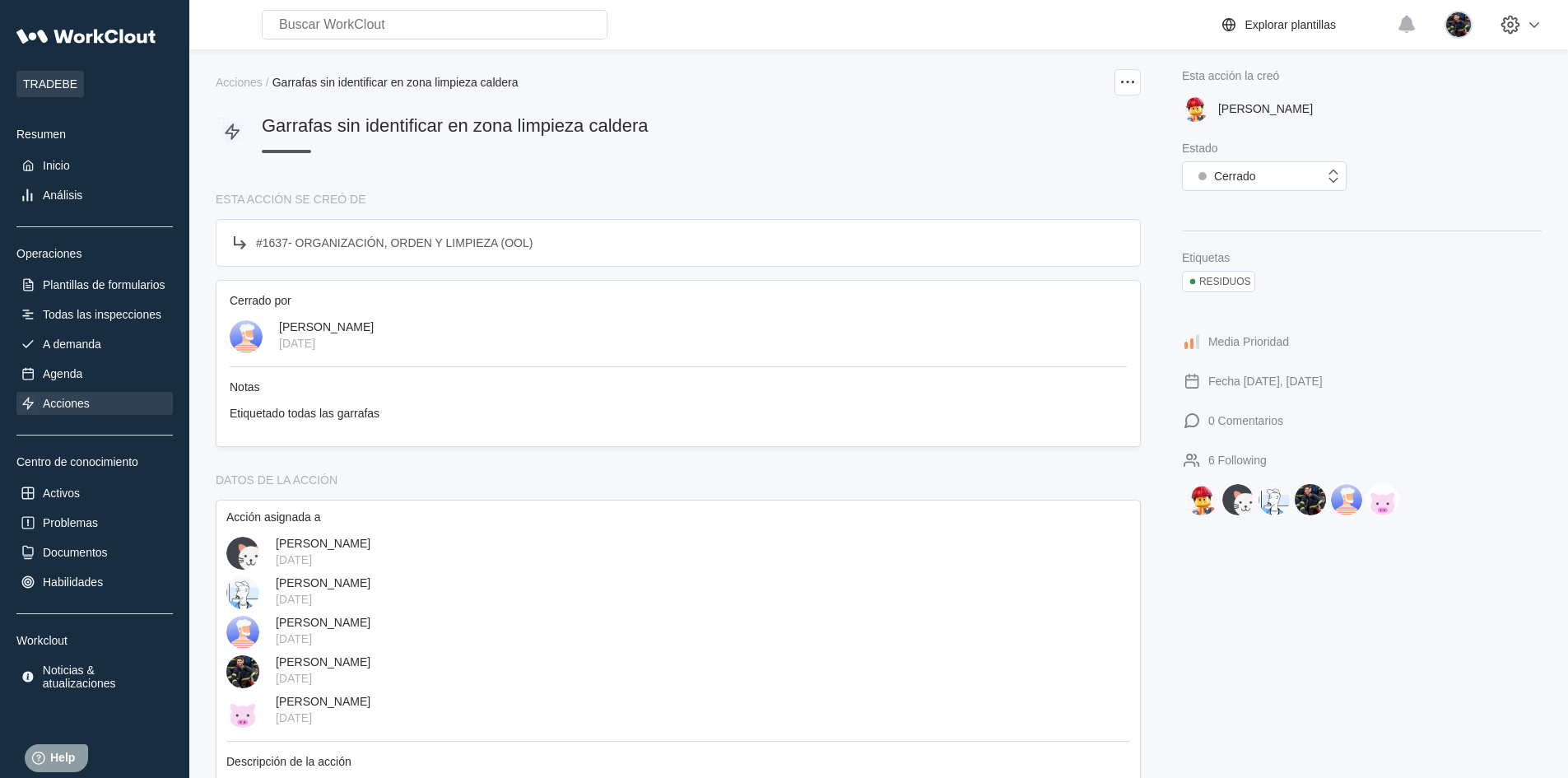
scroll to position [82, 0]
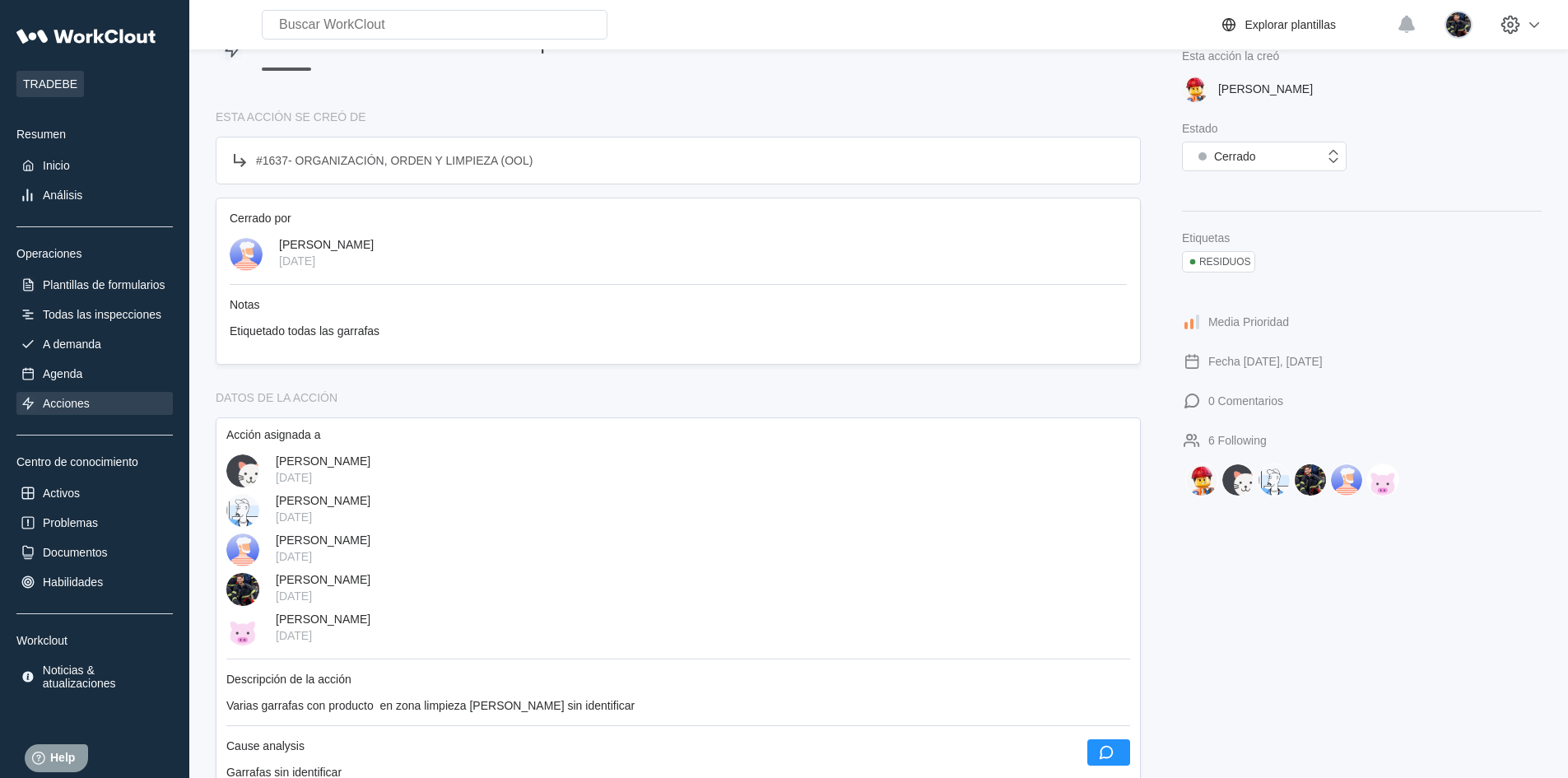
click at [541, 381] on div "Acciones / Garrafas sin identificar en zona limpieza caldera Garrafas sin ident…" at bounding box center [678, 751] width 925 height 1530
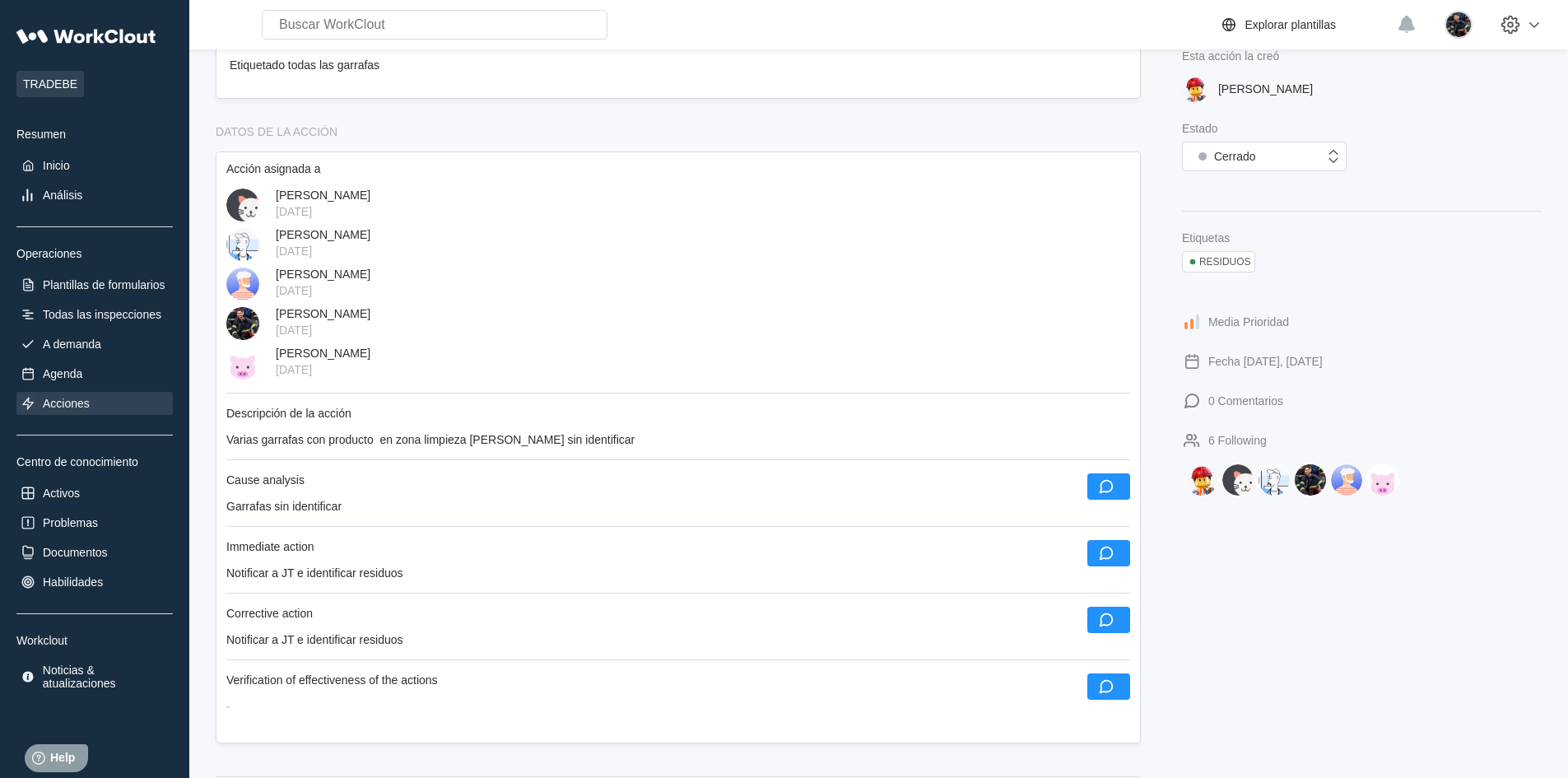
scroll to position [329, 0]
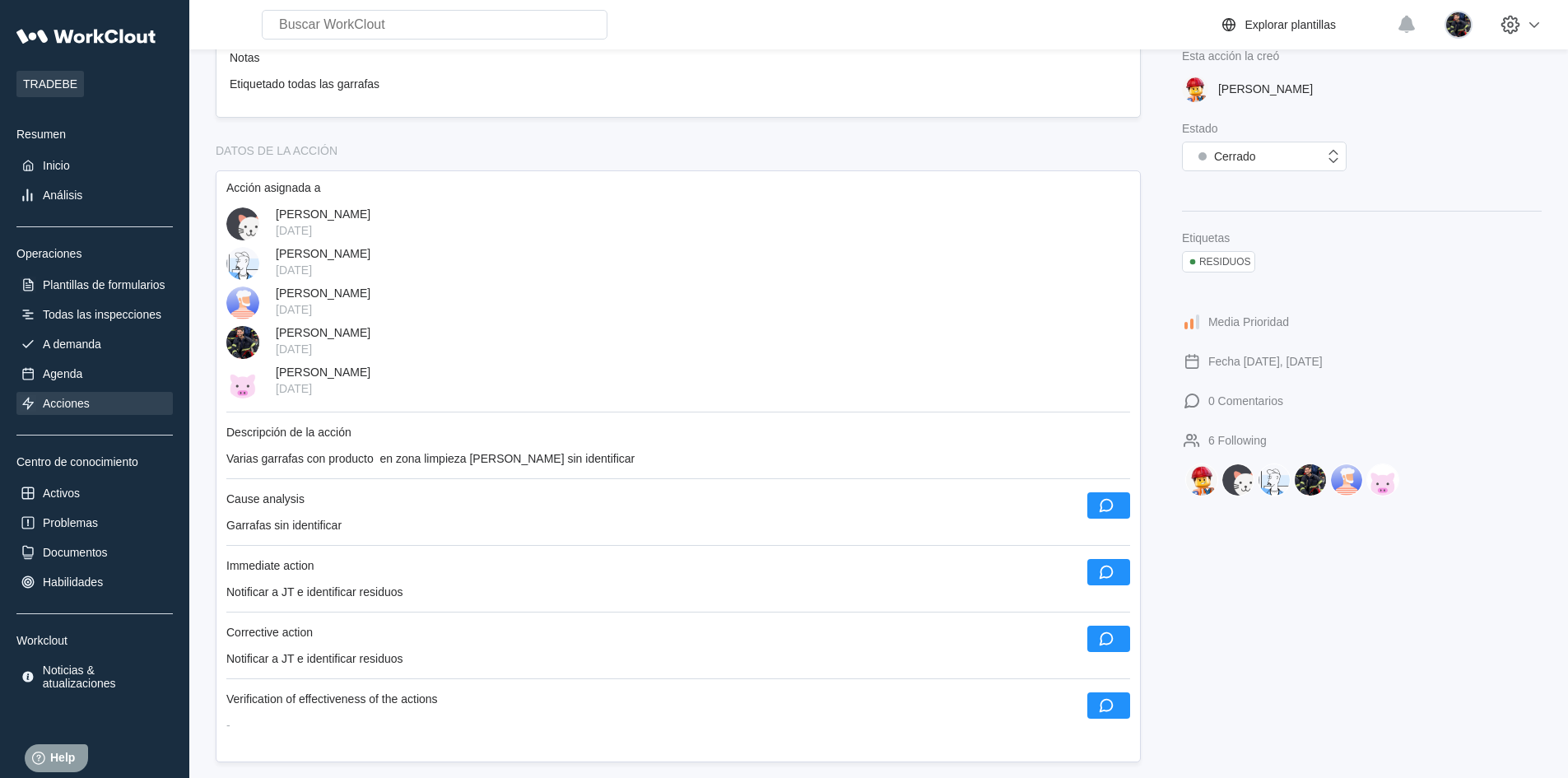
click at [119, 400] on div "Acciones" at bounding box center [95, 404] width 157 height 23
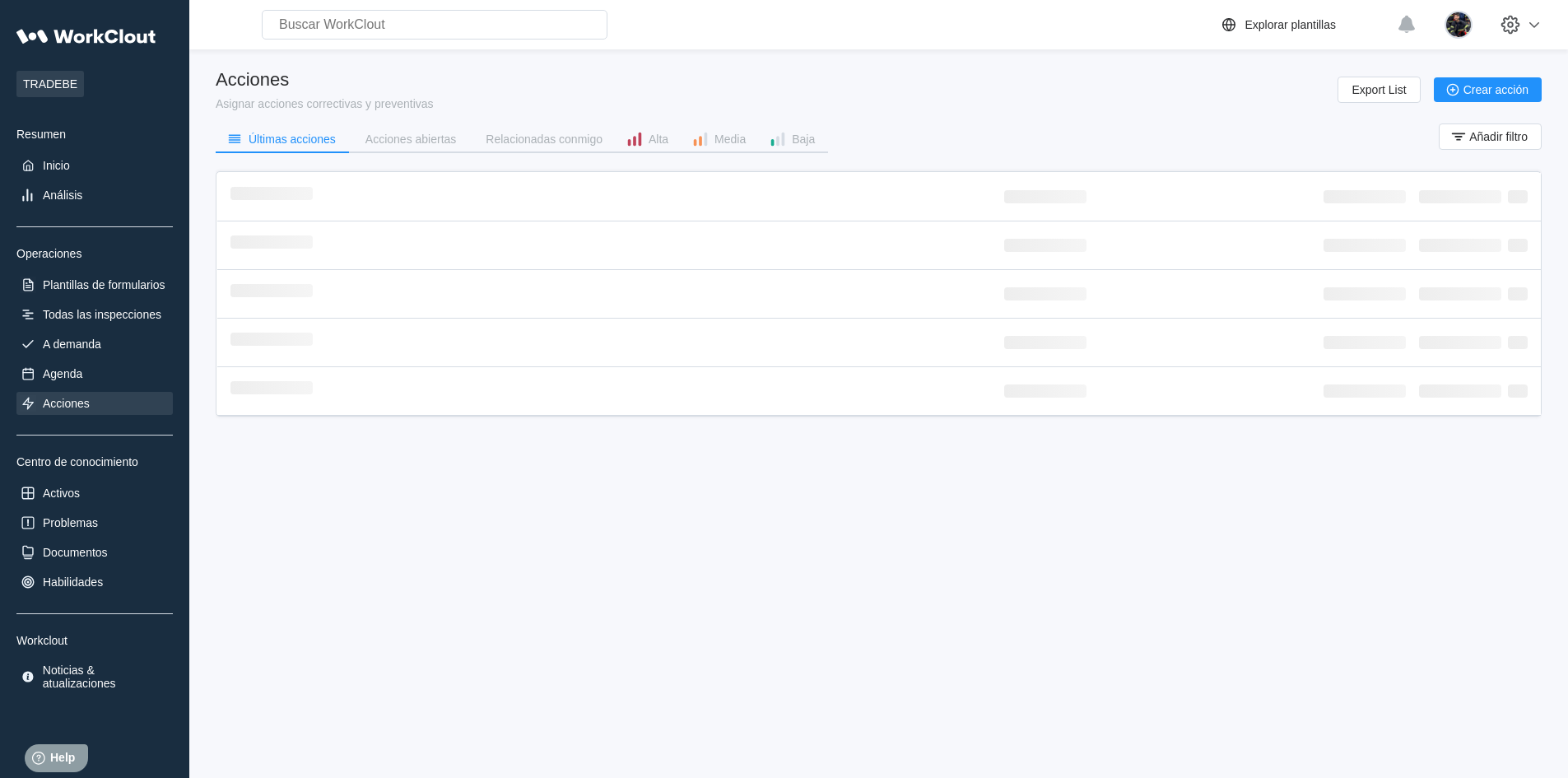
click at [921, 113] on div "Acciones Asignar acciones correctivas y preventivas Export List Crear acción Úl…" at bounding box center [879, 246] width 1326 height 354
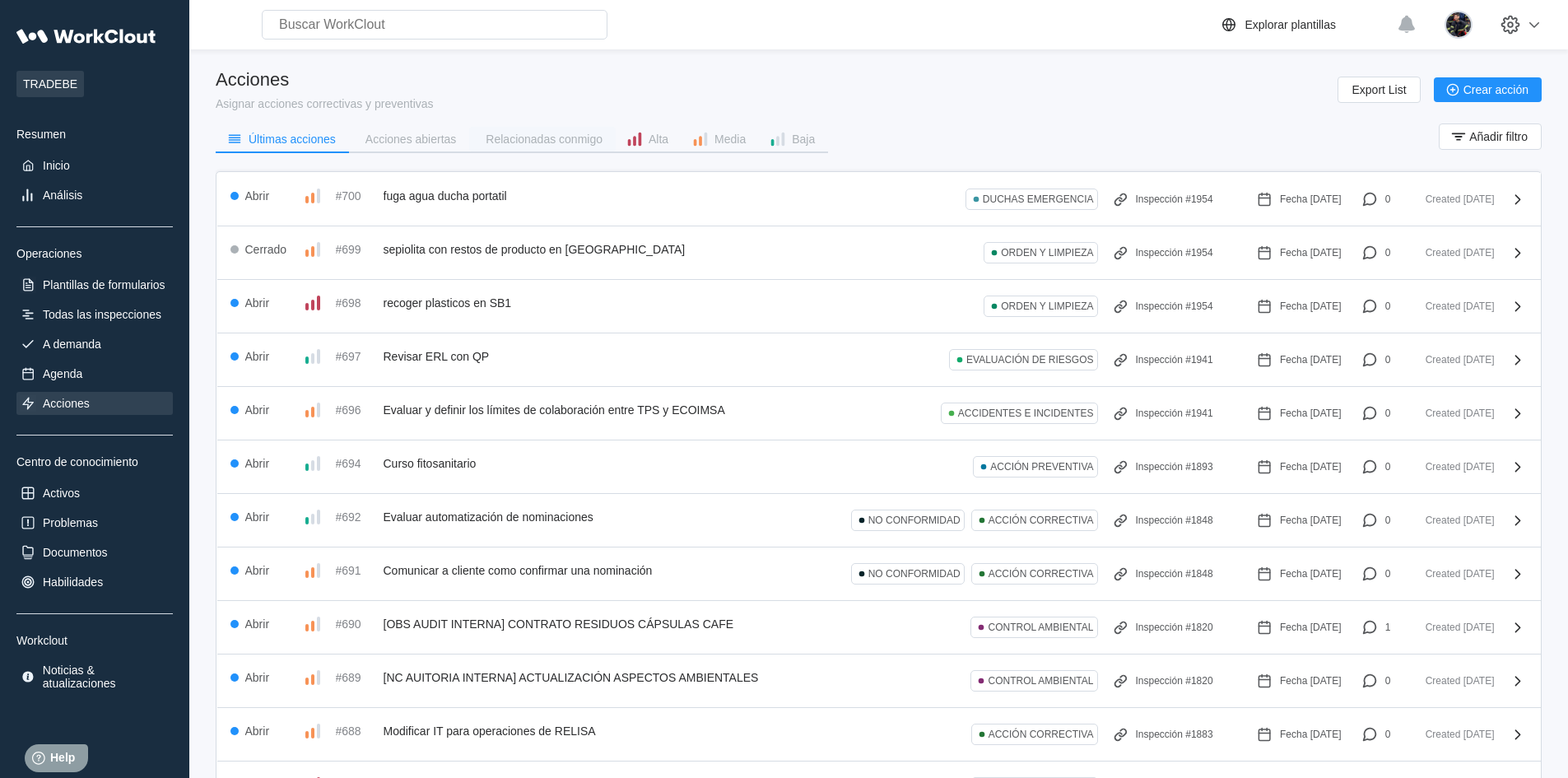
click at [552, 141] on div "Relacionadas conmigo" at bounding box center [544, 139] width 117 height 12
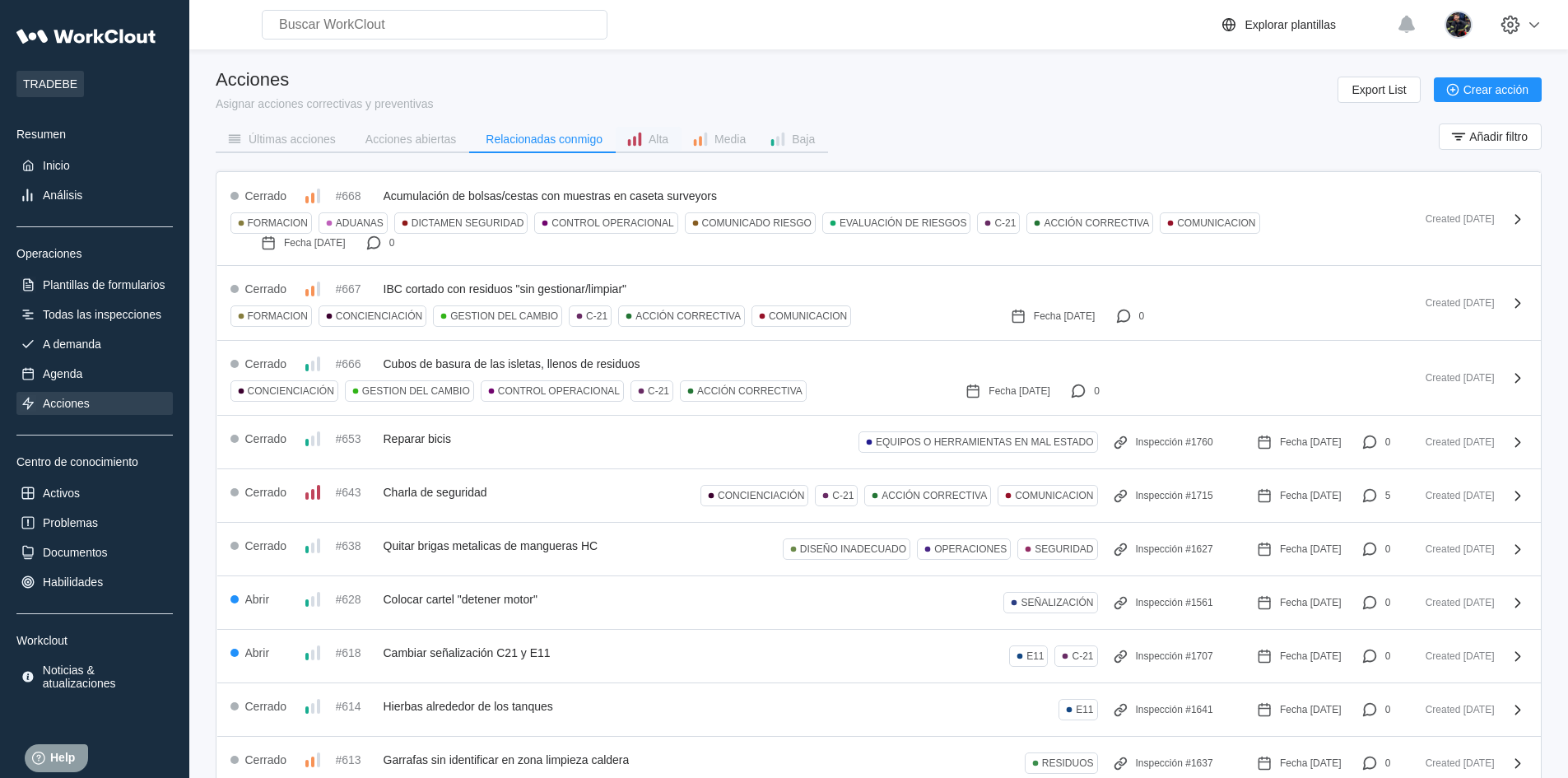
click at [650, 135] on div "Alta" at bounding box center [658, 139] width 19 height 12
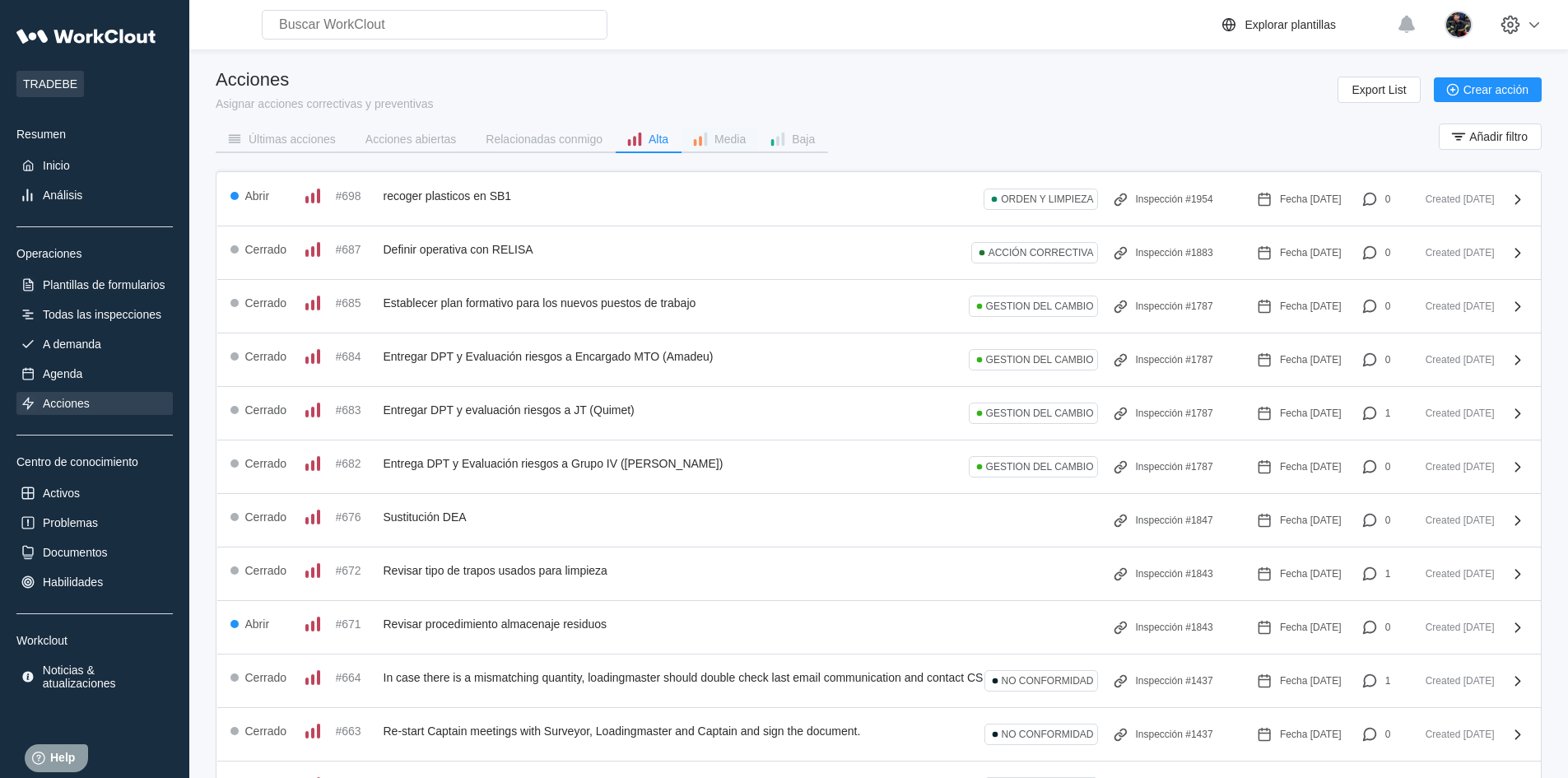
click at [711, 137] on span "Media" at bounding box center [729, 139] width 35 height 12
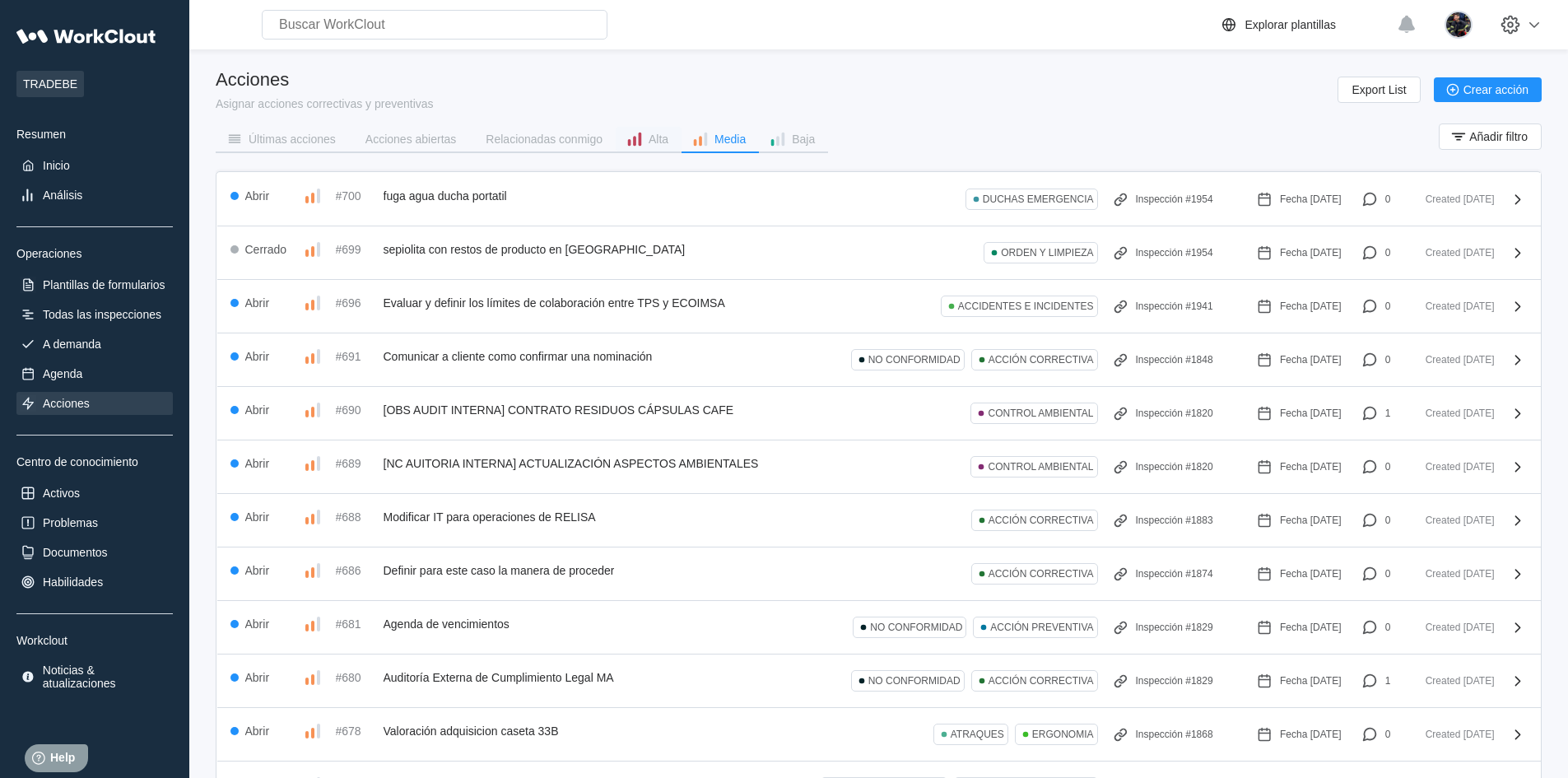
click at [637, 136] on icon "button" at bounding box center [634, 138] width 18 height 18
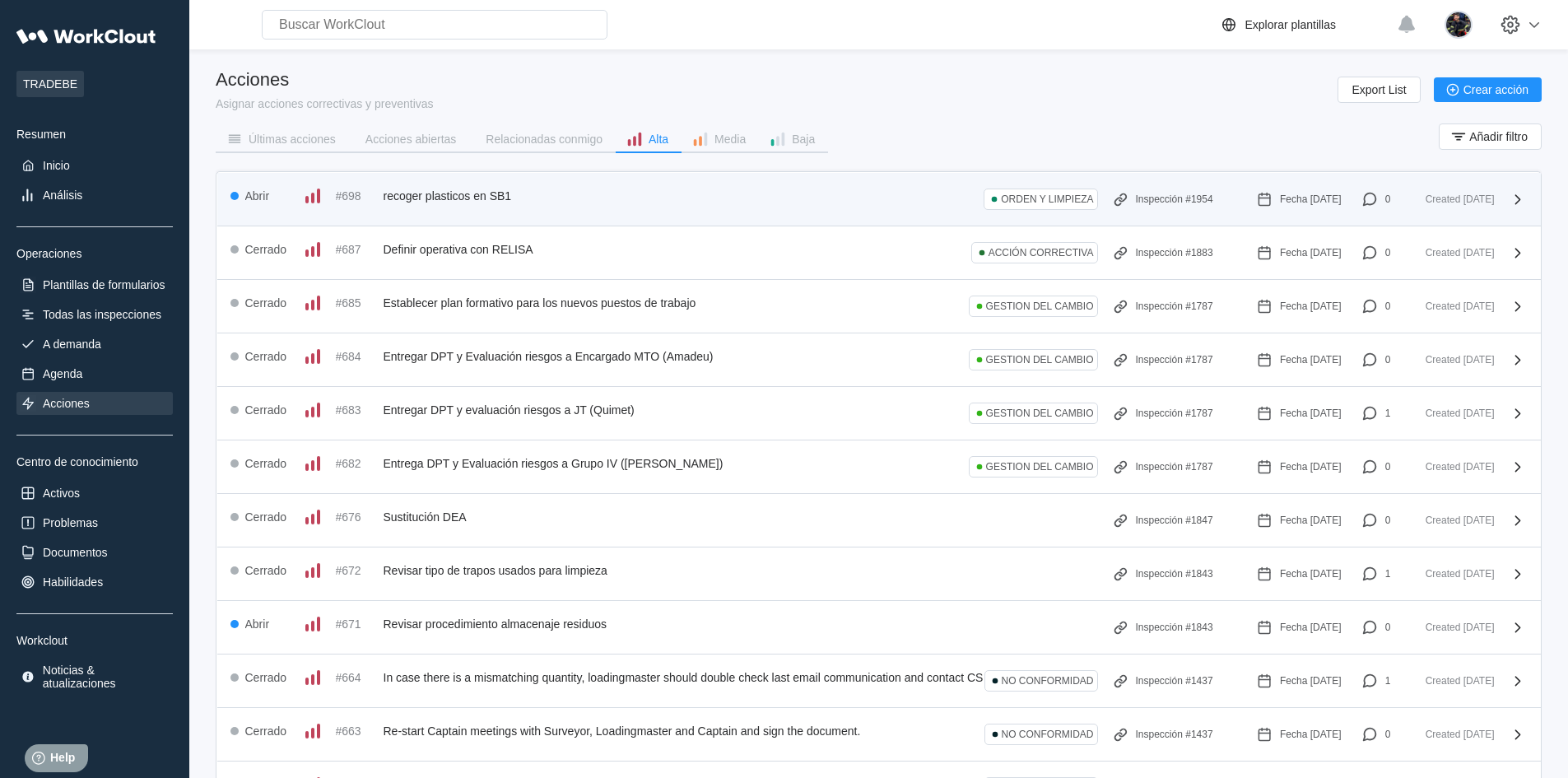
click at [467, 190] on span "recoger plasticos en SB1" at bounding box center [447, 196] width 129 height 14
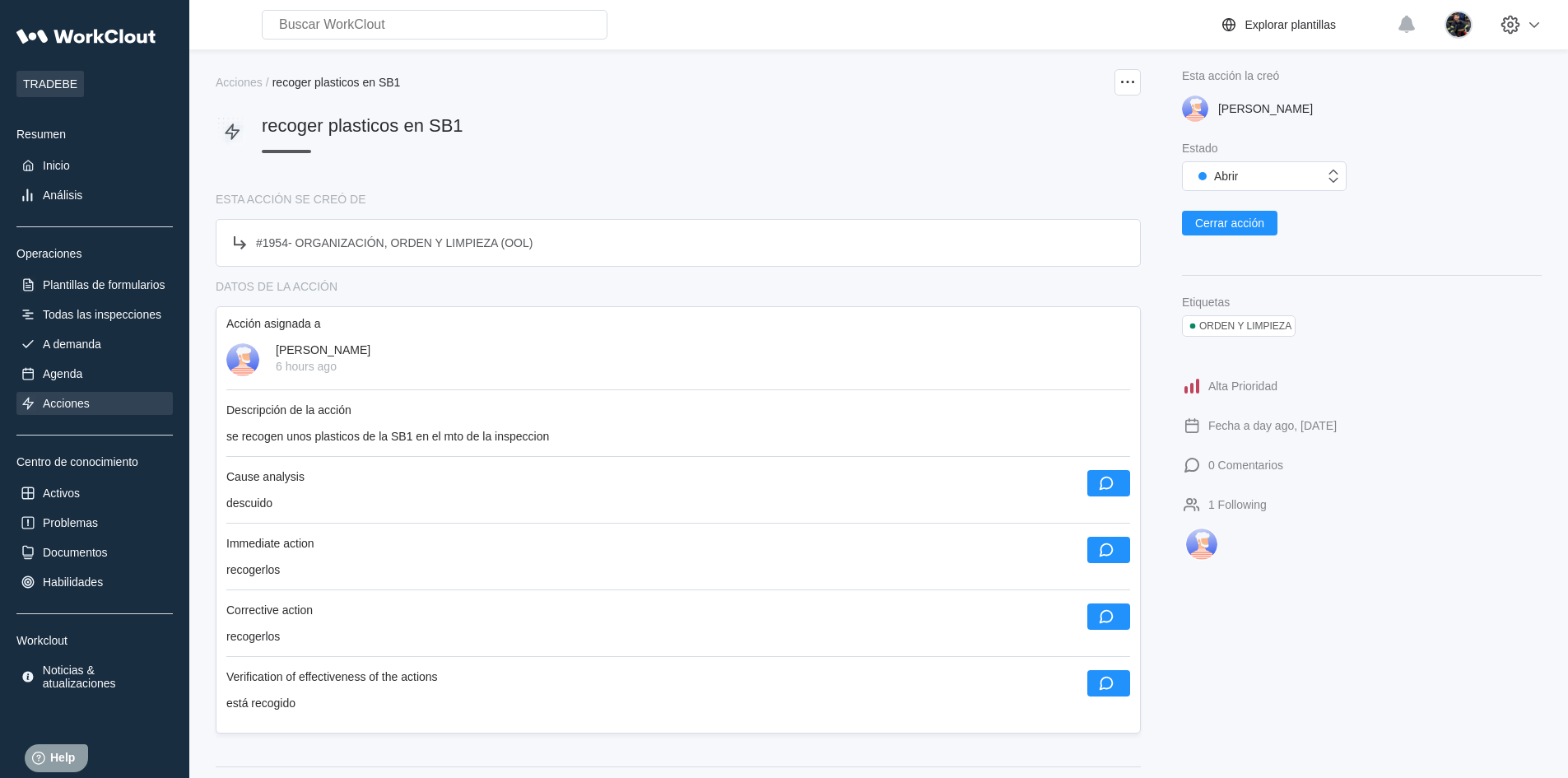
scroll to position [82, 0]
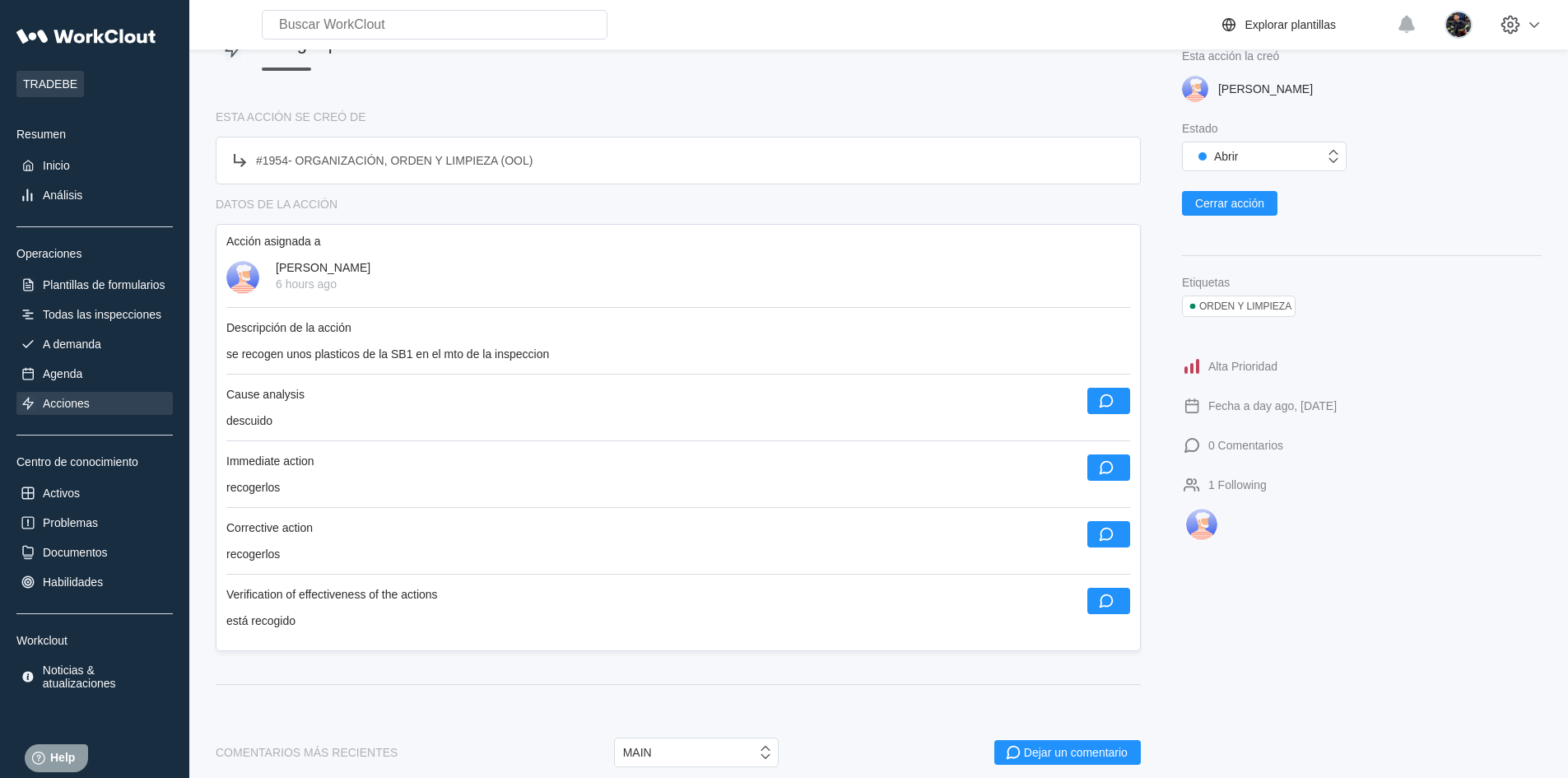
click at [612, 104] on div "Acciones / recoger plasticos en SB1 recoger plasticos en SB1 ESTA ACCIÓN SE CRE…" at bounding box center [678, 572] width 925 height 1172
click at [546, 197] on div "DATOS DE LA ACCIÓN" at bounding box center [678, 204] width 925 height 14
click at [568, 110] on div "ESTA ACCIÓN SE CREÓ DE" at bounding box center [678, 117] width 925 height 14
